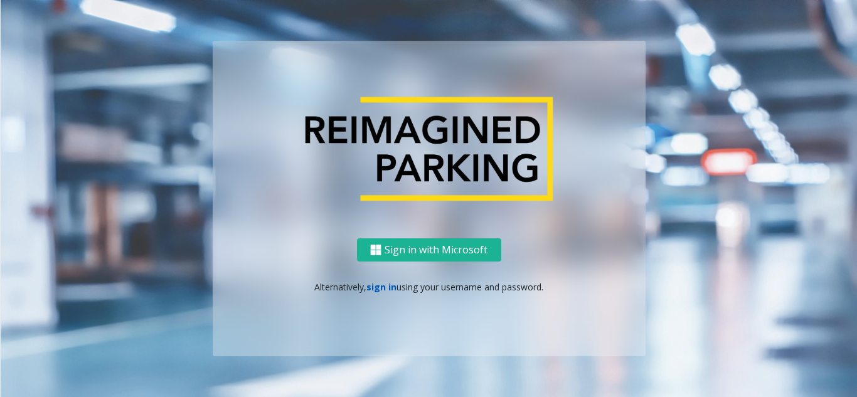
click at [383, 287] on link "sign in" at bounding box center [381, 287] width 30 height 12
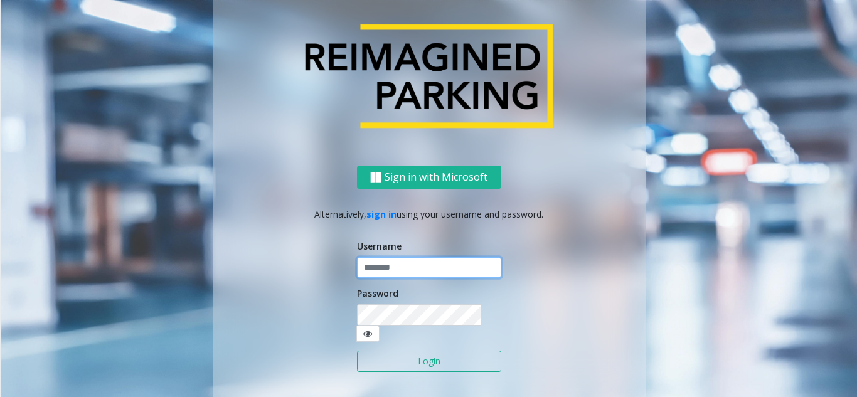
click at [390, 277] on input "text" at bounding box center [429, 267] width 144 height 21
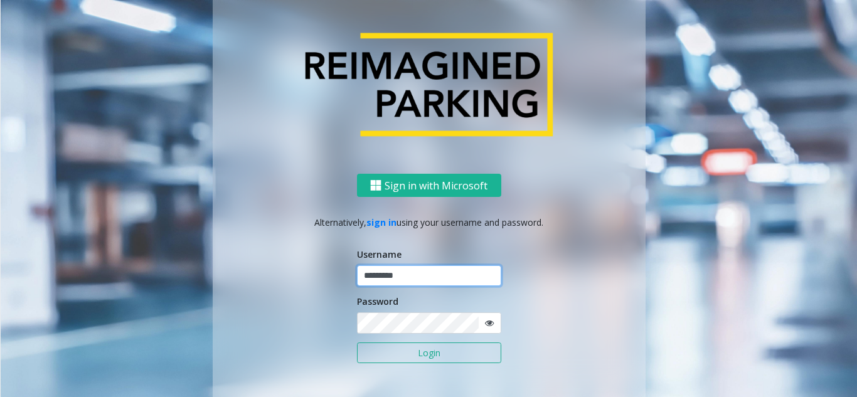
type input "*********"
click at [417, 355] on button "Login" at bounding box center [429, 353] width 144 height 21
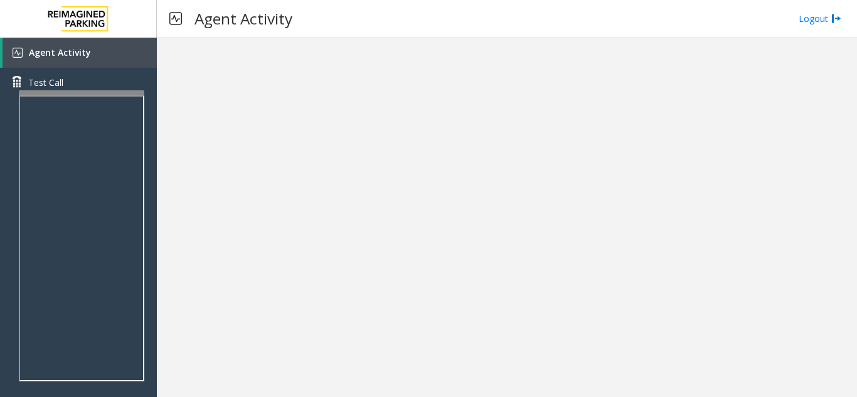
click at [503, 263] on div at bounding box center [507, 218] width 700 height 360
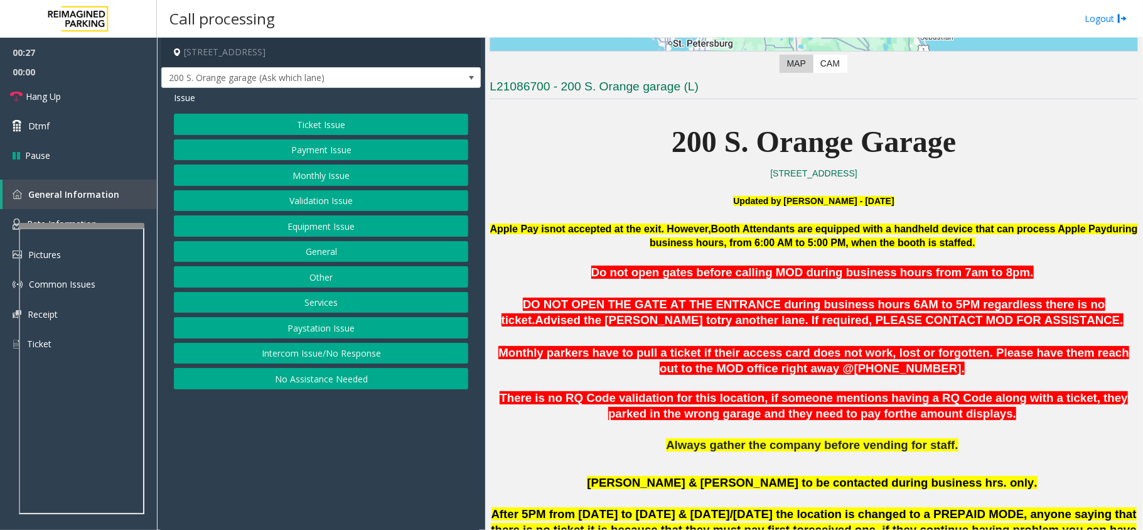
scroll to position [251, 0]
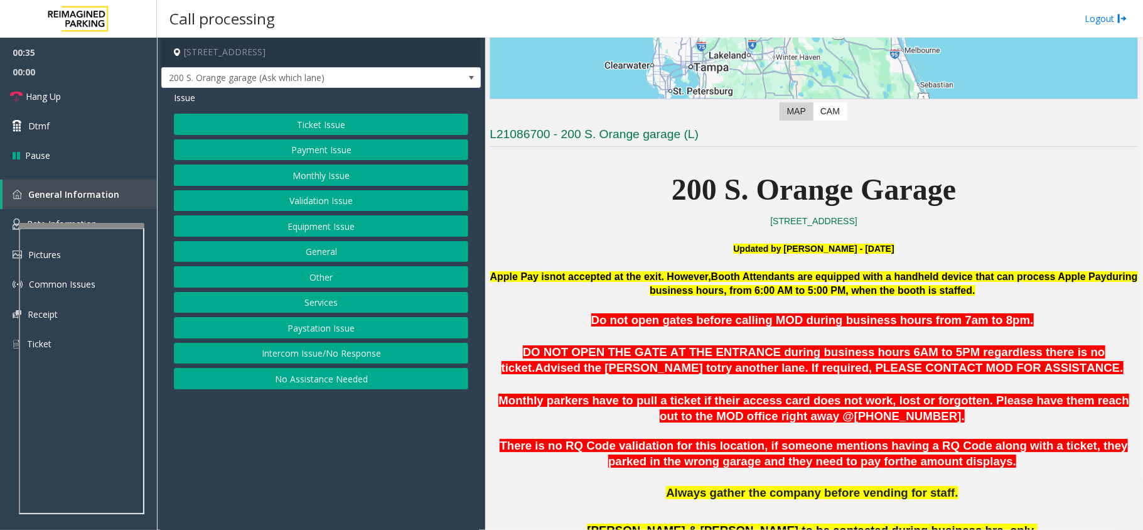
click at [342, 124] on button "Ticket Issue" at bounding box center [321, 124] width 294 height 21
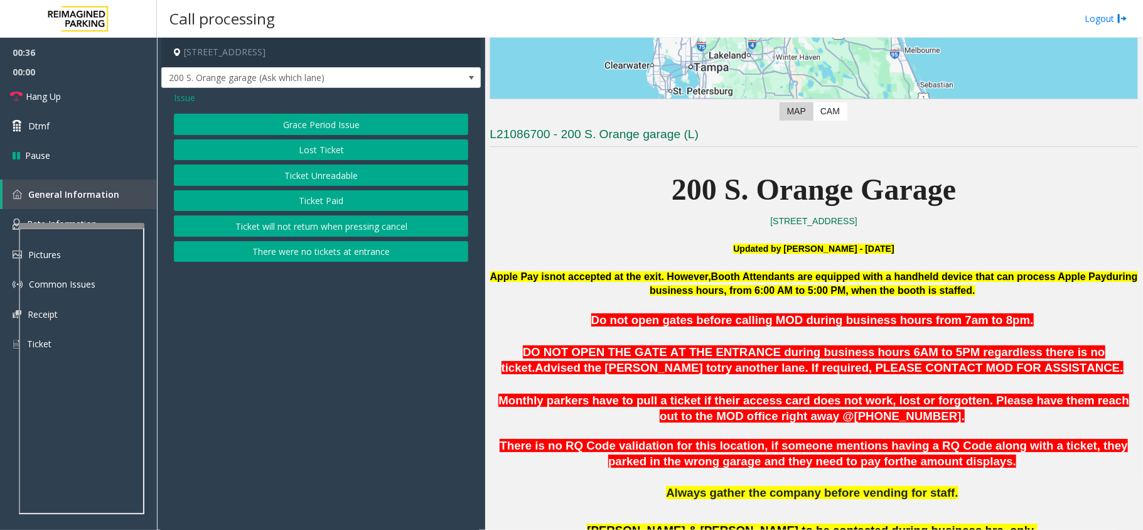
click at [324, 196] on button "Ticket Paid" at bounding box center [321, 200] width 294 height 21
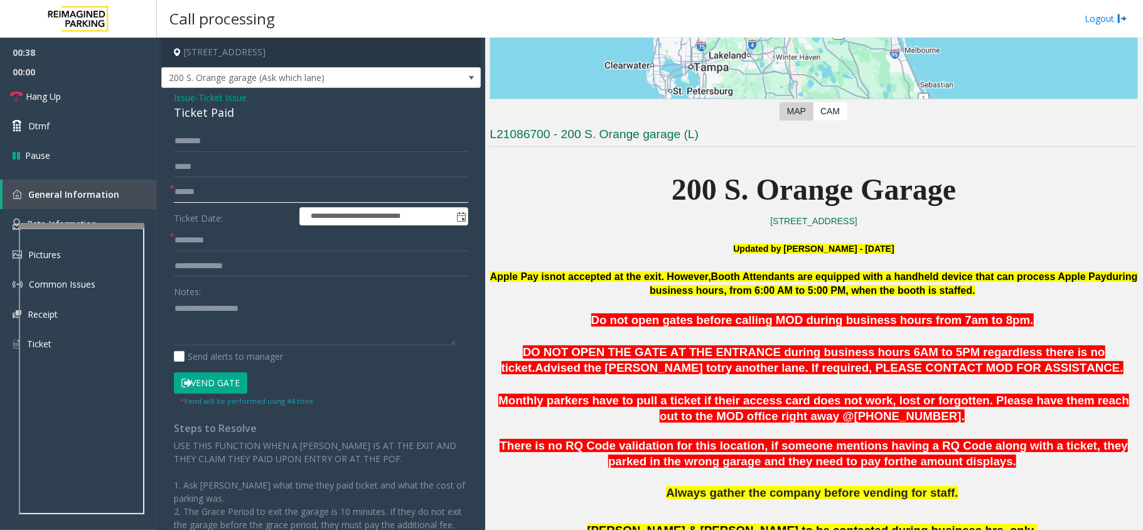
click at [200, 196] on input "text" at bounding box center [321, 191] width 294 height 21
drag, startPoint x: 236, startPoint y: 109, endPoint x: 174, endPoint y: 93, distance: 64.1
click at [171, 92] on div "**********" at bounding box center [320, 362] width 319 height 548
copy div "Issue - Ticket Issue Ticket Paid"
paste textarea "**********"
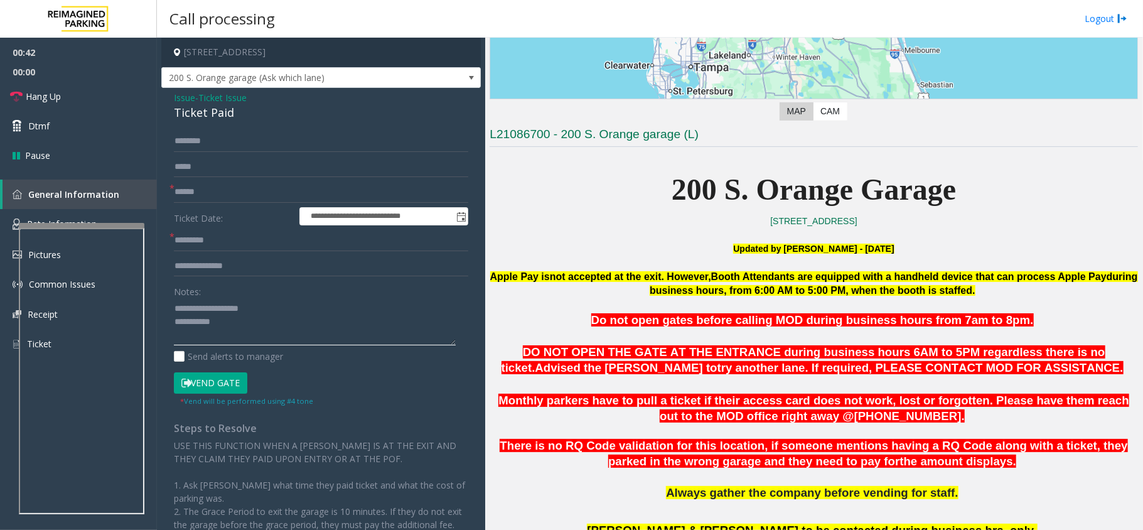
click at [257, 322] on textarea at bounding box center [315, 321] width 282 height 47
drag, startPoint x: 254, startPoint y: 308, endPoint x: 202, endPoint y: 302, distance: 52.3
click at [202, 302] on textarea at bounding box center [315, 321] width 282 height 47
click at [292, 318] on textarea at bounding box center [315, 321] width 282 height 47
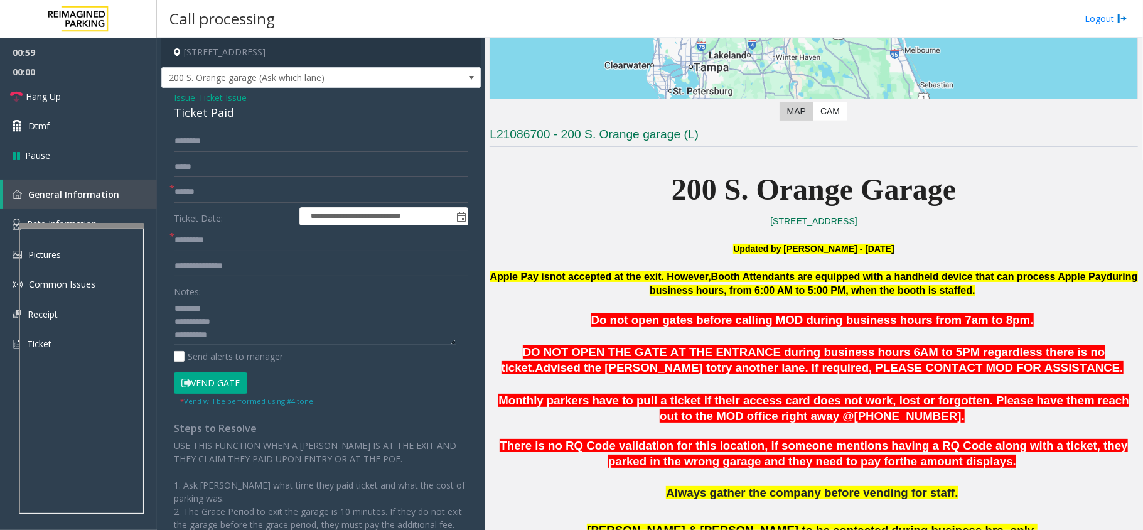
type textarea "**********"
click at [281, 191] on input "text" at bounding box center [321, 191] width 294 height 21
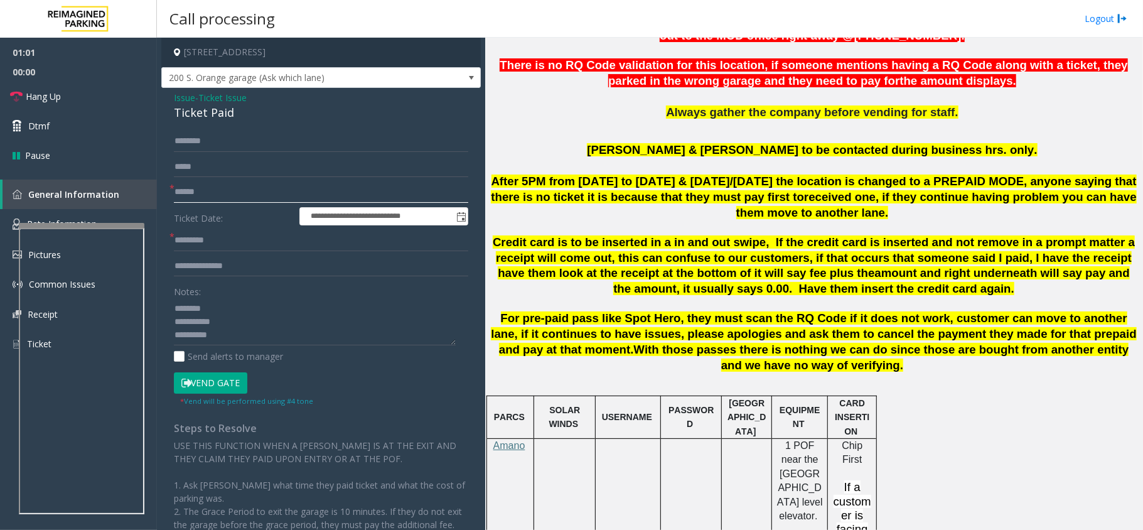
scroll to position [418, 0]
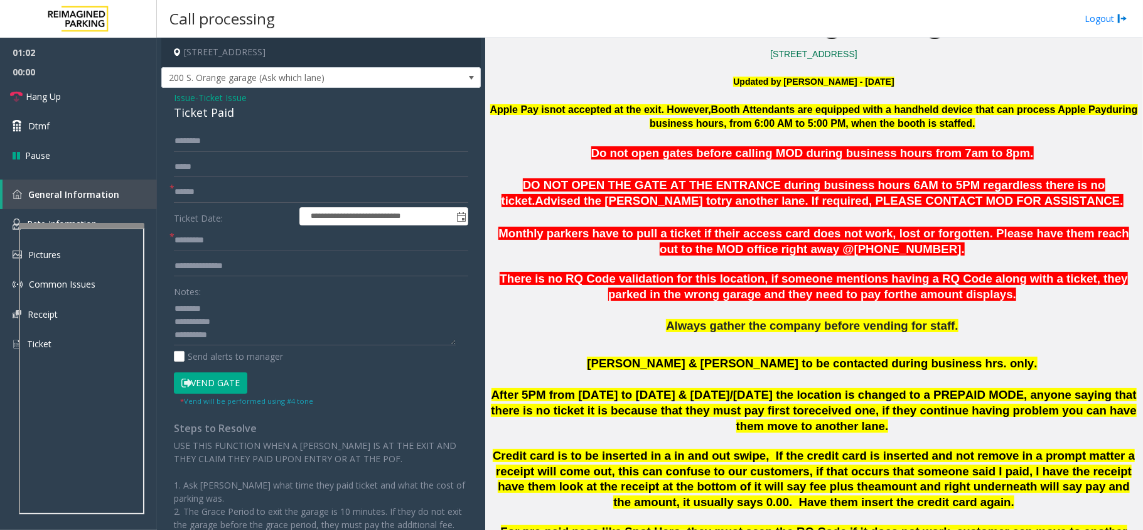
click at [216, 179] on form "**********" at bounding box center [321, 268] width 294 height 275
click at [214, 184] on input "text" at bounding box center [321, 191] width 294 height 21
click at [215, 184] on input "text" at bounding box center [321, 191] width 294 height 21
click at [218, 191] on input "text" at bounding box center [321, 191] width 294 height 21
click at [214, 238] on input "text" at bounding box center [321, 240] width 294 height 21
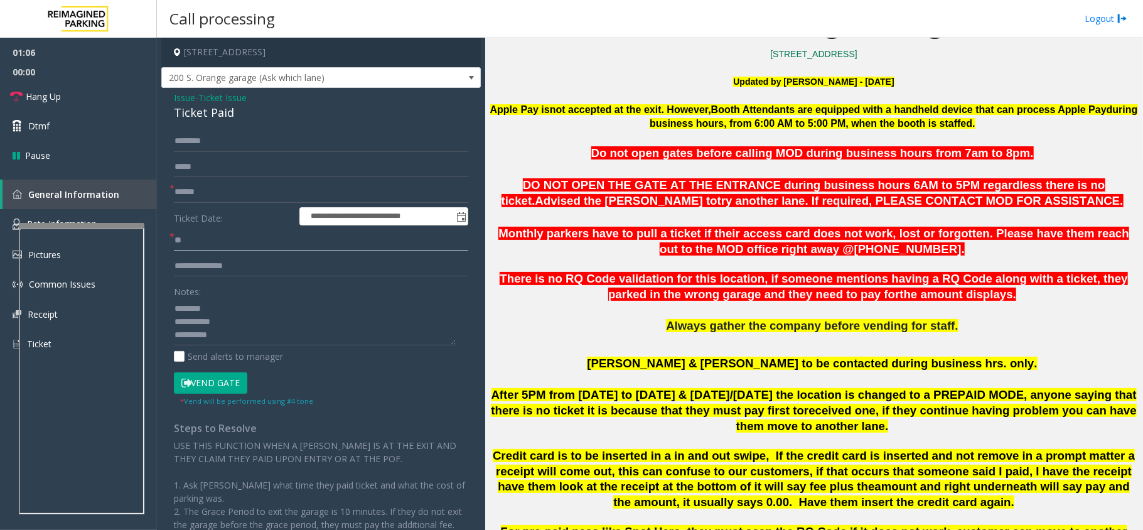
type input "**"
click at [245, 341] on textarea at bounding box center [315, 321] width 282 height 47
click at [249, 194] on input "text" at bounding box center [321, 191] width 294 height 21
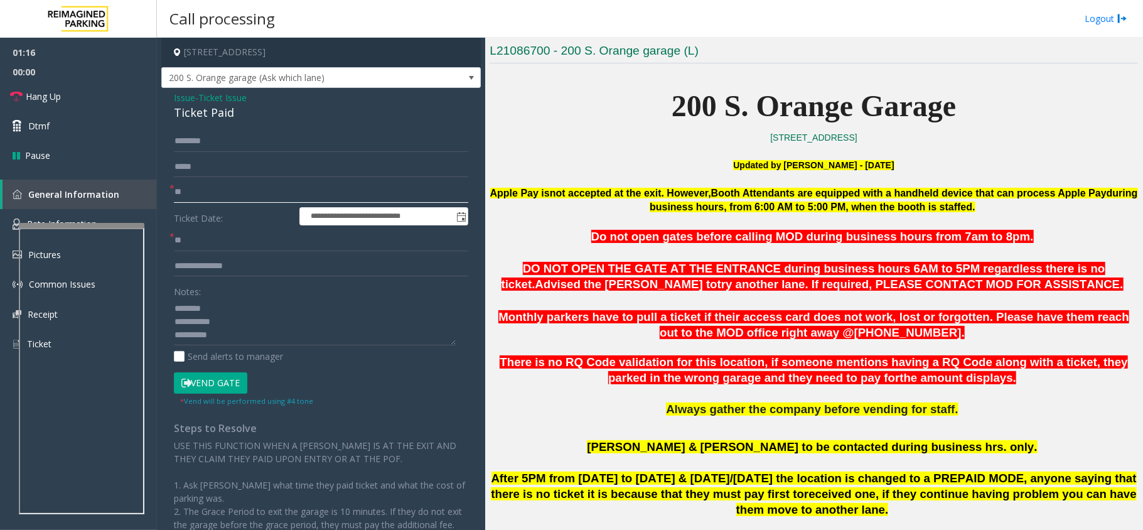
type input "**"
click at [242, 329] on textarea at bounding box center [315, 321] width 282 height 47
click at [68, 100] on link "Hang Up" at bounding box center [78, 96] width 157 height 29
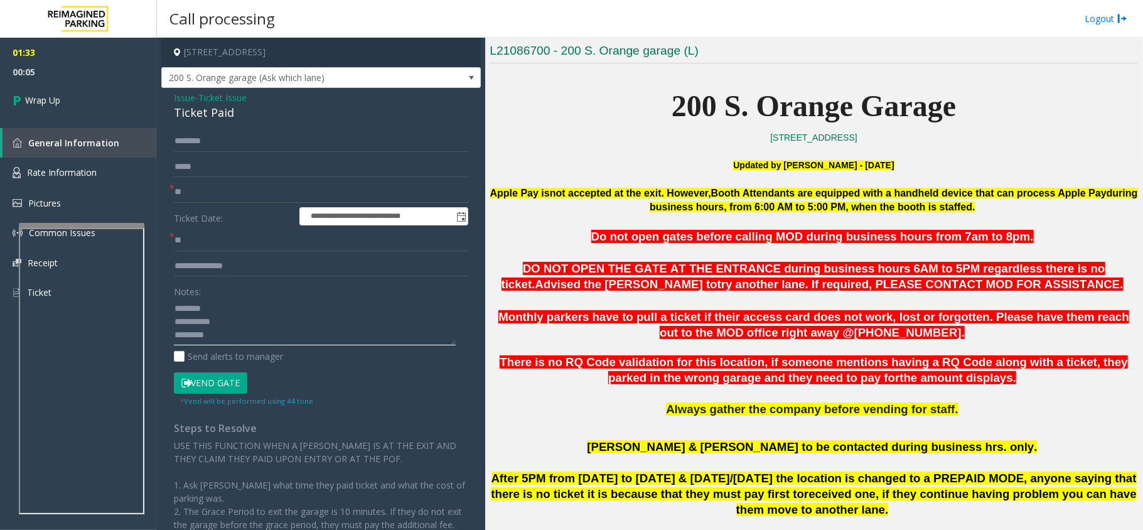
scroll to position [26, 0]
drag, startPoint x: 274, startPoint y: 324, endPoint x: 176, endPoint y: 328, distance: 98.0
click at [174, 329] on textarea at bounding box center [315, 321] width 282 height 47
type textarea "**********"
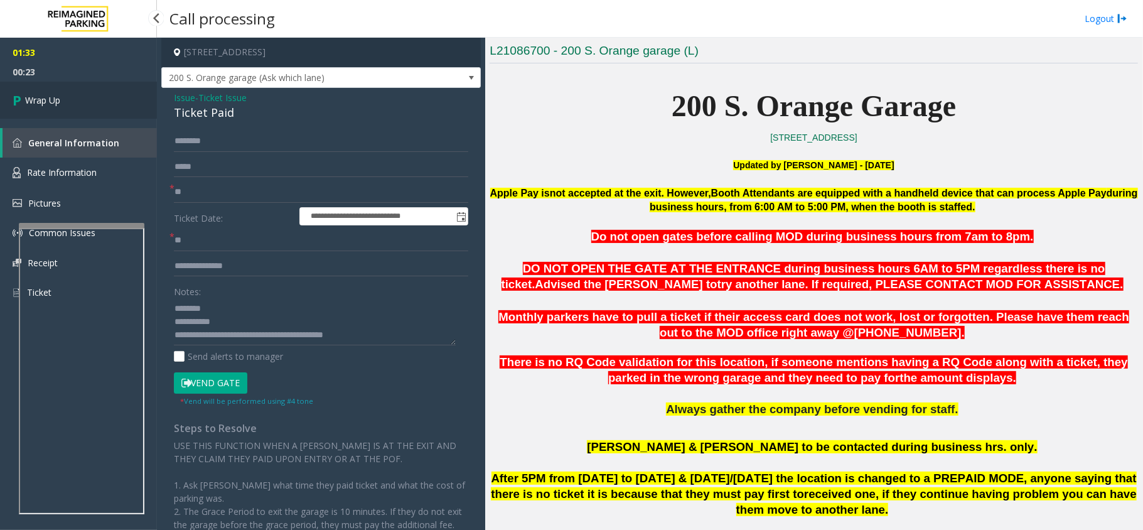
click at [34, 98] on span "Wrap Up" at bounding box center [42, 100] width 35 height 13
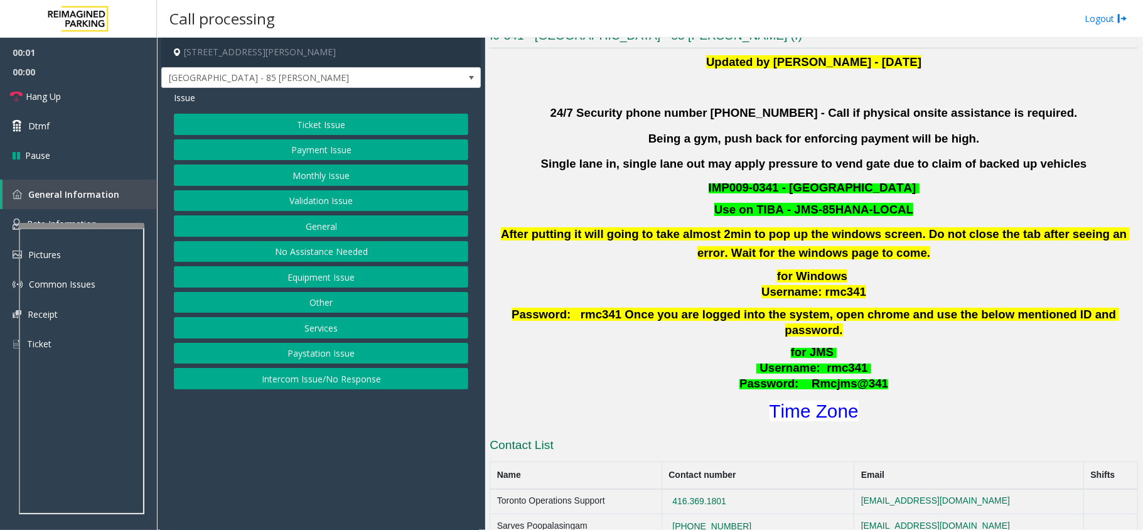
scroll to position [418, 0]
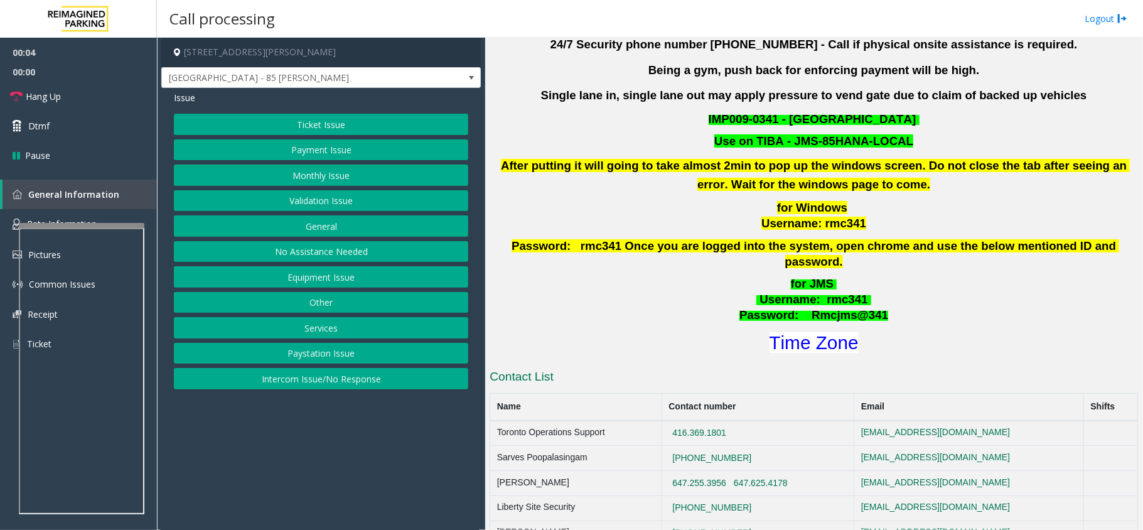
click at [326, 196] on button "Validation Issue" at bounding box center [321, 200] width 294 height 21
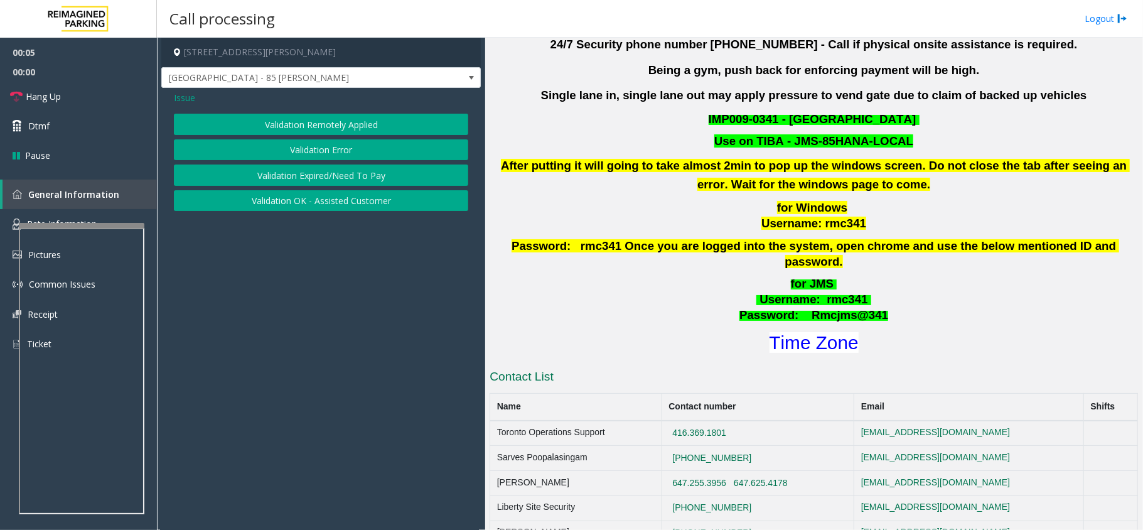
click at [308, 149] on button "Validation Error" at bounding box center [321, 149] width 294 height 21
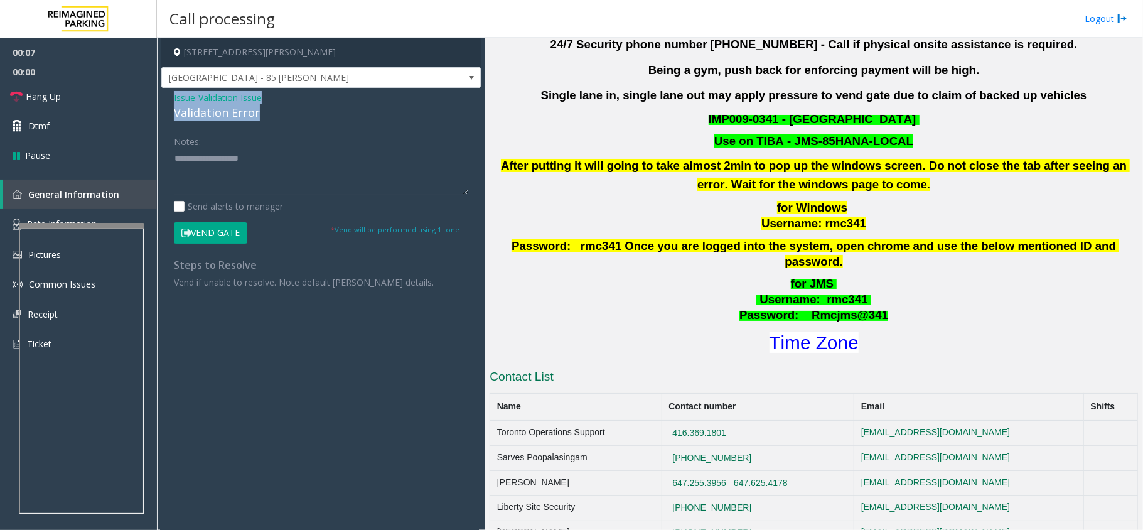
drag, startPoint x: 257, startPoint y: 115, endPoint x: 168, endPoint y: 98, distance: 90.2
click at [168, 98] on div "Issue - Validation Issue Validation Error Notes: Send alerts to manager Vend Ga…" at bounding box center [320, 194] width 319 height 213
copy div "Issue - Validation Issue Validation Error"
paste textarea "**********"
click at [252, 181] on textarea at bounding box center [321, 171] width 294 height 47
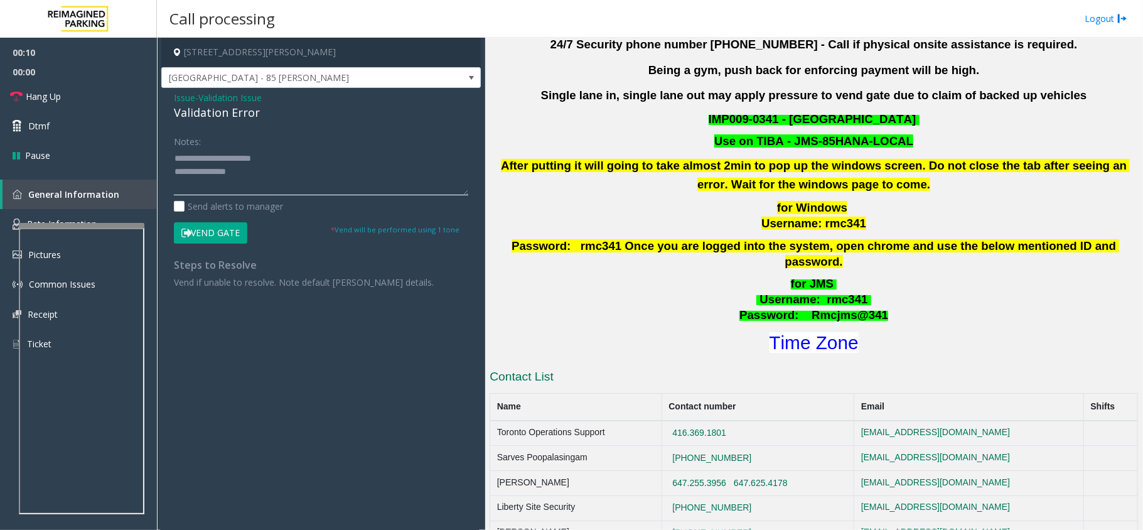
drag, startPoint x: 279, startPoint y: 158, endPoint x: 202, endPoint y: 158, distance: 76.6
click at [202, 158] on textarea at bounding box center [321, 171] width 294 height 47
click at [794, 332] on font "Time Zone" at bounding box center [813, 342] width 89 height 21
click at [317, 186] on textarea at bounding box center [321, 171] width 294 height 47
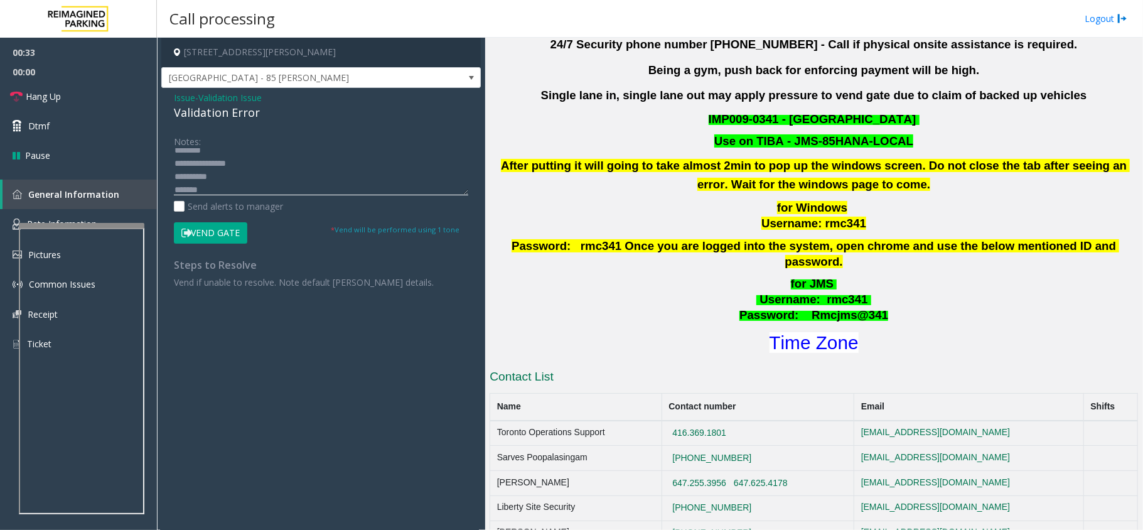
scroll to position [21, 0]
click at [257, 185] on textarea at bounding box center [321, 171] width 294 height 47
click at [206, 239] on button "Vend Gate" at bounding box center [210, 232] width 73 height 21
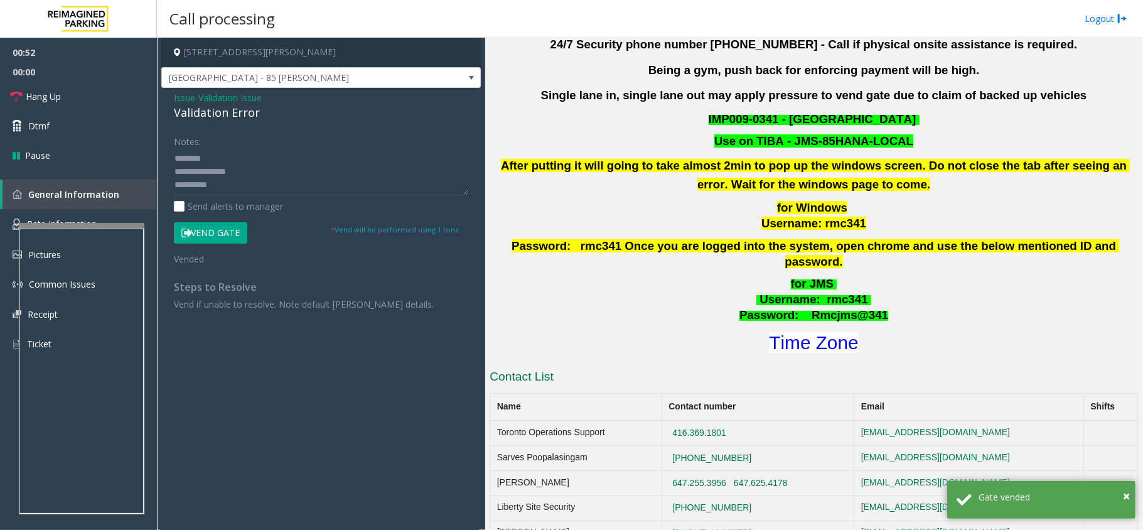
scroll to position [39, 0]
click at [174, 158] on textarea at bounding box center [321, 171] width 294 height 47
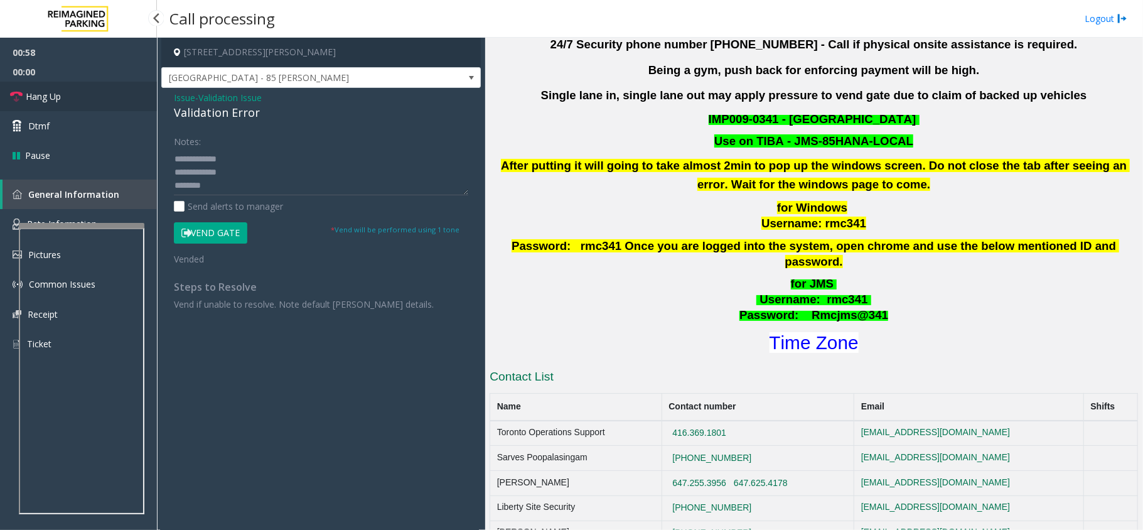
click at [72, 97] on link "Hang Up" at bounding box center [78, 96] width 157 height 29
click at [199, 164] on textarea at bounding box center [321, 171] width 294 height 47
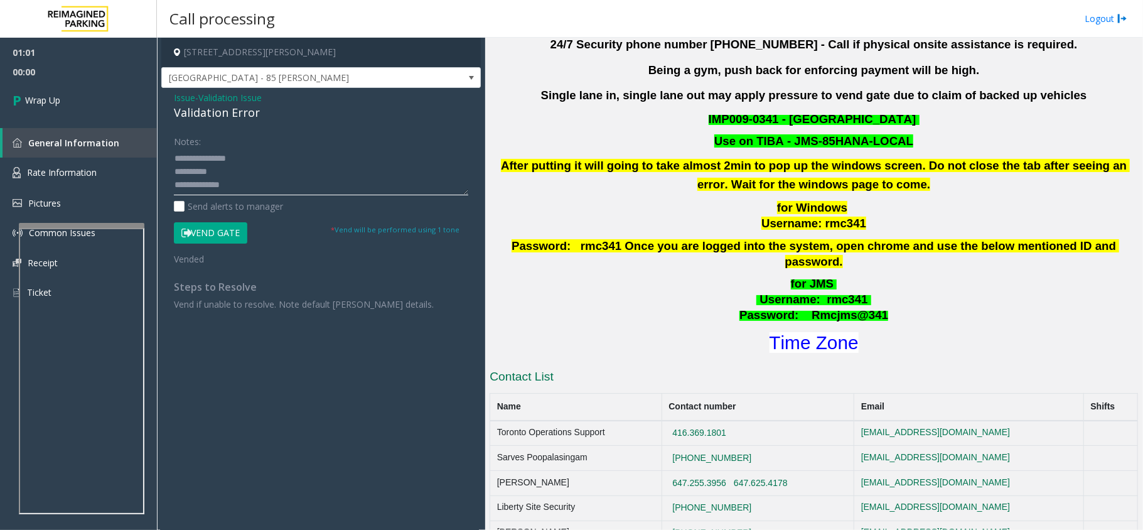
scroll to position [0, 0]
click at [254, 168] on textarea at bounding box center [321, 171] width 294 height 47
click at [209, 167] on textarea at bounding box center [321, 171] width 294 height 47
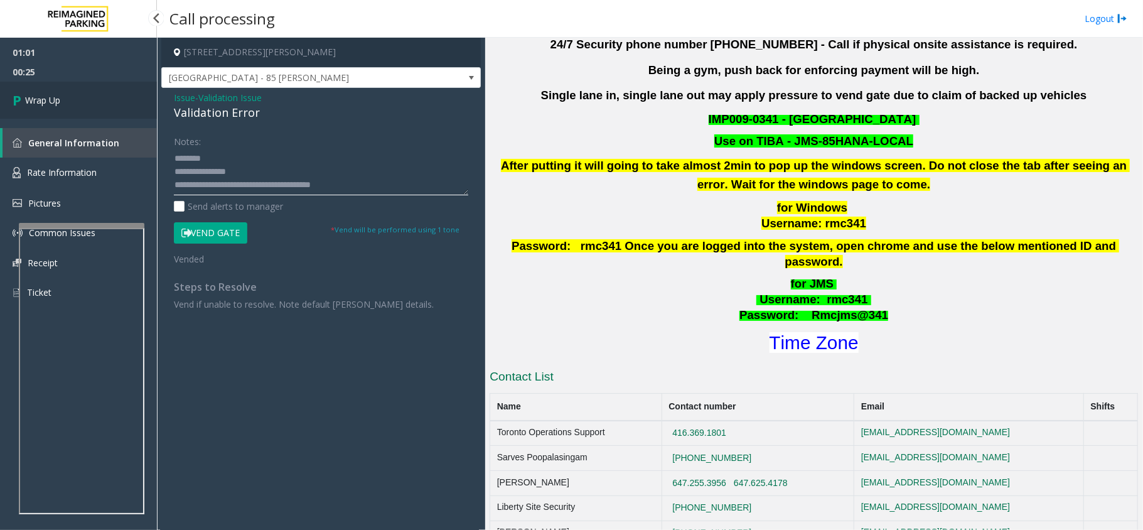
type textarea "**********"
click at [73, 93] on link "Wrap Up" at bounding box center [78, 100] width 157 height 37
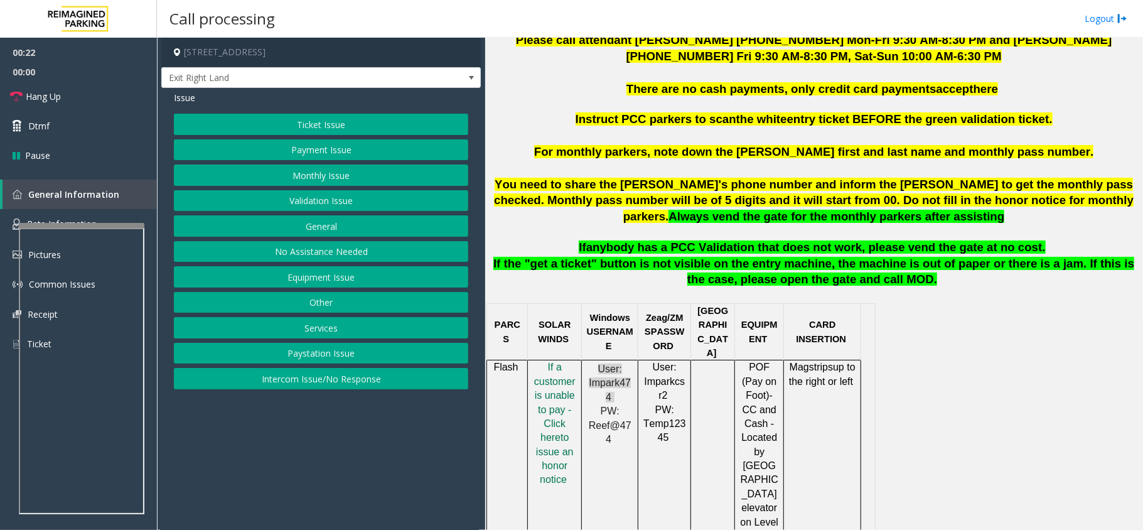
scroll to position [586, 0]
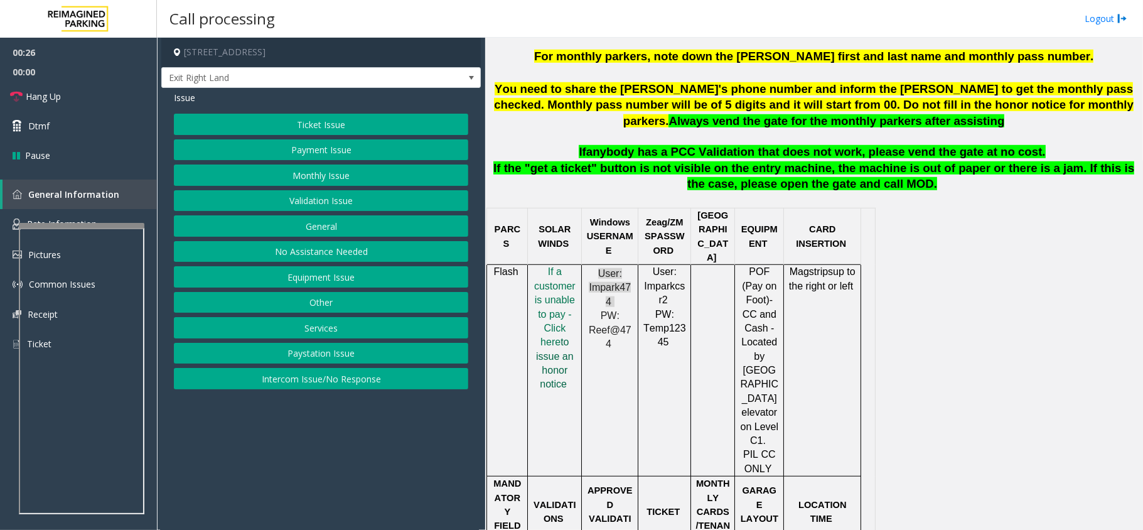
click at [560, 336] on span "to issue an honor notice" at bounding box center [555, 362] width 38 height 53
click at [81, 287] on div at bounding box center [89, 288] width 126 height 5
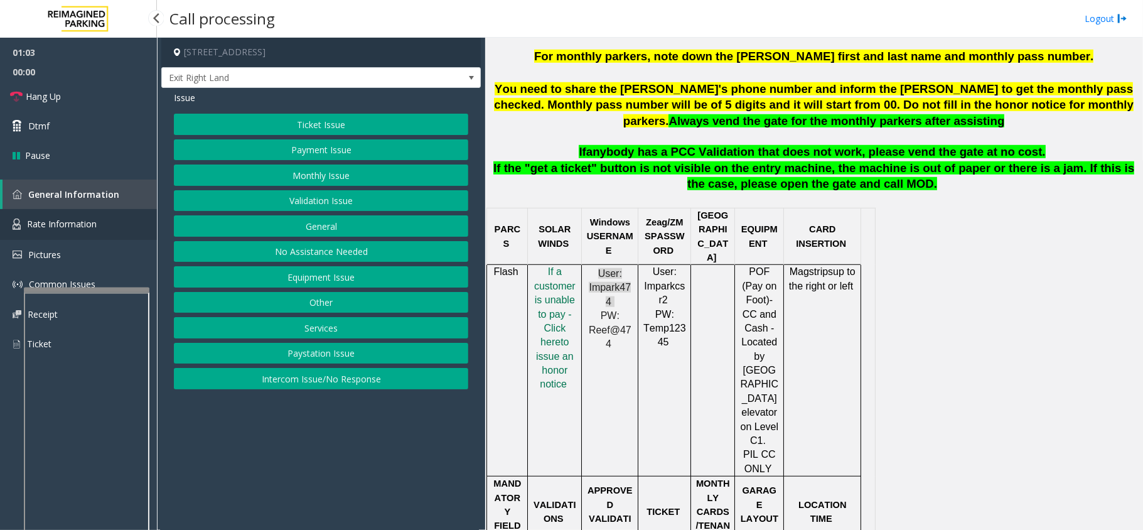
click at [65, 221] on span "Rate Information" at bounding box center [62, 224] width 70 height 12
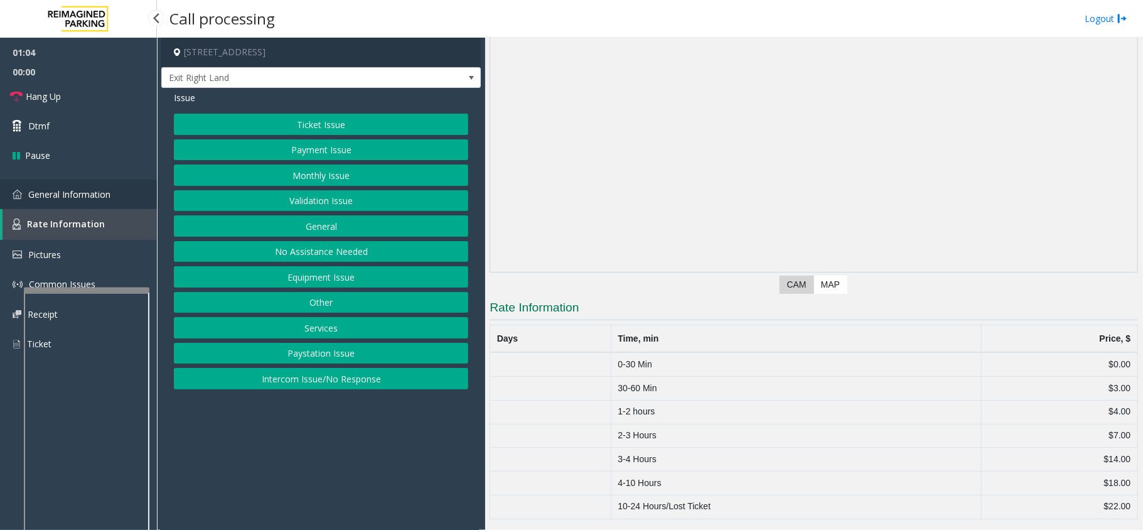
click at [76, 193] on span "General Information" at bounding box center [69, 194] width 82 height 12
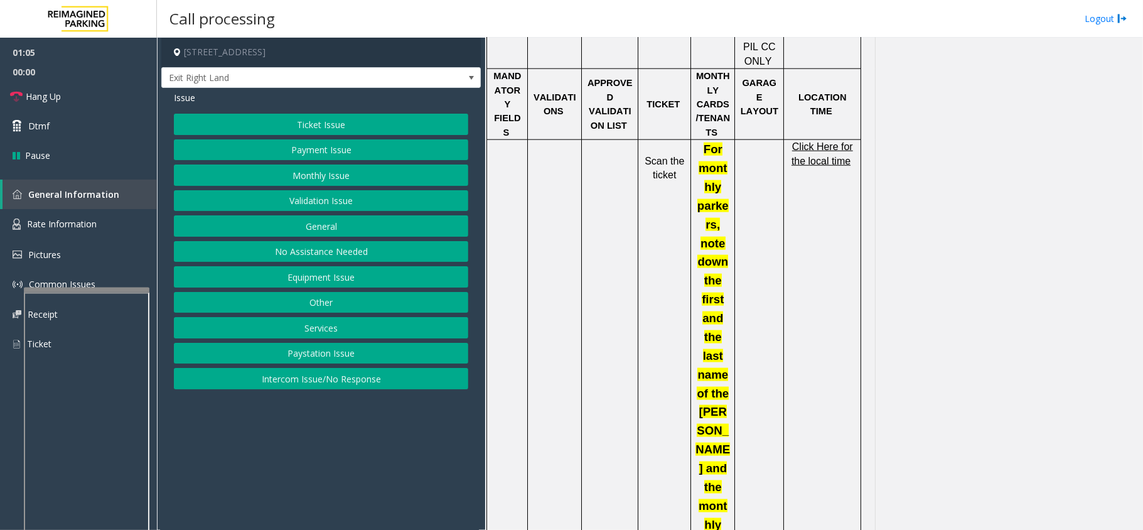
scroll to position [1004, 0]
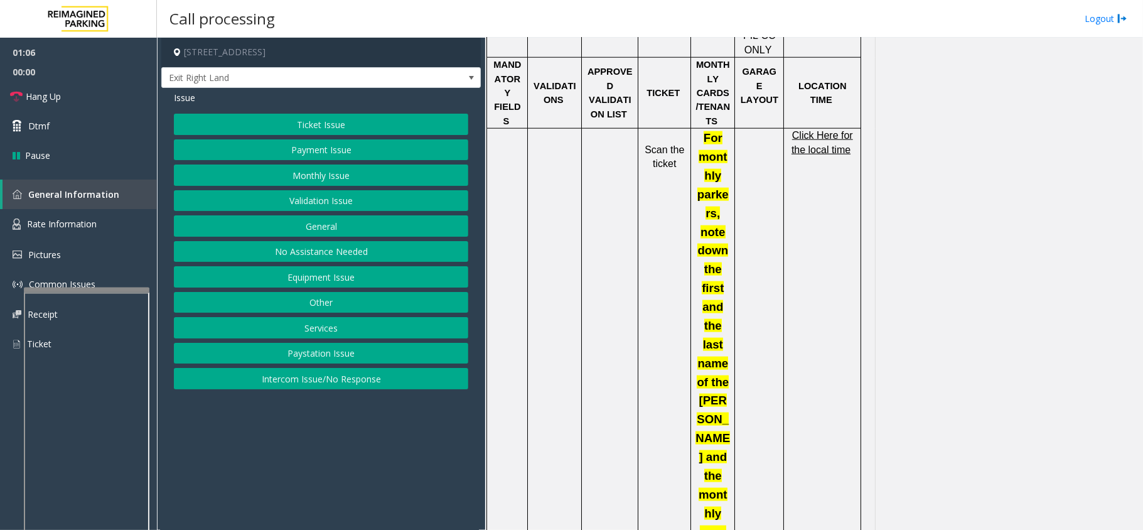
click at [837, 130] on span "Click Here for the local time" at bounding box center [822, 142] width 62 height 24
click at [56, 191] on span "General Information" at bounding box center [73, 194] width 91 height 12
click at [73, 217] on link "Rate Information" at bounding box center [78, 224] width 157 height 31
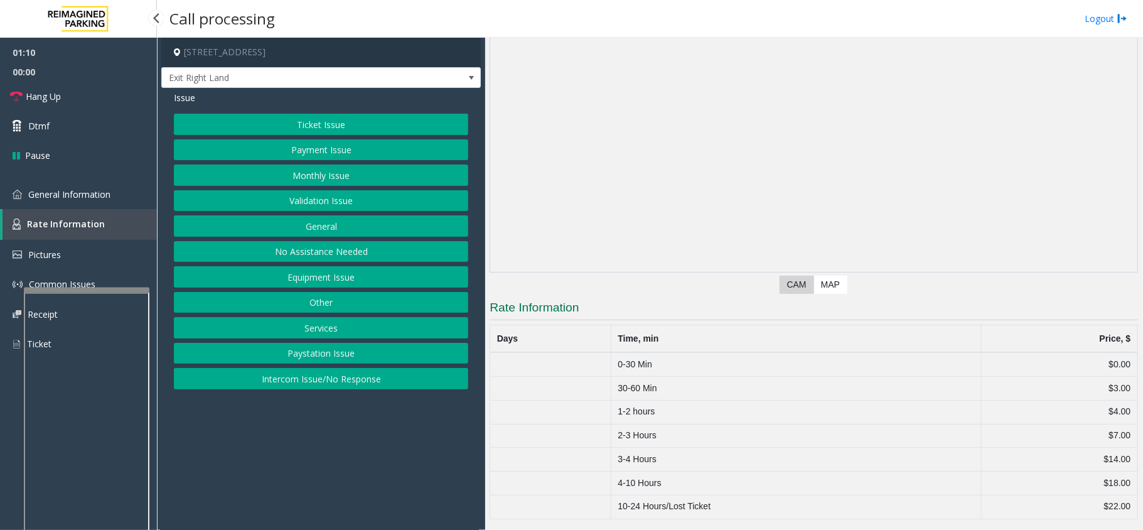
scroll to position [80, 0]
click at [104, 196] on span "General Information" at bounding box center [69, 194] width 82 height 12
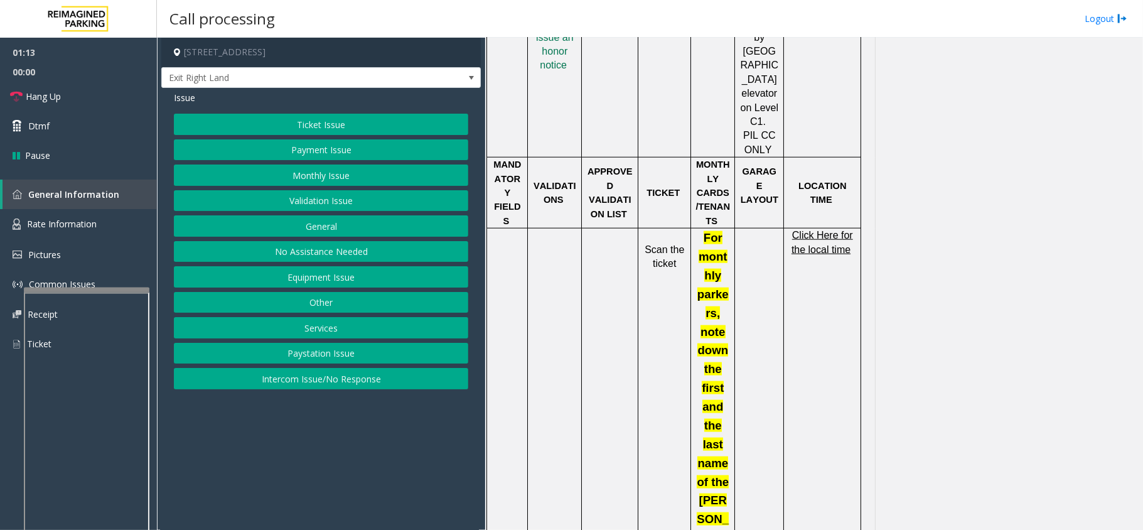
scroll to position [586, 0]
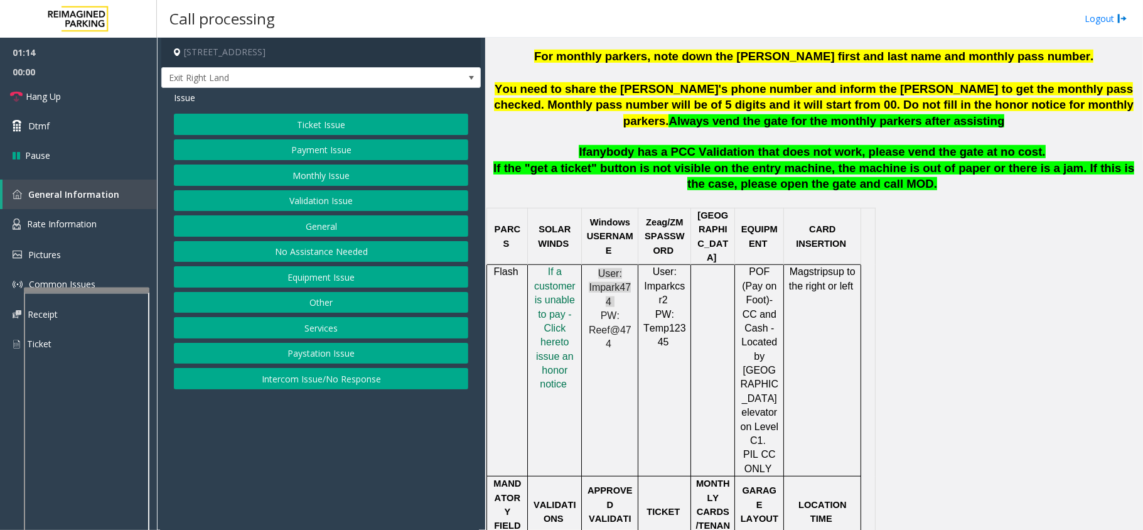
click at [341, 126] on button "Ticket Issue" at bounding box center [321, 124] width 294 height 21
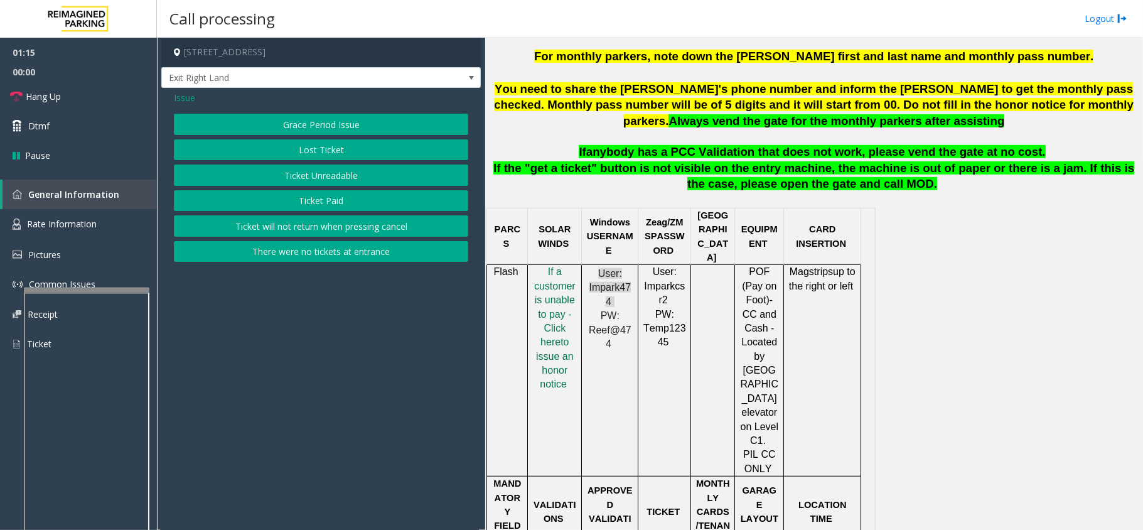
click at [336, 176] on button "Ticket Unreadable" at bounding box center [321, 174] width 294 height 21
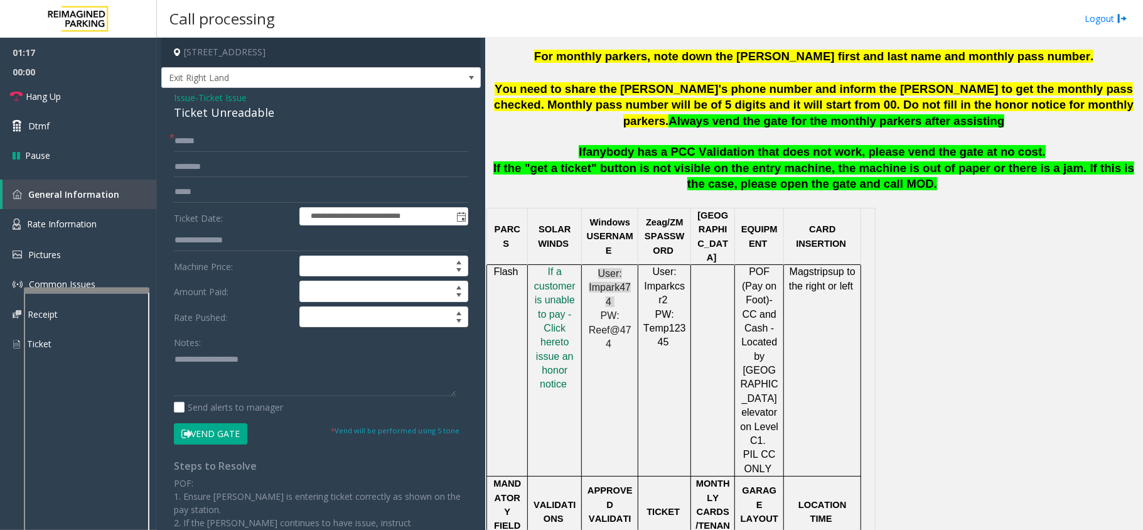
click at [237, 94] on span "Ticket Issue" at bounding box center [222, 97] width 48 height 13
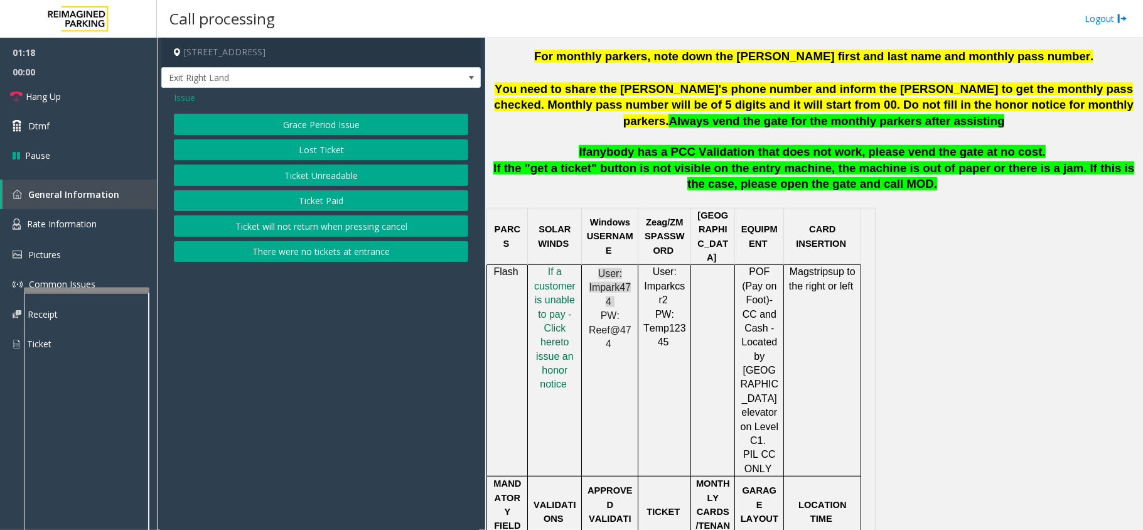
click at [190, 99] on span "Issue" at bounding box center [184, 97] width 21 height 13
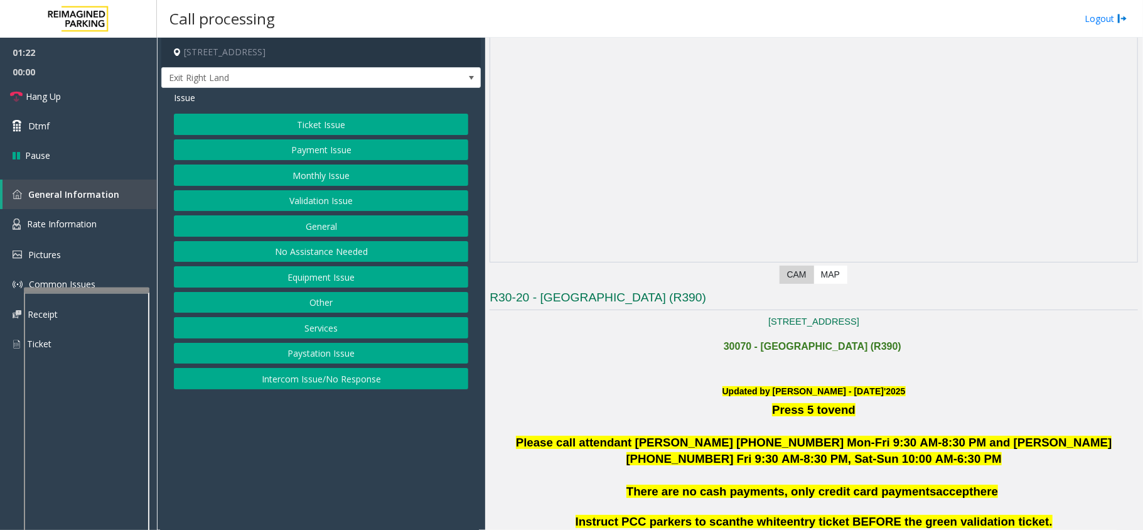
scroll to position [0, 0]
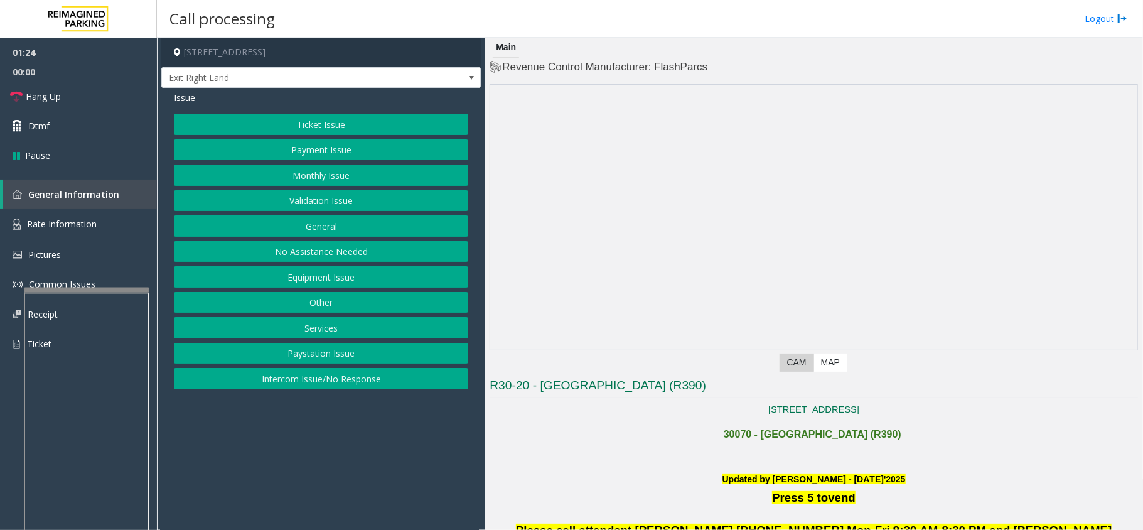
click at [319, 124] on button "Ticket Issue" at bounding box center [321, 124] width 294 height 21
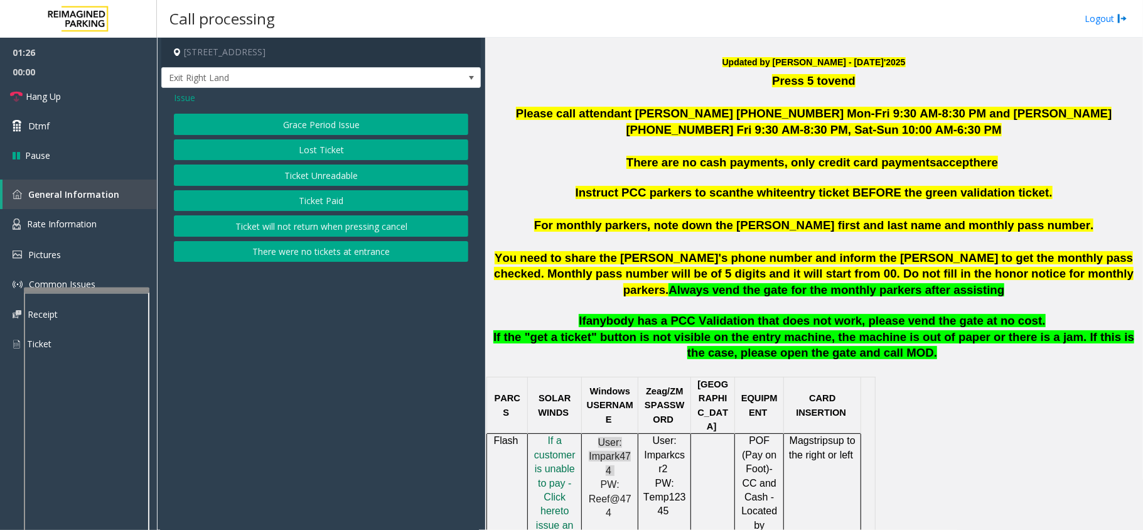
scroll to position [418, 0]
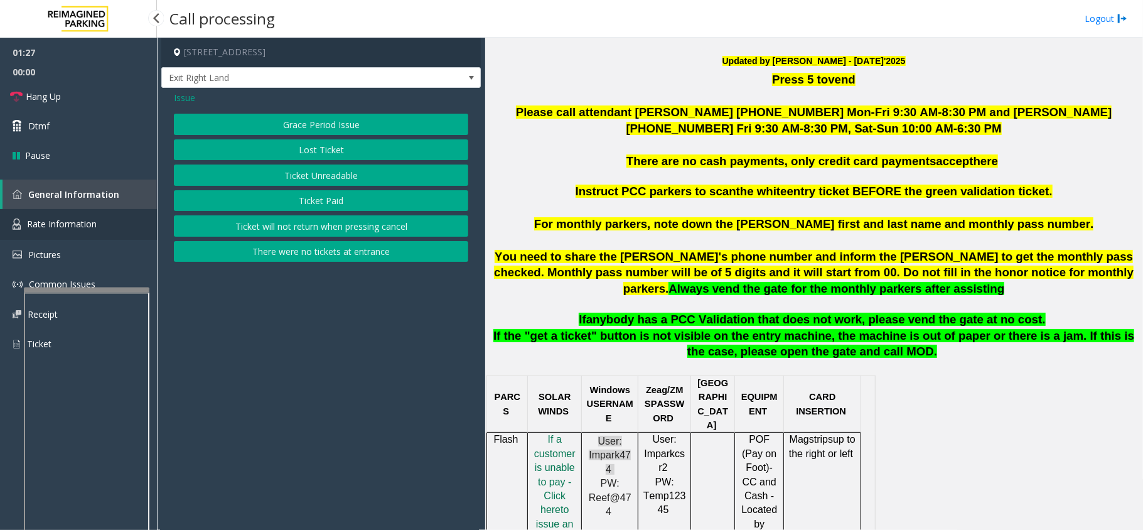
click at [71, 217] on link "Rate Information" at bounding box center [78, 224] width 157 height 31
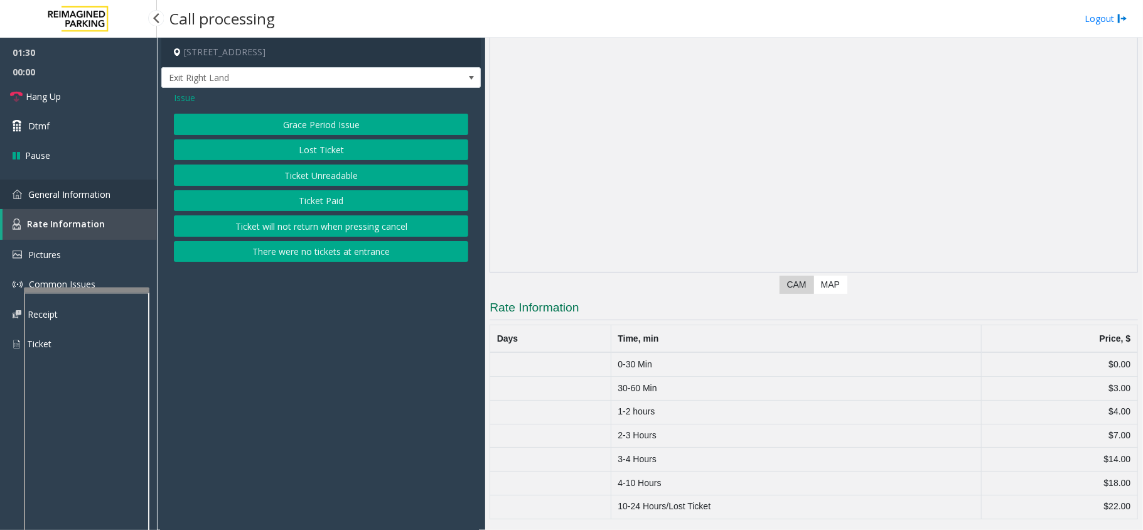
click at [81, 185] on link "General Information" at bounding box center [78, 193] width 157 height 29
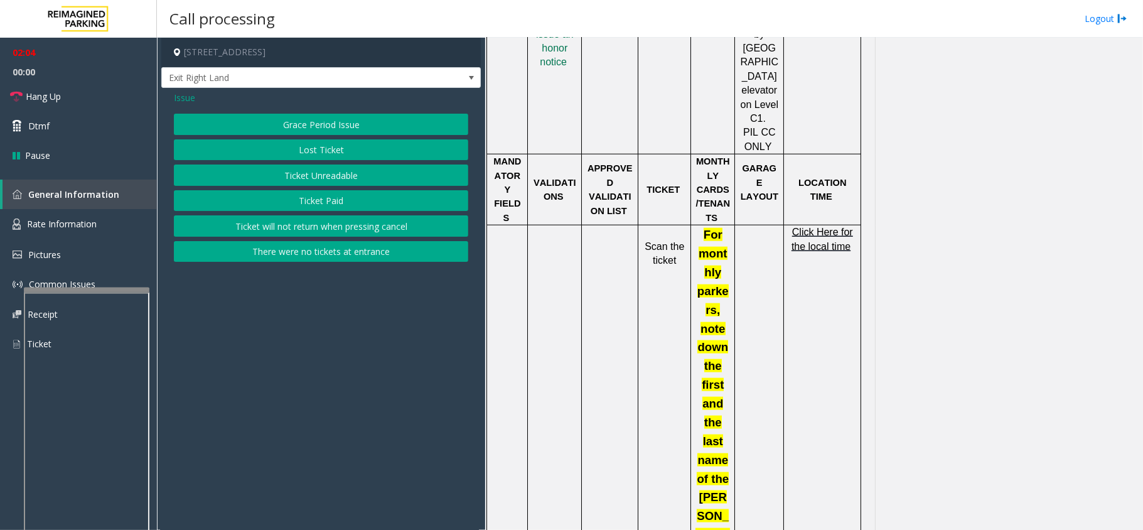
scroll to position [920, 0]
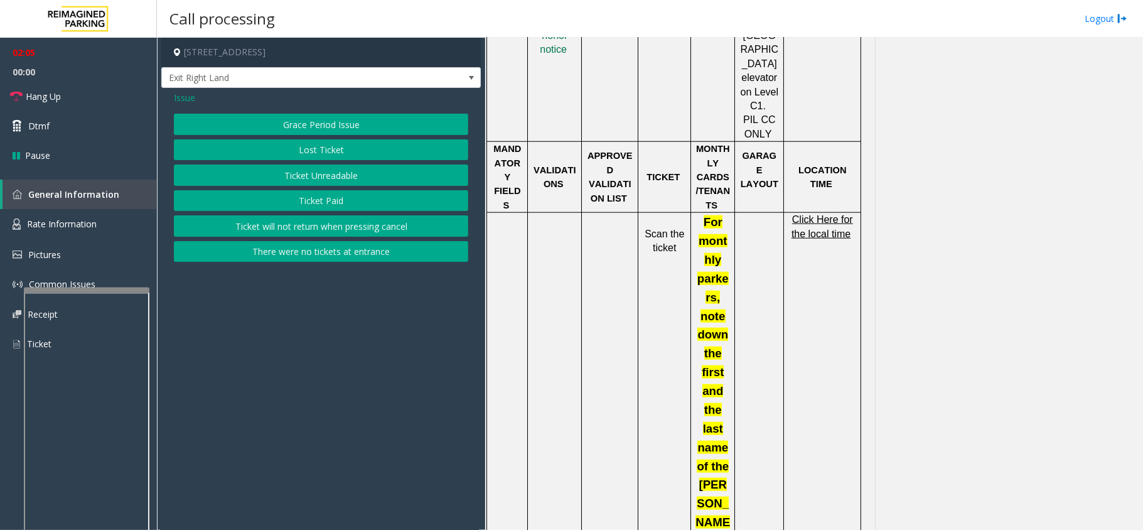
click at [824, 214] on span "Click Here for the local time" at bounding box center [822, 226] width 62 height 24
click at [352, 124] on button "Grace Period Issue" at bounding box center [321, 124] width 294 height 21
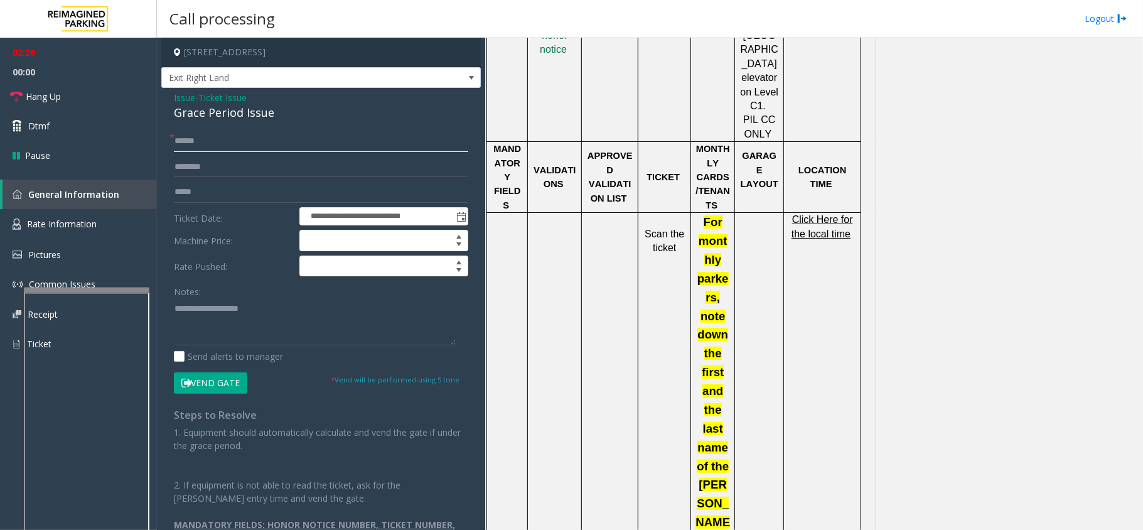
click at [249, 143] on input "text" at bounding box center [321, 141] width 294 height 21
type input "**"
click at [231, 161] on input "text" at bounding box center [321, 166] width 294 height 21
click at [233, 167] on input "text" at bounding box center [321, 166] width 294 height 21
type input "*******"
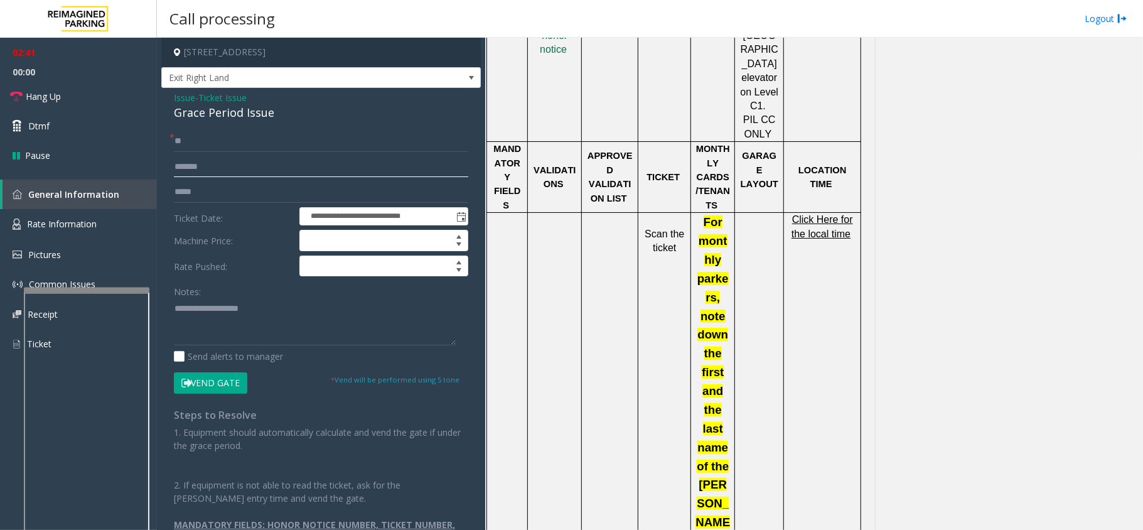
click at [179, 167] on input "*******" at bounding box center [321, 166] width 294 height 21
drag, startPoint x: 220, startPoint y: 164, endPoint x: 148, endPoint y: 176, distance: 72.4
click at [148, 176] on app-root "**********" at bounding box center [571, 265] width 1143 height 530
type input "*******"
click at [228, 385] on button "Vend Gate" at bounding box center [210, 382] width 73 height 21
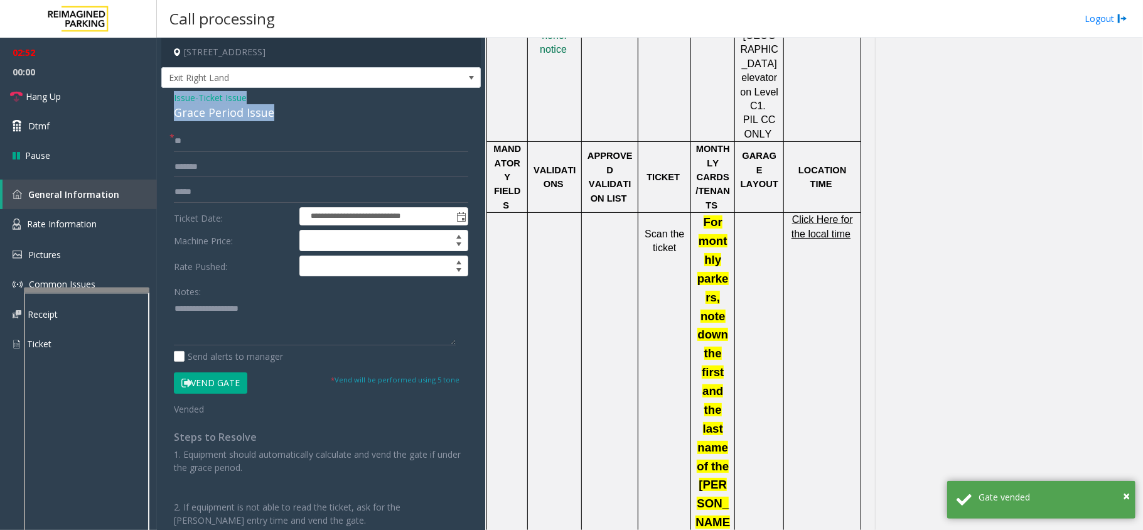
drag, startPoint x: 274, startPoint y: 111, endPoint x: 171, endPoint y: 99, distance: 103.6
click at [171, 99] on div "**********" at bounding box center [320, 333] width 319 height 491
copy div "Issue - Ticket Issue Grace Period Issue"
paste textarea "**********"
click at [243, 307] on textarea at bounding box center [315, 321] width 282 height 47
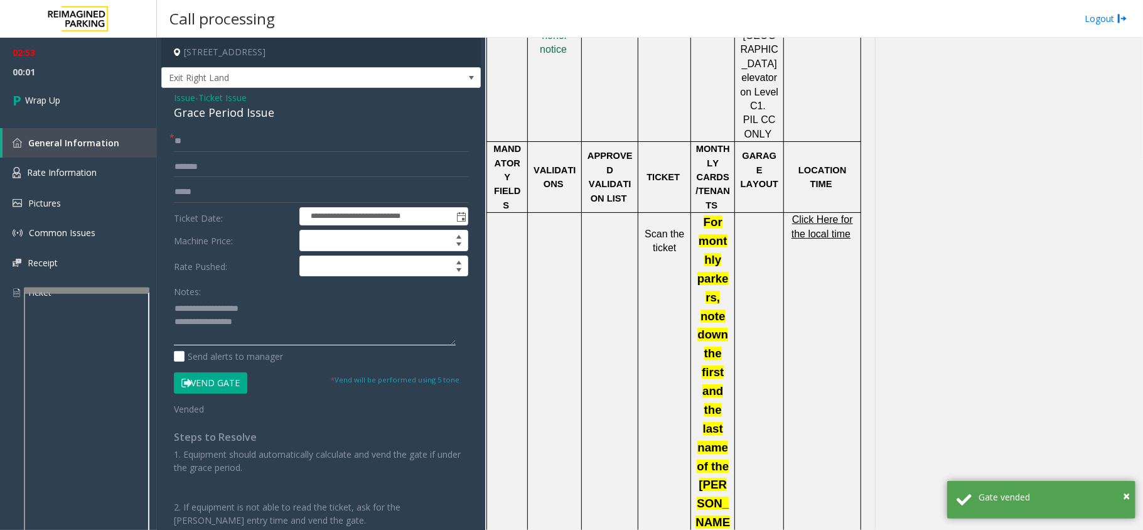
drag, startPoint x: 254, startPoint y: 309, endPoint x: 205, endPoint y: 302, distance: 50.0
click at [205, 302] on textarea at bounding box center [315, 321] width 282 height 47
click at [272, 321] on textarea at bounding box center [315, 321] width 282 height 47
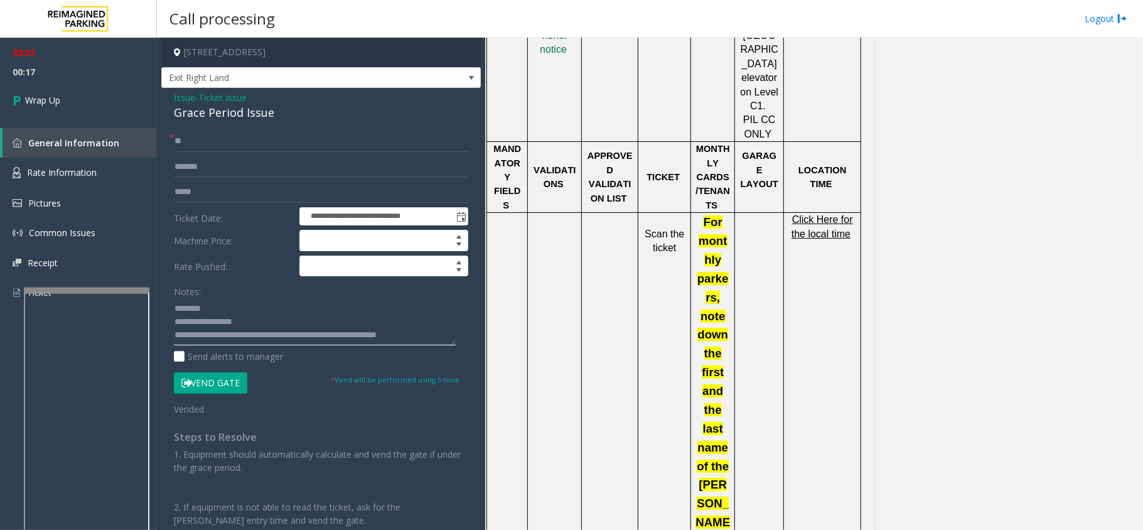
scroll to position [8, 0]
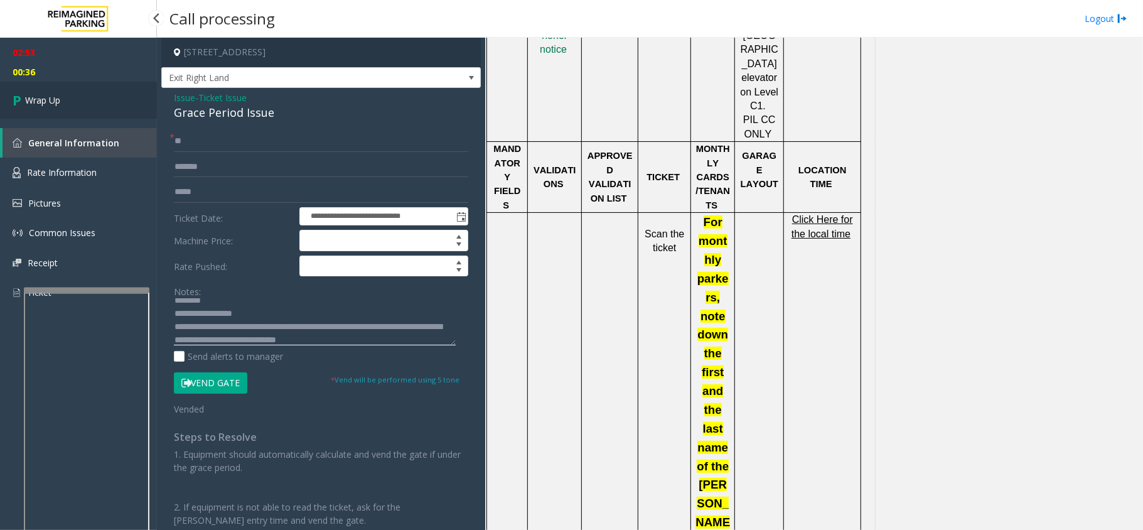
type textarea "**********"
click at [98, 88] on link "Wrap Up" at bounding box center [78, 100] width 157 height 37
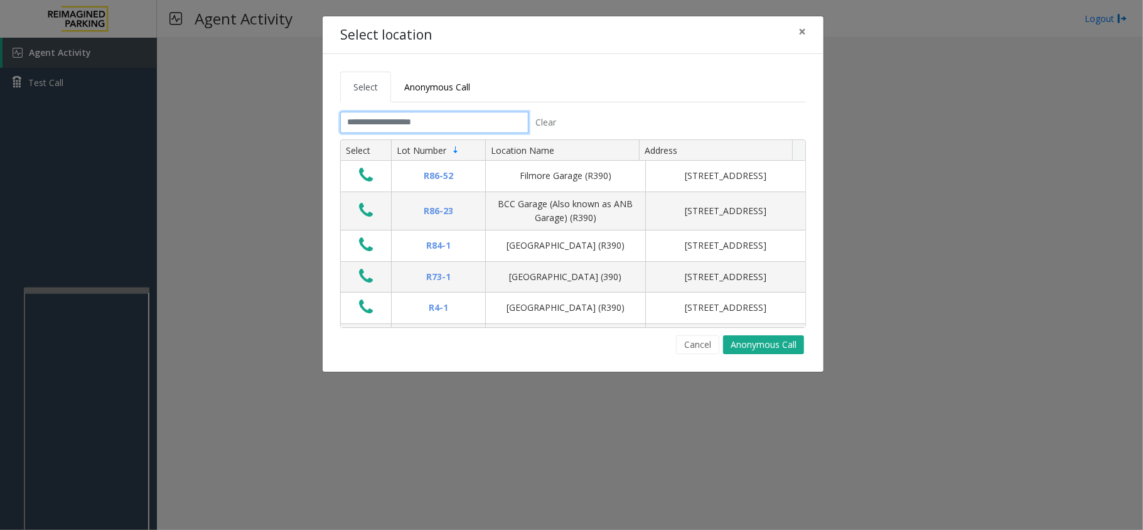
click at [415, 118] on input "text" at bounding box center [434, 122] width 188 height 21
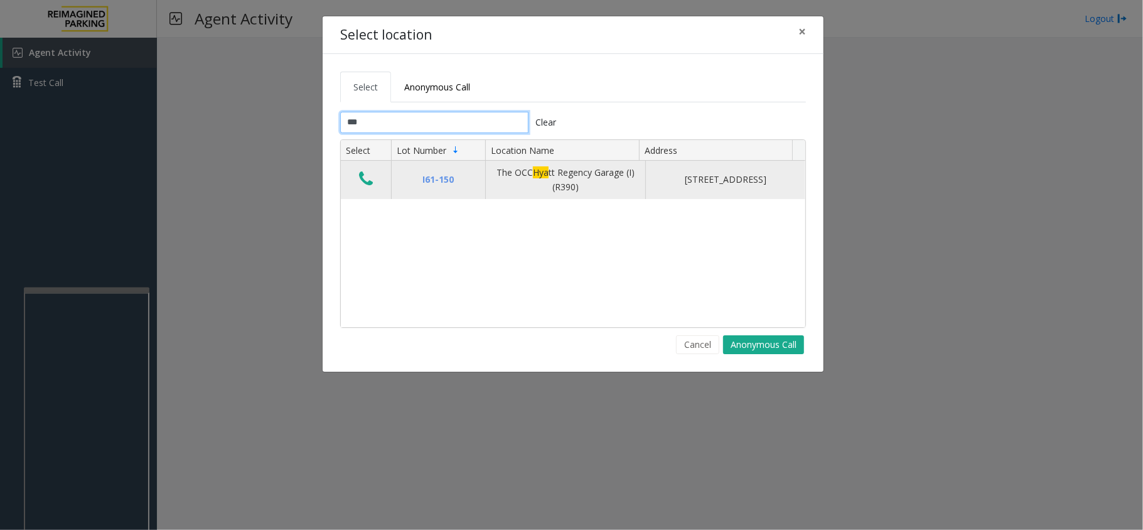
type input "***"
click at [362, 182] on icon "Data table" at bounding box center [366, 179] width 14 height 18
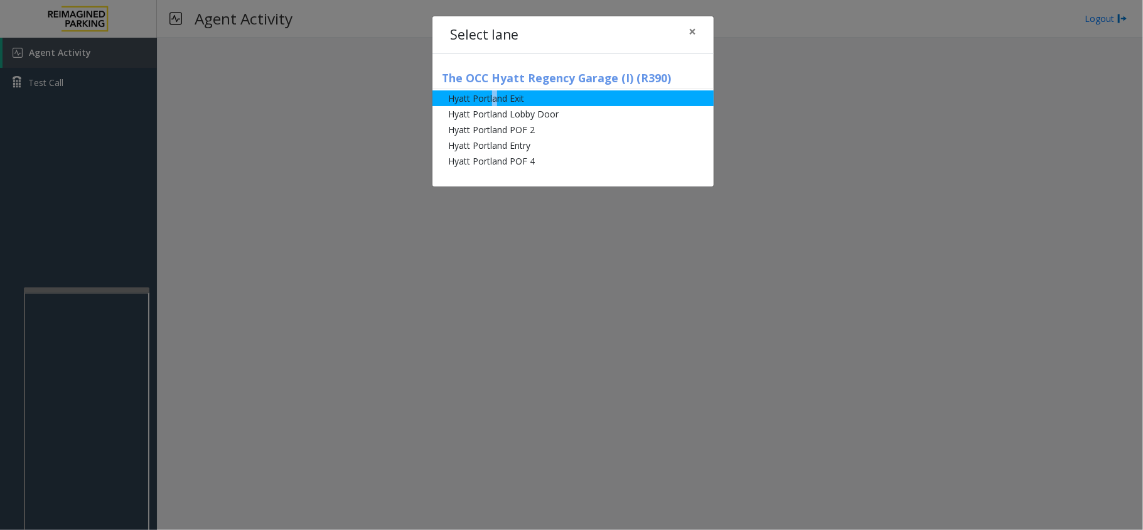
click at [495, 97] on li "Hyatt Portland Exit" at bounding box center [572, 98] width 281 height 16
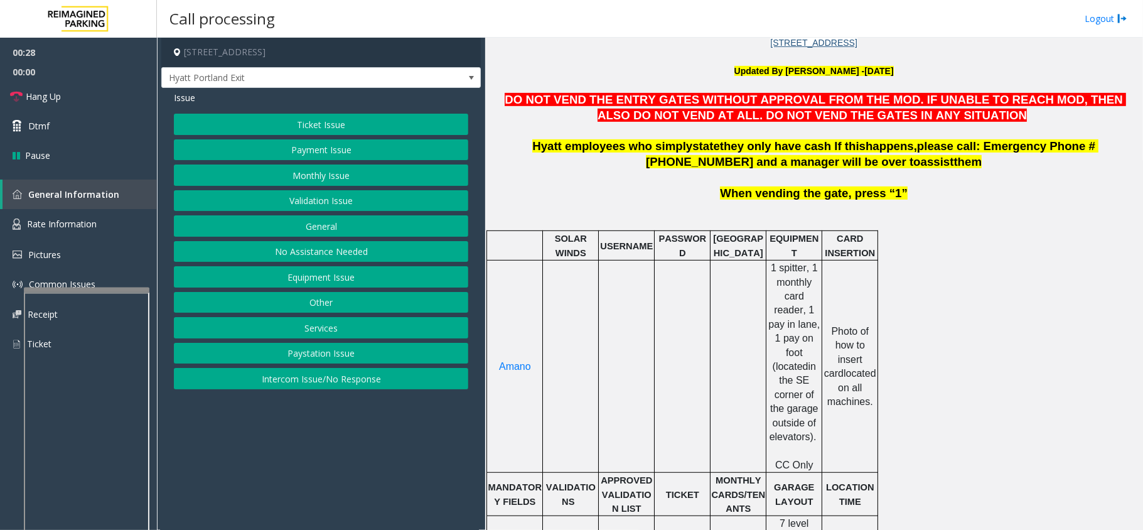
scroll to position [418, 0]
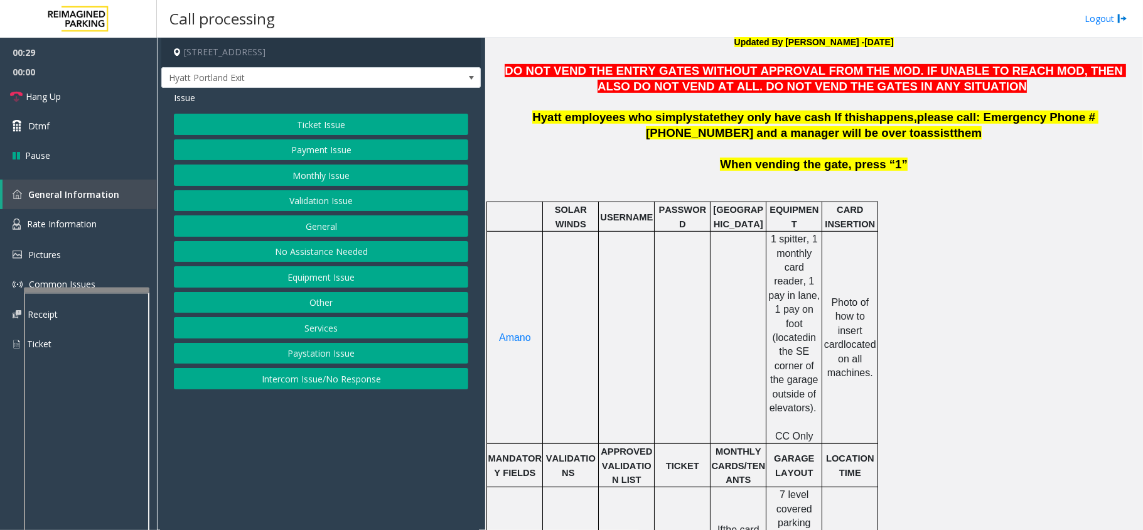
drag, startPoint x: 364, startPoint y: 119, endPoint x: 358, endPoint y: 124, distance: 8.0
click at [358, 124] on button "Ticket Issue" at bounding box center [321, 124] width 294 height 21
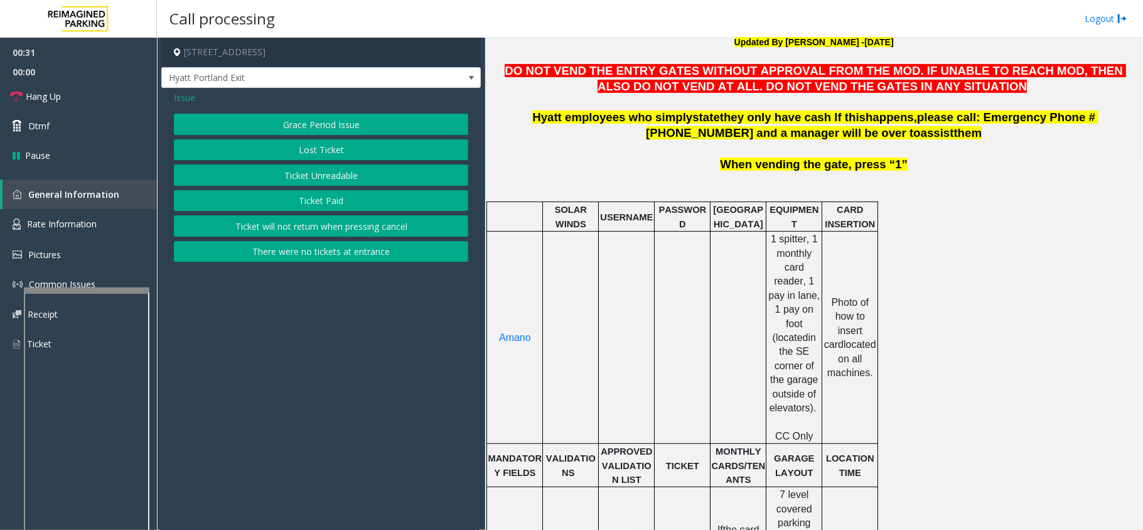
click at [187, 97] on span "Issue" at bounding box center [184, 97] width 21 height 13
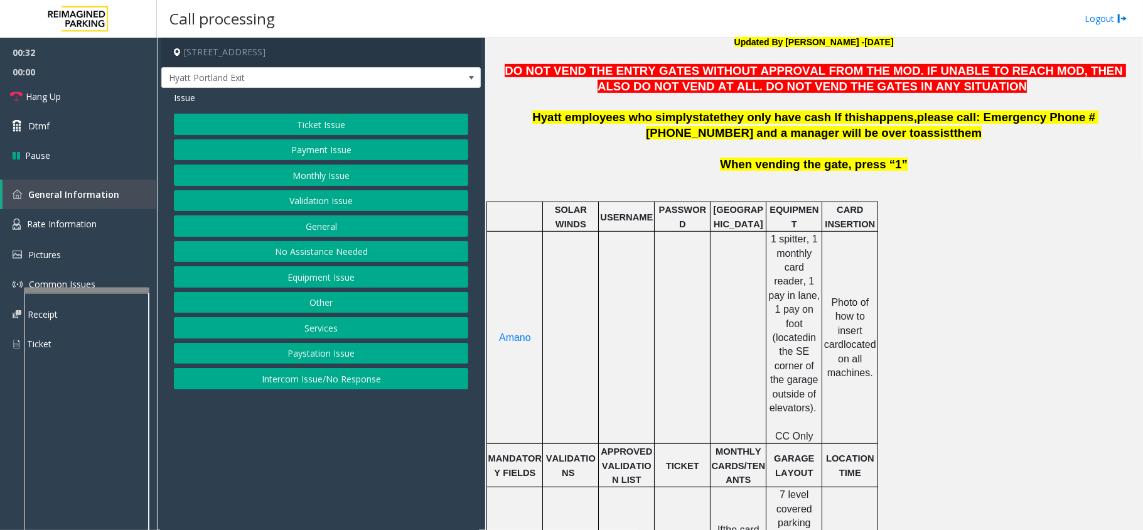
click at [317, 124] on button "Ticket Issue" at bounding box center [321, 124] width 294 height 21
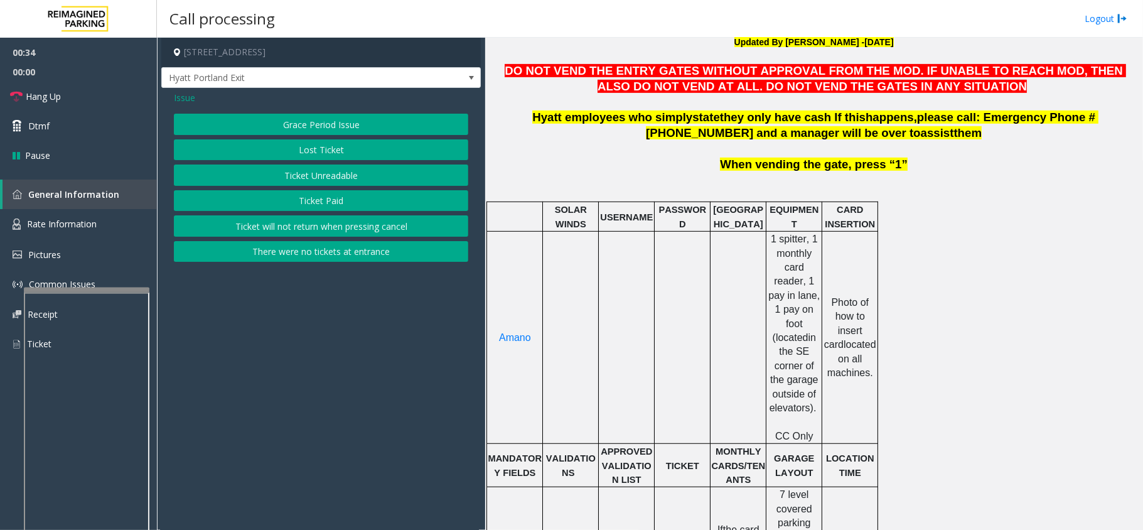
click at [330, 173] on button "Ticket Unreadable" at bounding box center [321, 174] width 294 height 21
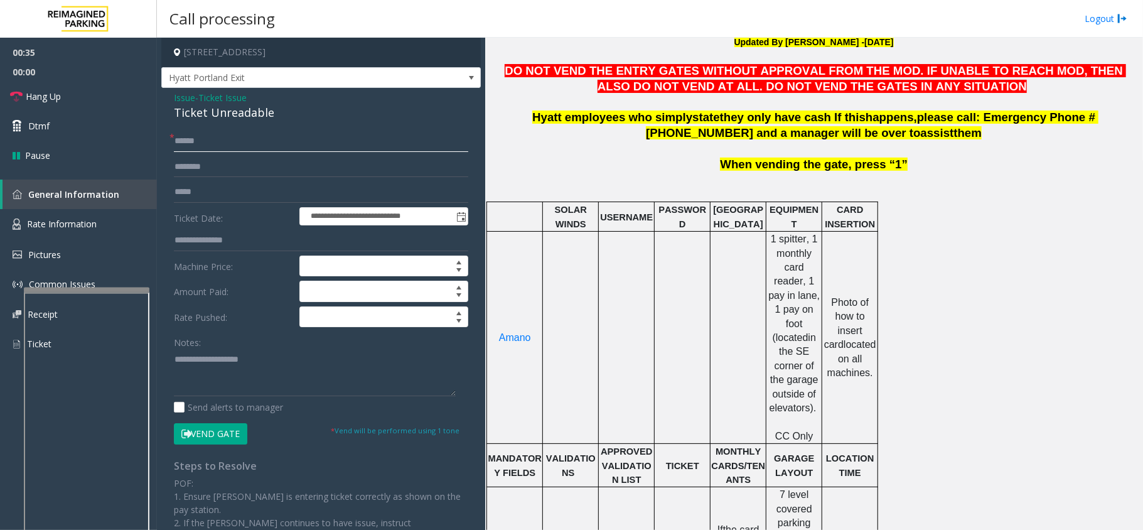
click at [237, 138] on input "text" at bounding box center [321, 141] width 294 height 21
click at [232, 161] on input "text" at bounding box center [321, 166] width 294 height 21
click at [174, 168] on input "*******" at bounding box center [321, 166] width 294 height 21
click at [179, 167] on input "*******" at bounding box center [321, 166] width 294 height 21
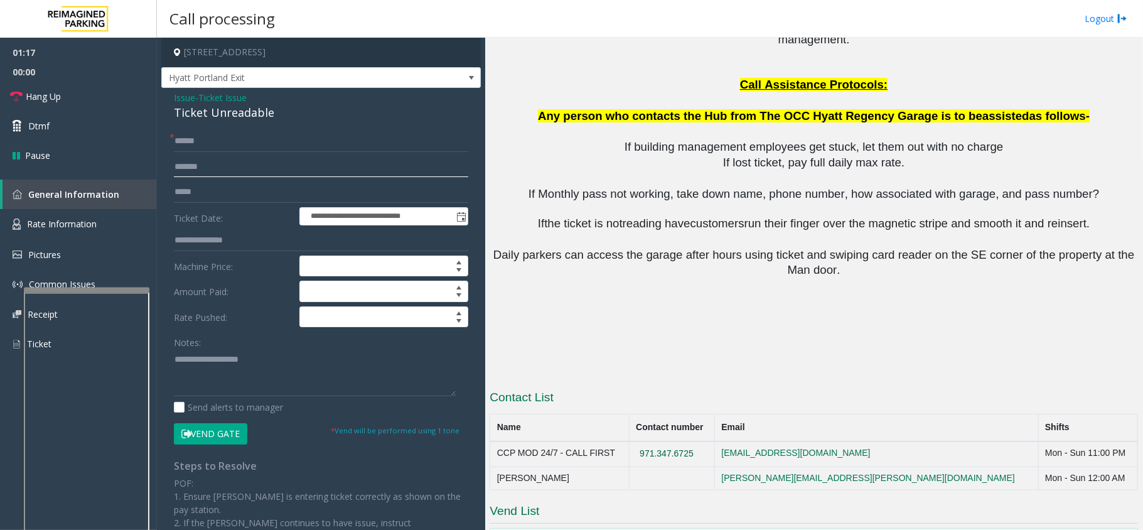
scroll to position [1558, 0]
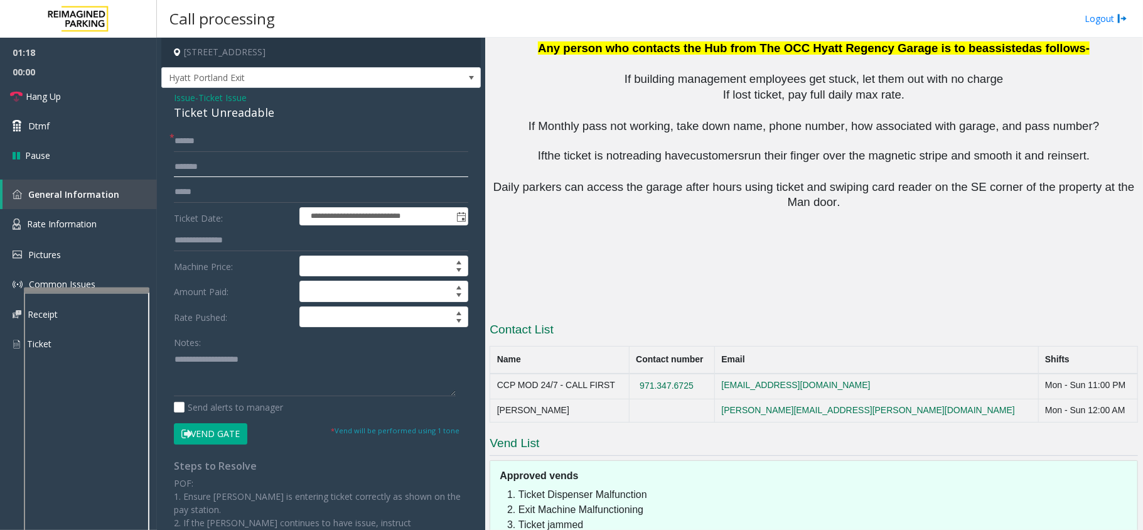
type input "*******"
drag, startPoint x: 761, startPoint y: 327, endPoint x: 673, endPoint y: 324, distance: 87.3
click at [673, 373] on td "971.347.6725" at bounding box center [671, 385] width 85 height 25
copy button "971.347.6725"
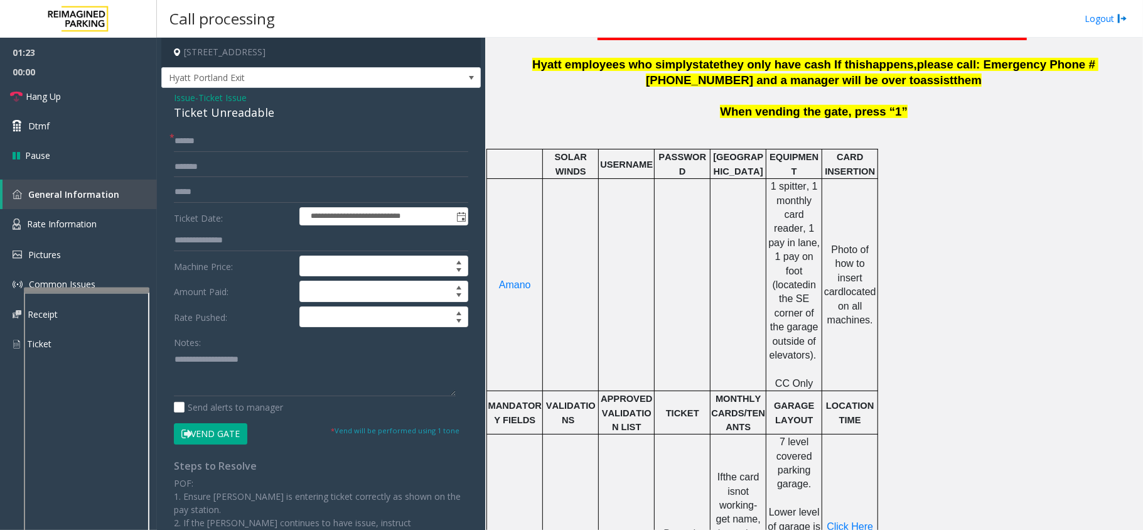
scroll to position [470, 0]
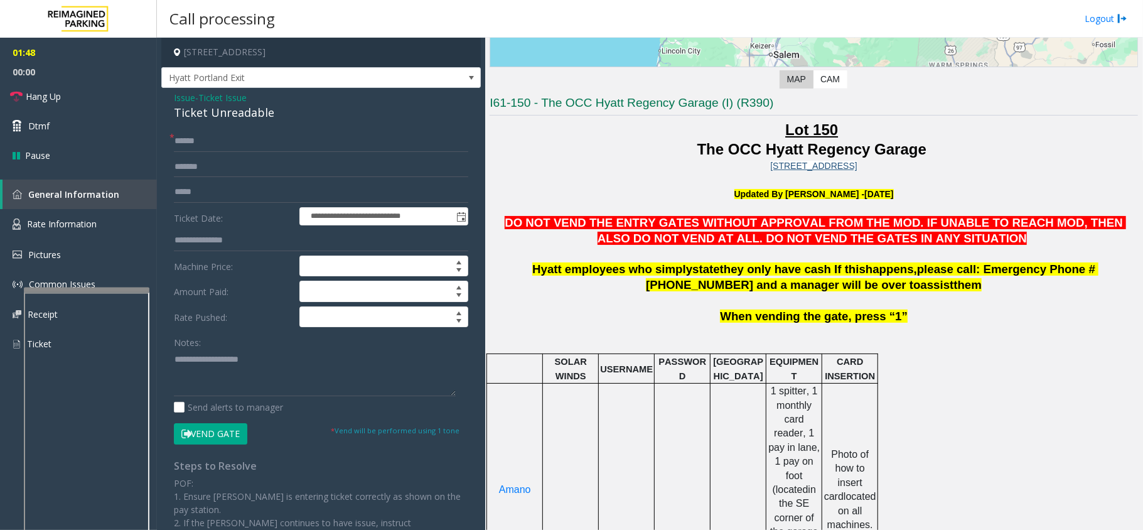
scroll to position [219, 0]
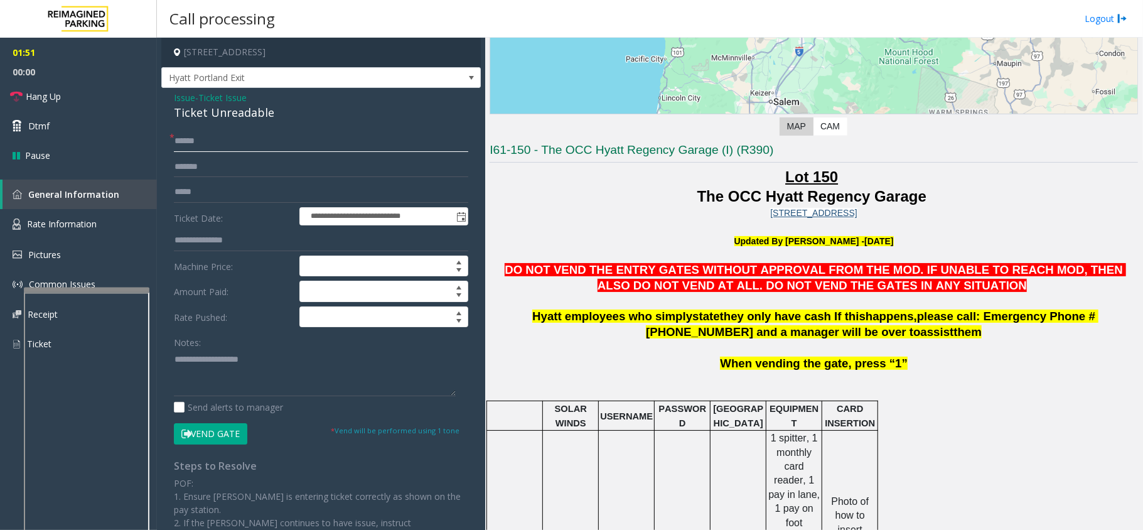
click at [214, 134] on input "text" at bounding box center [321, 141] width 294 height 21
type input "**"
drag, startPoint x: 269, startPoint y: 110, endPoint x: 280, endPoint y: 117, distance: 12.4
click at [280, 117] on div "Ticket Unreadable" at bounding box center [321, 112] width 294 height 17
click at [233, 94] on span "Ticket Issue" at bounding box center [222, 97] width 48 height 13
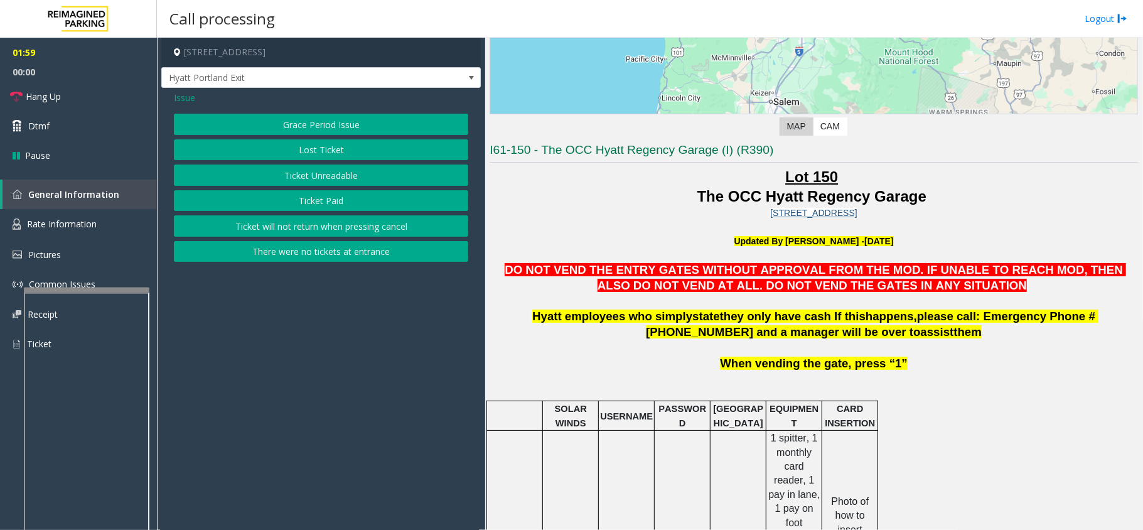
click at [192, 94] on span "Issue" at bounding box center [184, 97] width 21 height 13
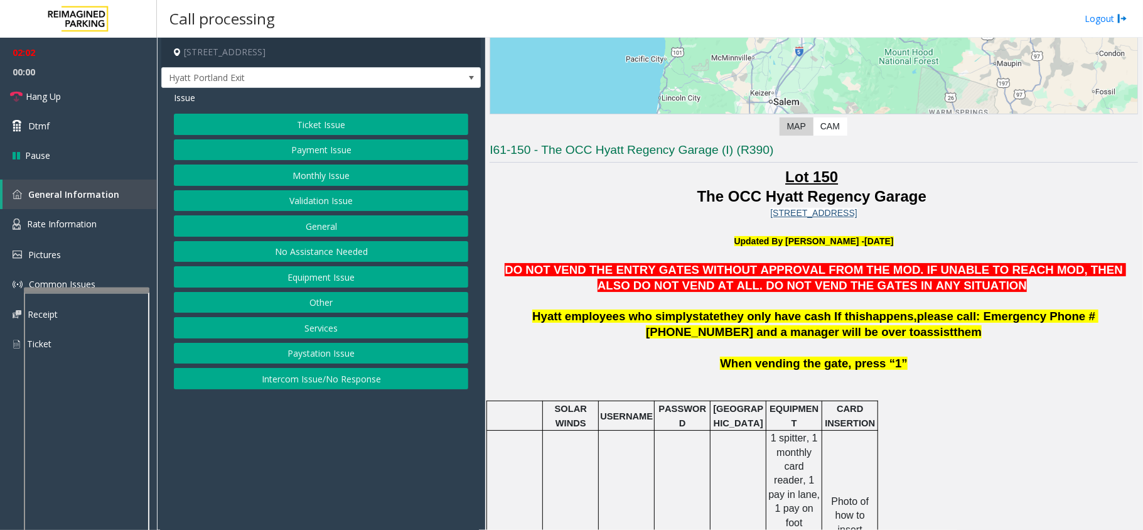
click at [324, 279] on button "Equipment Issue" at bounding box center [321, 276] width 294 height 21
click at [323, 146] on button "Ticket Jam" at bounding box center [321, 149] width 294 height 21
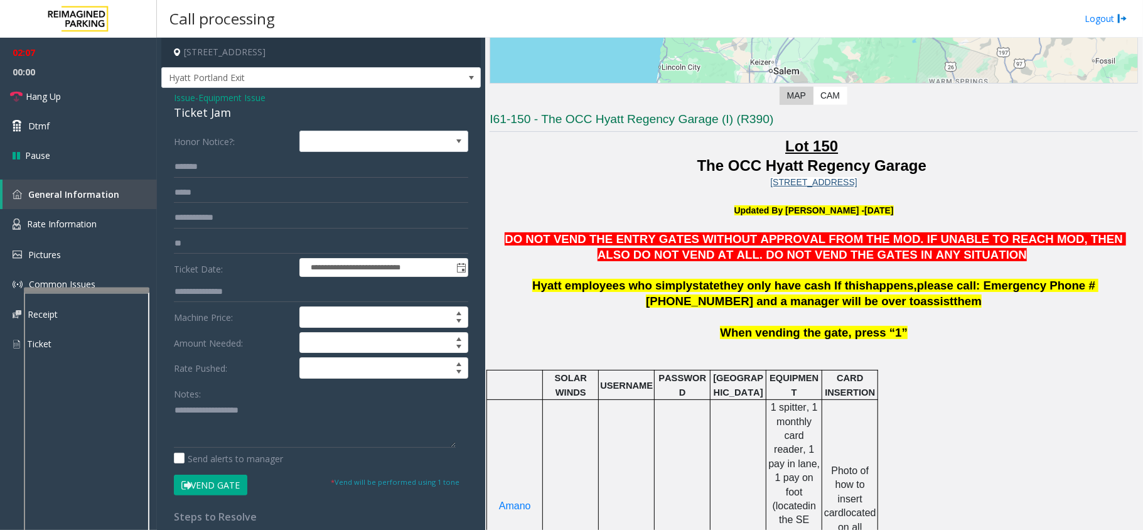
scroll to position [251, 0]
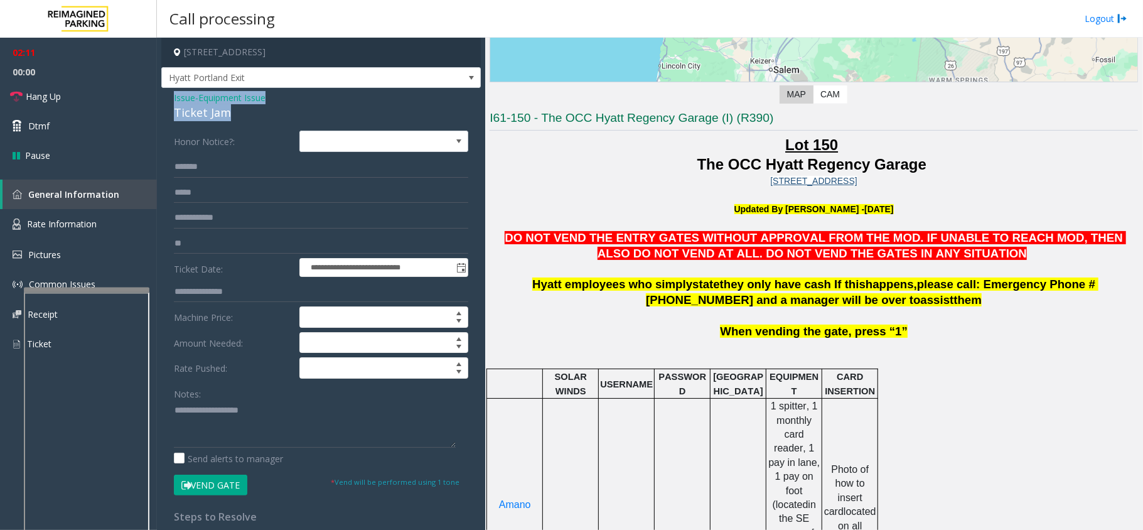
drag, startPoint x: 231, startPoint y: 113, endPoint x: 167, endPoint y: 94, distance: 66.7
click at [167, 94] on div "**********" at bounding box center [320, 393] width 319 height 610
copy div "Issue - Equipment Issue Ticket Jam"
paste textarea "**********"
click at [234, 397] on textarea at bounding box center [315, 423] width 282 height 47
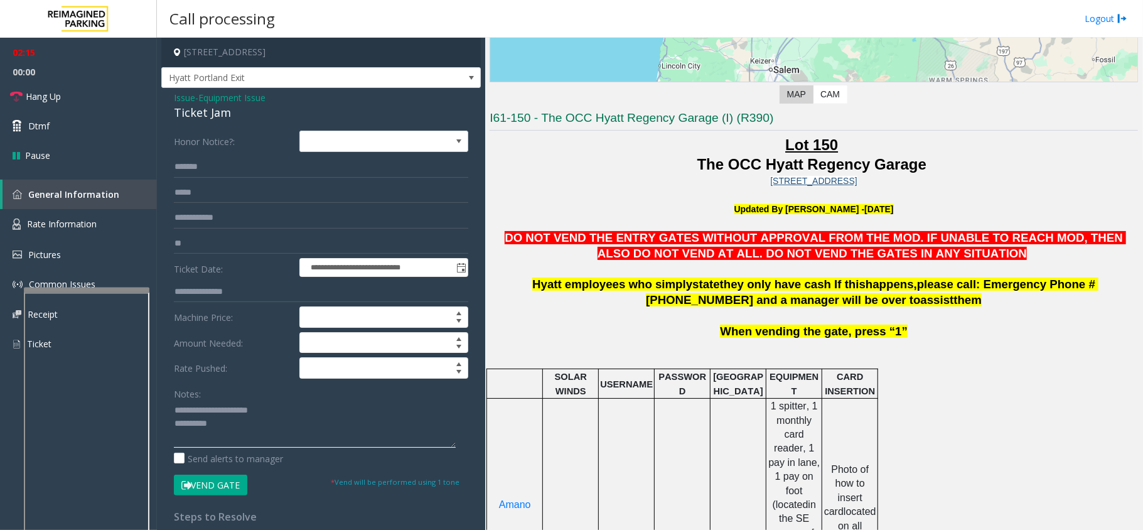
drag, startPoint x: 281, startPoint y: 412, endPoint x: 203, endPoint y: 414, distance: 77.9
click at [203, 397] on textarea at bounding box center [315, 423] width 282 height 47
click at [247, 397] on textarea at bounding box center [315, 423] width 282 height 47
click at [219, 397] on button "Vend Gate" at bounding box center [210, 484] width 73 height 21
click at [227, 397] on textarea at bounding box center [315, 423] width 282 height 47
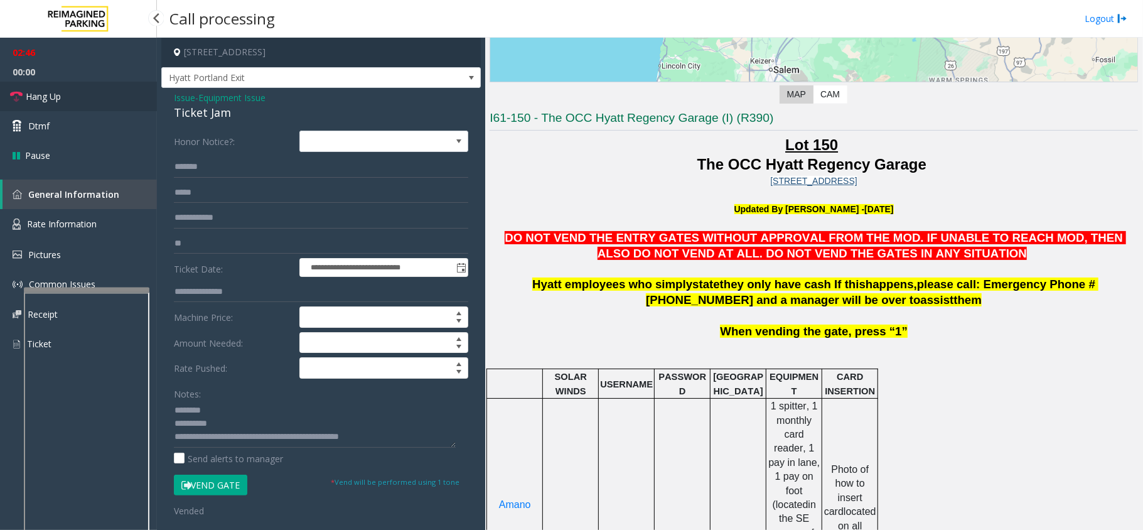
click at [58, 91] on span "Hang Up" at bounding box center [43, 96] width 35 height 13
click at [430, 397] on textarea at bounding box center [315, 423] width 282 height 47
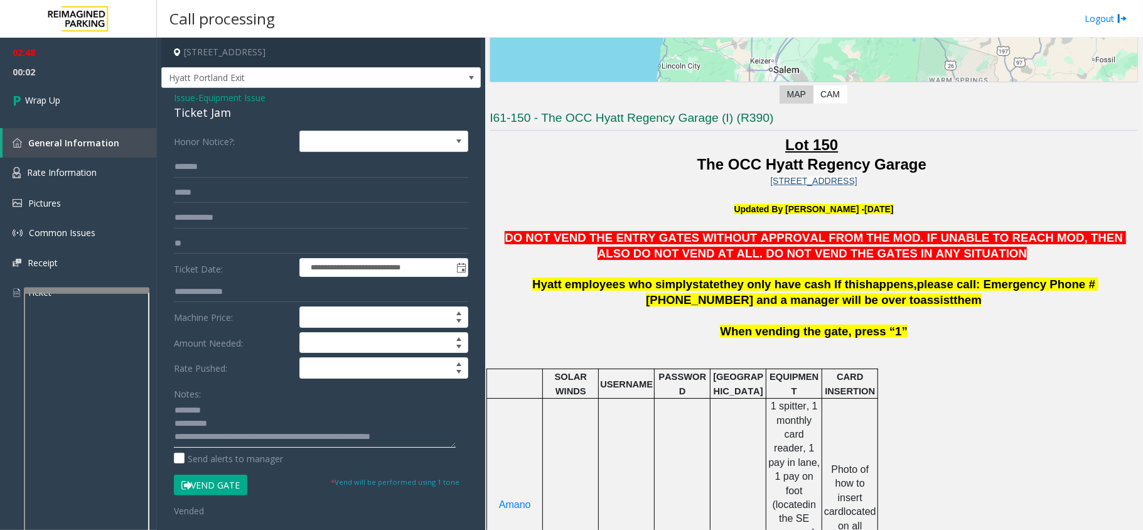
scroll to position [9, 0]
click at [198, 397] on textarea at bounding box center [315, 423] width 282 height 47
type textarea "**********"
click at [54, 94] on span "Wrap Up" at bounding box center [42, 100] width 35 height 13
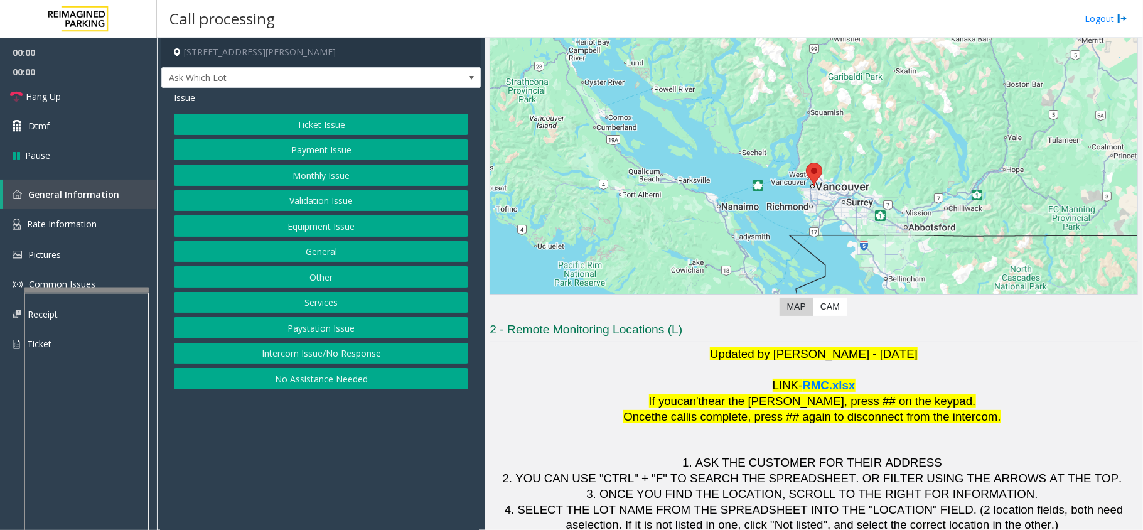
scroll to position [88, 0]
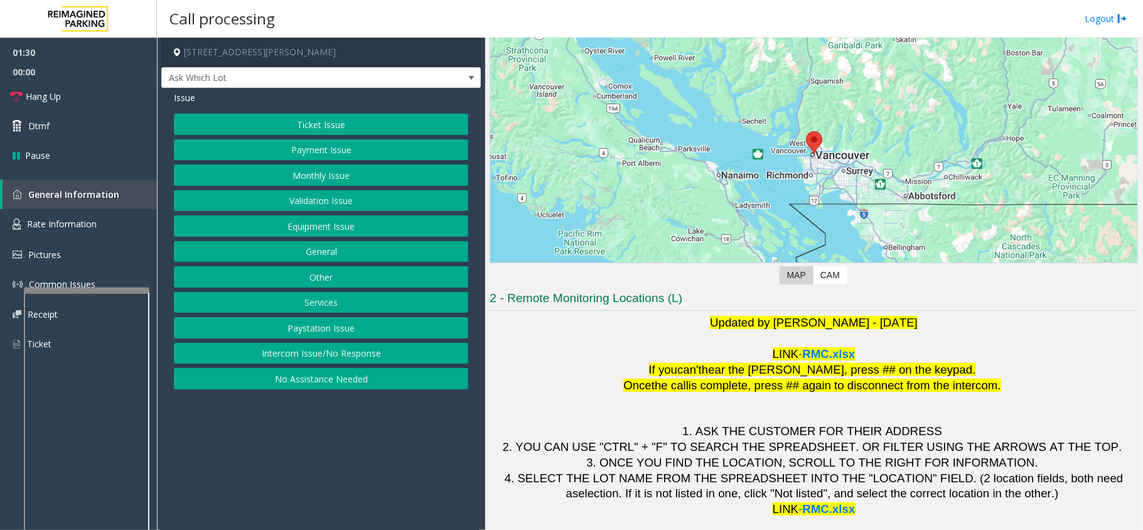
click at [334, 117] on button "Ticket Issue" at bounding box center [321, 124] width 294 height 21
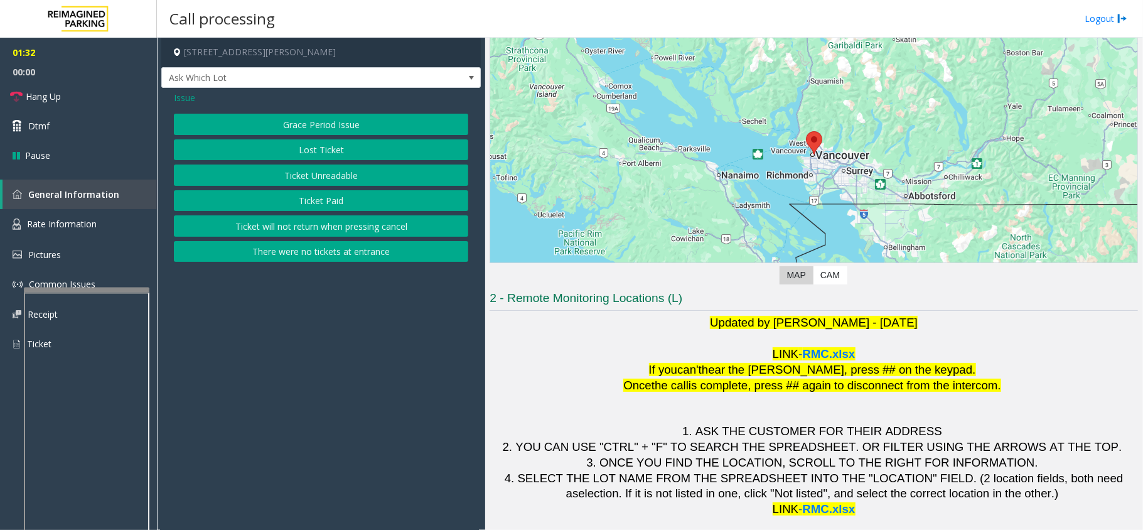
click at [324, 149] on button "Lost Ticket" at bounding box center [321, 149] width 294 height 21
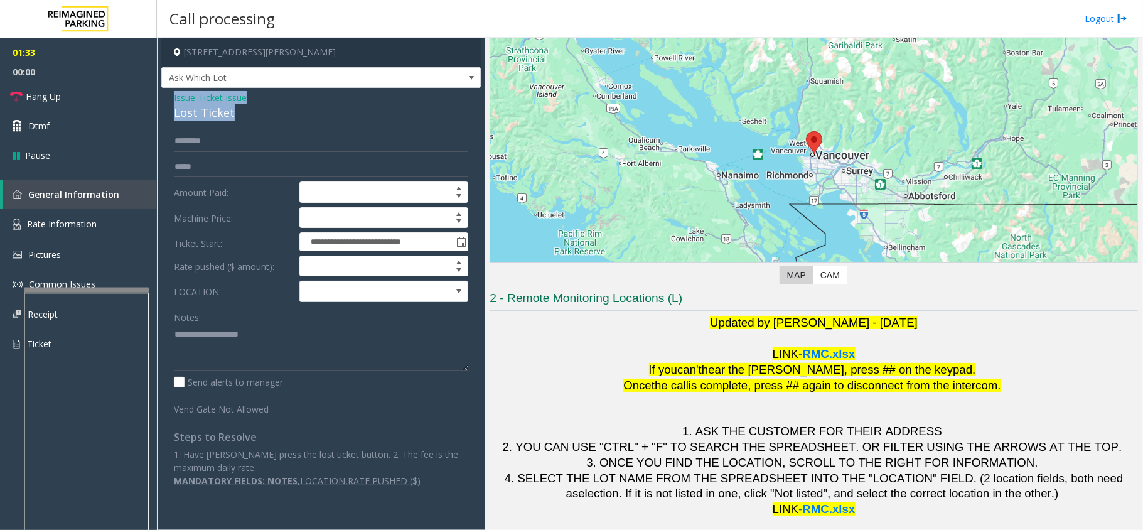
drag, startPoint x: 233, startPoint y: 111, endPoint x: 166, endPoint y: 96, distance: 68.8
click at [166, 96] on div "**********" at bounding box center [320, 294] width 319 height 412
copy div "Issue - Ticket Issue Lost Ticket"
click at [254, 325] on textarea at bounding box center [321, 347] width 294 height 47
paste textarea "**********"
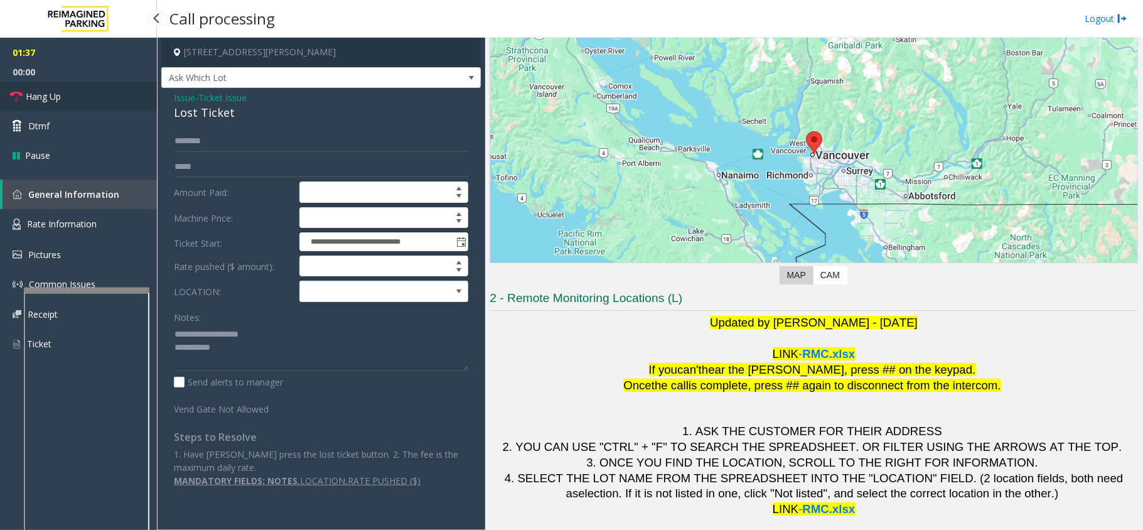
click at [74, 97] on link "Hang Up" at bounding box center [78, 96] width 157 height 29
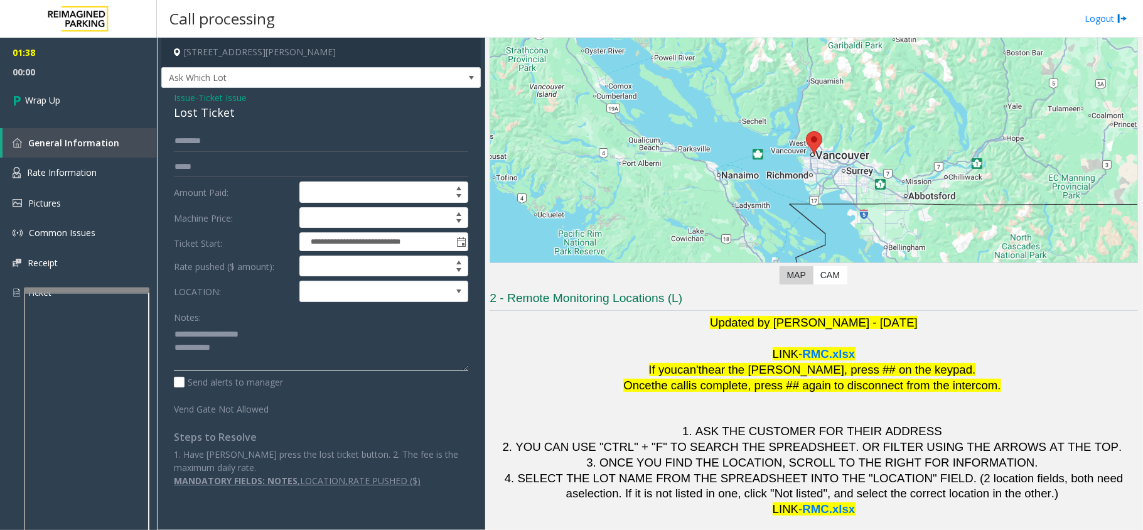
drag, startPoint x: 257, startPoint y: 334, endPoint x: 205, endPoint y: 339, distance: 53.0
click at [205, 339] on textarea at bounding box center [321, 347] width 294 height 47
type textarea "**********"
click at [51, 96] on span "Wrap Up" at bounding box center [42, 100] width 35 height 13
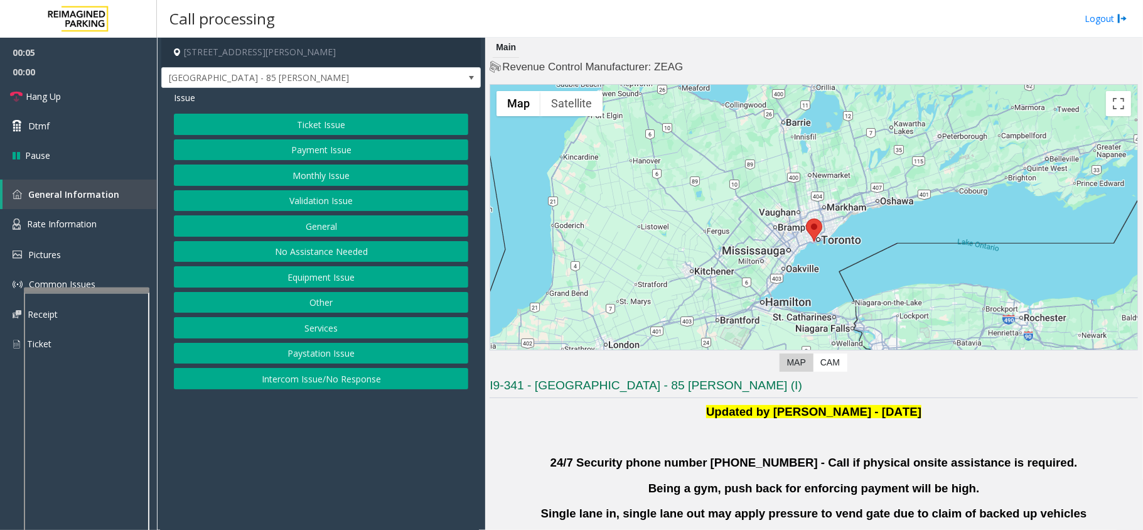
click at [312, 196] on button "Validation Issue" at bounding box center [321, 200] width 294 height 21
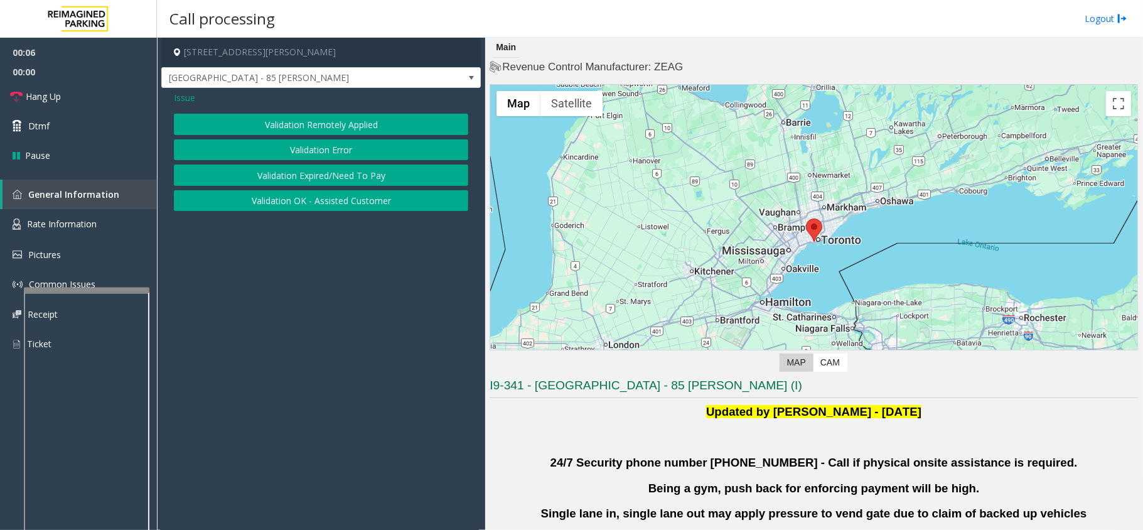
click at [304, 146] on button "Validation Error" at bounding box center [321, 149] width 294 height 21
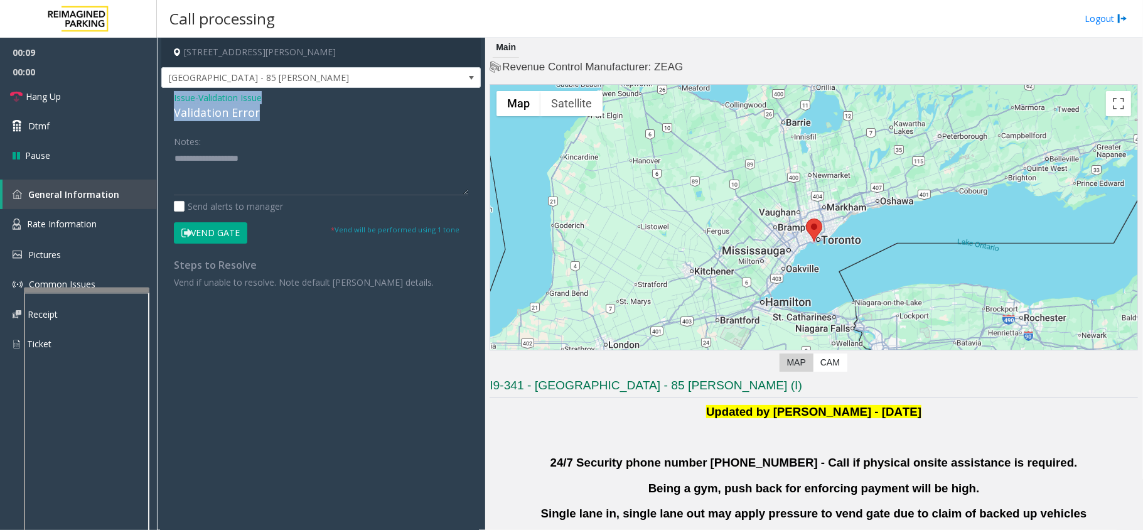
drag, startPoint x: 261, startPoint y: 112, endPoint x: 171, endPoint y: 96, distance: 91.7
click at [171, 96] on div "Issue - Validation Issue Validation Error Notes: Send alerts to manager Vend Ga…" at bounding box center [320, 194] width 319 height 213
copy div "Issue - Validation Issue Validation Error"
click at [237, 171] on textarea at bounding box center [321, 171] width 294 height 47
paste textarea "**********"
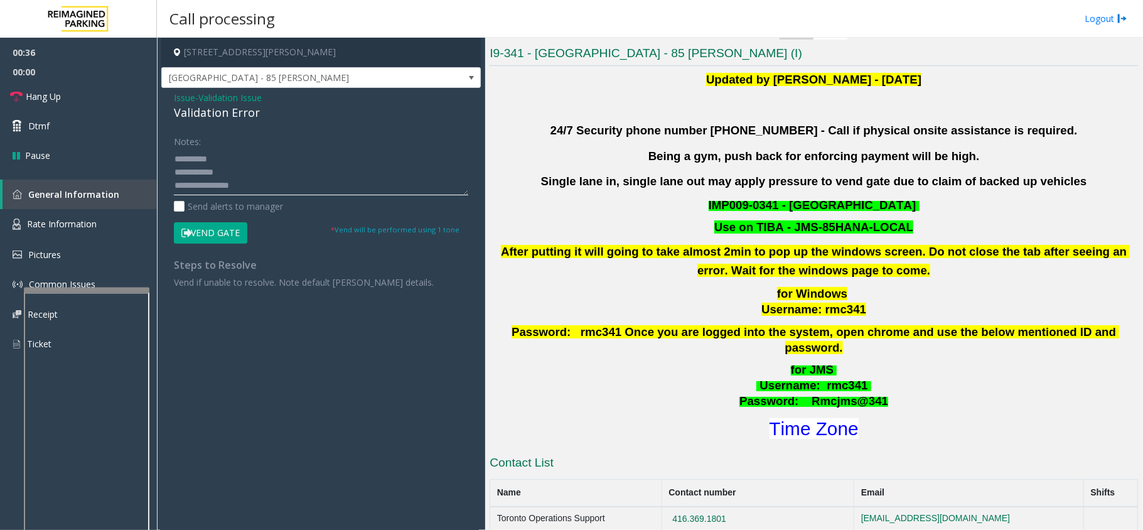
scroll to position [418, 0]
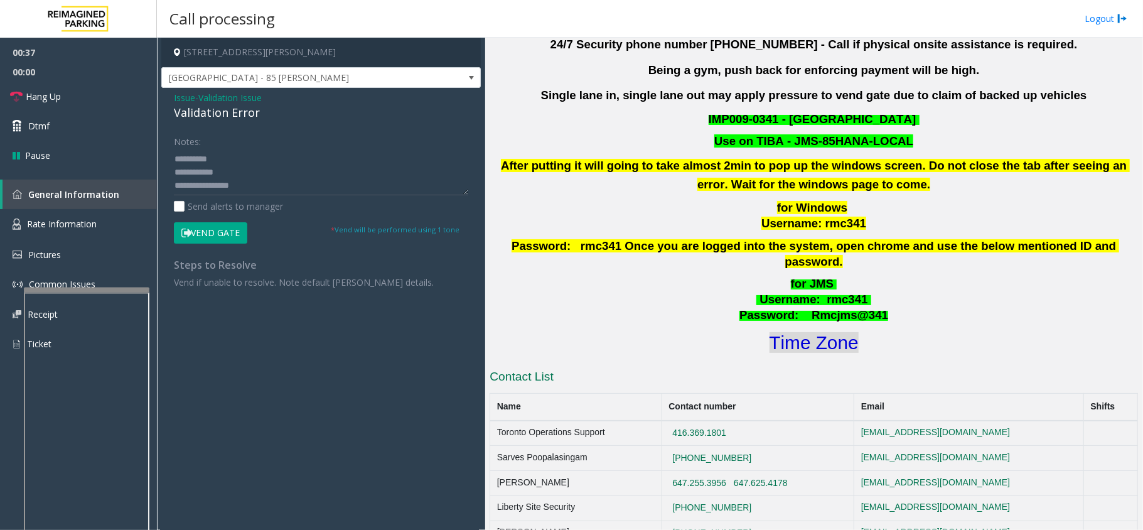
click at [822, 334] on font "Time Zone" at bounding box center [813, 342] width 89 height 21
click at [237, 186] on textarea at bounding box center [321, 171] width 294 height 47
click at [235, 186] on textarea at bounding box center [321, 171] width 294 height 47
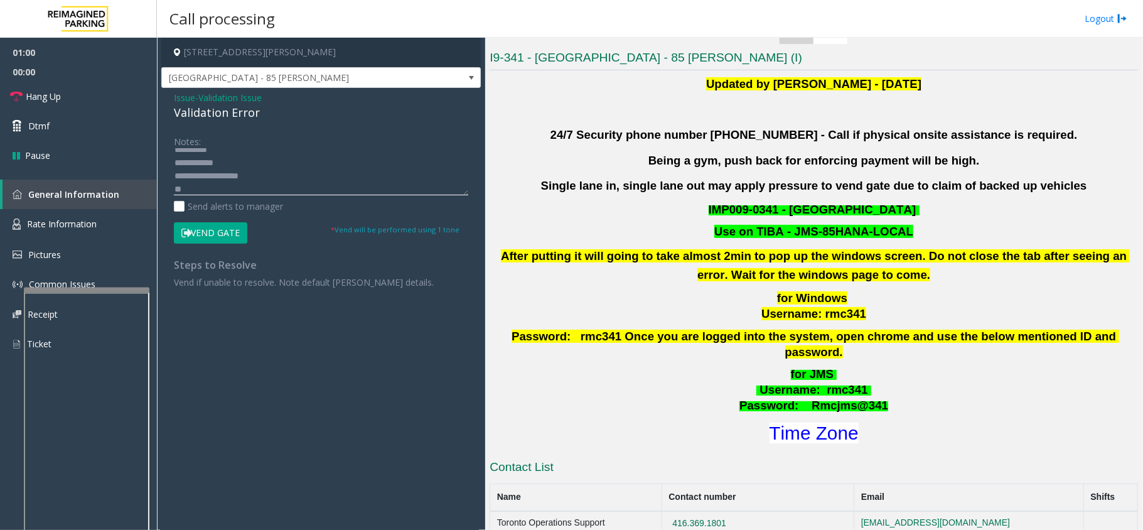
scroll to position [334, 0]
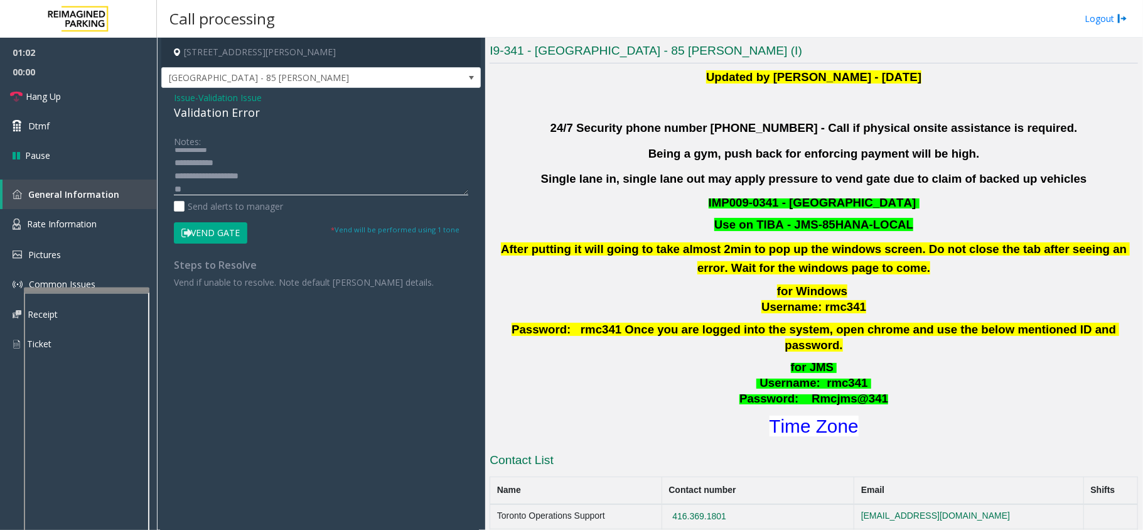
type textarea "**********"
click at [232, 95] on span "Validation Issue" at bounding box center [229, 97] width 63 height 13
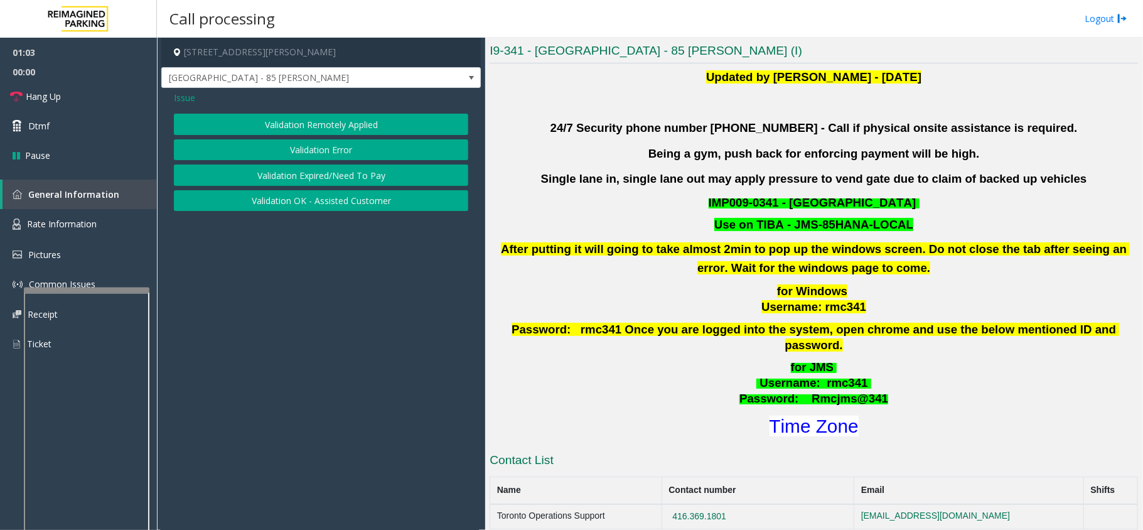
click at [193, 98] on span "Issue" at bounding box center [184, 97] width 21 height 13
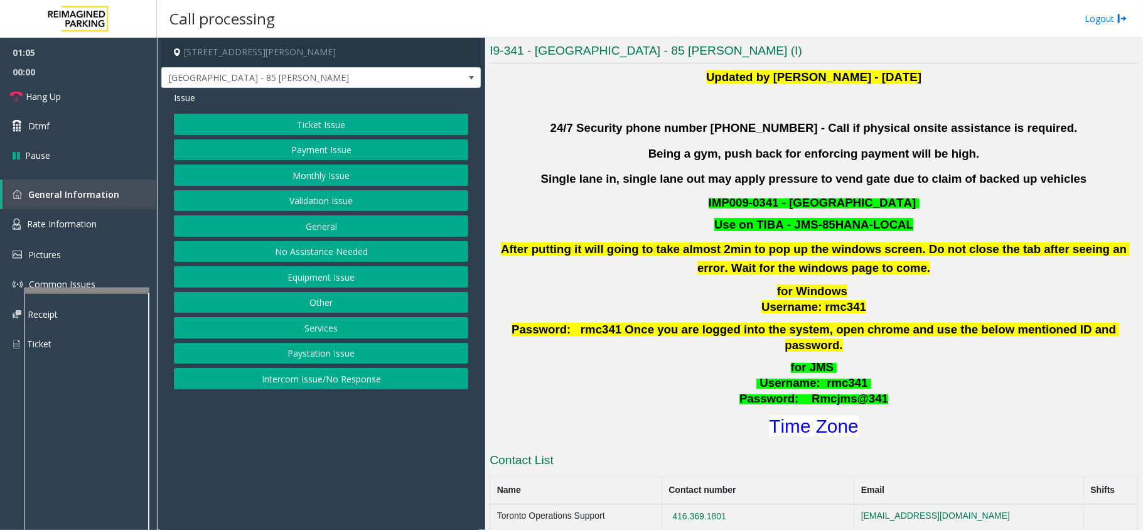
click at [333, 144] on button "Payment Issue" at bounding box center [321, 149] width 294 height 21
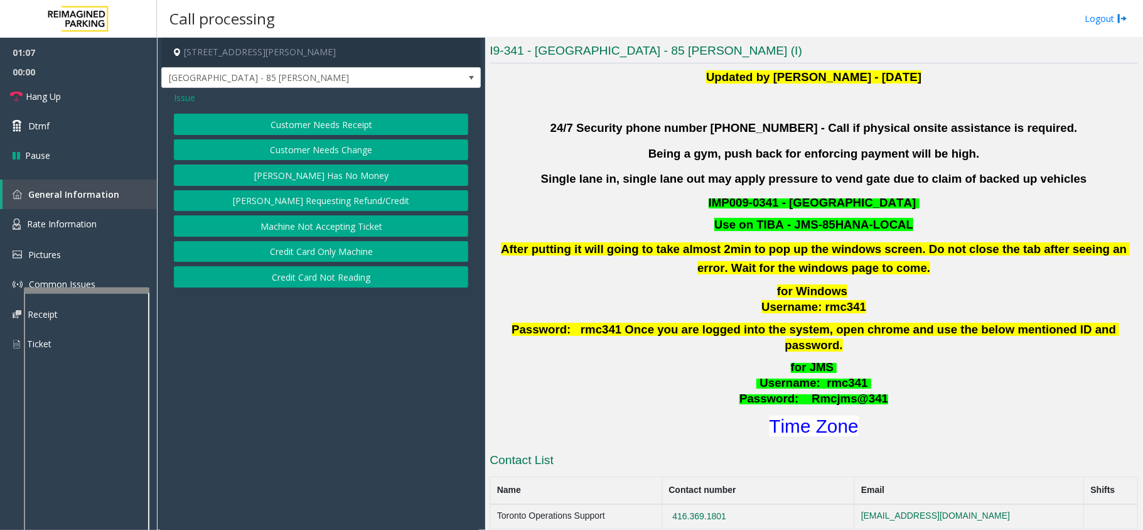
click at [335, 274] on button "Credit Card Not Reading" at bounding box center [321, 276] width 294 height 21
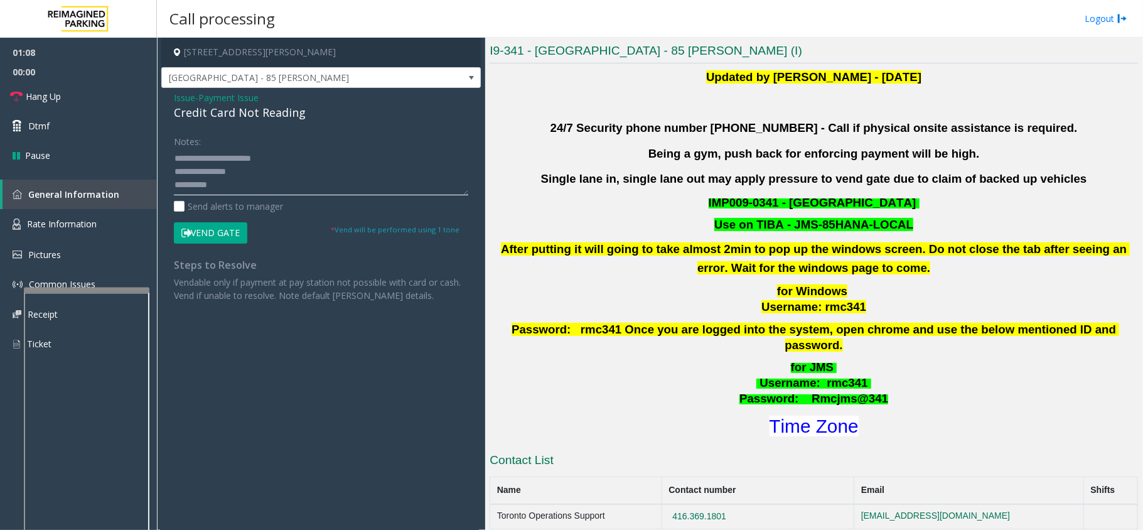
click at [255, 189] on textarea at bounding box center [321, 171] width 294 height 47
click at [217, 185] on textarea at bounding box center [321, 171] width 294 height 47
click at [231, 231] on button "Vend Gate" at bounding box center [210, 232] width 73 height 21
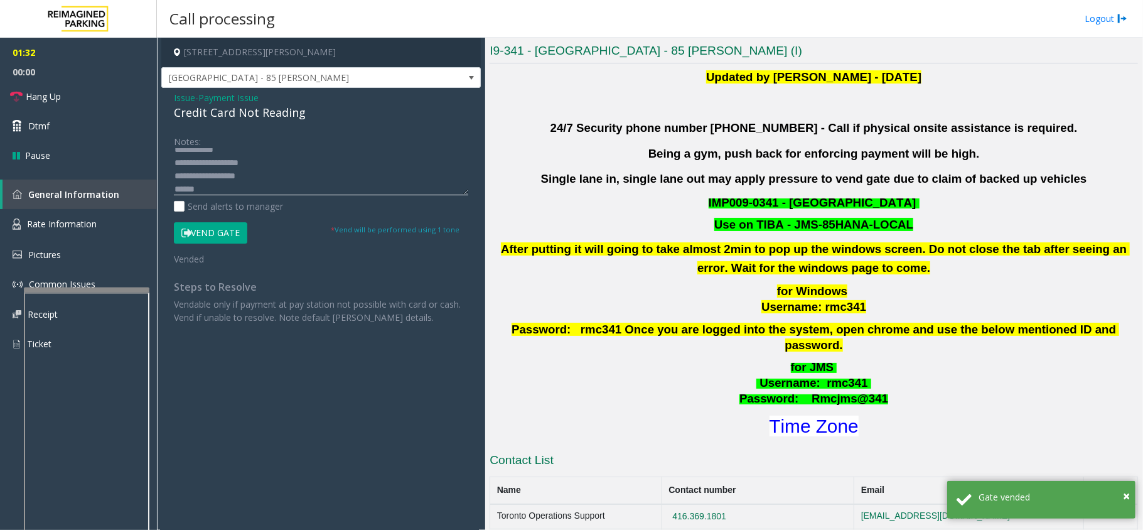
click at [211, 187] on textarea at bounding box center [321, 171] width 294 height 47
click at [227, 188] on textarea at bounding box center [321, 171] width 294 height 47
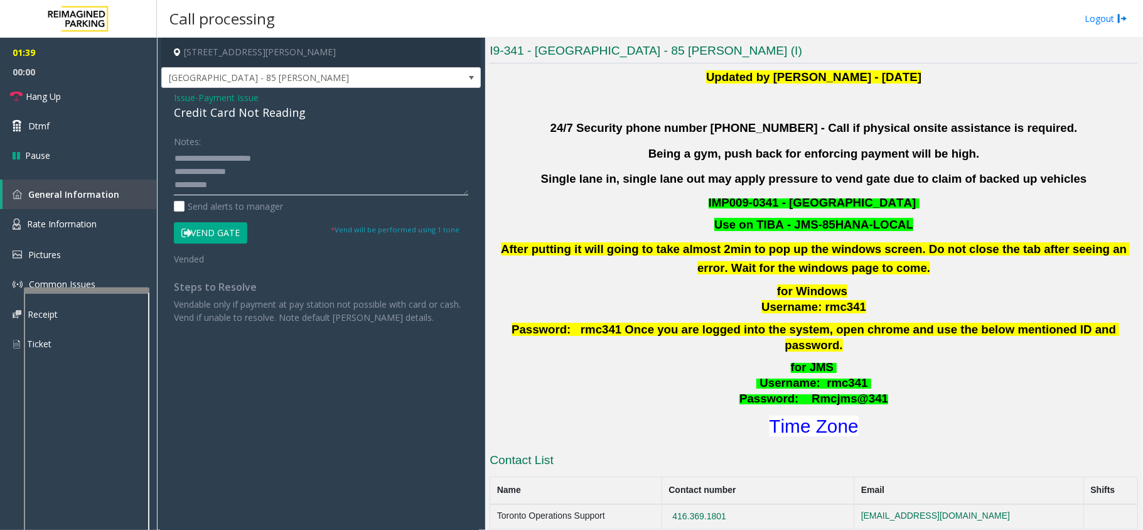
drag, startPoint x: 243, startPoint y: 169, endPoint x: 203, endPoint y: 157, distance: 42.1
click at [203, 157] on textarea at bounding box center [321, 171] width 294 height 47
drag, startPoint x: 307, startPoint y: 114, endPoint x: 173, endPoint y: 113, distance: 133.7
click at [173, 113] on div "Issue - Payment Issue Credit Card Not Reading Notes: Send alerts to manager Ven…" at bounding box center [320, 212] width 319 height 248
copy div "Credit Card Not Reading"
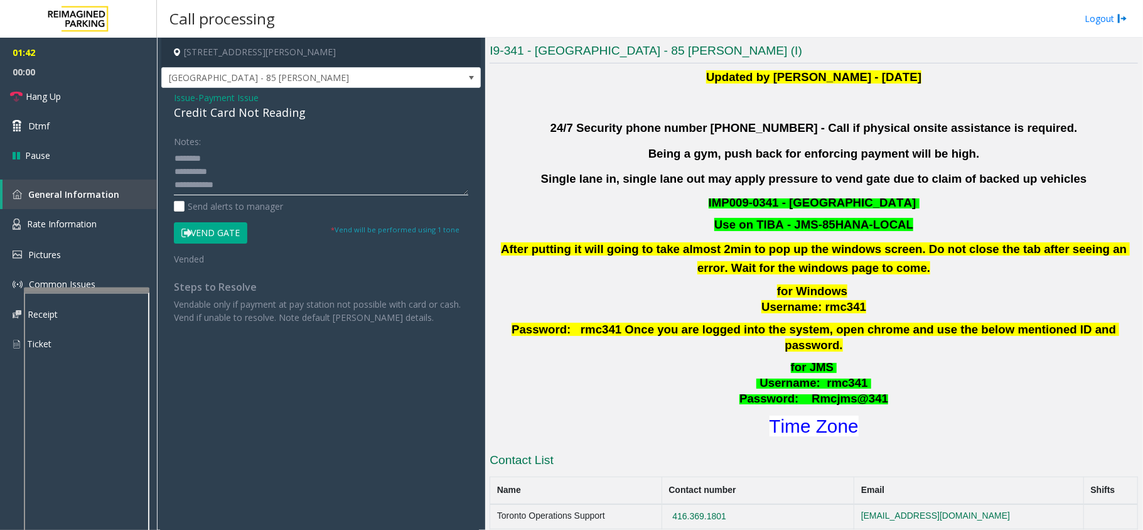
paste textarea "**********"
click at [215, 157] on textarea at bounding box center [321, 171] width 294 height 47
click at [227, 173] on textarea at bounding box center [321, 171] width 294 height 47
click at [85, 102] on link "Hang Up" at bounding box center [78, 96] width 157 height 29
click at [231, 169] on textarea at bounding box center [321, 171] width 294 height 47
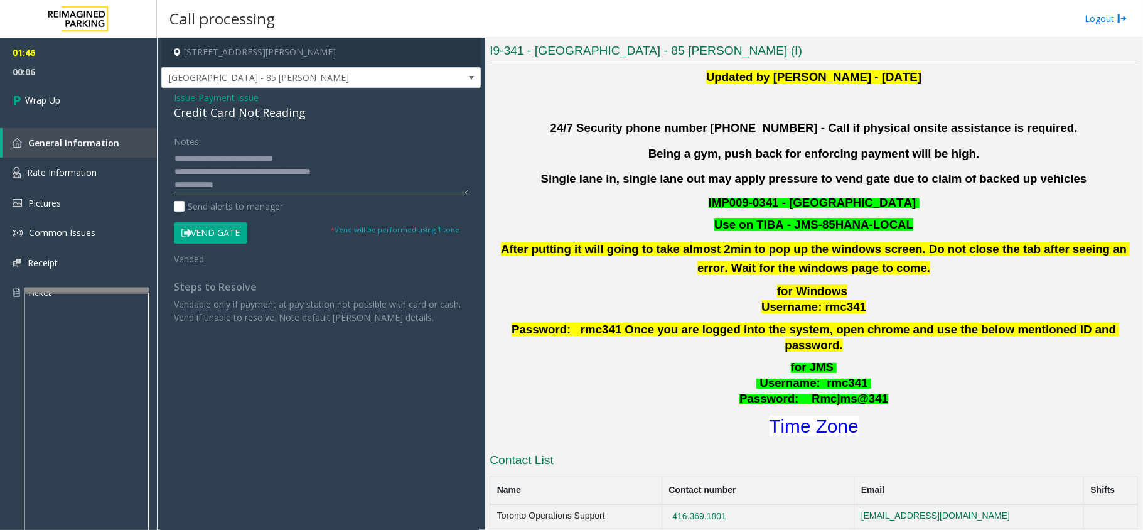
scroll to position [39, 0]
click at [206, 171] on textarea at bounding box center [321, 171] width 294 height 47
click at [207, 173] on textarea at bounding box center [321, 171] width 294 height 47
type textarea "**********"
click at [76, 90] on link "Wrap Up" at bounding box center [78, 100] width 157 height 37
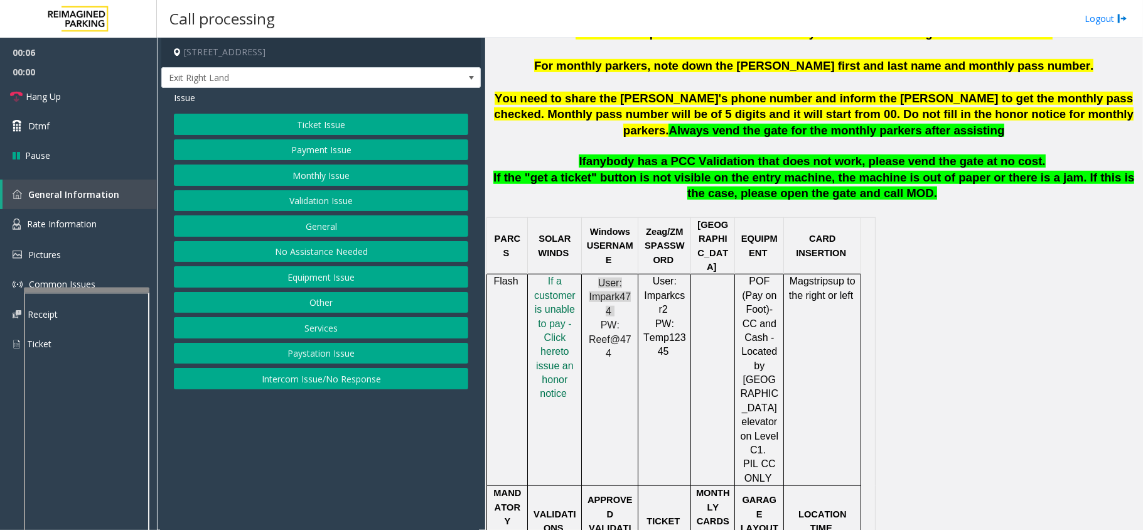
scroll to position [586, 0]
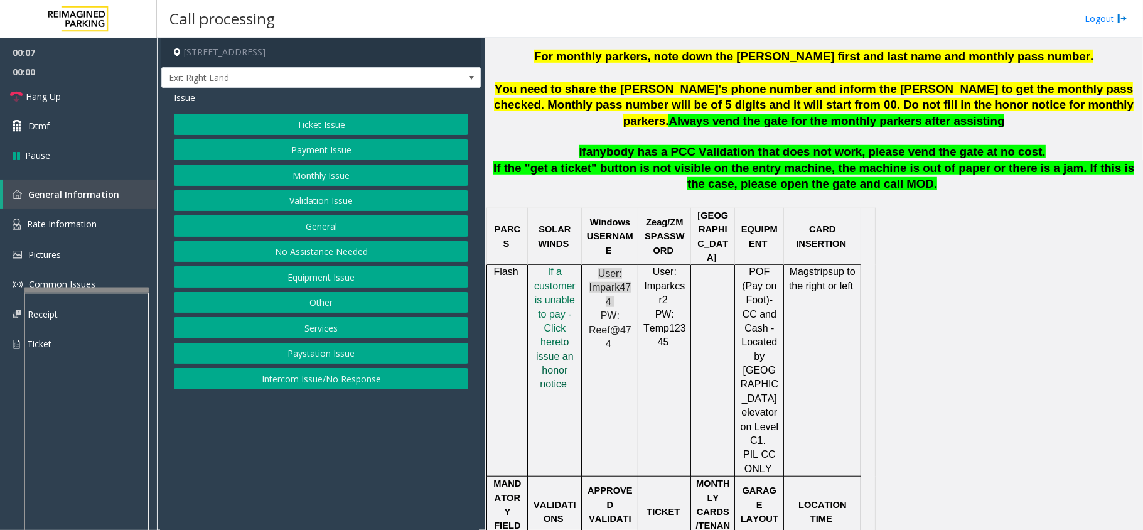
click at [555, 336] on span "to issue an honor notice" at bounding box center [555, 362] width 38 height 53
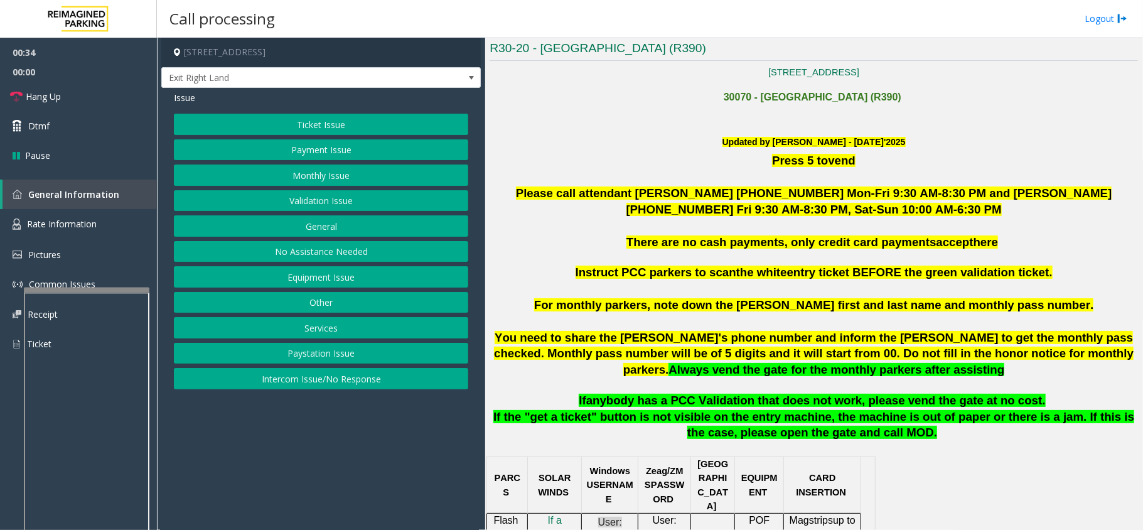
scroll to position [334, 0]
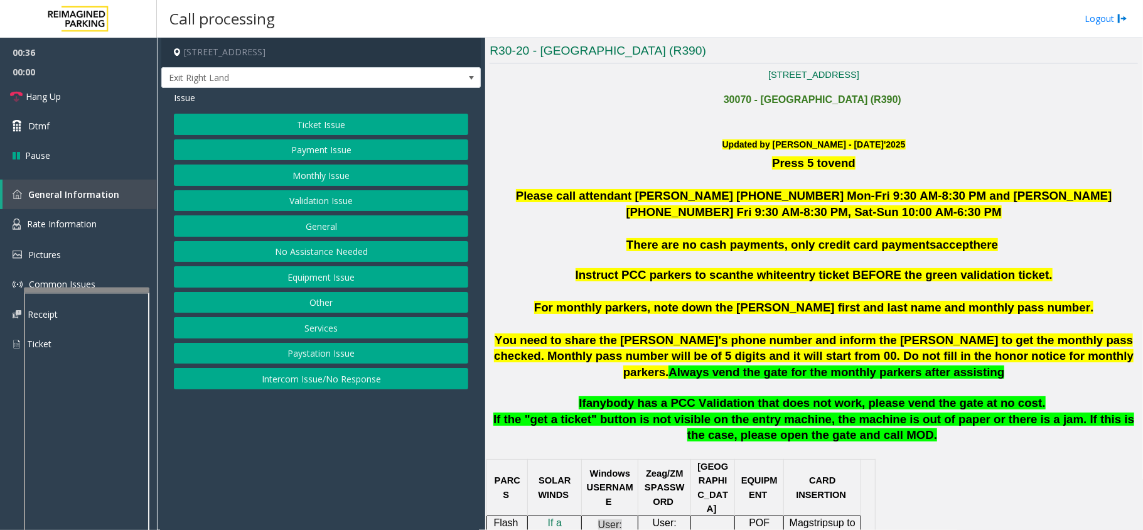
click at [349, 199] on button "Validation Issue" at bounding box center [321, 200] width 294 height 21
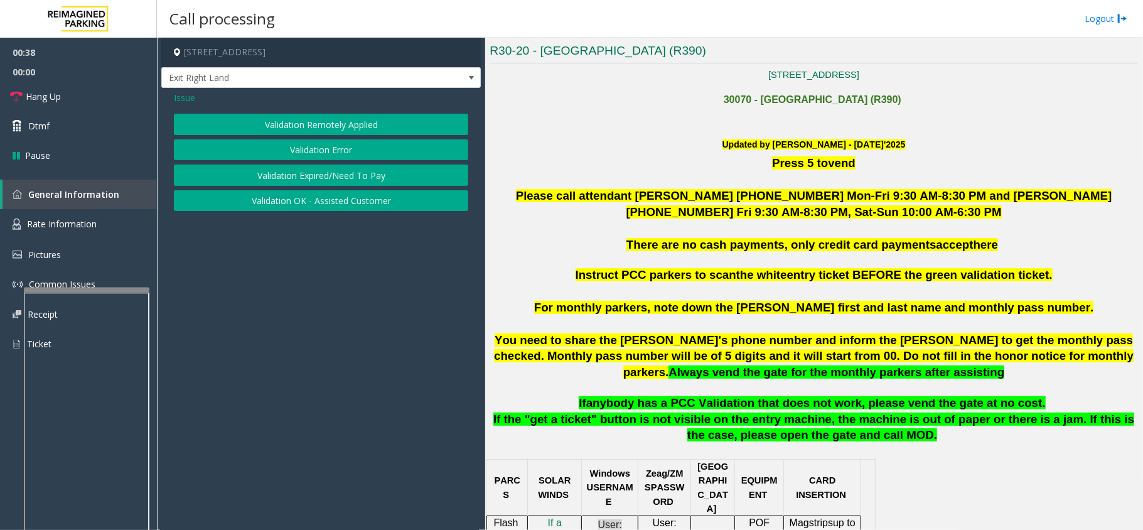
click at [340, 149] on button "Validation Error" at bounding box center [321, 149] width 294 height 21
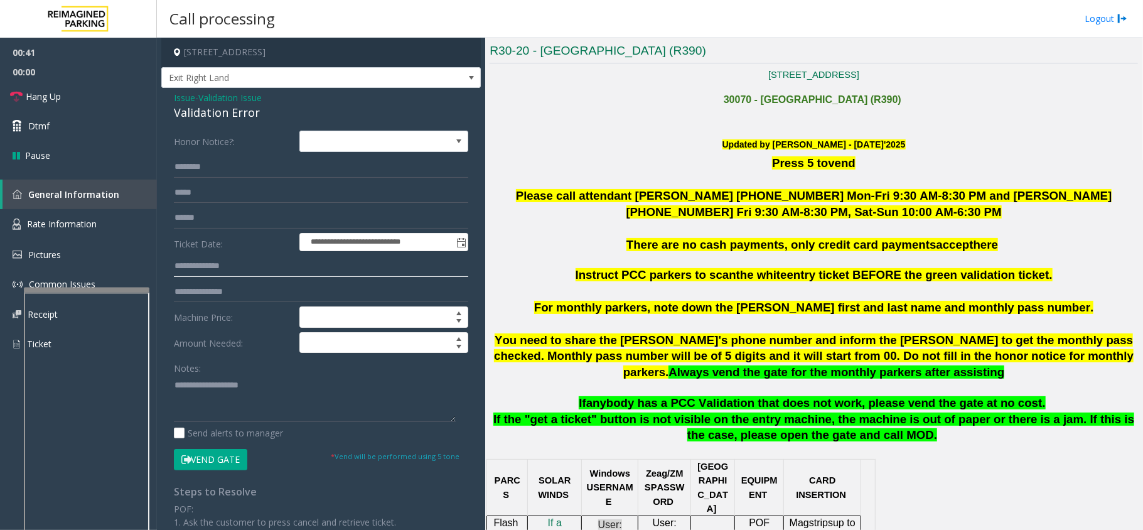
click at [218, 271] on input "text" at bounding box center [321, 265] width 294 height 21
type input "**********"
click at [247, 166] on input "text" at bounding box center [321, 166] width 294 height 21
click at [219, 218] on input "text" at bounding box center [321, 217] width 294 height 21
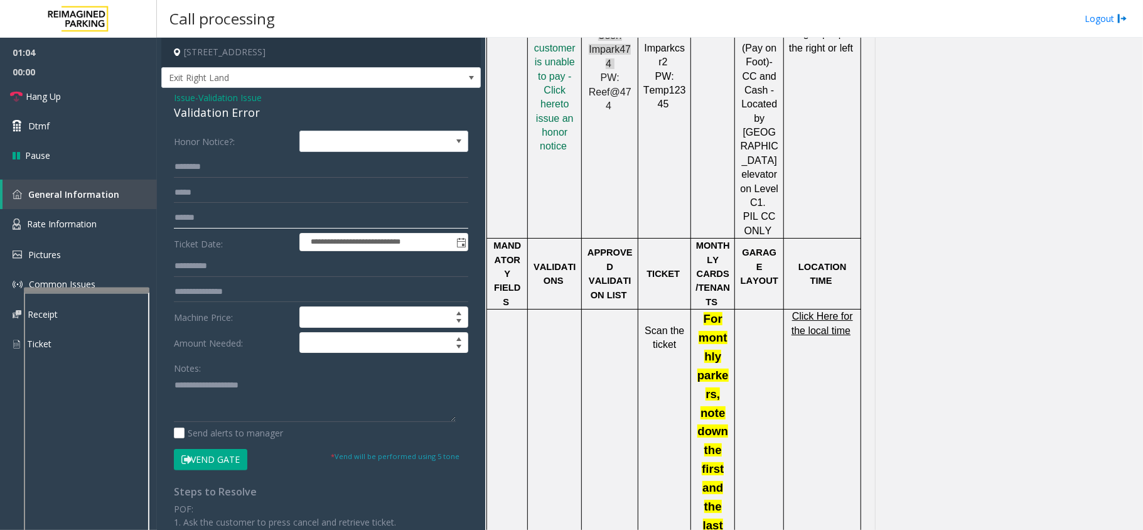
scroll to position [837, 0]
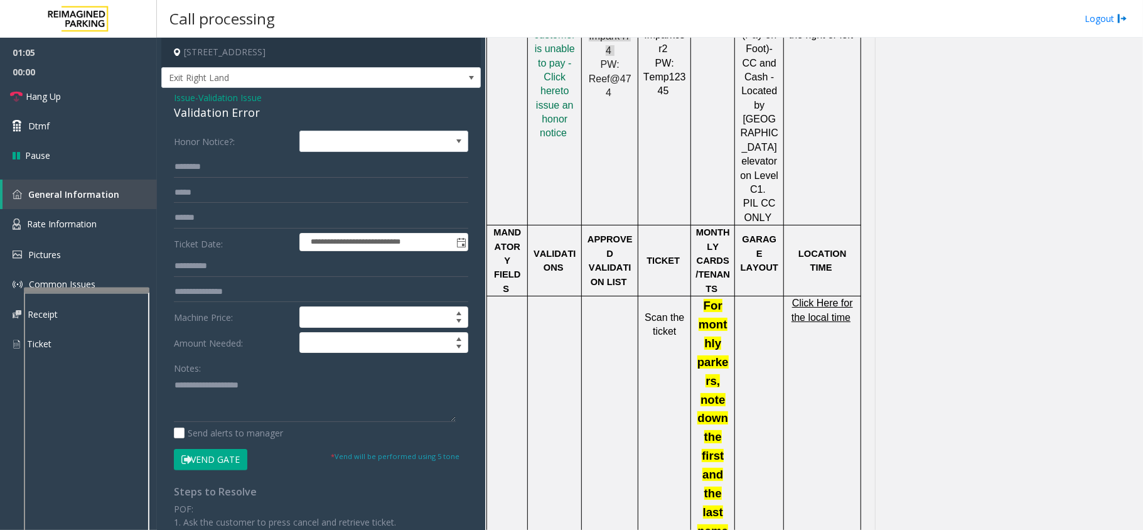
click at [834, 296] on p "Click Here for the local time" at bounding box center [822, 310] width 68 height 28
click at [815, 297] on span "Click Here for the local time" at bounding box center [822, 309] width 62 height 24
click at [226, 220] on input "text" at bounding box center [321, 217] width 294 height 21
type input "********"
click at [832, 297] on span "Click Here for the local time" at bounding box center [822, 309] width 62 height 24
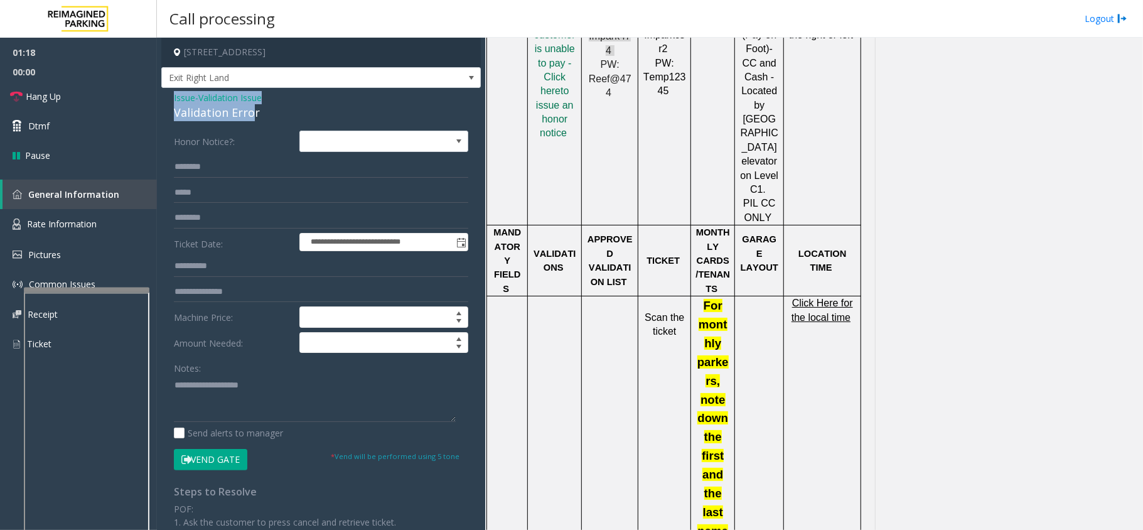
drag, startPoint x: 252, startPoint y: 115, endPoint x: 169, endPoint y: 96, distance: 85.7
click at [169, 96] on div "**********" at bounding box center [320, 446] width 319 height 717
drag, startPoint x: 260, startPoint y: 111, endPoint x: 167, endPoint y: 101, distance: 93.4
click at [167, 101] on div "**********" at bounding box center [320, 446] width 319 height 717
copy div "Issue - Validation Issue Validation Error"
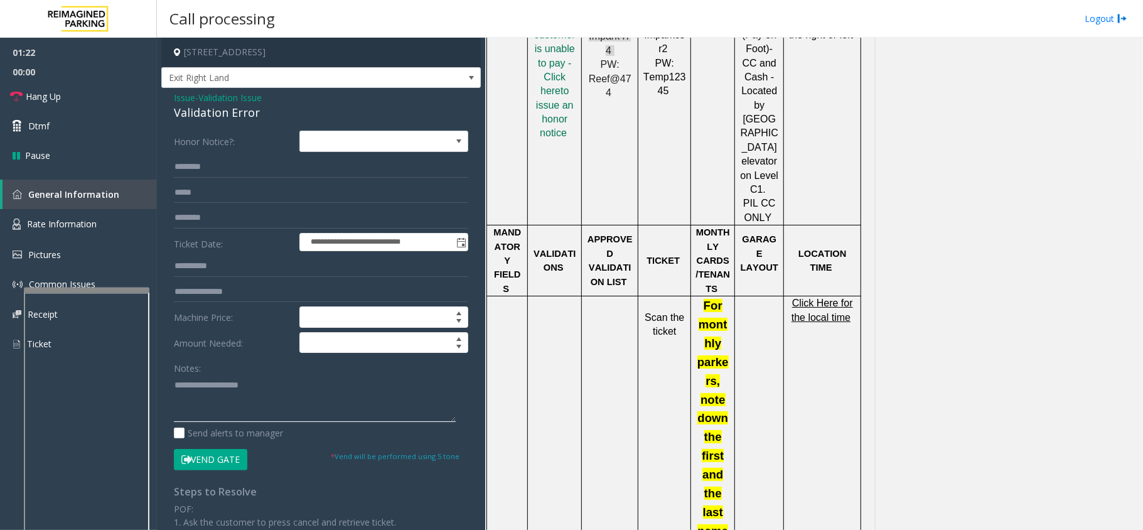
paste textarea "**********"
click at [242, 390] on textarea at bounding box center [315, 398] width 282 height 47
drag, startPoint x: 276, startPoint y: 384, endPoint x: 202, endPoint y: 385, distance: 74.1
click at [202, 385] on textarea at bounding box center [315, 398] width 282 height 47
type textarea "**********"
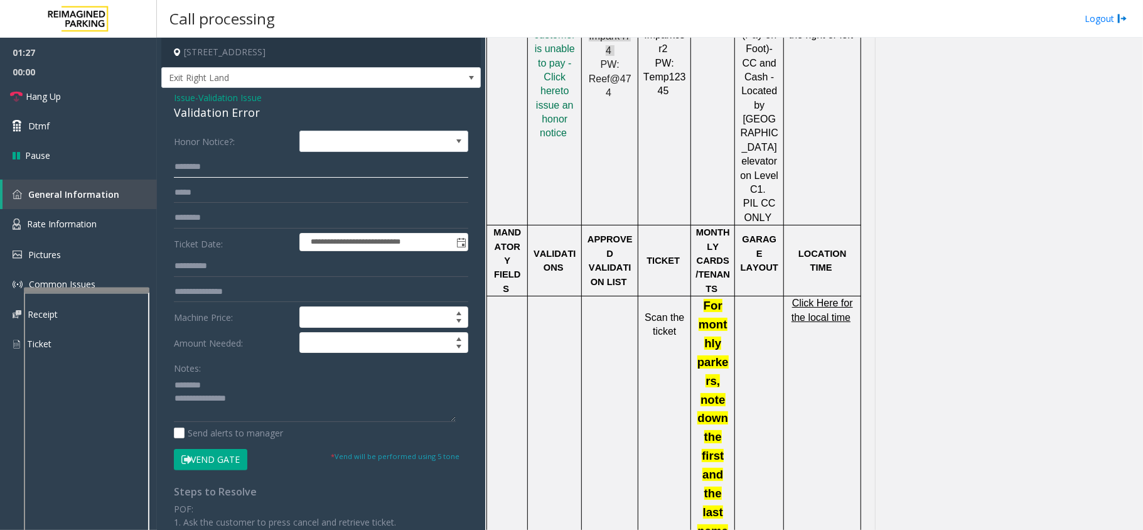
drag, startPoint x: 220, startPoint y: 174, endPoint x: 227, endPoint y: 169, distance: 8.7
click at [227, 171] on input "text" at bounding box center [321, 166] width 294 height 21
type input "****"
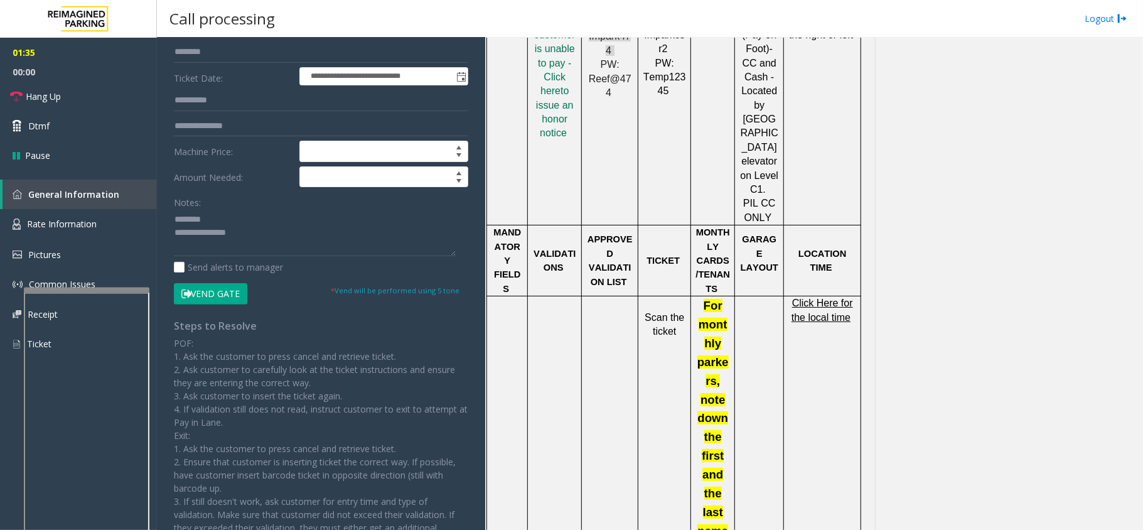
scroll to position [167, 0]
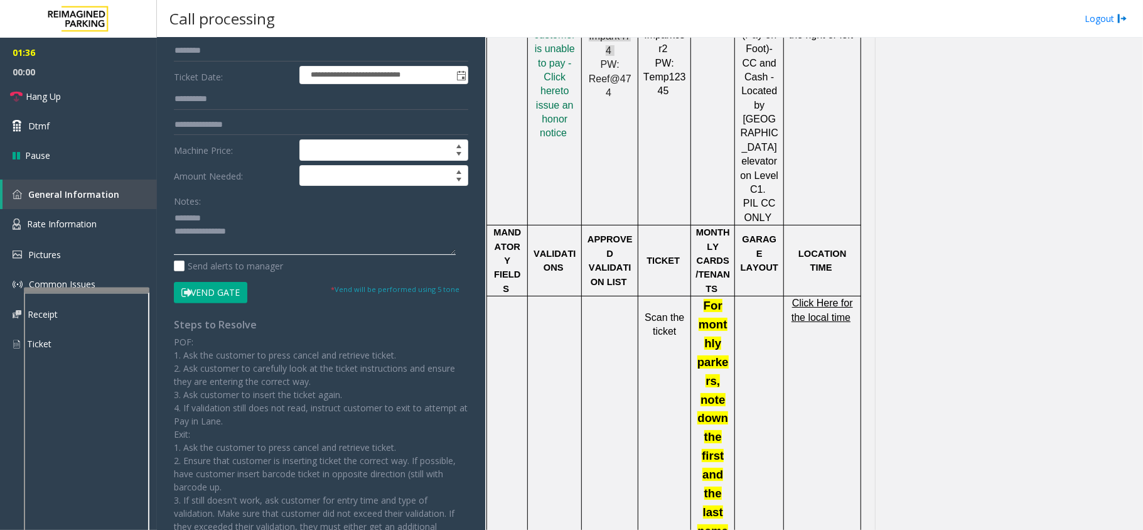
click at [309, 230] on textarea at bounding box center [315, 231] width 282 height 47
click at [202, 252] on textarea at bounding box center [315, 231] width 282 height 47
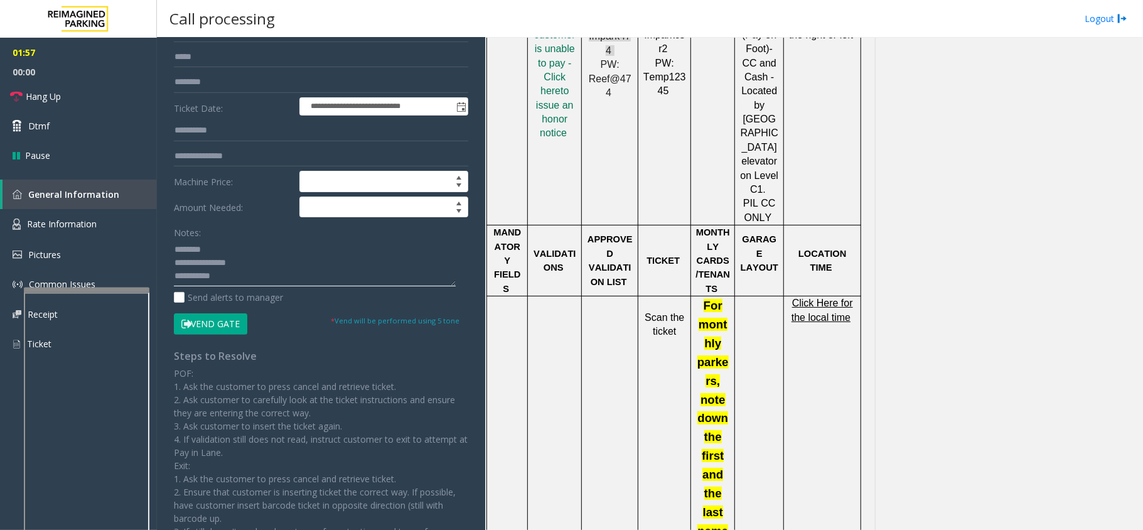
scroll to position [167, 0]
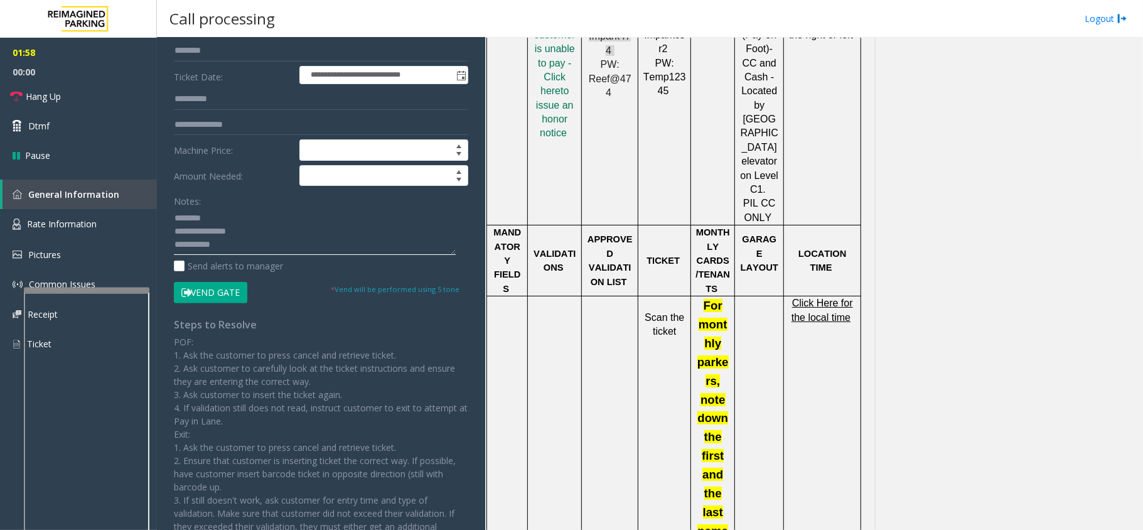
click at [265, 239] on textarea at bounding box center [315, 231] width 282 height 47
click at [271, 242] on textarea at bounding box center [315, 231] width 282 height 47
click at [232, 284] on button "Vend Gate" at bounding box center [210, 292] width 73 height 21
click at [249, 237] on textarea at bounding box center [315, 231] width 282 height 47
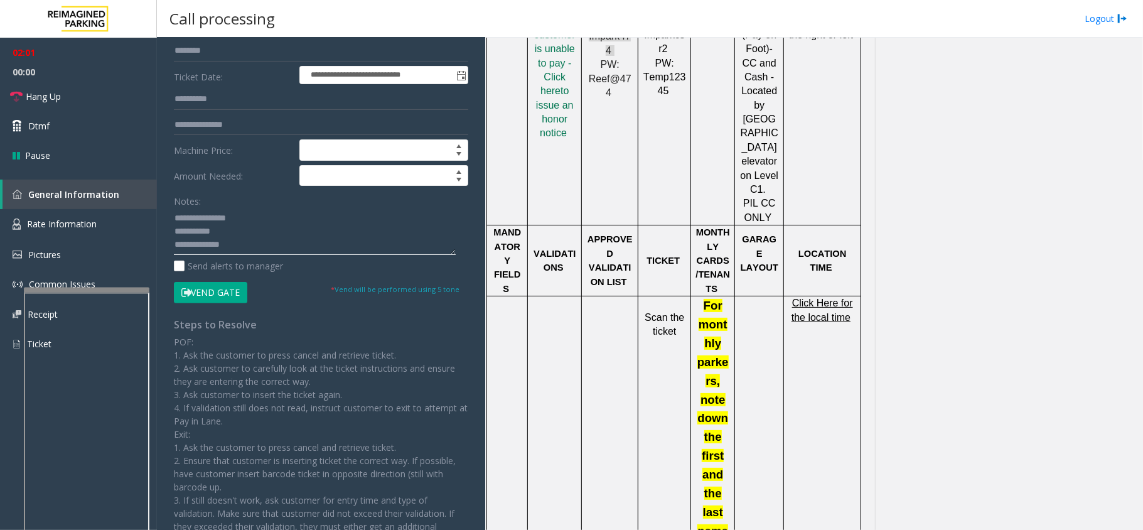
click at [247, 241] on textarea at bounding box center [315, 231] width 282 height 47
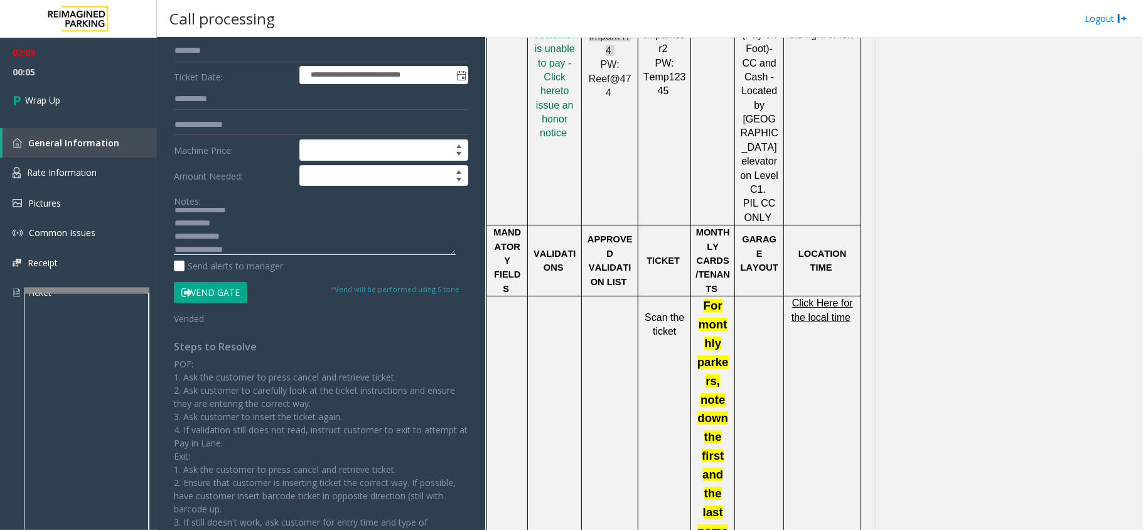
click at [264, 245] on textarea at bounding box center [315, 231] width 282 height 47
click at [262, 222] on textarea at bounding box center [315, 231] width 282 height 47
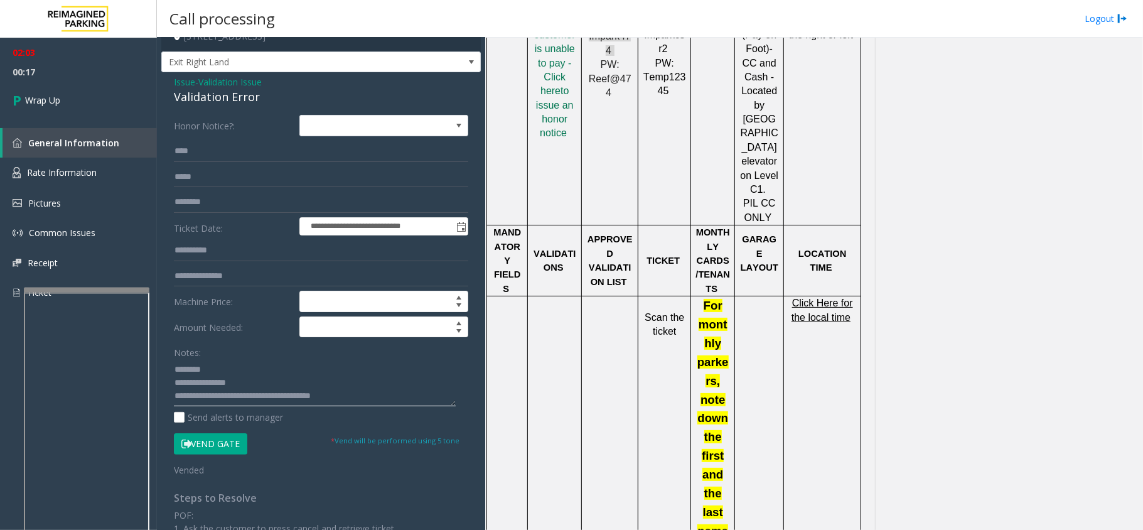
scroll to position [0, 0]
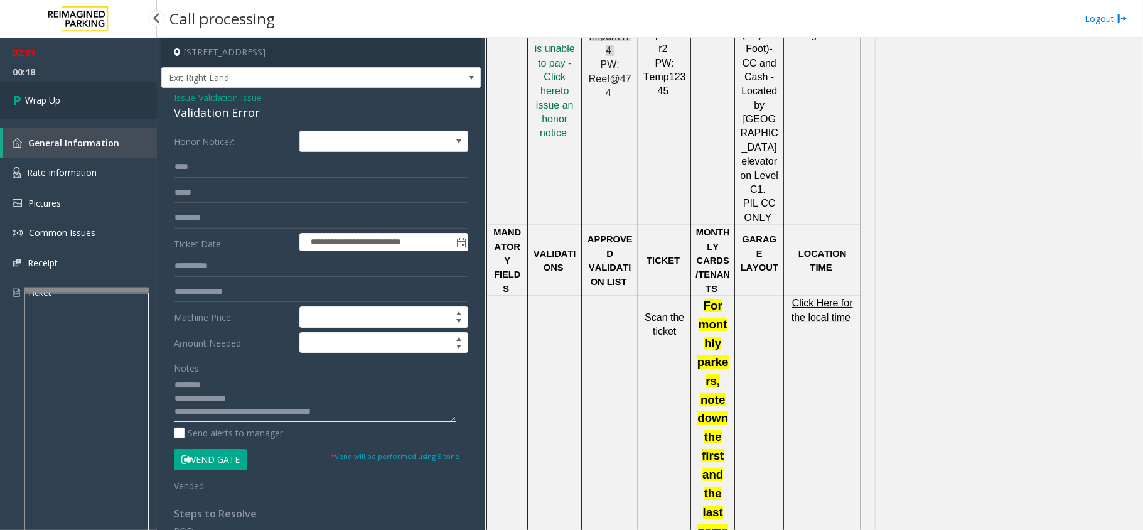
type textarea "**********"
click at [83, 94] on link "Wrap Up" at bounding box center [78, 100] width 157 height 37
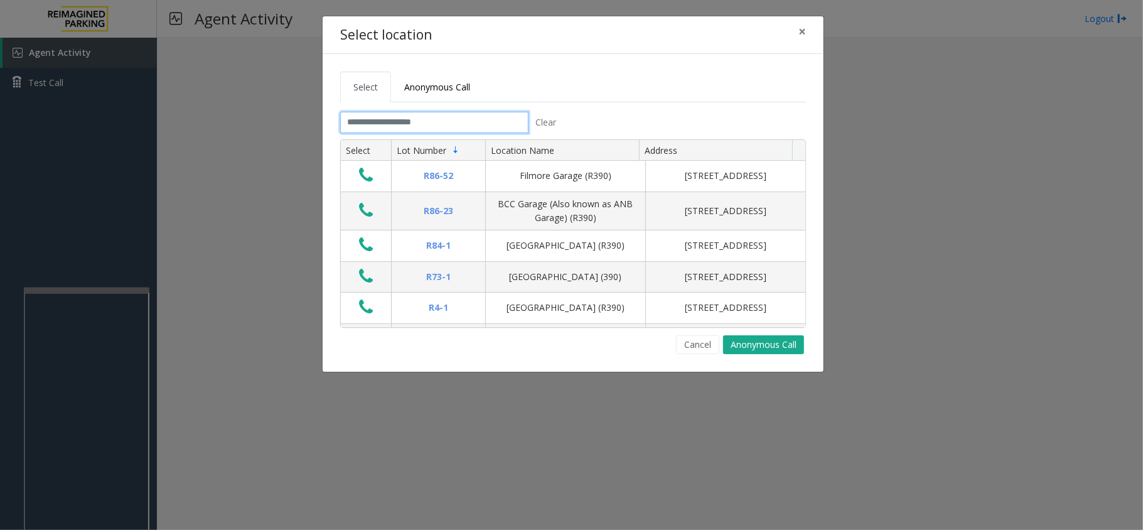
click at [448, 126] on input "text" at bounding box center [434, 122] width 188 height 21
click at [447, 122] on input "text" at bounding box center [434, 122] width 188 height 21
click at [444, 120] on input "text" at bounding box center [434, 122] width 188 height 21
click at [444, 121] on input "text" at bounding box center [434, 122] width 188 height 21
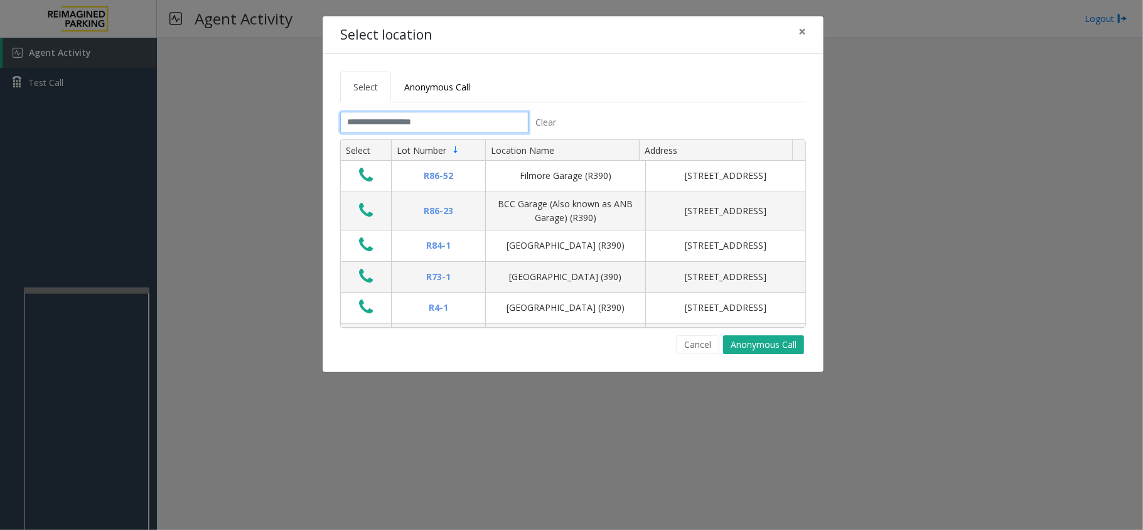
click at [444, 121] on input "text" at bounding box center [434, 122] width 188 height 21
click at [443, 126] on input "text" at bounding box center [434, 122] width 188 height 21
click at [476, 126] on input "text" at bounding box center [434, 122] width 188 height 21
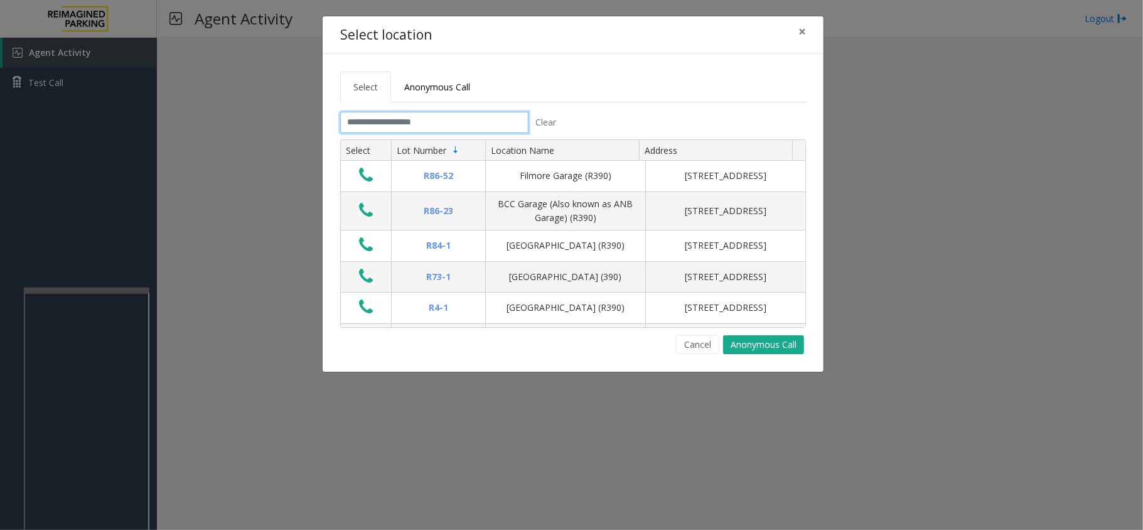
click at [476, 126] on input "text" at bounding box center [434, 122] width 188 height 21
click at [798, 34] on span "×" at bounding box center [802, 32] width 8 height 18
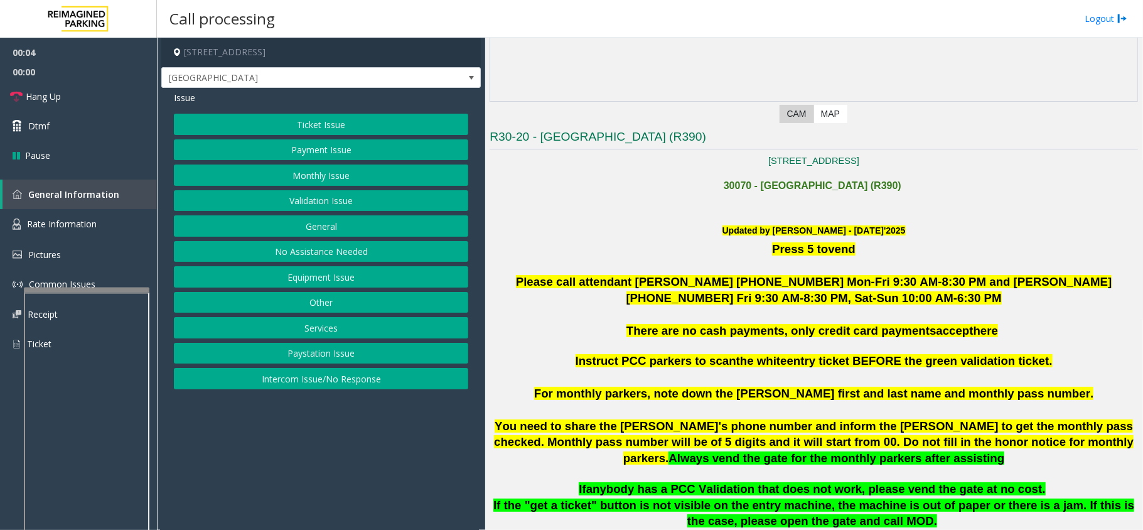
scroll to position [251, 0]
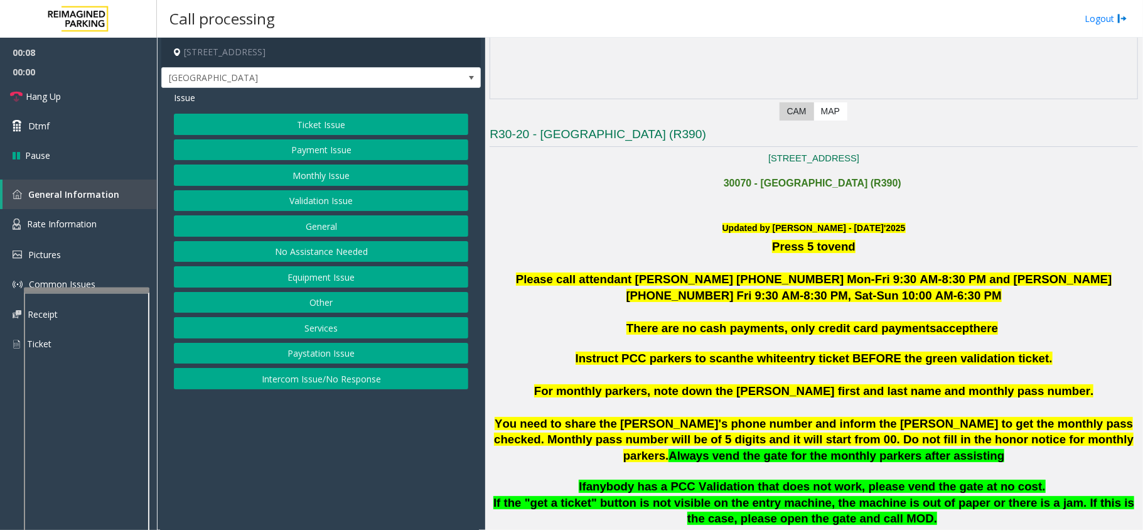
click at [332, 169] on button "Monthly Issue" at bounding box center [321, 174] width 294 height 21
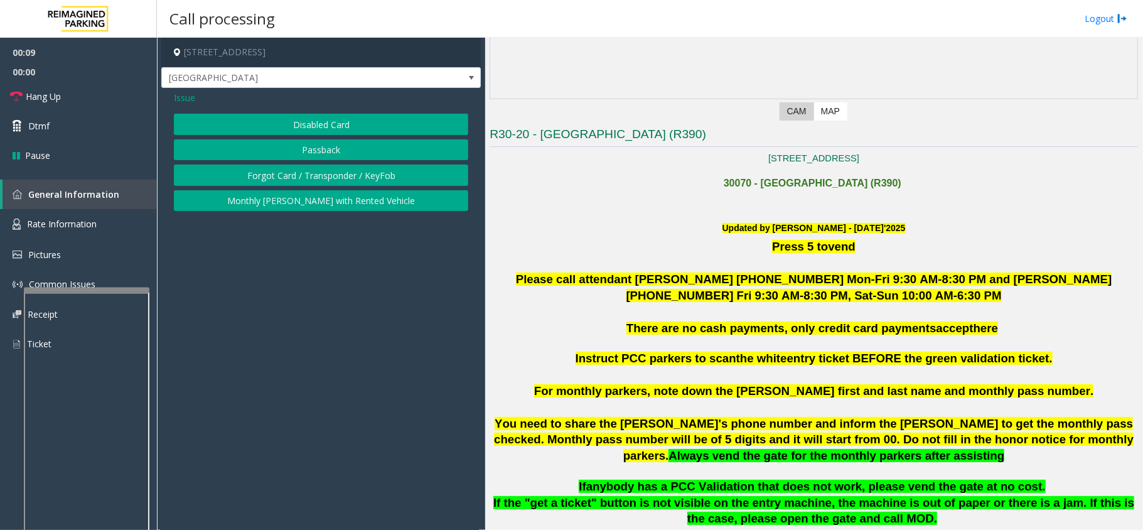
click at [327, 122] on button "Disabled Card" at bounding box center [321, 124] width 294 height 21
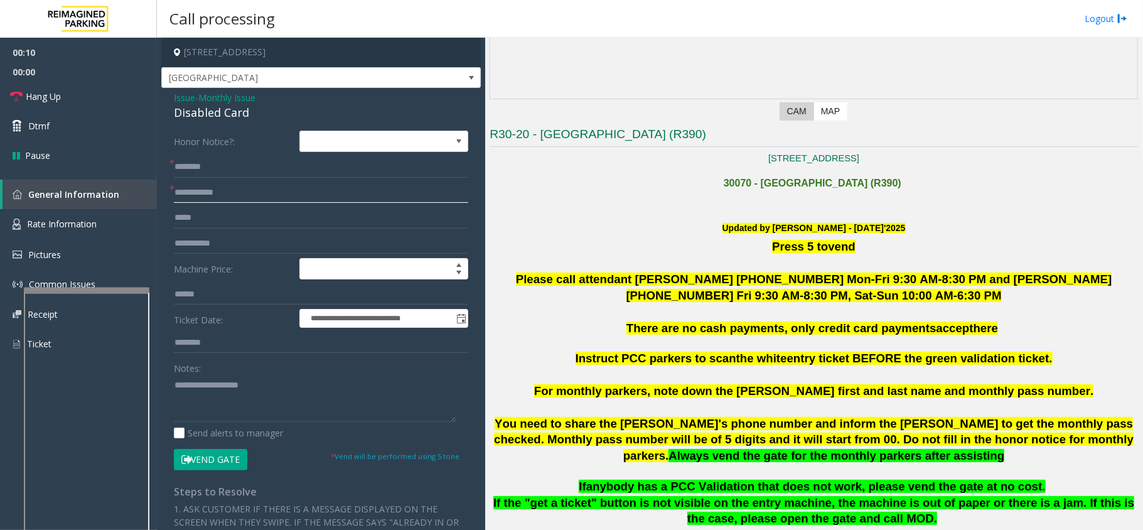
click at [211, 190] on input "text" at bounding box center [321, 192] width 294 height 21
click at [247, 196] on input "text" at bounding box center [321, 192] width 294 height 21
type input "******"
drag, startPoint x: 250, startPoint y: 115, endPoint x: 171, endPoint y: 99, distance: 80.3
click at [171, 99] on div "**********" at bounding box center [320, 433] width 319 height 690
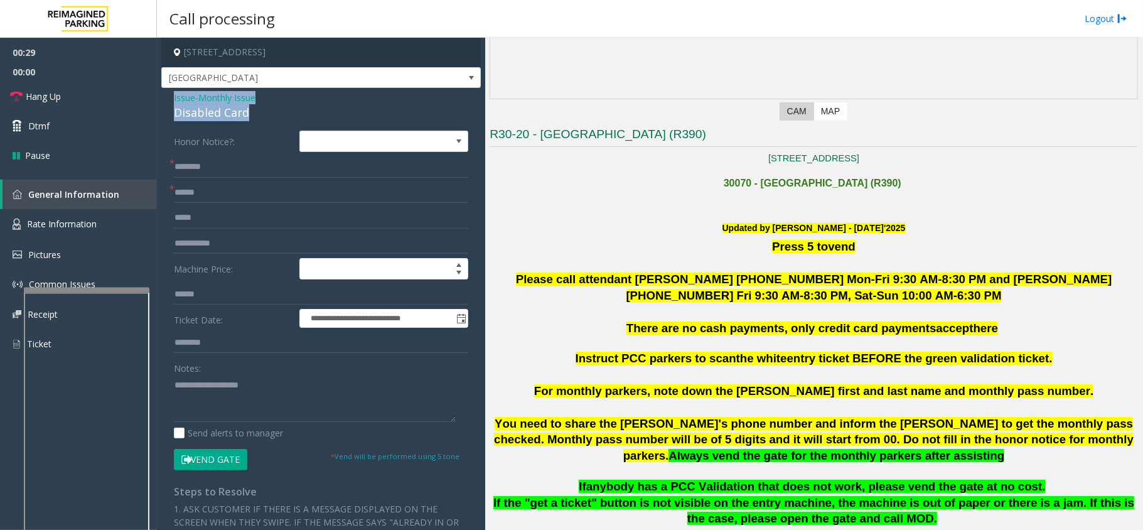
copy div "Issue - Monthly Issue Disabled Card"
paste textarea "**********"
click at [236, 397] on textarea at bounding box center [315, 398] width 282 height 47
drag, startPoint x: 266, startPoint y: 385, endPoint x: 206, endPoint y: 380, distance: 60.5
click at [206, 380] on textarea at bounding box center [315, 398] width 282 height 47
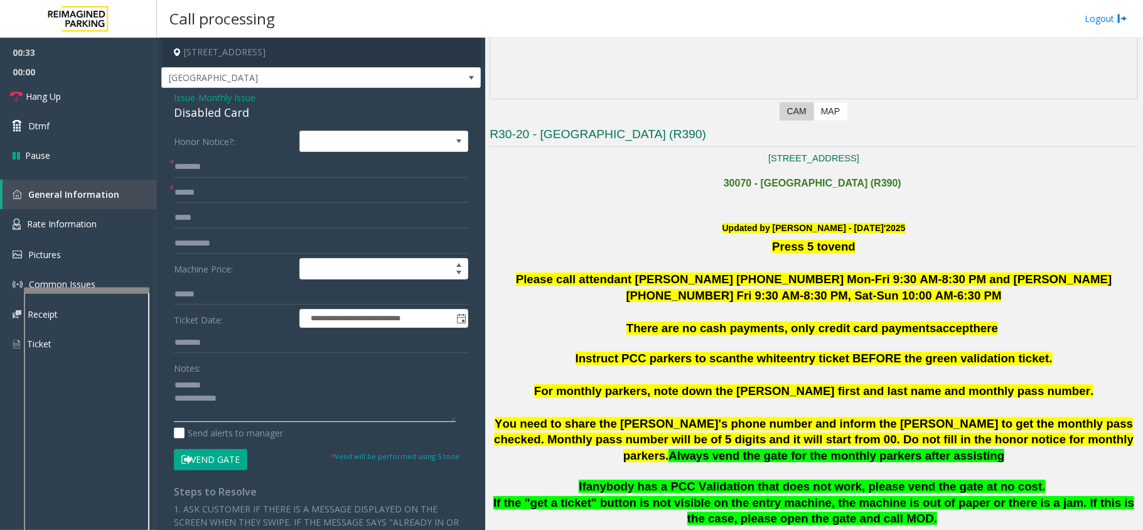
click at [255, 387] on textarea at bounding box center [315, 398] width 282 height 47
click at [260, 397] on textarea at bounding box center [315, 398] width 282 height 47
type textarea "**********"
click at [327, 164] on input "text" at bounding box center [321, 166] width 294 height 21
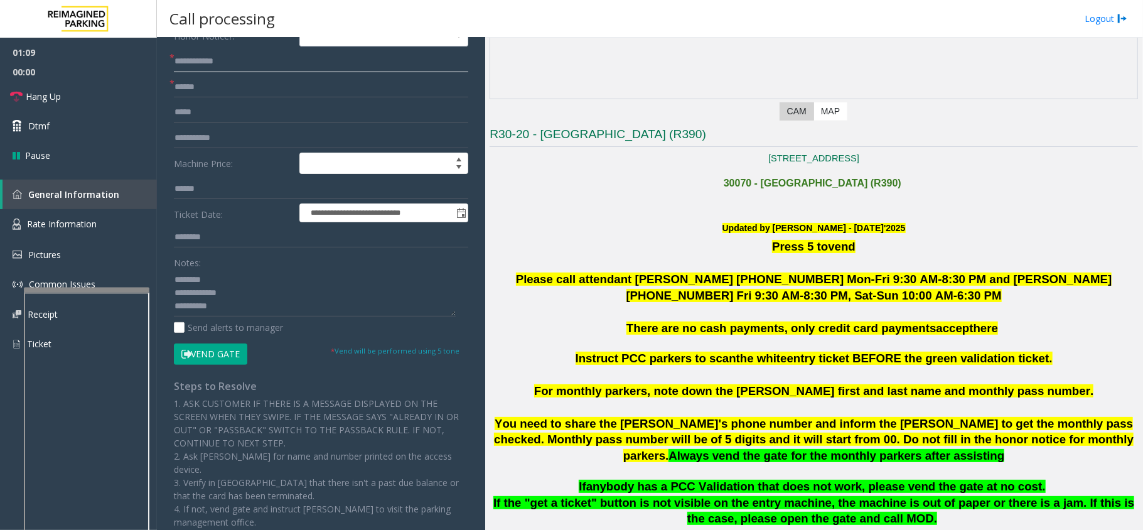
scroll to position [0, 0]
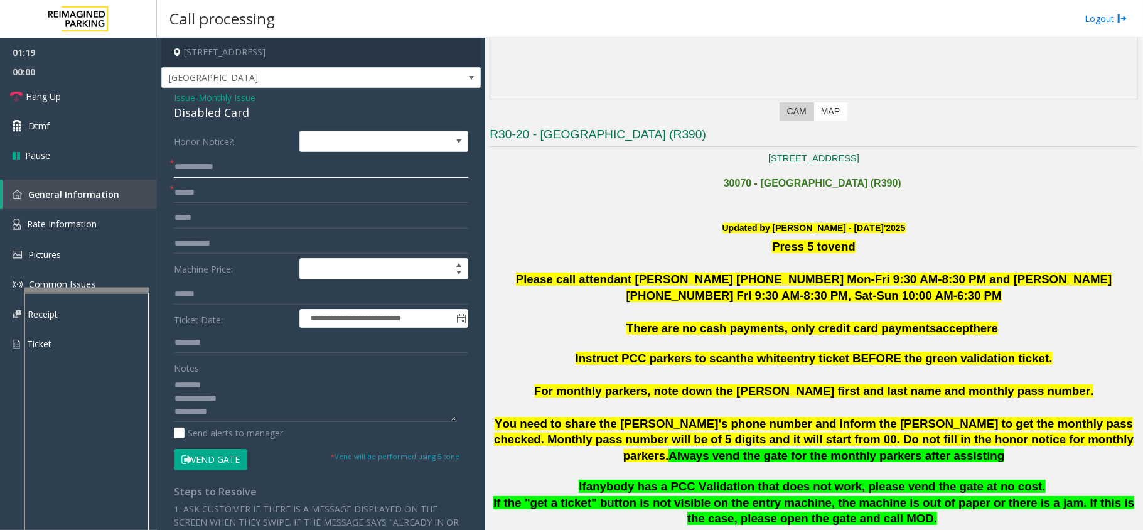
type input "**********"
click at [232, 397] on textarea at bounding box center [315, 398] width 282 height 47
click at [240, 397] on button "Vend Gate" at bounding box center [210, 459] width 73 height 21
click at [257, 397] on textarea at bounding box center [315, 398] width 282 height 47
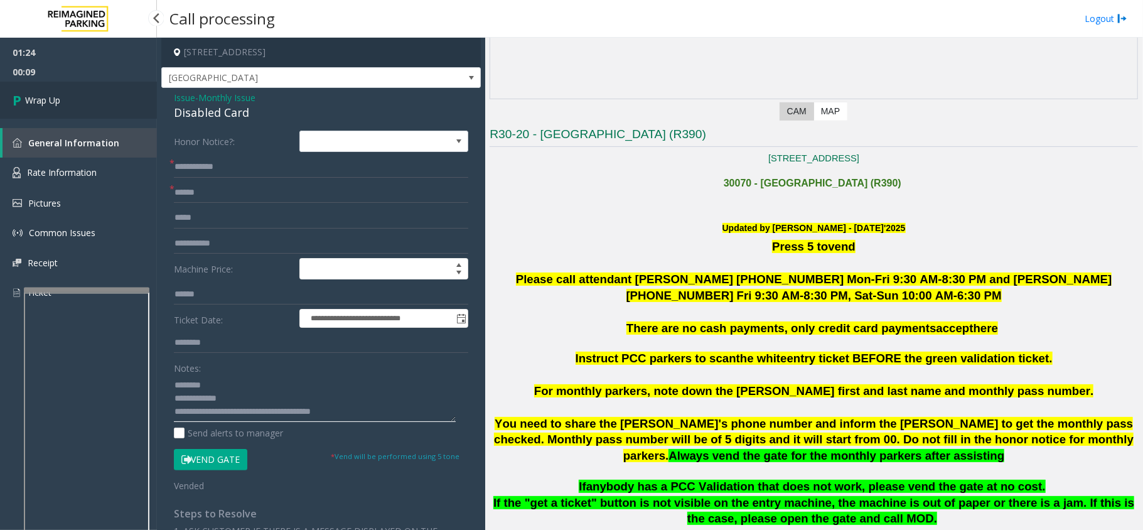
type textarea "**********"
click at [28, 101] on span "Wrap Up" at bounding box center [42, 100] width 35 height 13
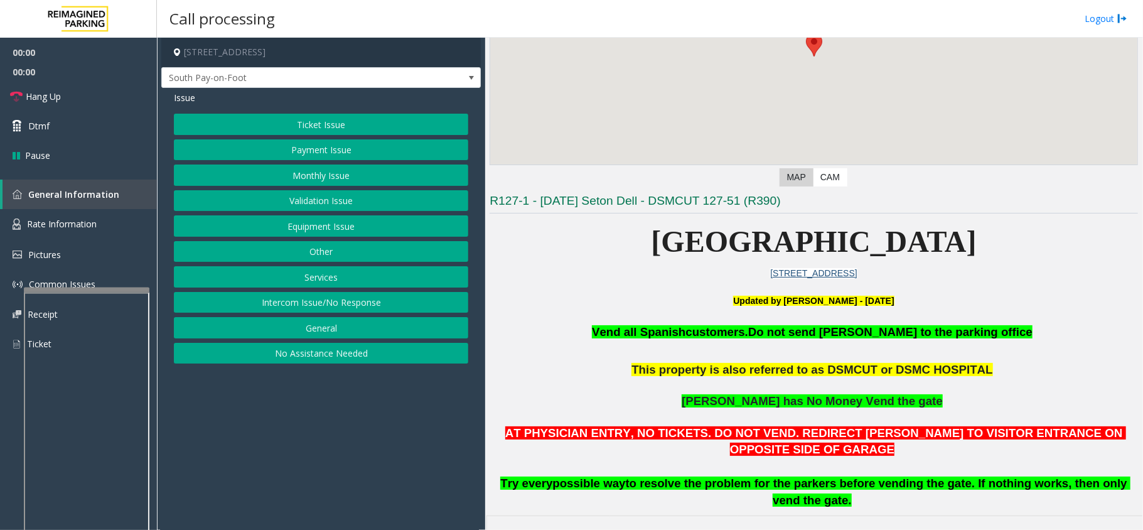
scroll to position [251, 0]
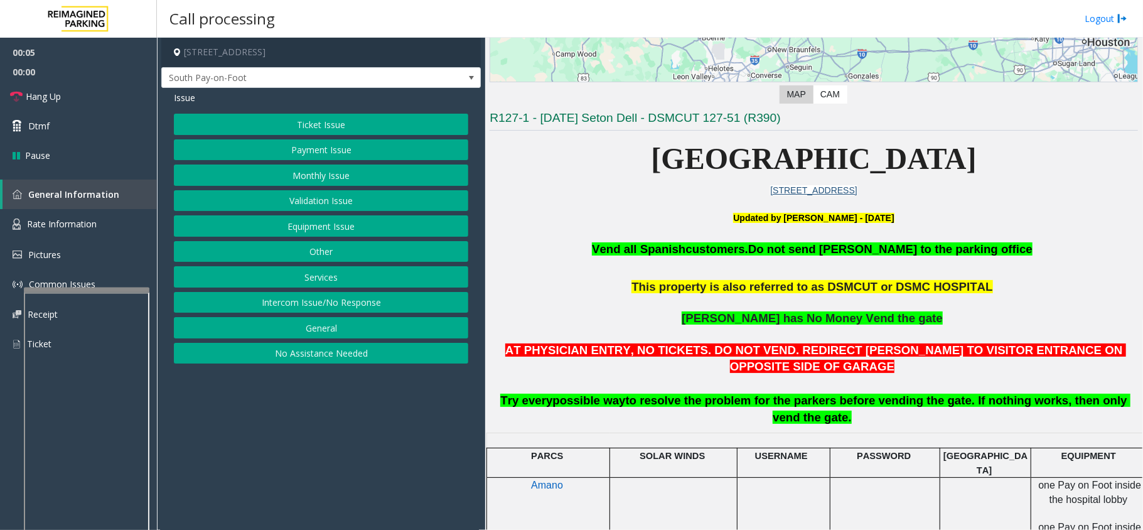
click at [385, 299] on button "Intercom Issue/No Response" at bounding box center [321, 302] width 294 height 21
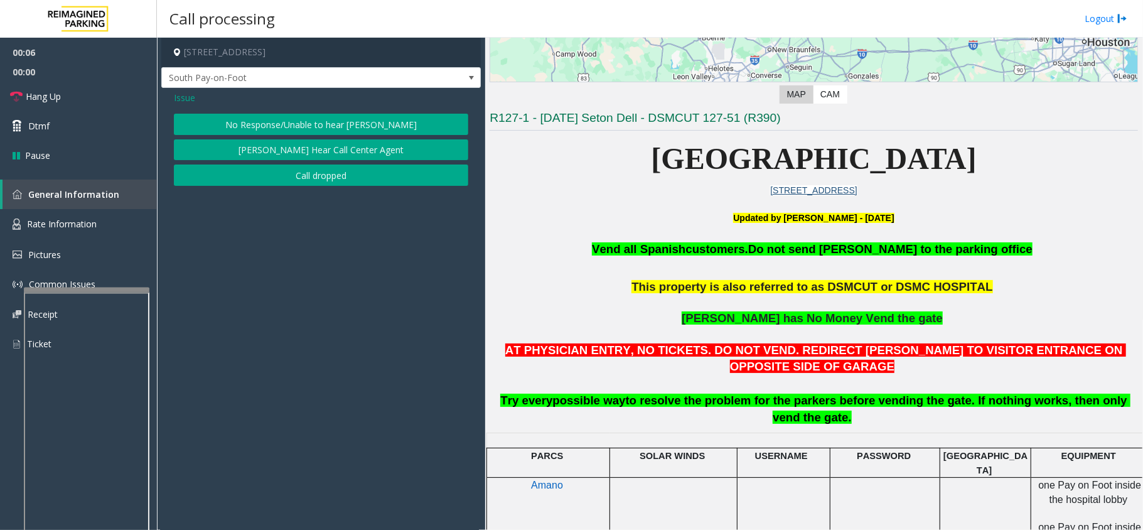
click at [343, 124] on button "No Response/Unable to hear [PERSON_NAME]" at bounding box center [321, 124] width 294 height 21
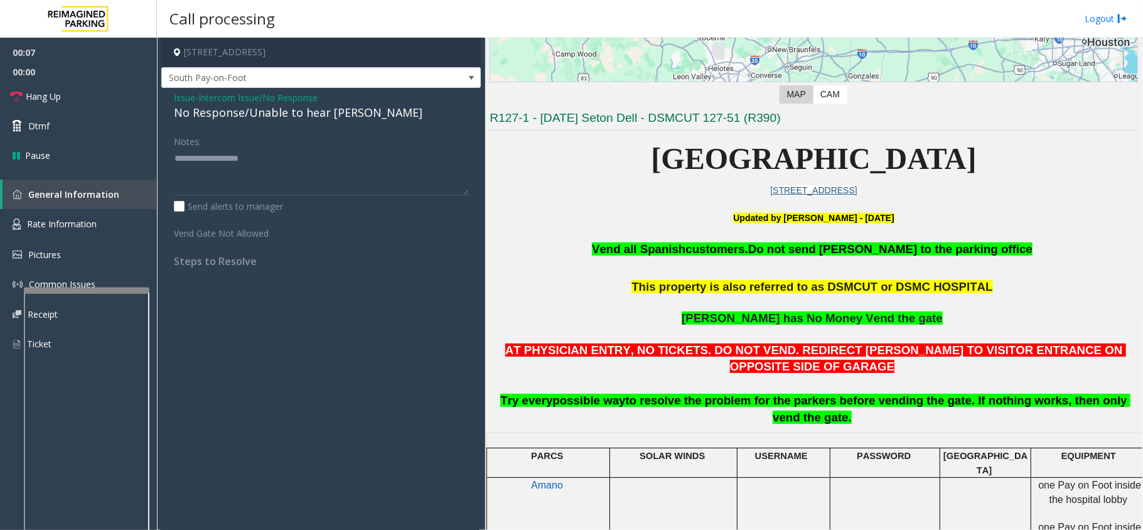
click at [320, 114] on div "No Response/Unable to hear [PERSON_NAME]" at bounding box center [321, 112] width 294 height 17
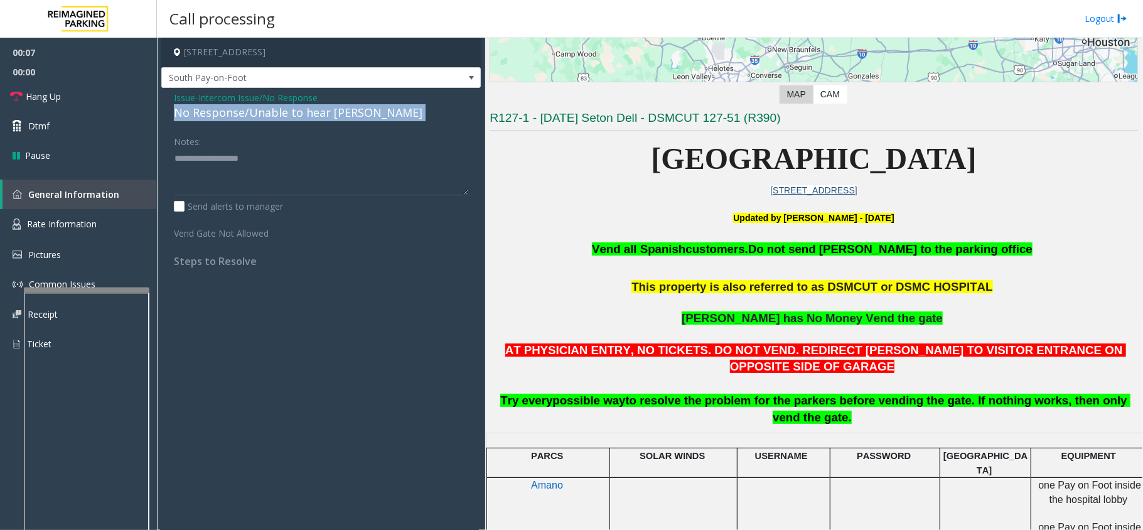
click at [320, 114] on div "No Response/Unable to hear [PERSON_NAME]" at bounding box center [321, 112] width 294 height 17
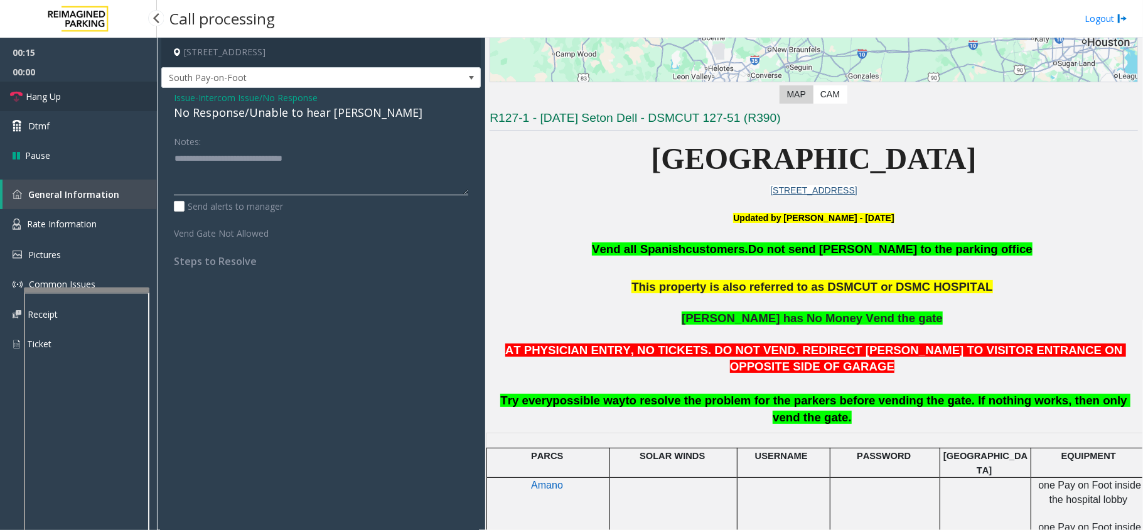
type textarea "**********"
click at [78, 98] on link "Hang Up" at bounding box center [78, 96] width 157 height 29
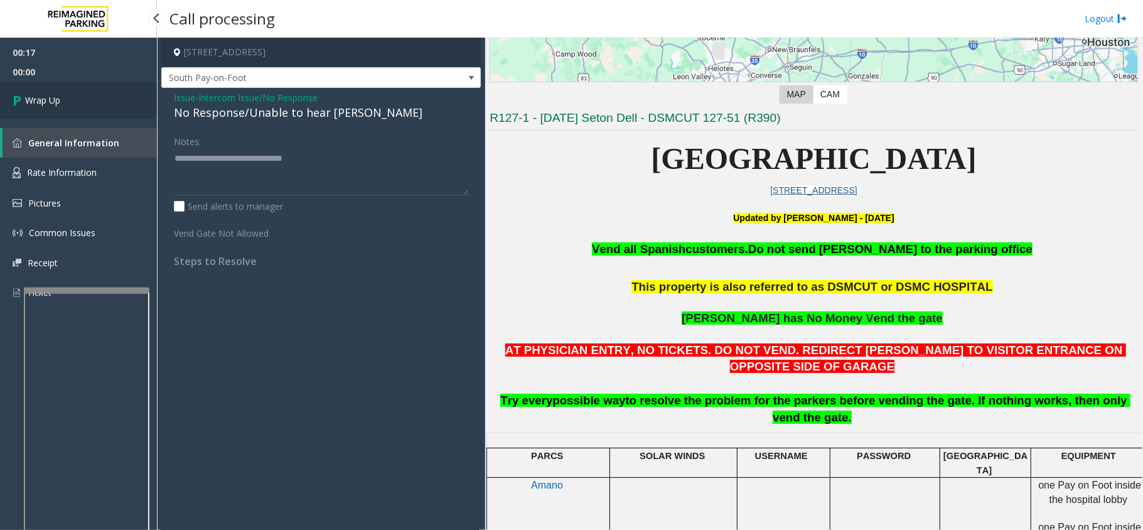
click at [68, 92] on link "Wrap Up" at bounding box center [78, 100] width 157 height 37
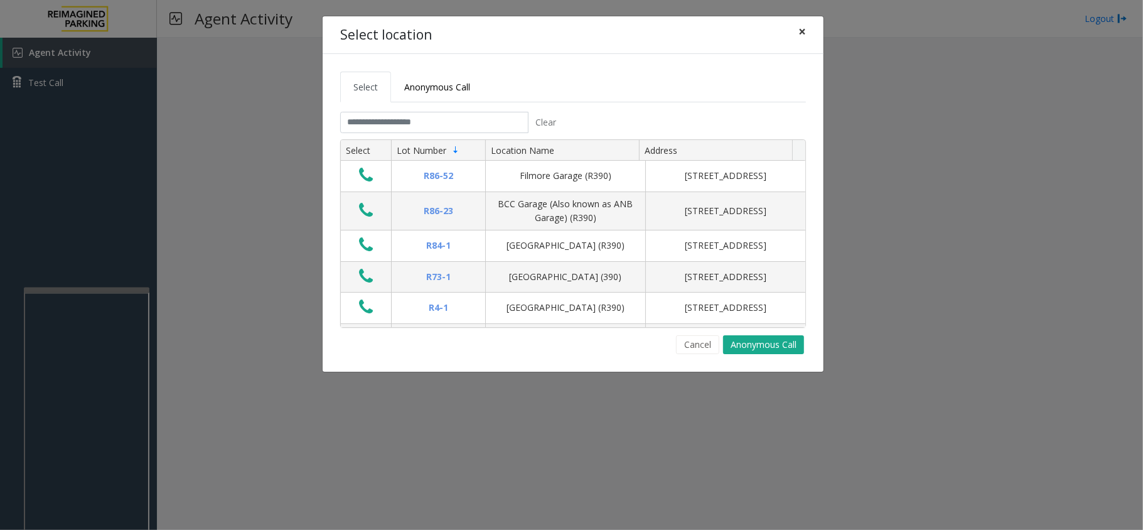
click at [805, 38] on span "×" at bounding box center [802, 32] width 8 height 18
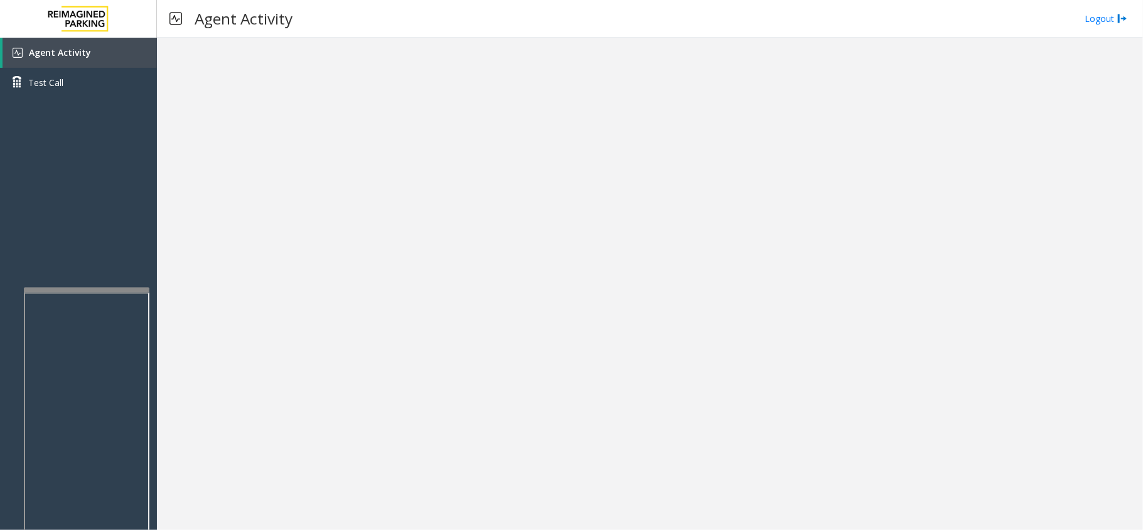
click at [84, 292] on iframe at bounding box center [87, 435] width 126 height 286
click at [107, 256] on app-root "Agent Activity Test Call × Close Powered by Umojo © 2025 Agent Activity Logout ×" at bounding box center [571, 265] width 1143 height 530
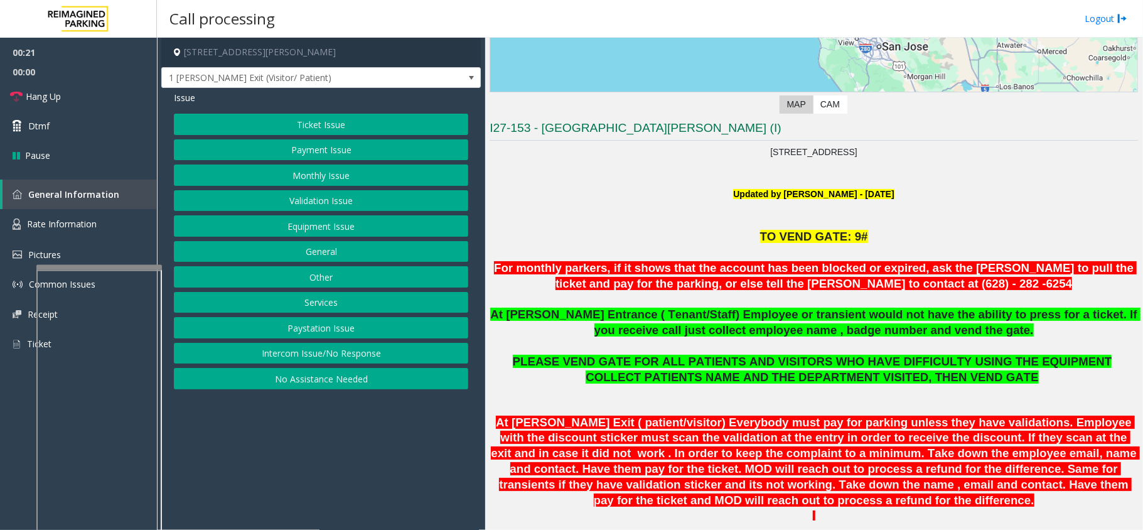
scroll to position [251, 0]
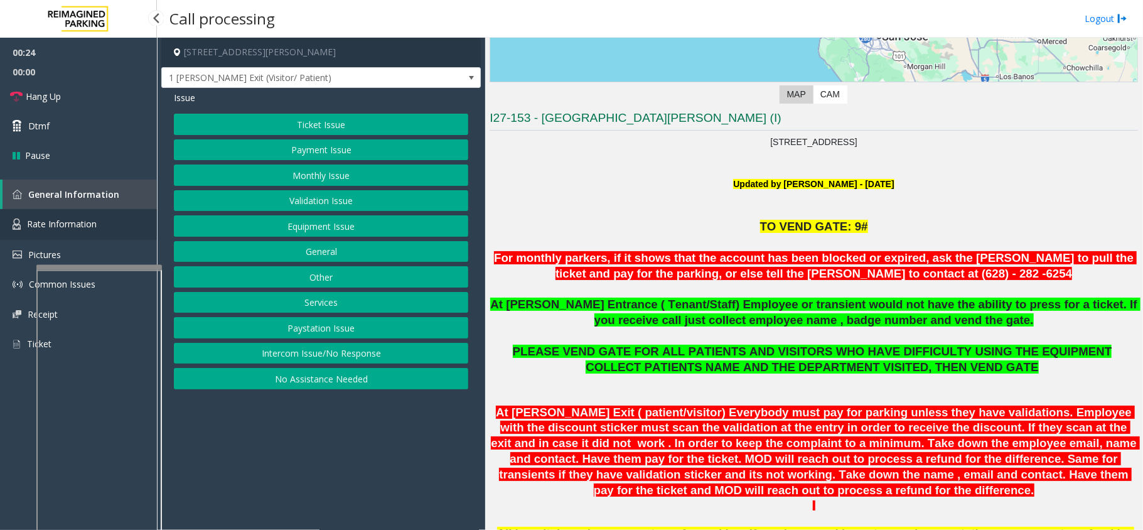
click at [87, 221] on span "Rate Information" at bounding box center [62, 224] width 70 height 12
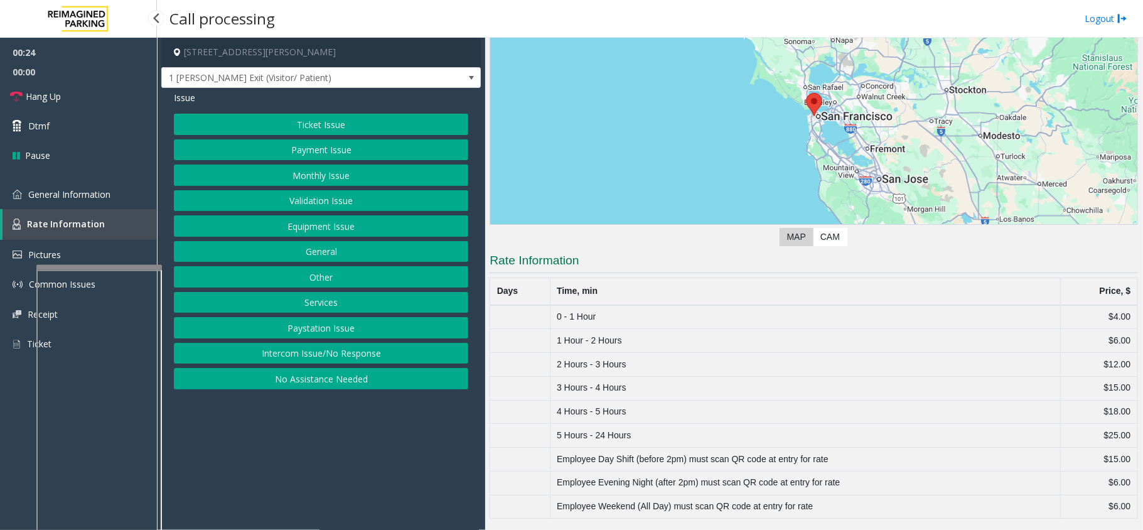
scroll to position [111, 0]
click at [93, 197] on span "General Information" at bounding box center [69, 194] width 82 height 12
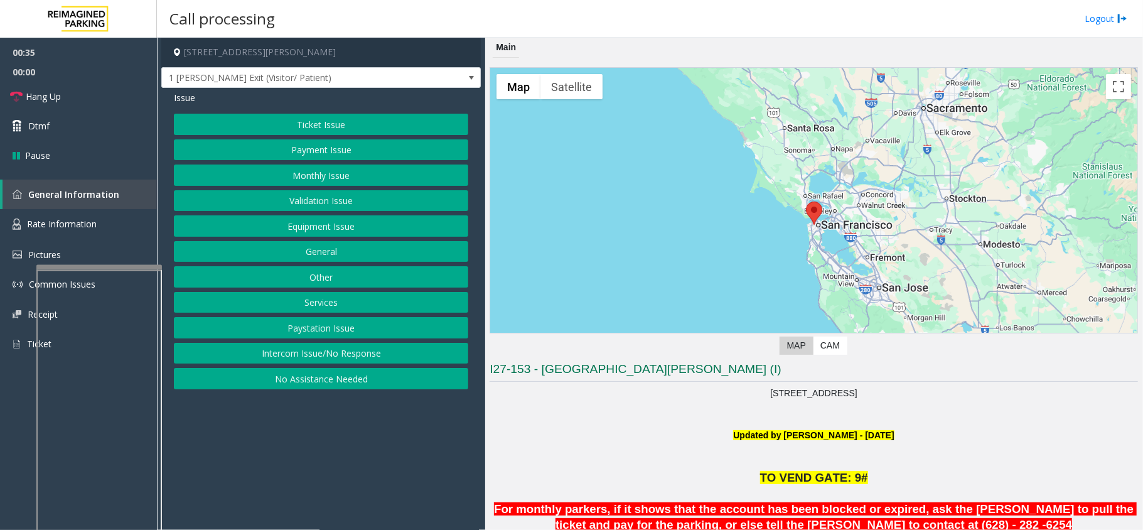
click at [331, 124] on button "Ticket Issue" at bounding box center [321, 124] width 294 height 21
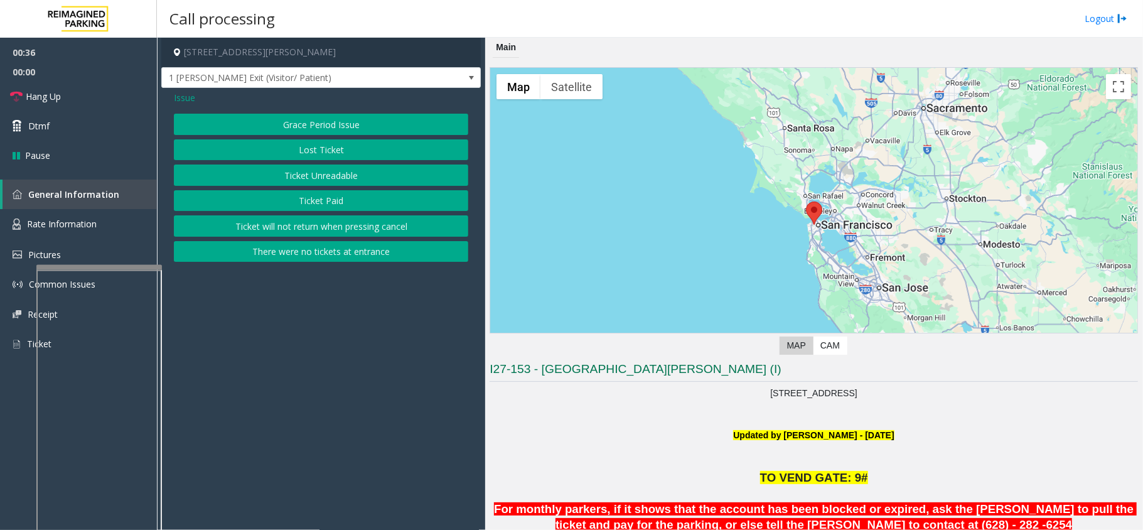
click at [333, 149] on button "Lost Ticket" at bounding box center [321, 149] width 294 height 21
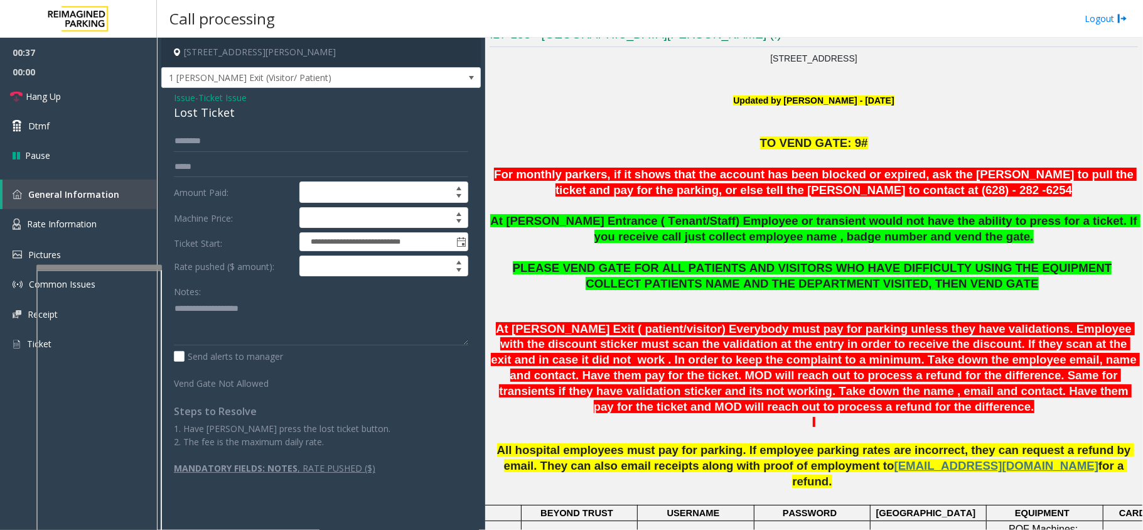
scroll to position [418, 0]
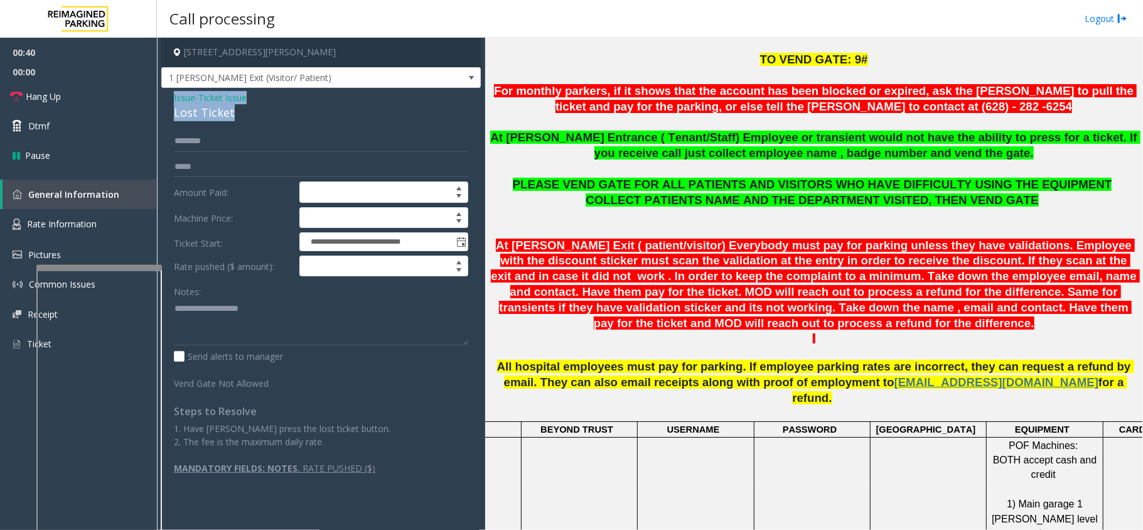
drag, startPoint x: 240, startPoint y: 112, endPoint x: 171, endPoint y: 88, distance: 72.8
click at [171, 88] on div "**********" at bounding box center [320, 287] width 319 height 399
click at [340, 336] on textarea at bounding box center [321, 321] width 294 height 47
paste textarea "**********"
drag, startPoint x: 265, startPoint y: 305, endPoint x: 202, endPoint y: 304, distance: 62.8
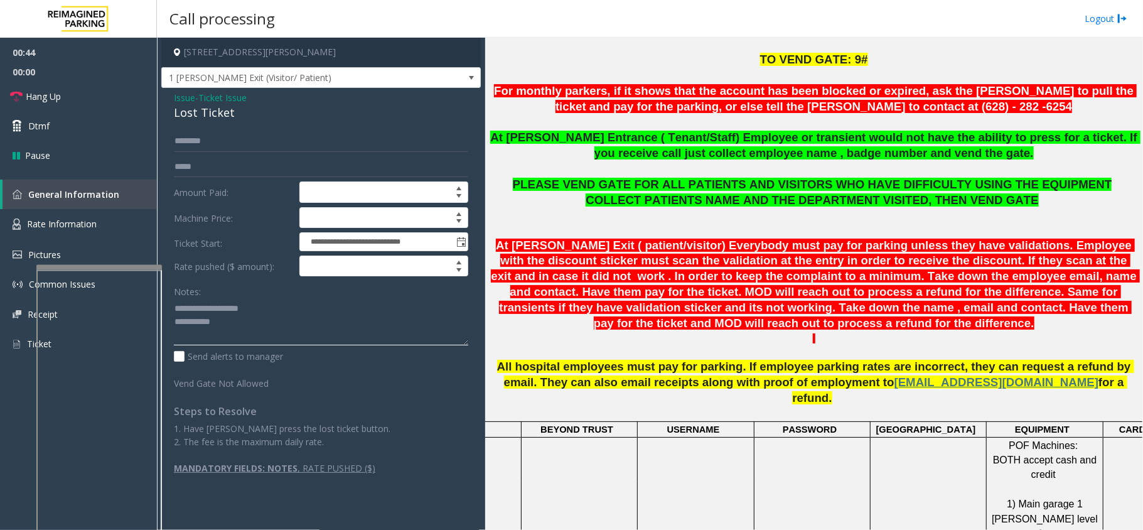
click at [202, 304] on textarea at bounding box center [321, 321] width 294 height 47
click at [324, 323] on textarea at bounding box center [321, 321] width 294 height 47
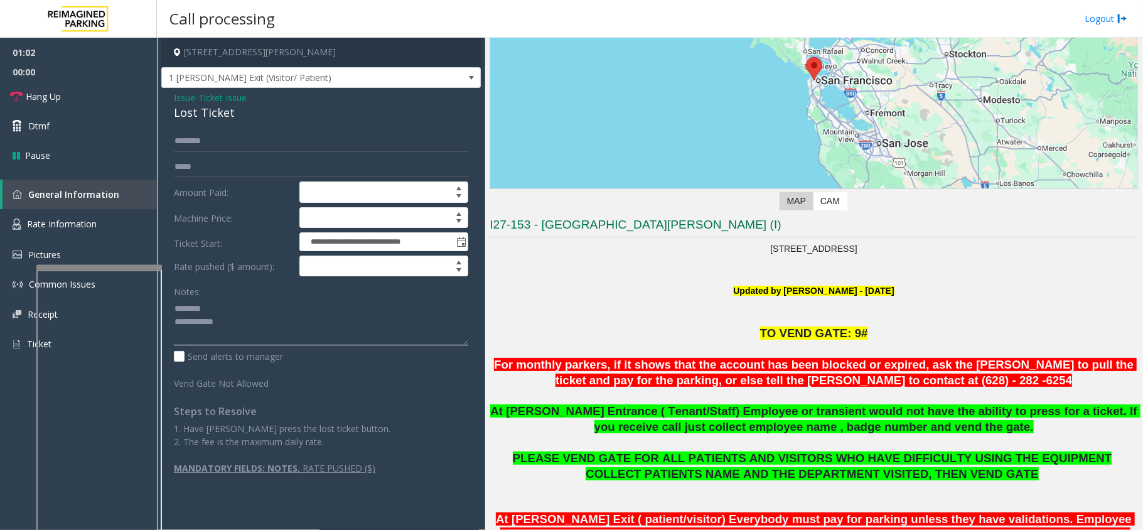
scroll to position [83, 0]
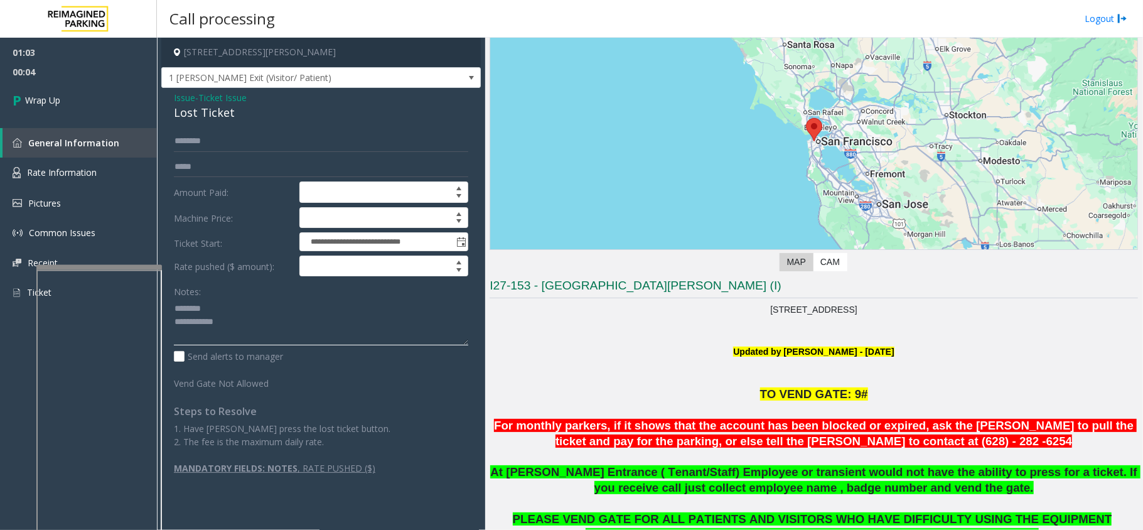
click at [249, 322] on textarea at bounding box center [321, 321] width 294 height 47
type textarea "**********"
click at [49, 91] on link "Wrap Up" at bounding box center [78, 100] width 157 height 37
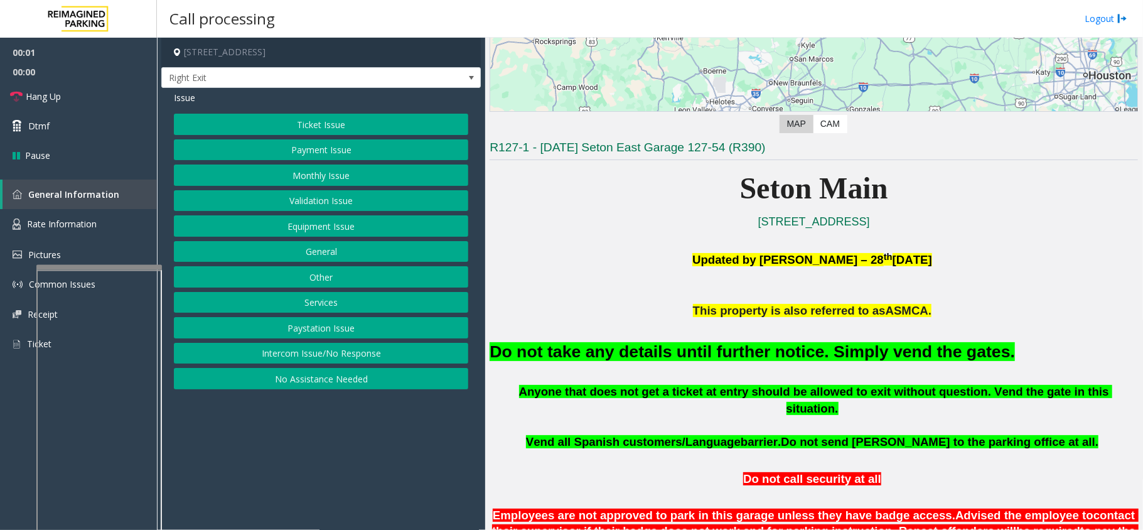
scroll to position [418, 0]
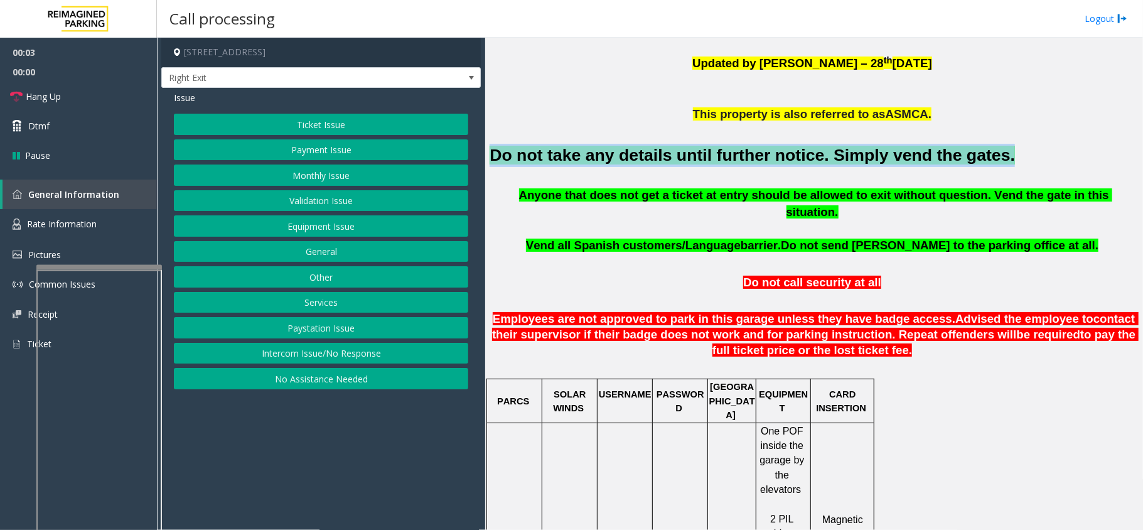
drag, startPoint x: 948, startPoint y: 156, endPoint x: 491, endPoint y: 156, distance: 456.9
click at [491, 156] on h2 "Do not take any details until further notice. Simply vend the gates." at bounding box center [813, 155] width 648 height 23
click at [312, 179] on button "Monthly Issue" at bounding box center [321, 174] width 294 height 21
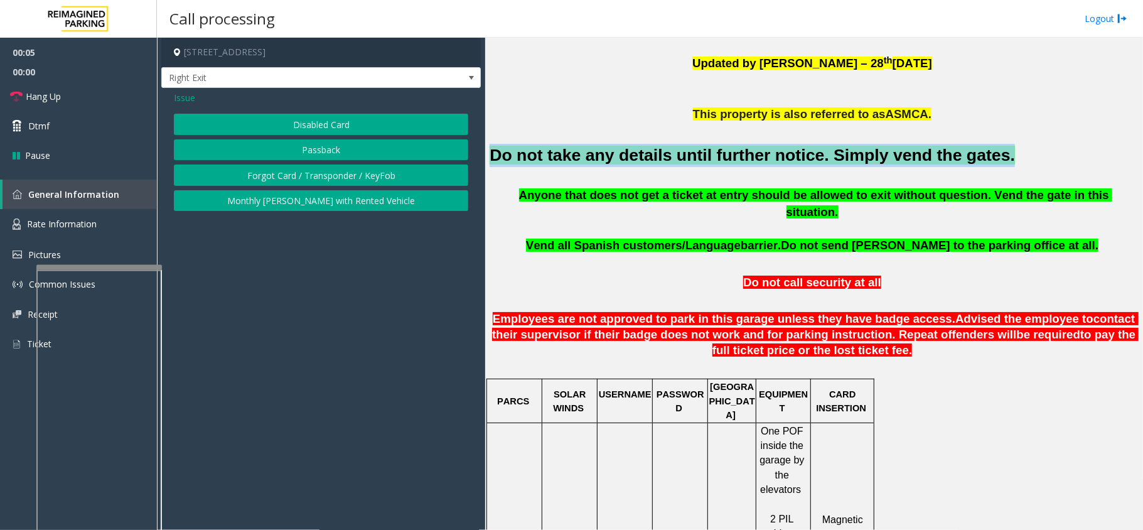
click at [305, 121] on button "Disabled Card" at bounding box center [321, 124] width 294 height 21
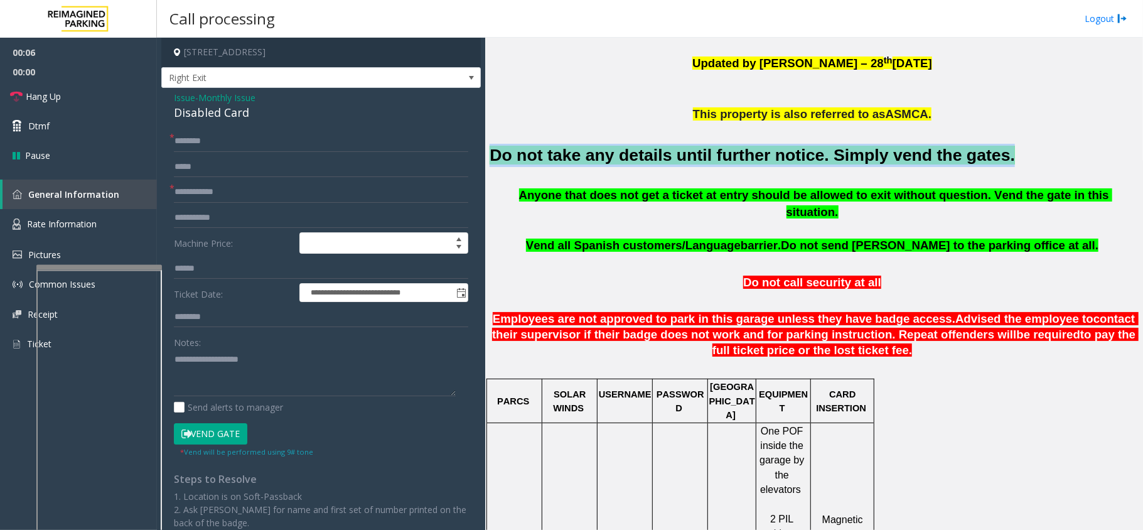
click at [219, 397] on button "Vend Gate" at bounding box center [210, 433] width 73 height 21
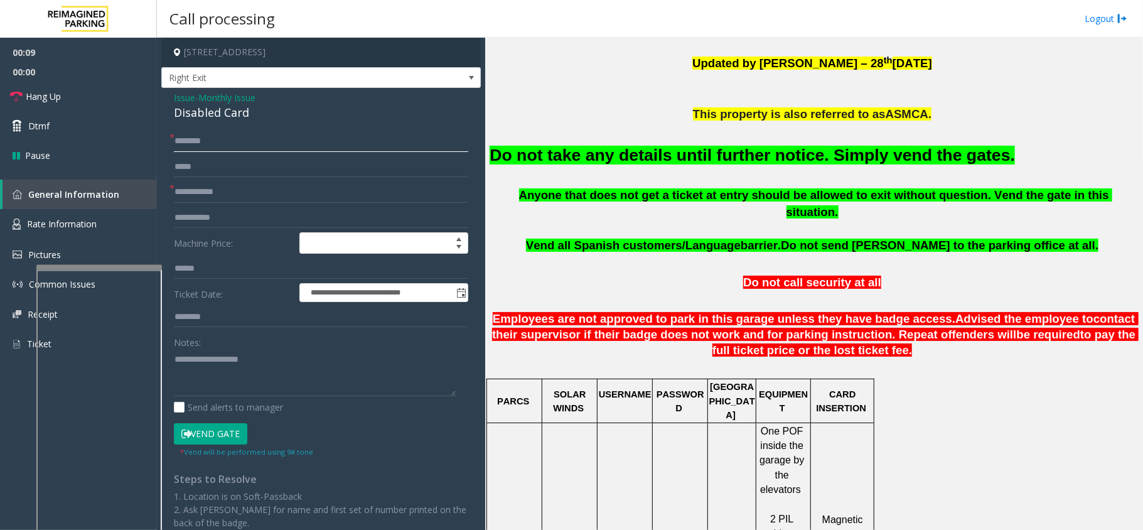
click at [234, 146] on input "text" at bounding box center [321, 141] width 294 height 21
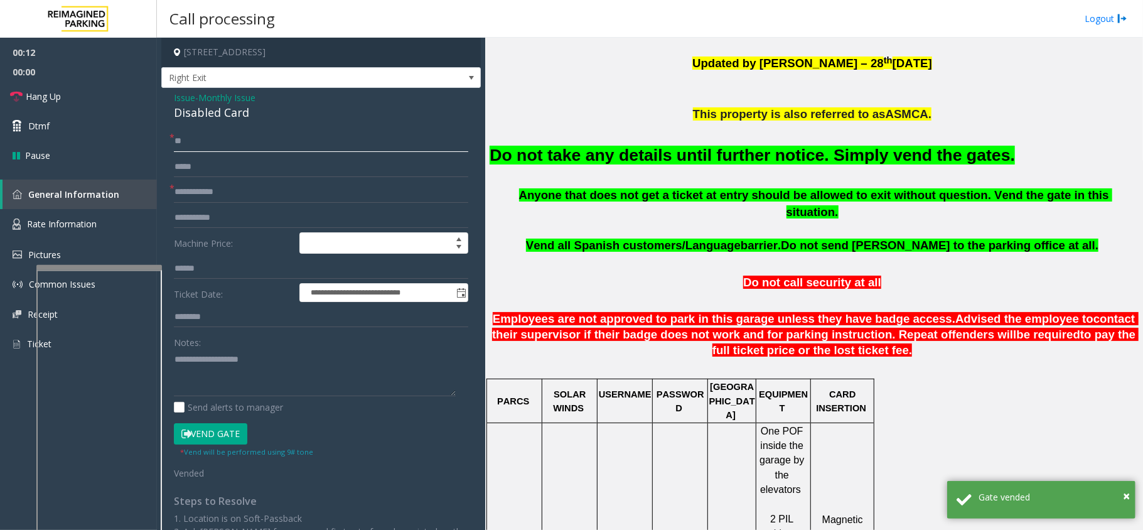
type input "**"
click at [211, 196] on input "*" at bounding box center [321, 191] width 294 height 21
type input "**"
paste textarea "**********"
click at [252, 382] on textarea at bounding box center [315, 372] width 282 height 47
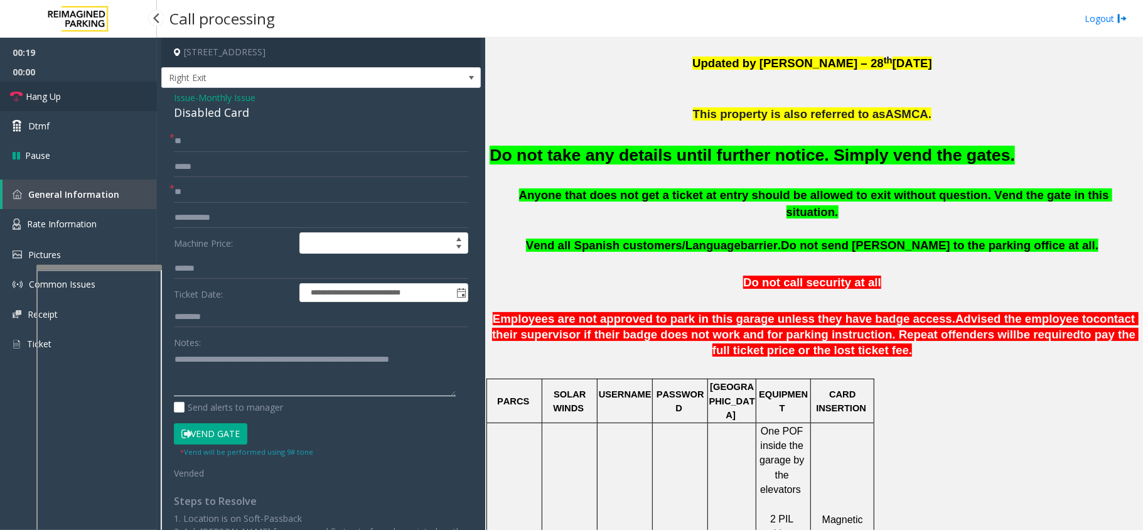
type textarea "**********"
click at [55, 99] on span "Hang Up" at bounding box center [43, 96] width 35 height 13
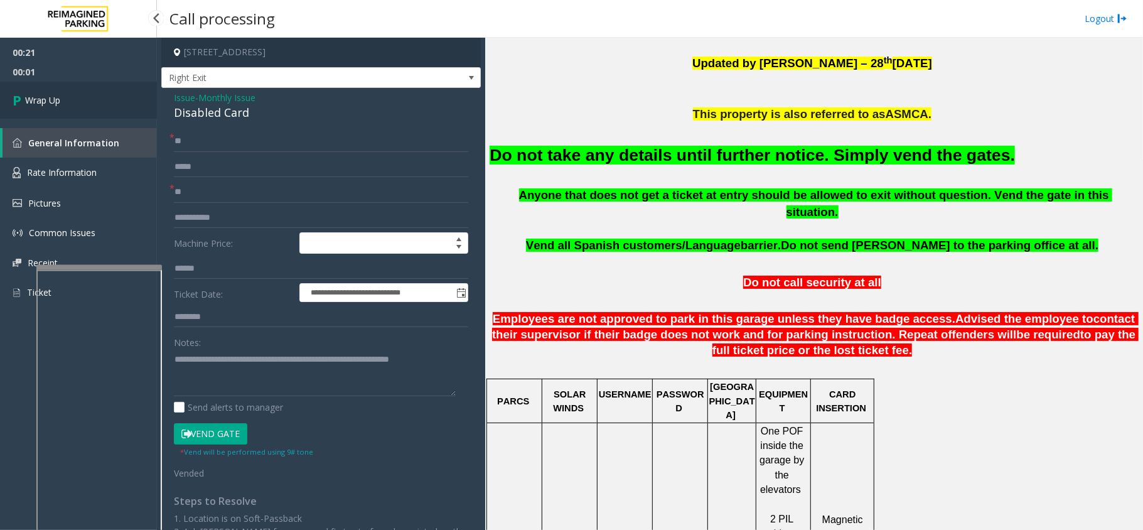
click at [55, 99] on span "Wrap Up" at bounding box center [42, 100] width 35 height 13
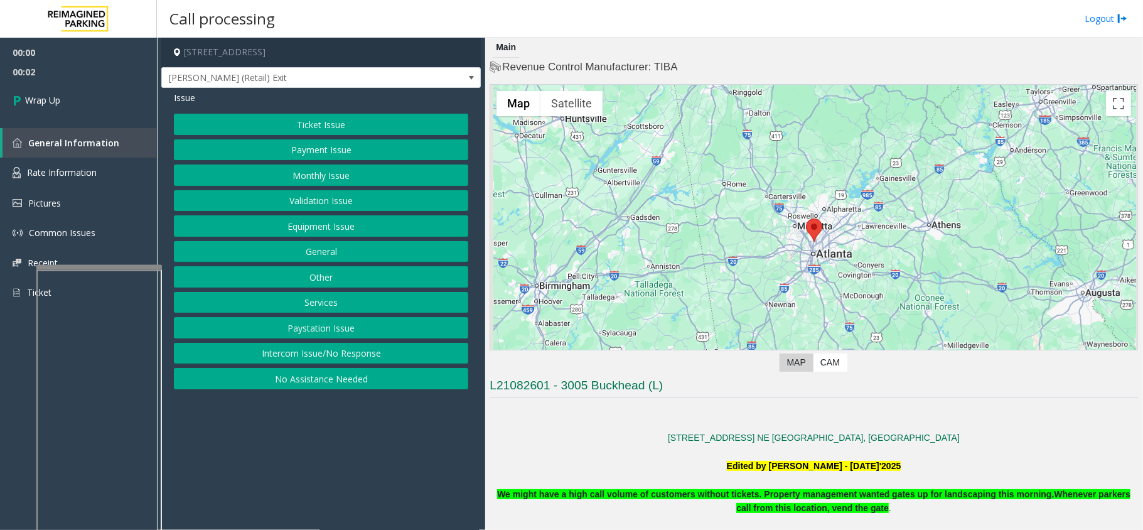
click at [329, 358] on button "Intercom Issue/No Response" at bounding box center [321, 353] width 294 height 21
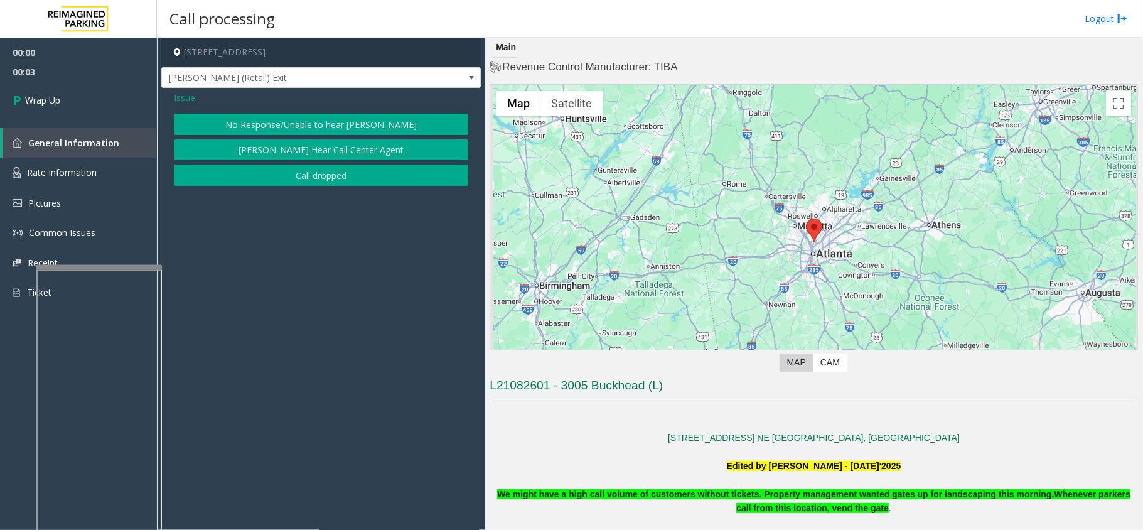
click at [331, 176] on button "Call dropped" at bounding box center [321, 174] width 294 height 21
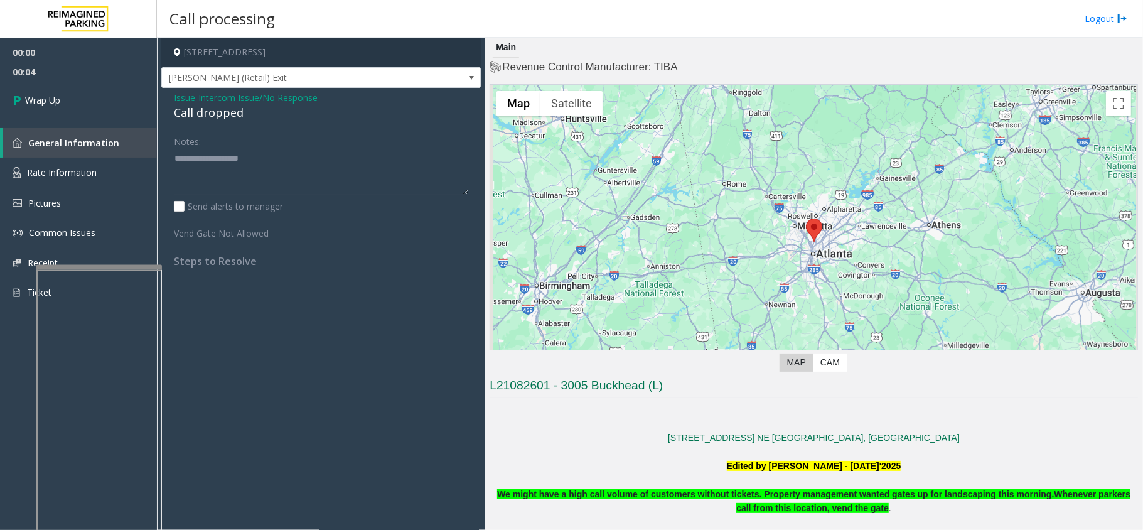
click at [224, 110] on div "Call dropped" at bounding box center [321, 112] width 294 height 17
type textarea "**********"
click at [65, 86] on link "Wrap Up" at bounding box center [78, 100] width 157 height 37
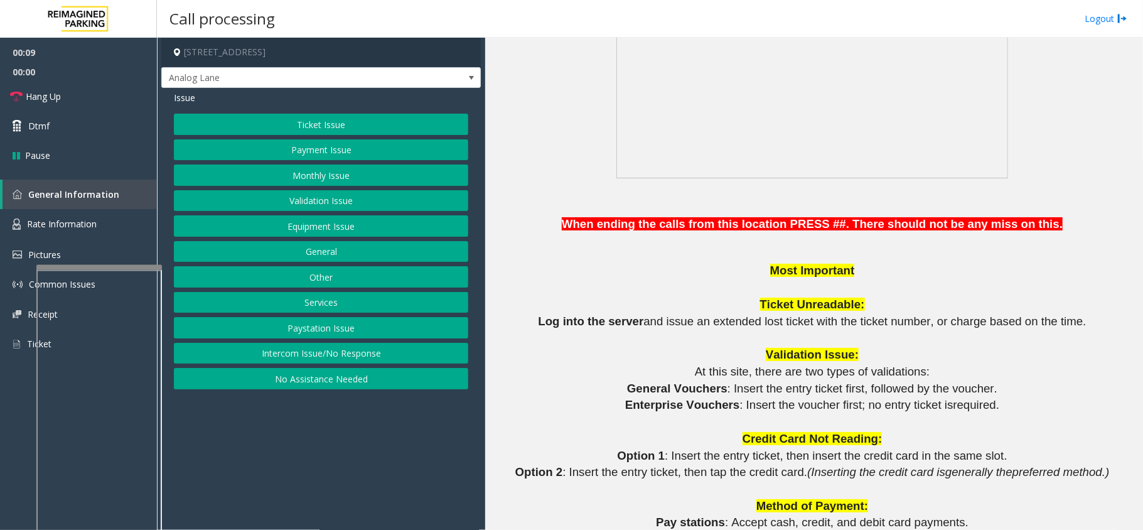
scroll to position [1255, 0]
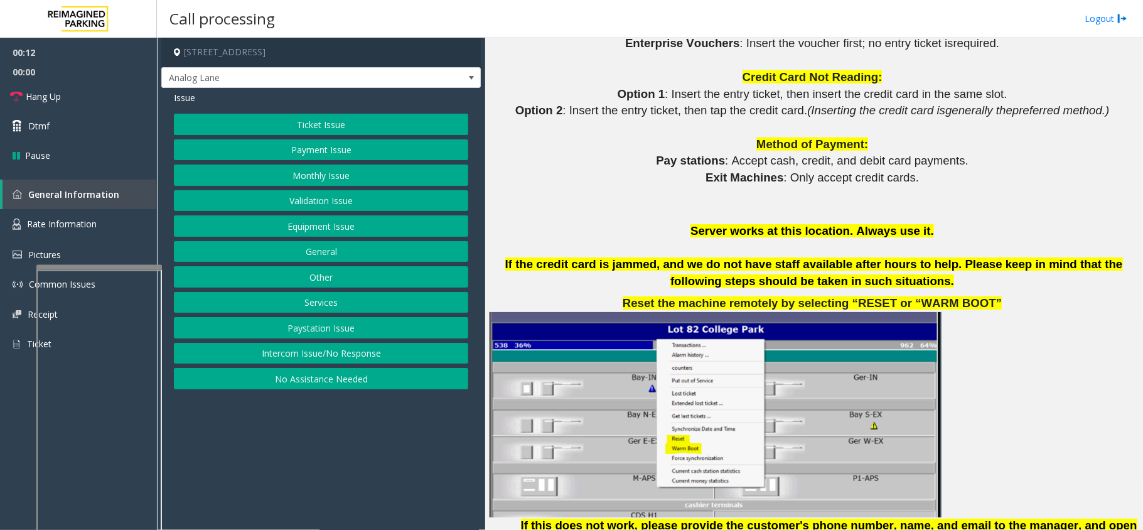
drag, startPoint x: 340, startPoint y: 327, endPoint x: 333, endPoint y: 308, distance: 20.6
click at [333, 308] on div "Ticket Issue Payment Issue Monthly Issue Validation Issue Equipment Issue Gener…" at bounding box center [321, 251] width 294 height 275
click at [329, 306] on button "Services" at bounding box center [321, 302] width 294 height 21
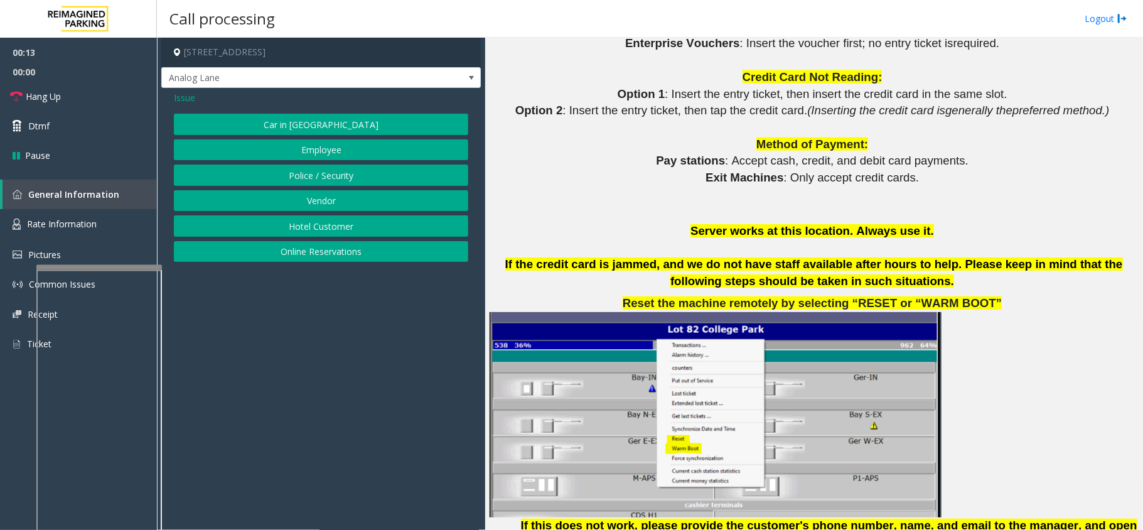
click at [285, 250] on button "Online Reservations" at bounding box center [321, 251] width 294 height 21
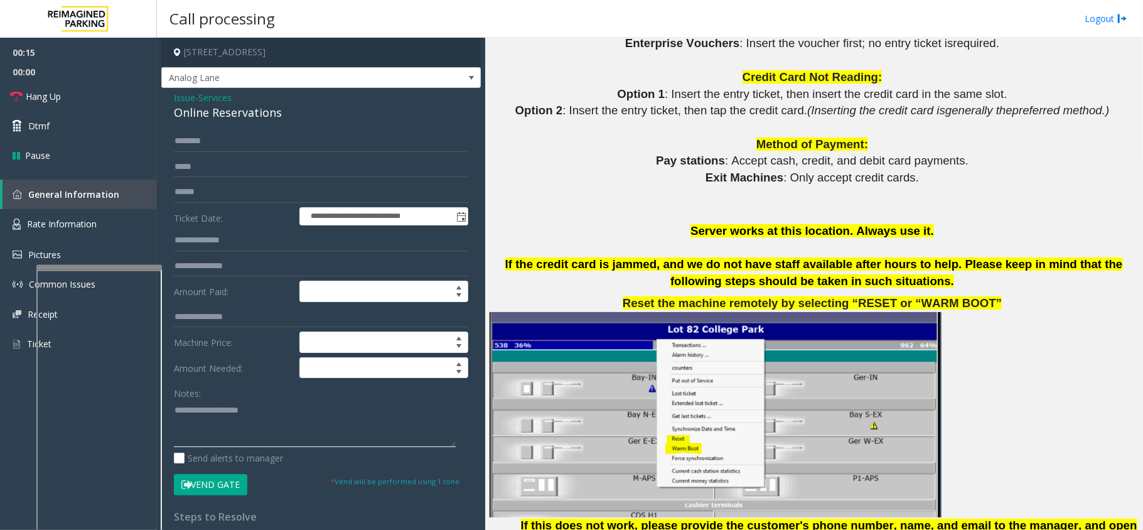
click at [245, 397] on textarea at bounding box center [315, 423] width 282 height 47
drag, startPoint x: 287, startPoint y: 114, endPoint x: 169, endPoint y: 95, distance: 120.0
click at [169, 95] on div "**********" at bounding box center [320, 445] width 319 height 715
click at [242, 397] on textarea at bounding box center [315, 423] width 282 height 47
paste textarea "**********"
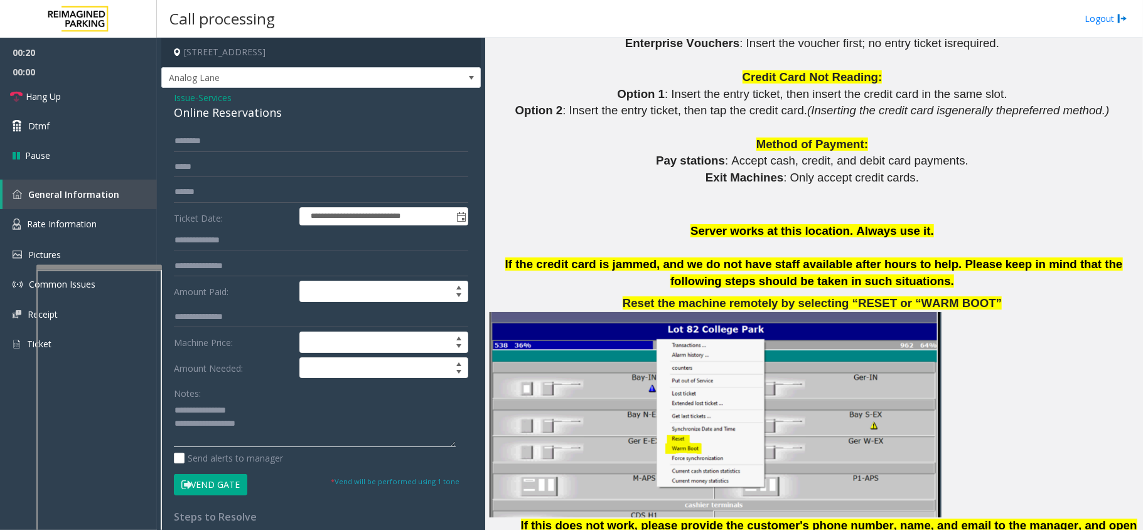
drag, startPoint x: 245, startPoint y: 407, endPoint x: 199, endPoint y: 417, distance: 46.8
click at [199, 397] on textarea at bounding box center [315, 423] width 282 height 47
click at [274, 397] on textarea at bounding box center [315, 423] width 282 height 47
type textarea "**********"
click at [326, 132] on input "text" at bounding box center [321, 141] width 294 height 21
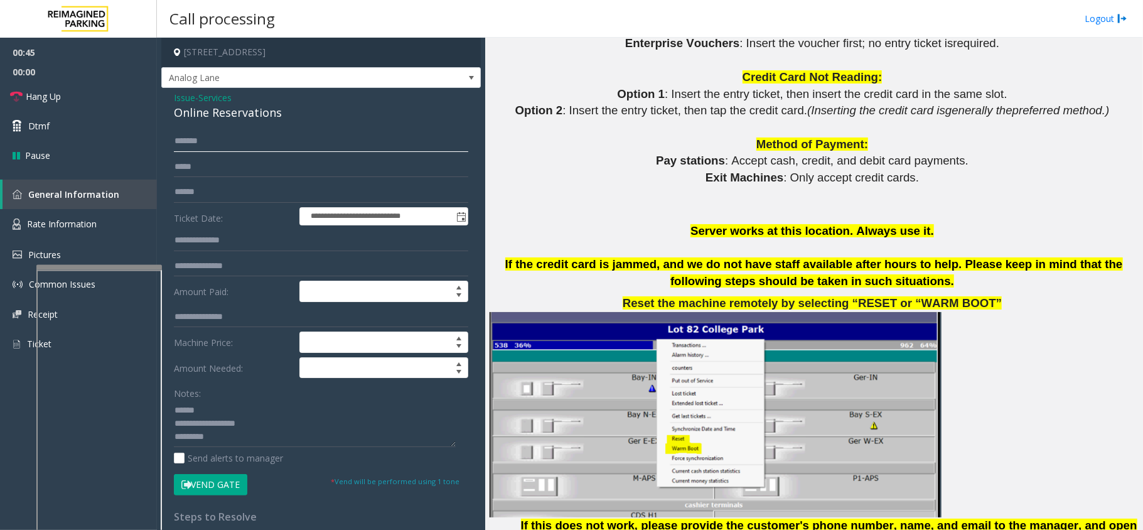
type input "*******"
click at [245, 397] on textarea at bounding box center [315, 423] width 282 height 47
click at [210, 397] on button "Vend Gate" at bounding box center [210, 484] width 73 height 21
click at [249, 397] on textarea at bounding box center [315, 423] width 282 height 47
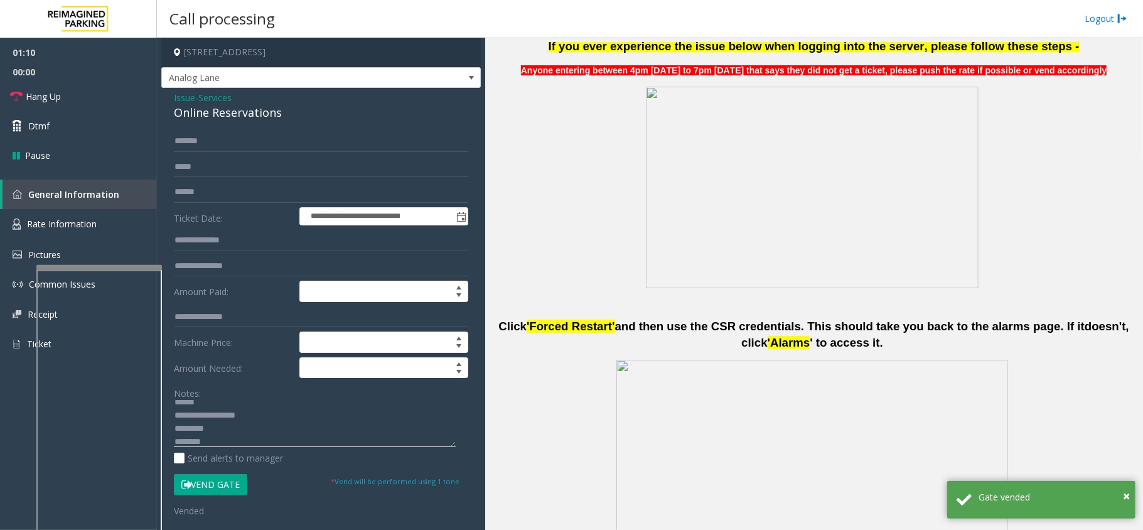
scroll to position [502, 0]
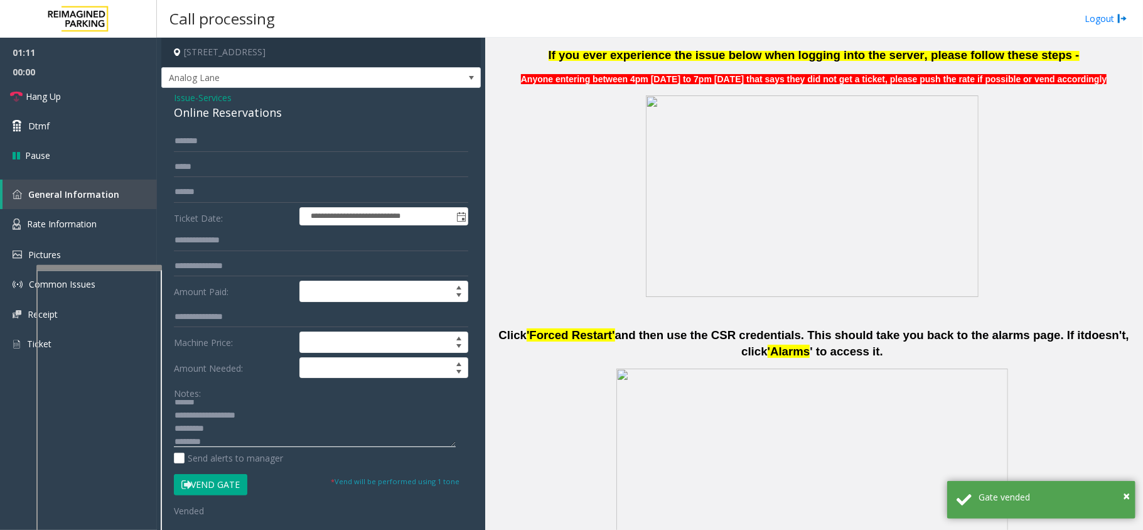
click at [247, 397] on textarea at bounding box center [315, 423] width 282 height 47
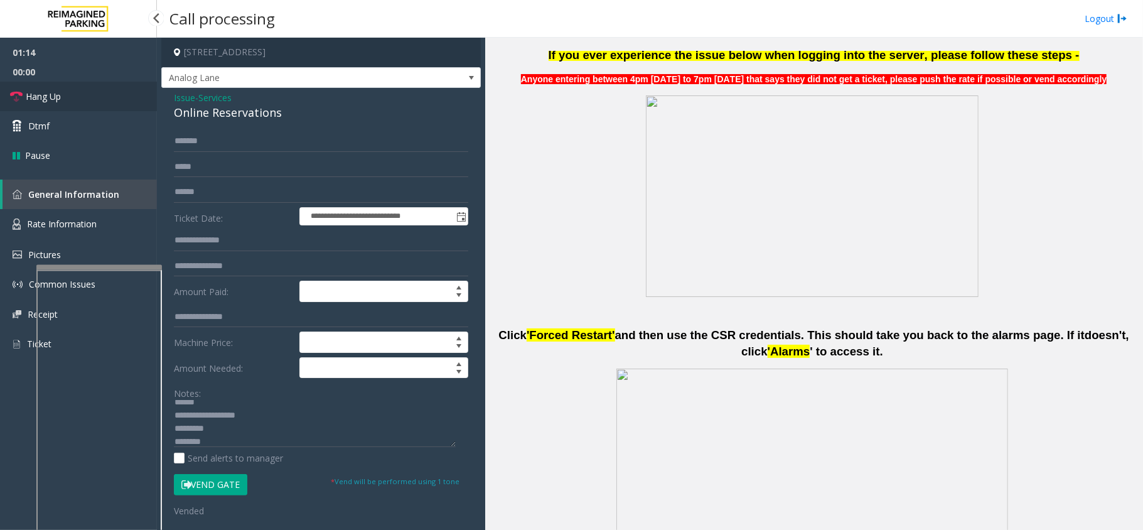
click at [71, 92] on link "Hang Up" at bounding box center [78, 96] width 157 height 29
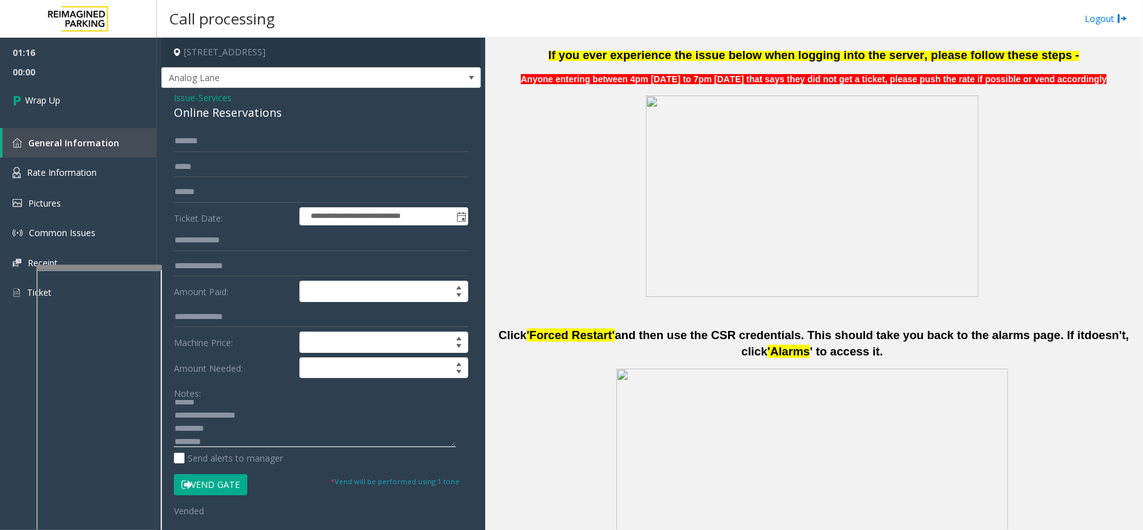
click at [272, 397] on textarea at bounding box center [315, 423] width 282 height 47
click at [252, 397] on textarea at bounding box center [315, 423] width 282 height 47
click at [326, 397] on textarea at bounding box center [315, 423] width 282 height 47
drag, startPoint x: 326, startPoint y: 409, endPoint x: 328, endPoint y: 419, distance: 10.1
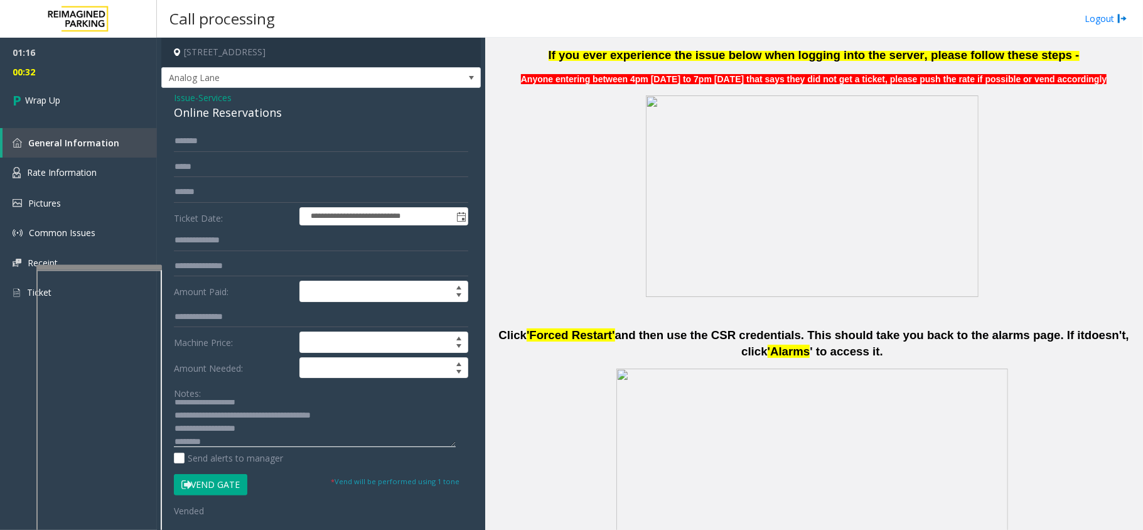
click at [328, 397] on textarea at bounding box center [315, 423] width 282 height 47
type textarea "**********"
click at [51, 101] on span "Wrap Up" at bounding box center [42, 100] width 35 height 13
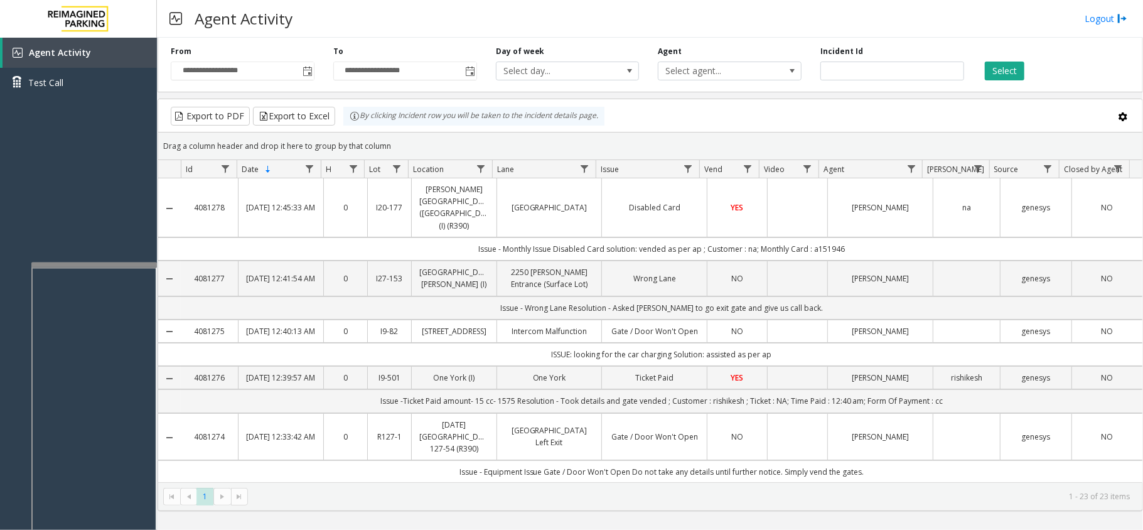
click at [98, 264] on div at bounding box center [94, 264] width 126 height 5
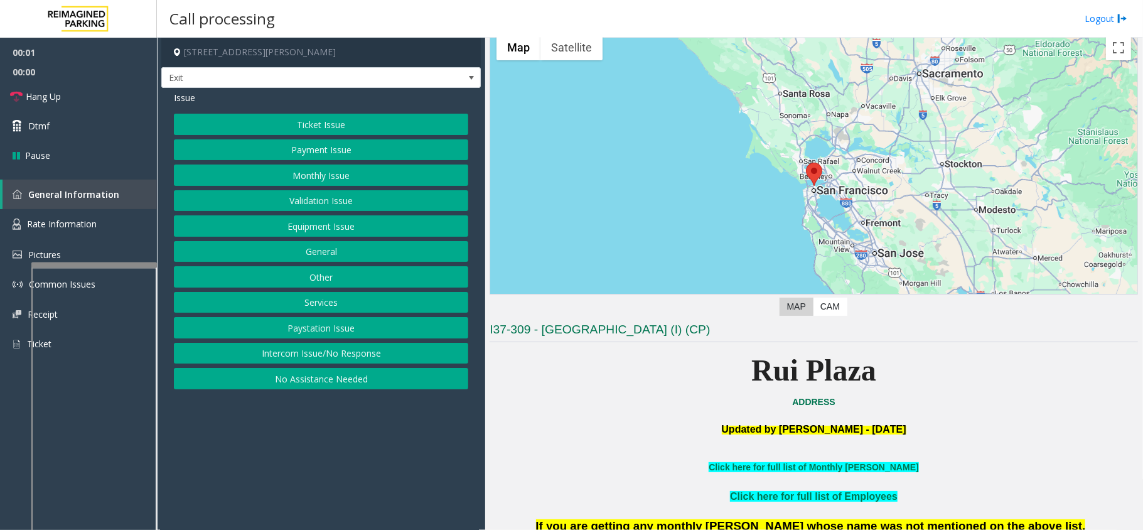
scroll to position [83, 0]
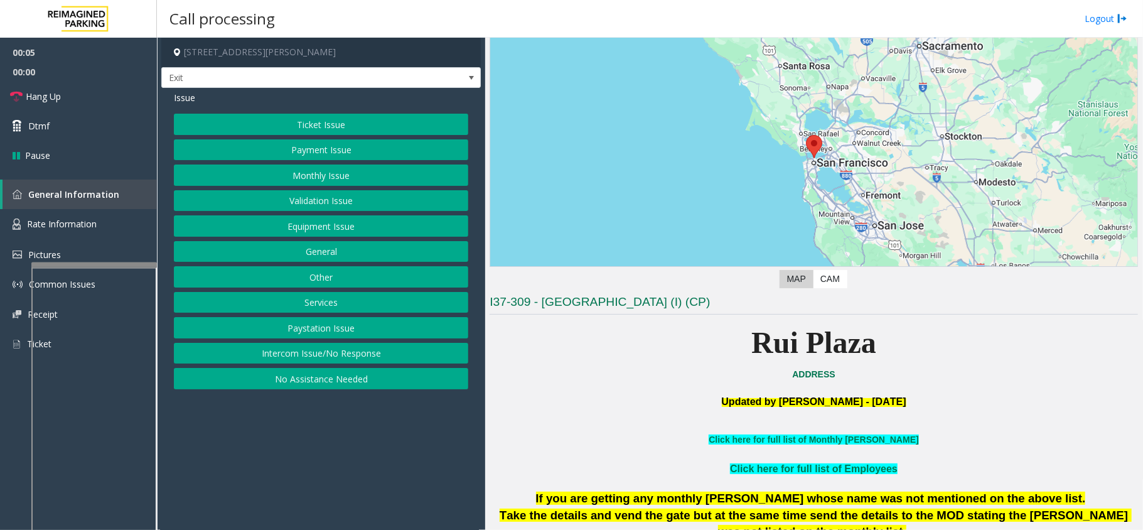
click at [334, 360] on button "Intercom Issue/No Response" at bounding box center [321, 353] width 294 height 21
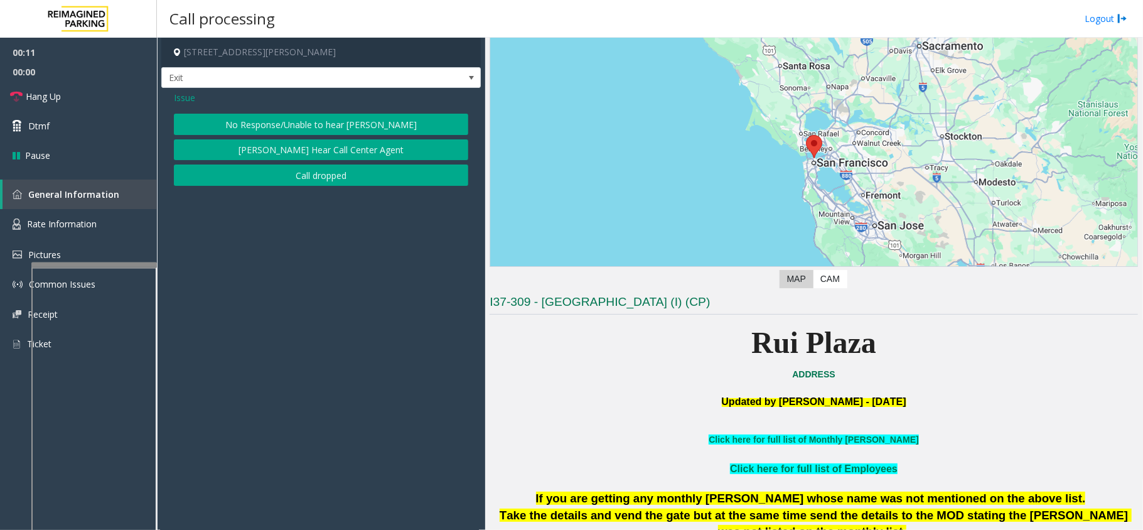
click at [187, 97] on span "Issue" at bounding box center [184, 97] width 21 height 13
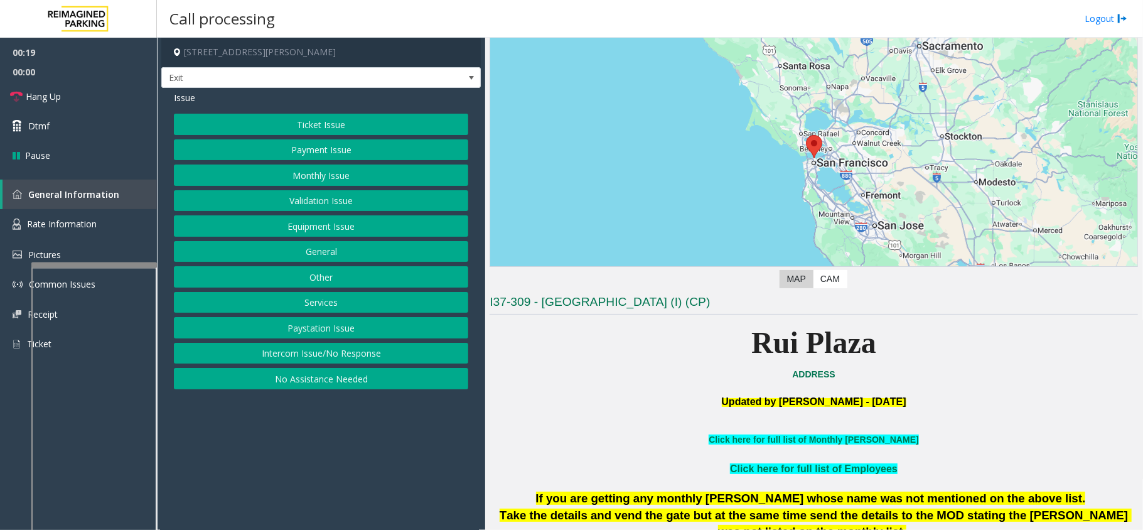
click at [360, 355] on button "Intercom Issue/No Response" at bounding box center [321, 353] width 294 height 21
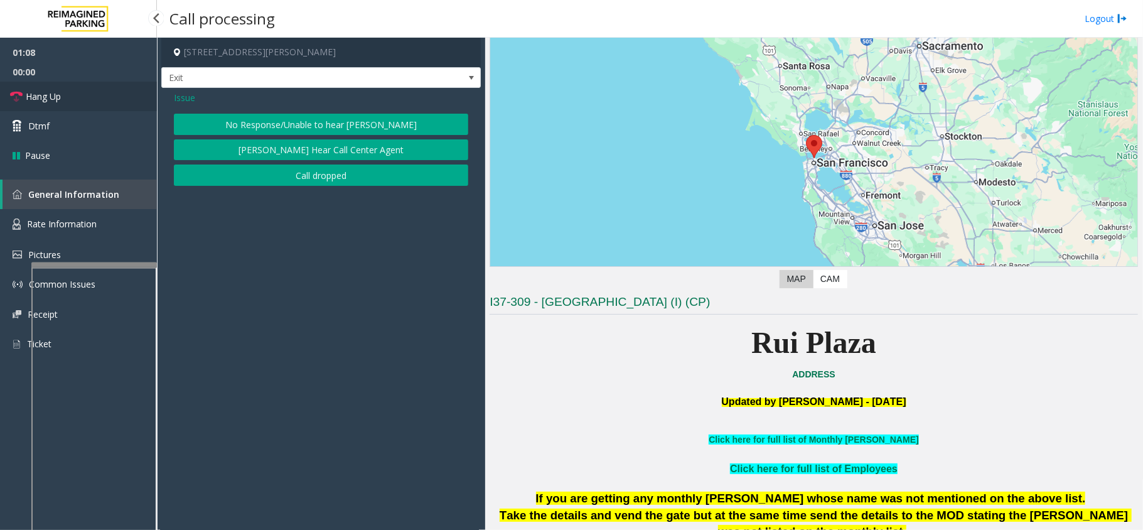
click at [72, 88] on link "Hang Up" at bounding box center [78, 96] width 157 height 29
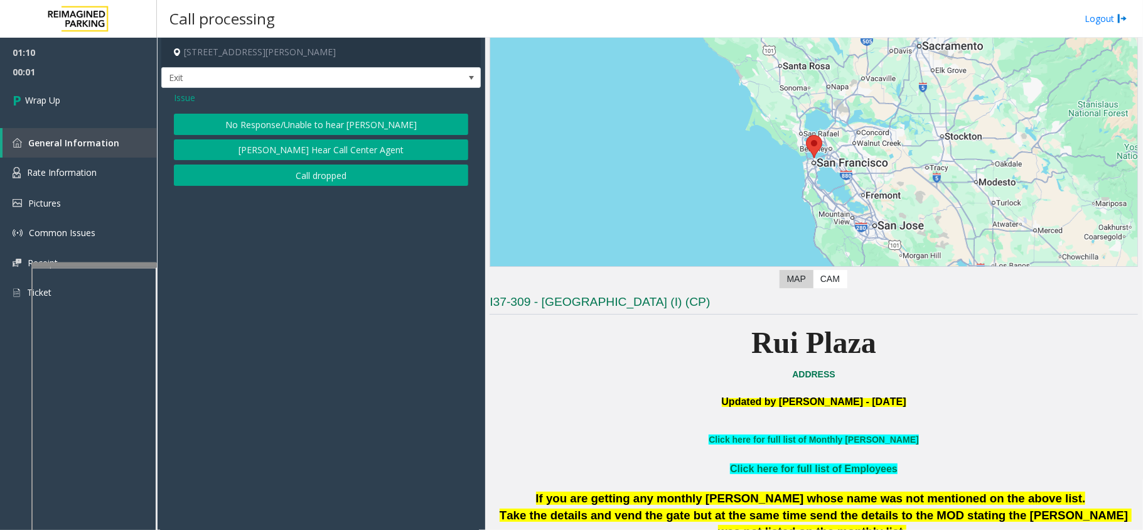
click at [174, 96] on span "Issue" at bounding box center [184, 97] width 21 height 13
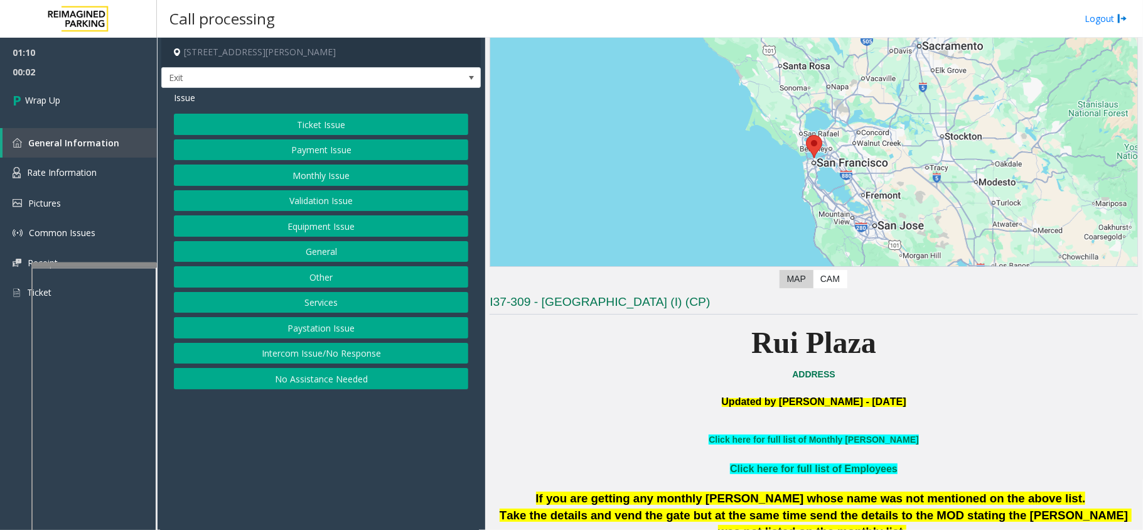
click at [321, 228] on button "Equipment Issue" at bounding box center [321, 225] width 294 height 21
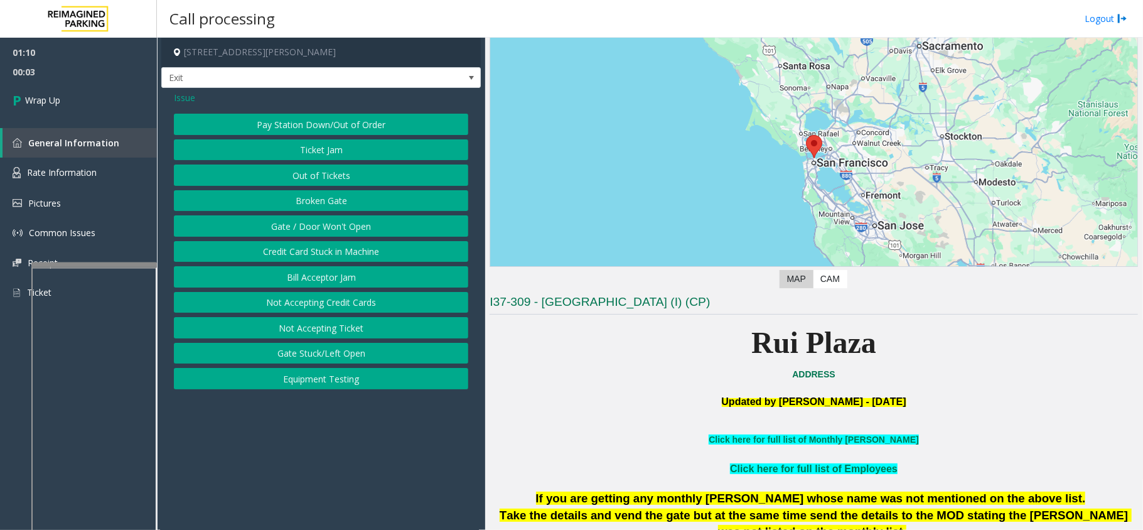
click at [361, 229] on button "Gate / Door Won't Open" at bounding box center [321, 225] width 294 height 21
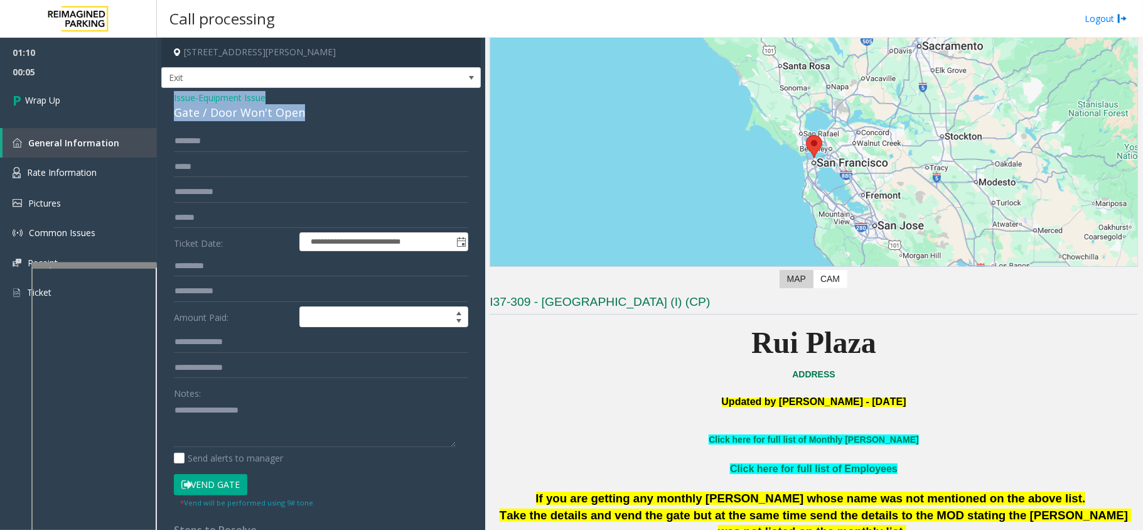
drag, startPoint x: 302, startPoint y: 115, endPoint x: 172, endPoint y: 100, distance: 131.4
click at [172, 100] on div "**********" at bounding box center [320, 399] width 319 height 623
paste textarea "**********"
click at [259, 397] on textarea at bounding box center [315, 423] width 282 height 47
drag, startPoint x: 276, startPoint y: 407, endPoint x: 202, endPoint y: 400, distance: 74.4
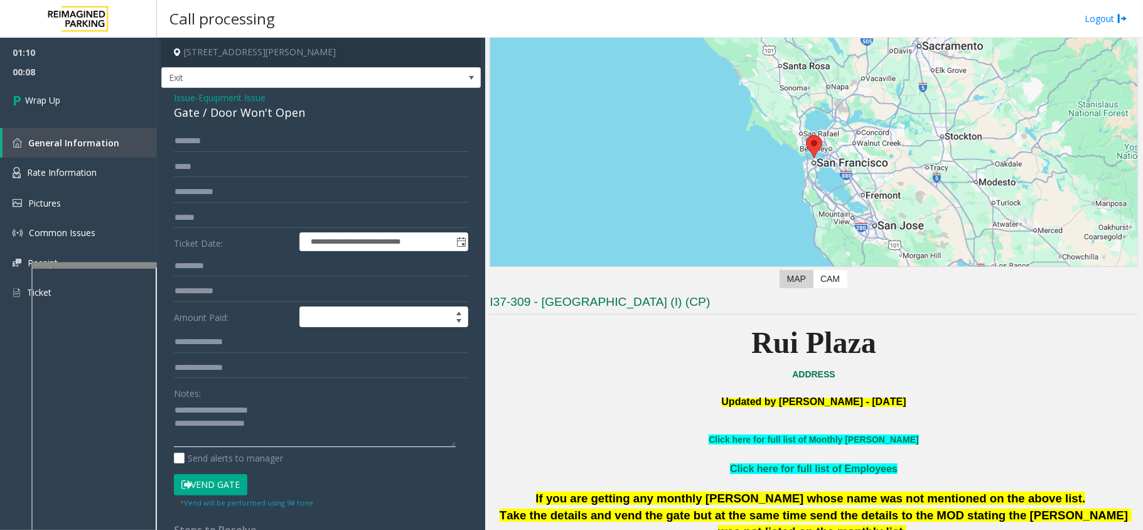
click at [202, 397] on textarea at bounding box center [315, 423] width 282 height 47
click at [287, 397] on textarea at bounding box center [315, 423] width 282 height 47
type textarea "**********"
click at [53, 94] on span "Wrap Up" at bounding box center [42, 100] width 35 height 13
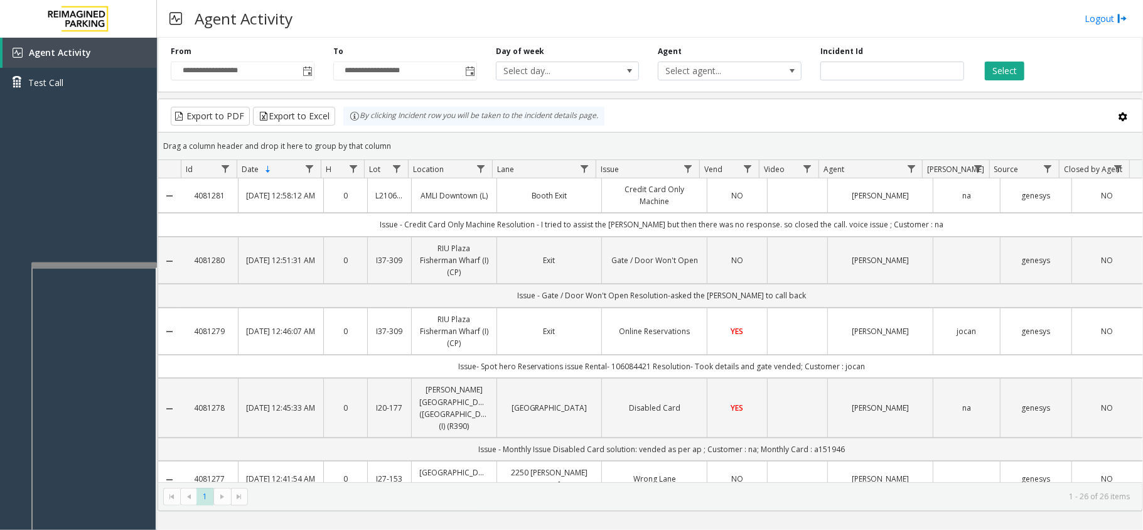
drag, startPoint x: 34, startPoint y: 10, endPoint x: 1127, endPoint y: 472, distance: 1186.8
click at [857, 397] on app-root "**********" at bounding box center [571, 265] width 1143 height 530
click at [591, 11] on div "Agent Activity Logout" at bounding box center [650, 19] width 986 height 38
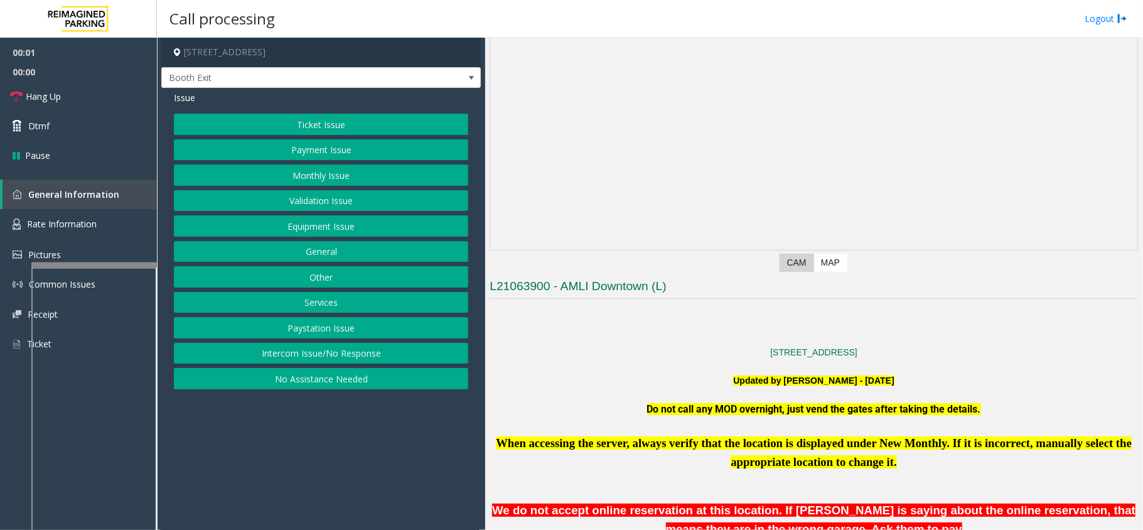
scroll to position [586, 0]
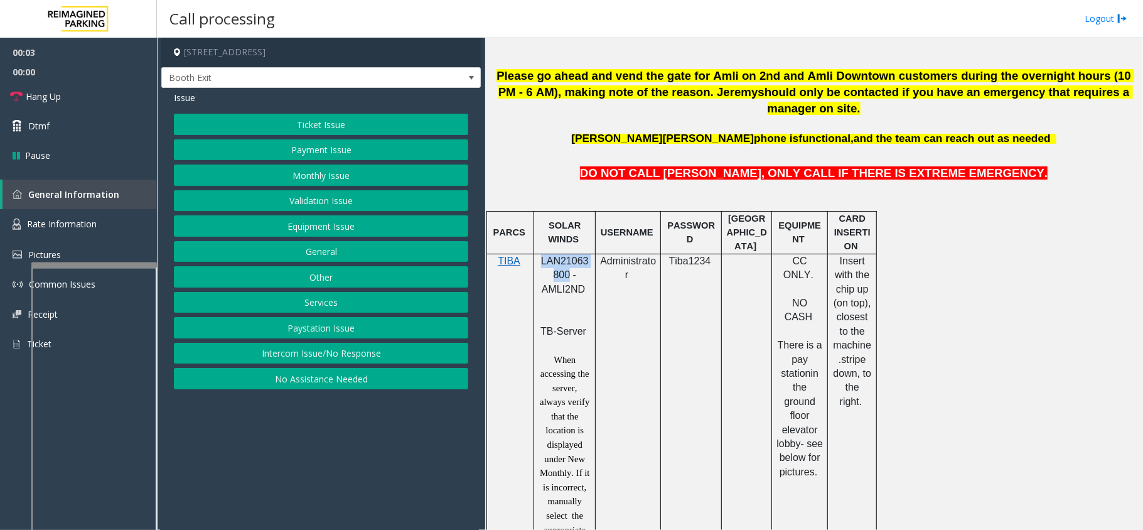
drag, startPoint x: 568, startPoint y: 261, endPoint x: 540, endPoint y: 247, distance: 30.9
click at [540, 254] on p "LAN21063800 - AMLI2ND" at bounding box center [564, 282] width 52 height 56
click at [347, 121] on button "Ticket Issue" at bounding box center [321, 124] width 294 height 21
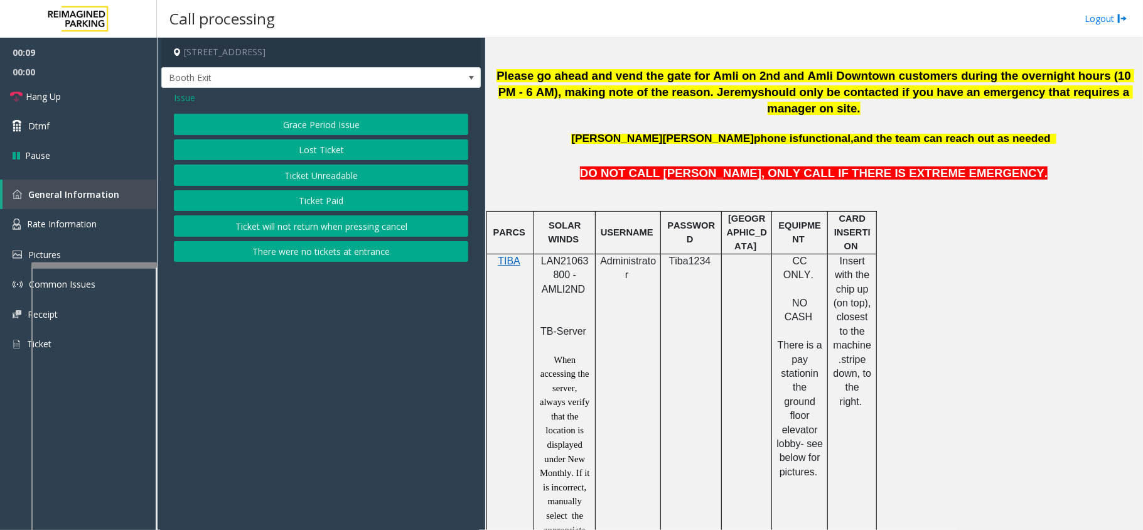
click at [324, 164] on div "Grace Period Issue Lost Ticket Ticket Unreadable Ticket Paid Ticket will not re…" at bounding box center [321, 188] width 294 height 148
click at [317, 172] on button "Ticket Unreadable" at bounding box center [321, 174] width 294 height 21
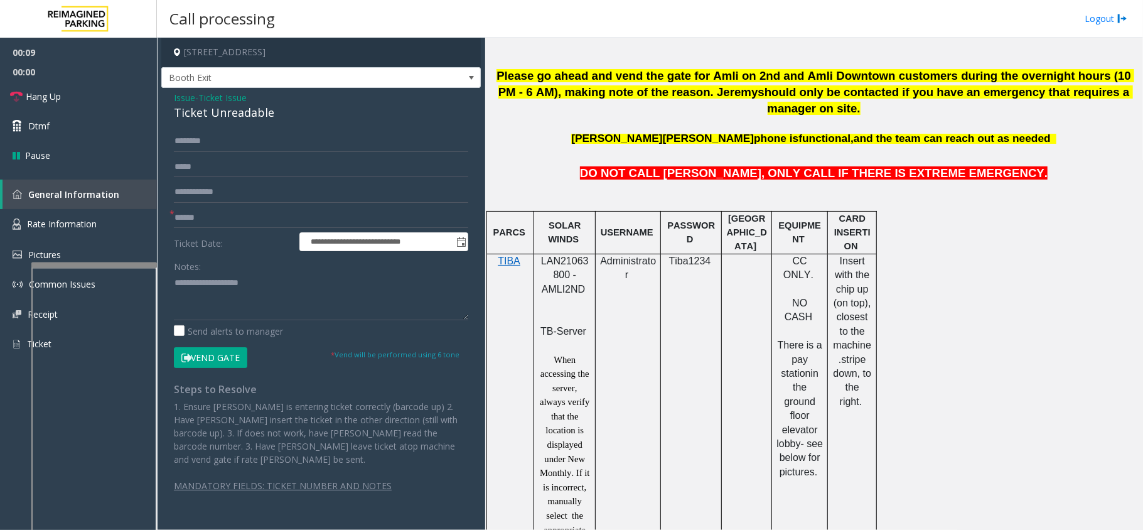
click at [238, 350] on button "Vend Gate" at bounding box center [210, 357] width 73 height 21
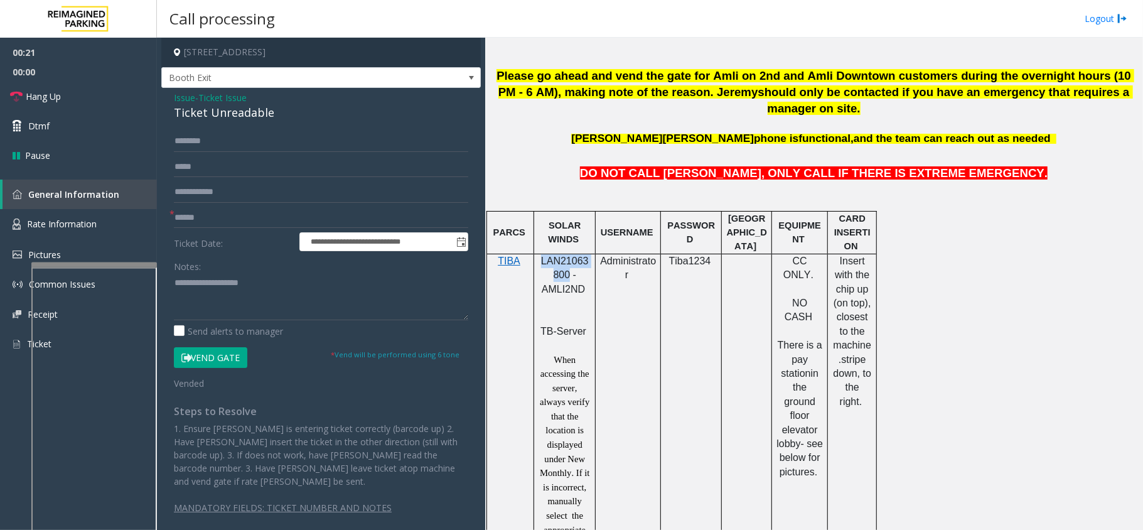
drag, startPoint x: 565, startPoint y: 264, endPoint x: 537, endPoint y: 246, distance: 33.3
click at [537, 254] on div "LAN21063800 - AMLI2ND TB-Server When accessing the server, always verify that t…" at bounding box center [564, 409] width 61 height 311
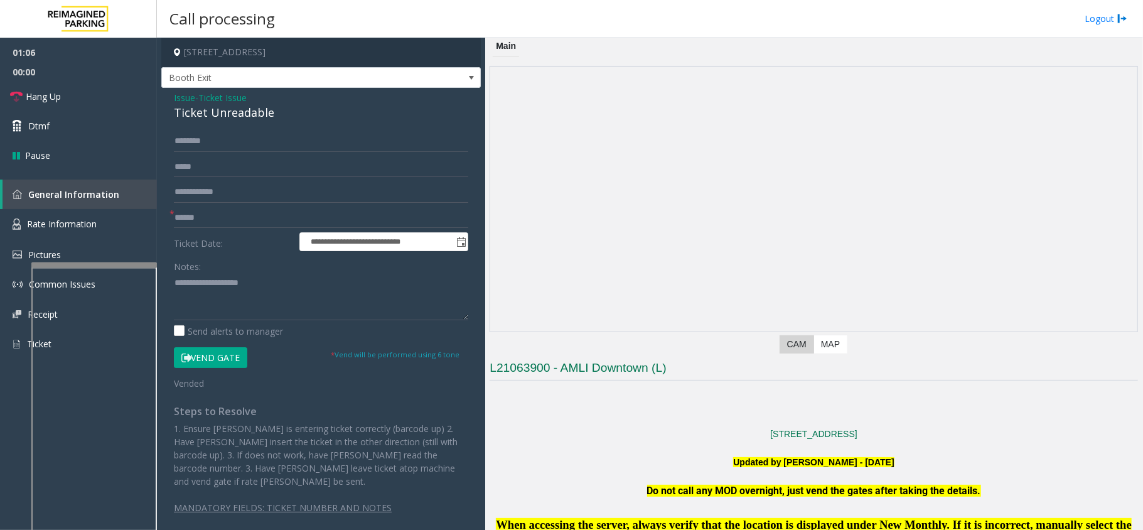
scroll to position [0, 0]
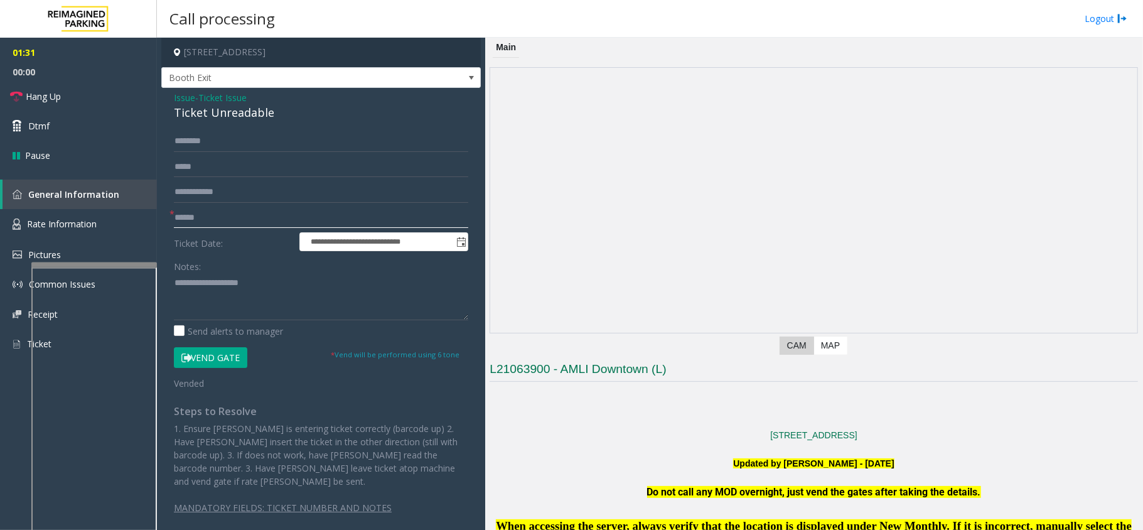
click at [277, 215] on input "text" at bounding box center [321, 217] width 294 height 21
type input "*"
type input "**"
click at [87, 97] on link "Hang Up" at bounding box center [78, 96] width 157 height 29
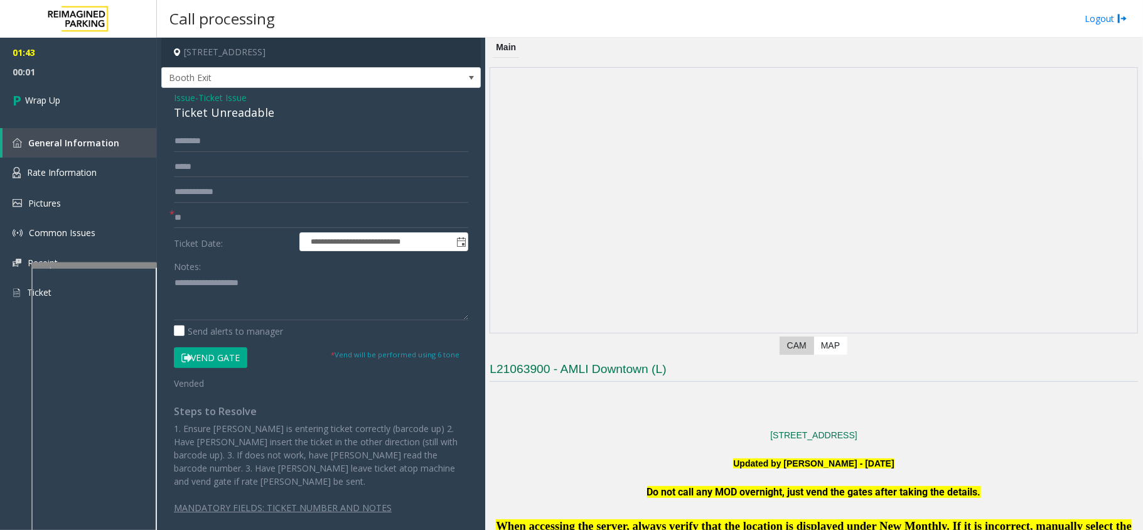
click at [217, 97] on span "Ticket Issue" at bounding box center [222, 97] width 48 height 13
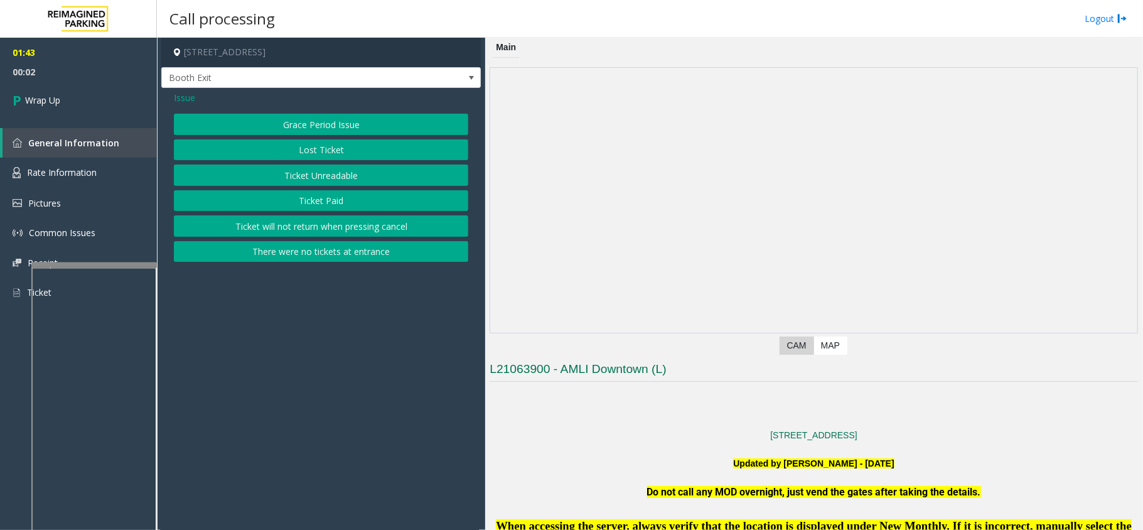
click at [183, 98] on span "Issue" at bounding box center [184, 97] width 21 height 13
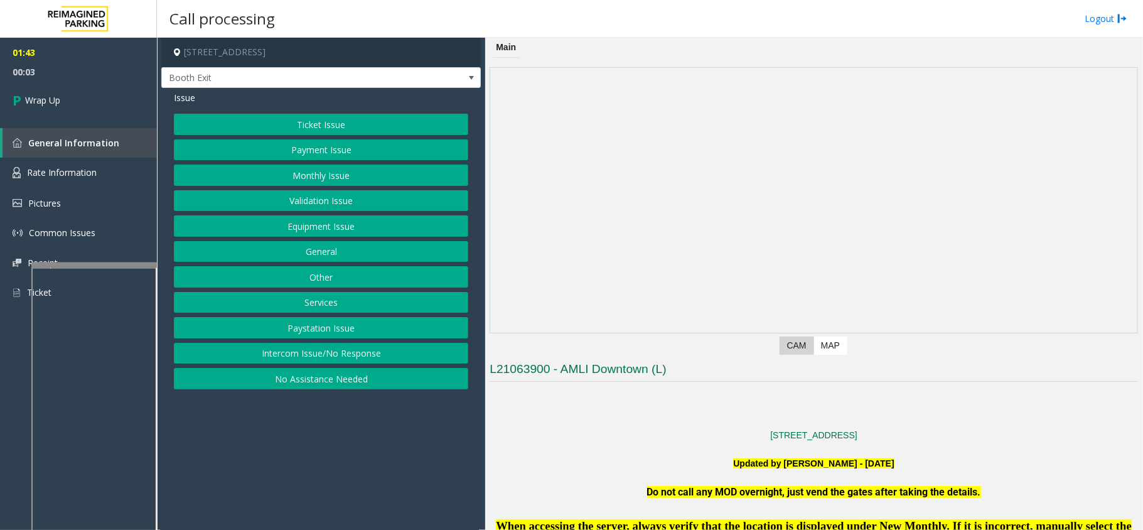
click at [309, 222] on button "Equipment Issue" at bounding box center [321, 225] width 294 height 21
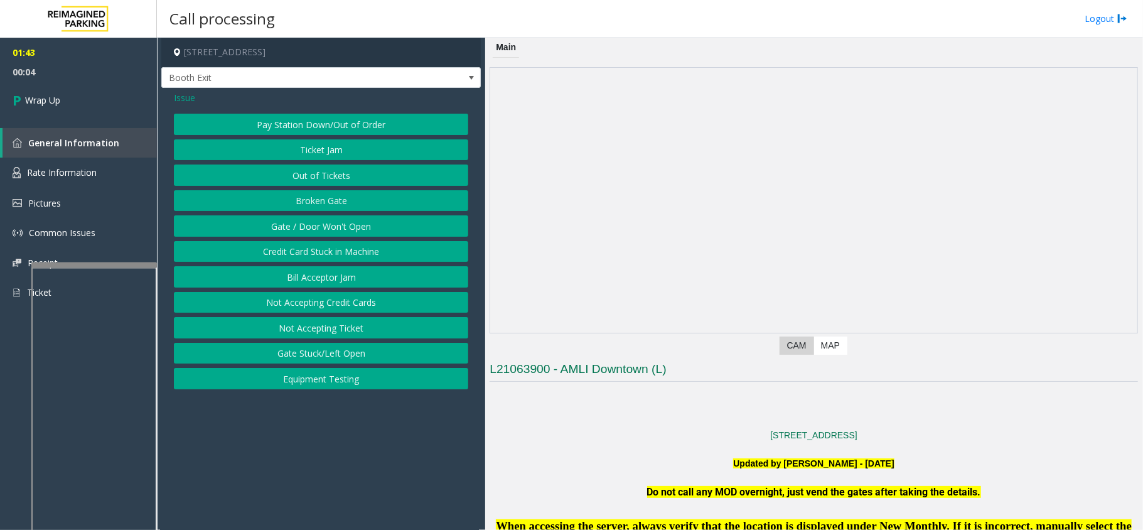
click at [304, 227] on button "Gate / Door Won't Open" at bounding box center [321, 225] width 294 height 21
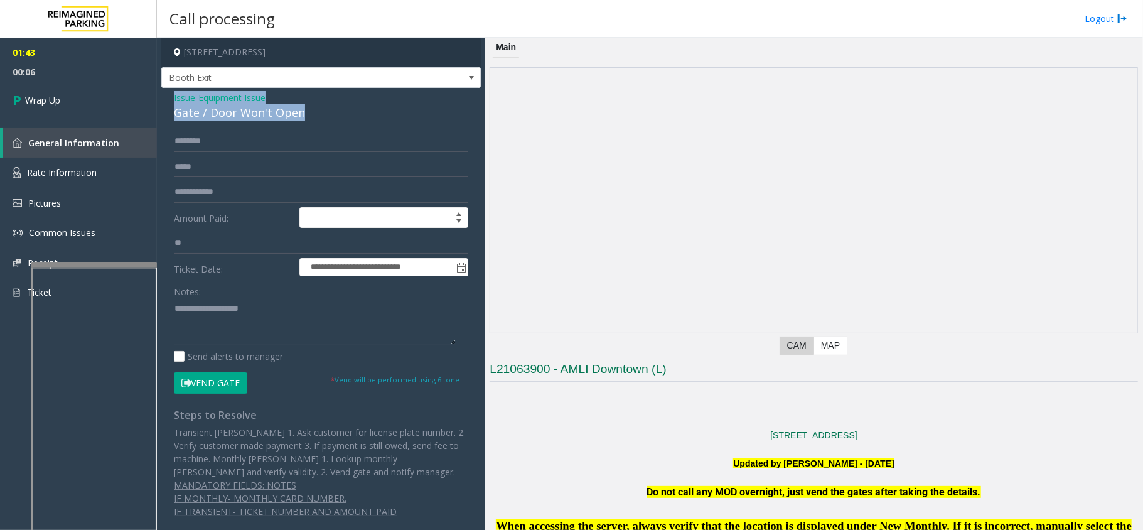
drag, startPoint x: 305, startPoint y: 115, endPoint x: 164, endPoint y: 96, distance: 142.5
click at [164, 96] on div "**********" at bounding box center [320, 309] width 319 height 442
paste textarea "**********"
drag, startPoint x: 241, startPoint y: 312, endPoint x: 242, endPoint y: 302, distance: 9.4
click at [240, 313] on textarea at bounding box center [315, 321] width 282 height 47
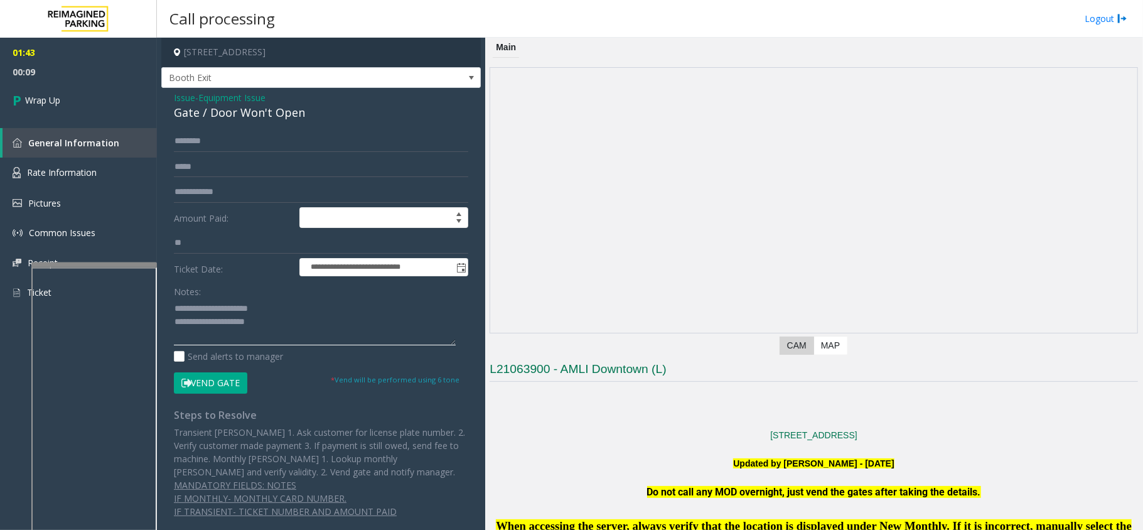
drag, startPoint x: 277, startPoint y: 304, endPoint x: 202, endPoint y: 305, distance: 74.7
click at [202, 305] on textarea at bounding box center [315, 321] width 282 height 47
click at [323, 332] on textarea at bounding box center [315, 321] width 282 height 47
drag, startPoint x: 324, startPoint y: 328, endPoint x: 264, endPoint y: 334, distance: 60.6
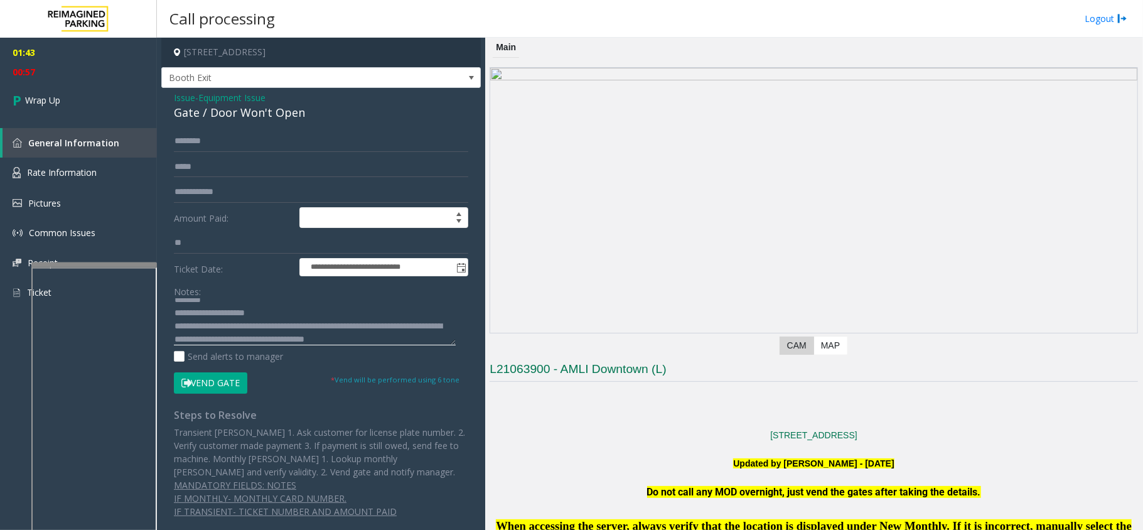
click at [264, 334] on textarea at bounding box center [315, 321] width 282 height 47
drag, startPoint x: 415, startPoint y: 334, endPoint x: 423, endPoint y: 336, distance: 7.8
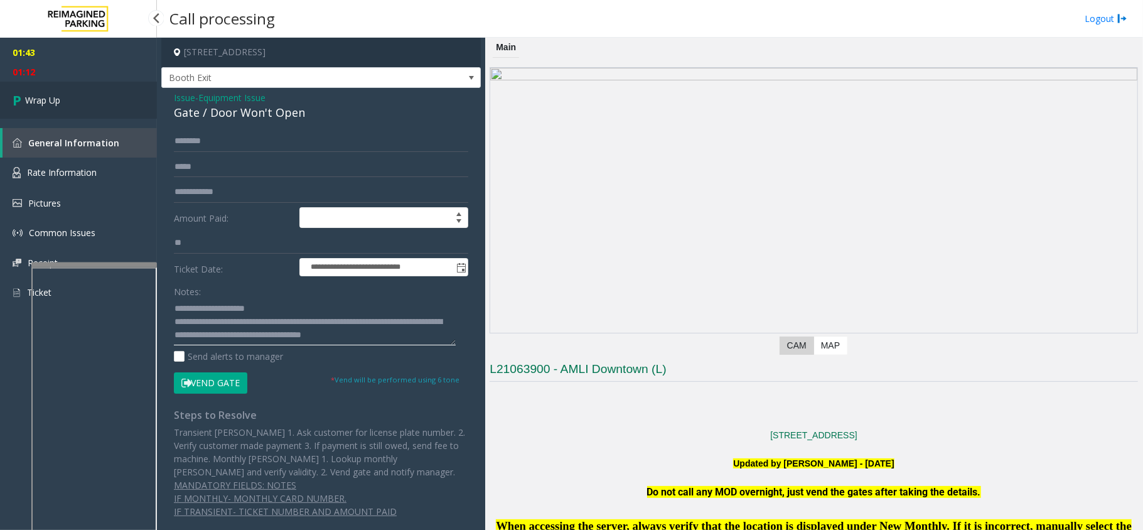
type textarea "**********"
click at [70, 90] on link "Wrap Up" at bounding box center [78, 100] width 157 height 37
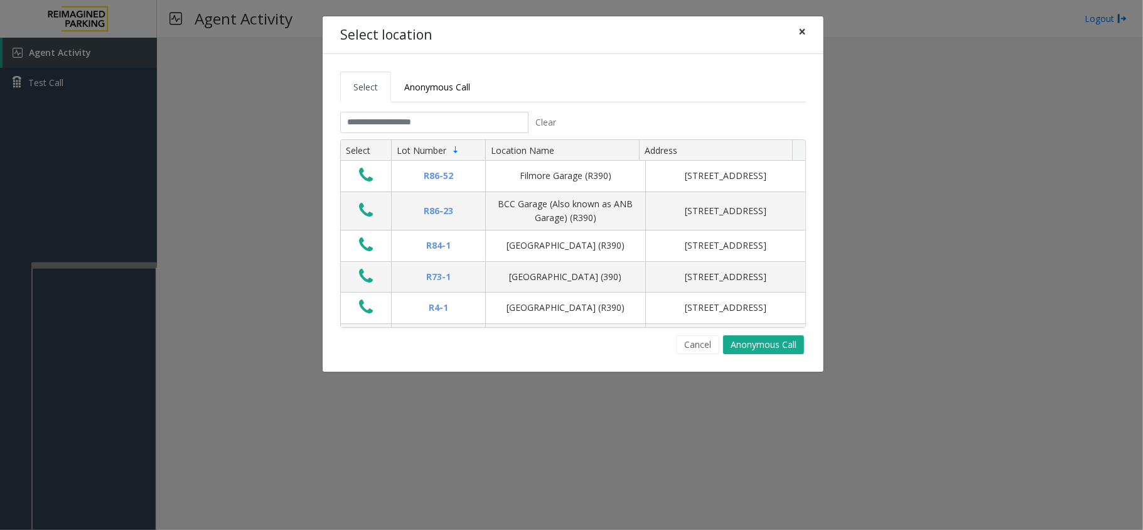
click at [804, 31] on span "×" at bounding box center [802, 32] width 8 height 18
click at [591, 122] on div "Clear" at bounding box center [573, 122] width 484 height 21
click at [476, 117] on input "text" at bounding box center [434, 122] width 188 height 21
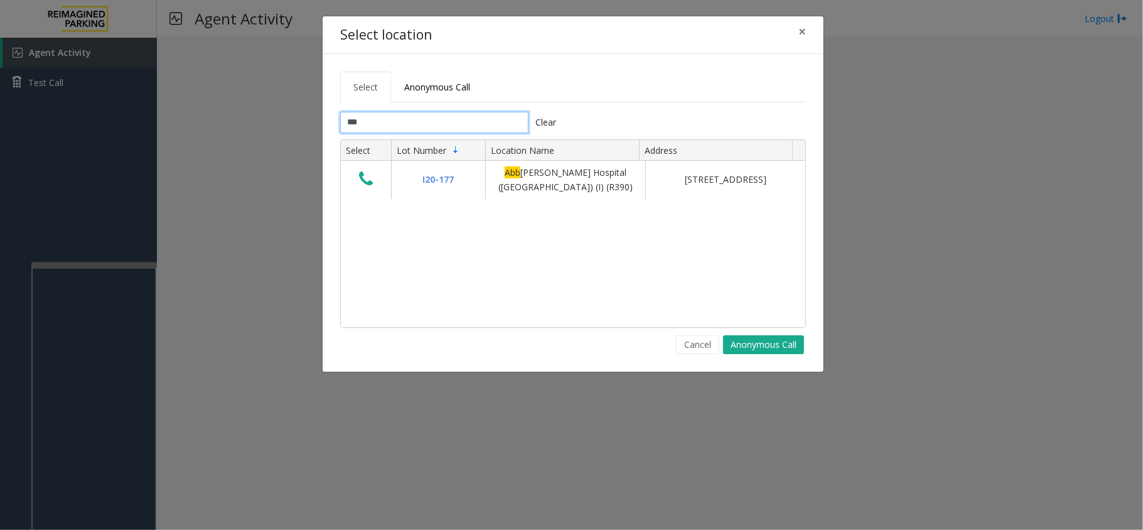
type input "***"
click at [801, 33] on span "×" at bounding box center [802, 32] width 8 height 18
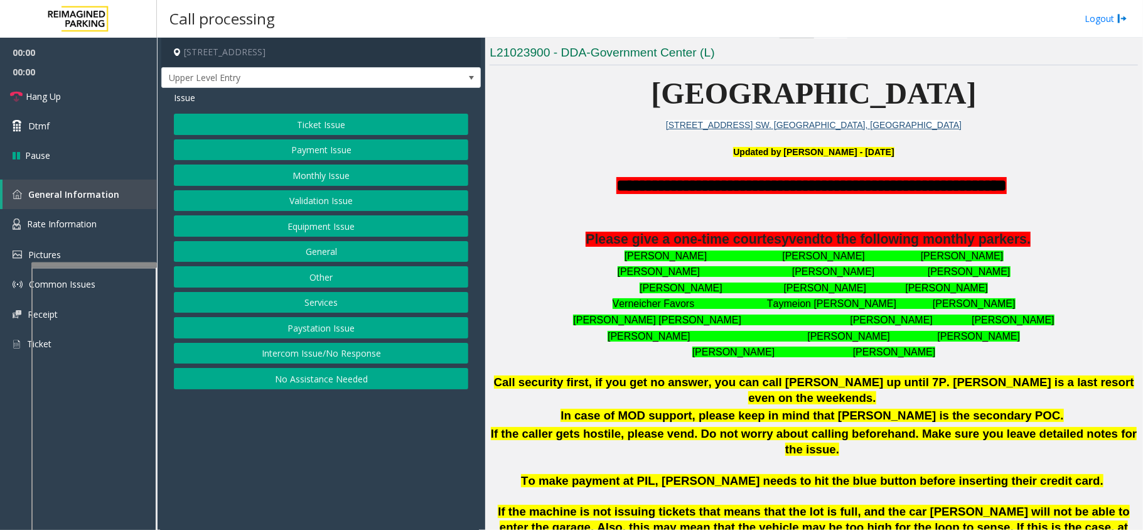
scroll to position [334, 0]
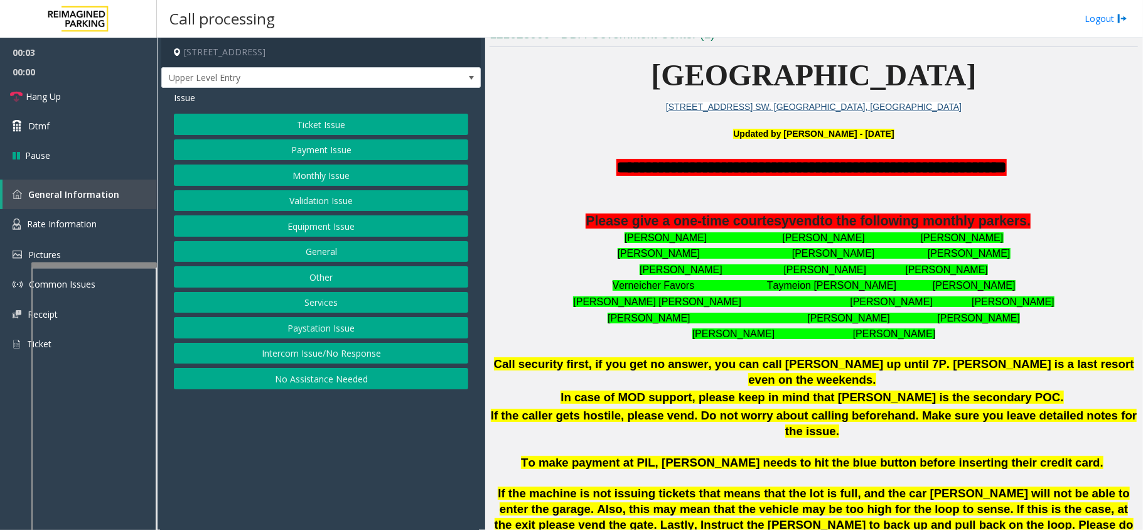
click at [339, 354] on button "Intercom Issue/No Response" at bounding box center [321, 353] width 294 height 21
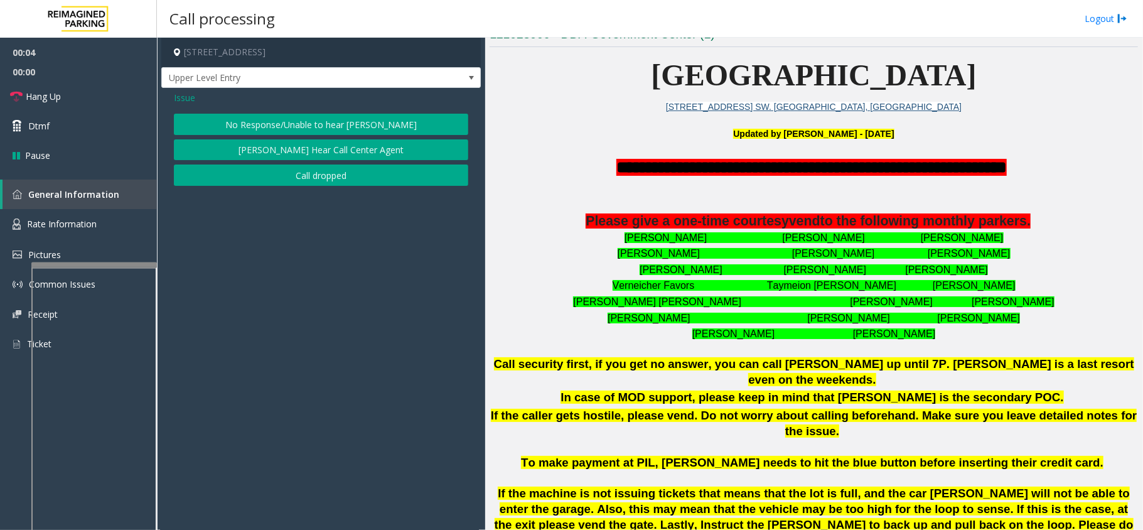
click at [311, 115] on button "No Response/Unable to hear [PERSON_NAME]" at bounding box center [321, 124] width 294 height 21
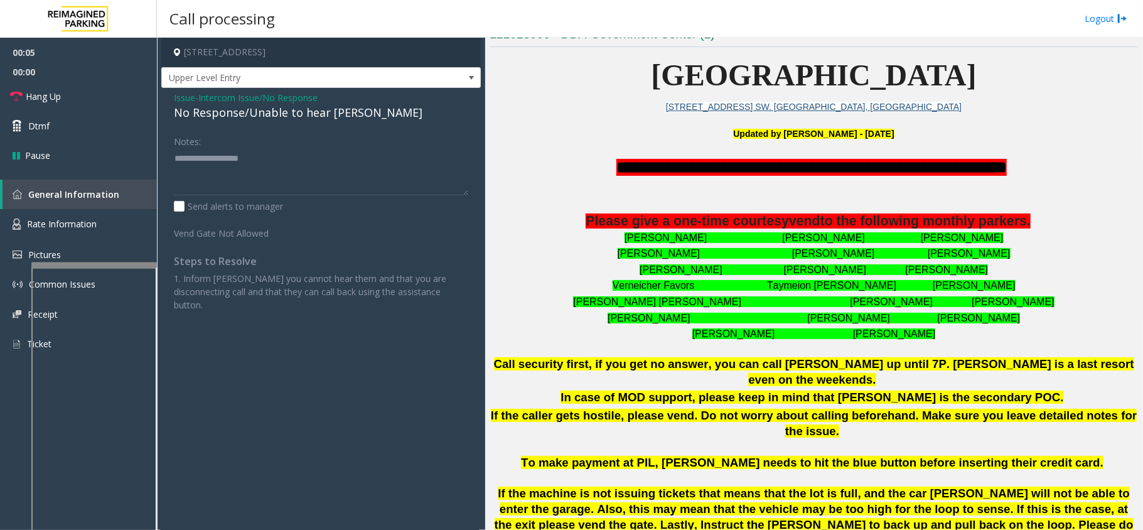
click at [284, 119] on div "No Response/Unable to hear [PERSON_NAME]" at bounding box center [321, 112] width 294 height 17
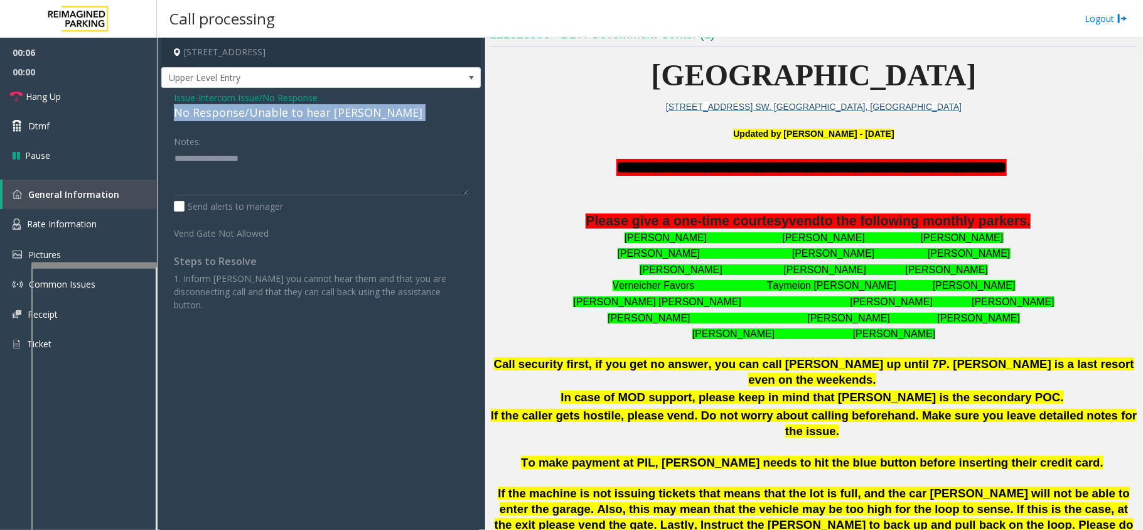
click at [284, 119] on div "No Response/Unable to hear [PERSON_NAME]" at bounding box center [321, 112] width 294 height 17
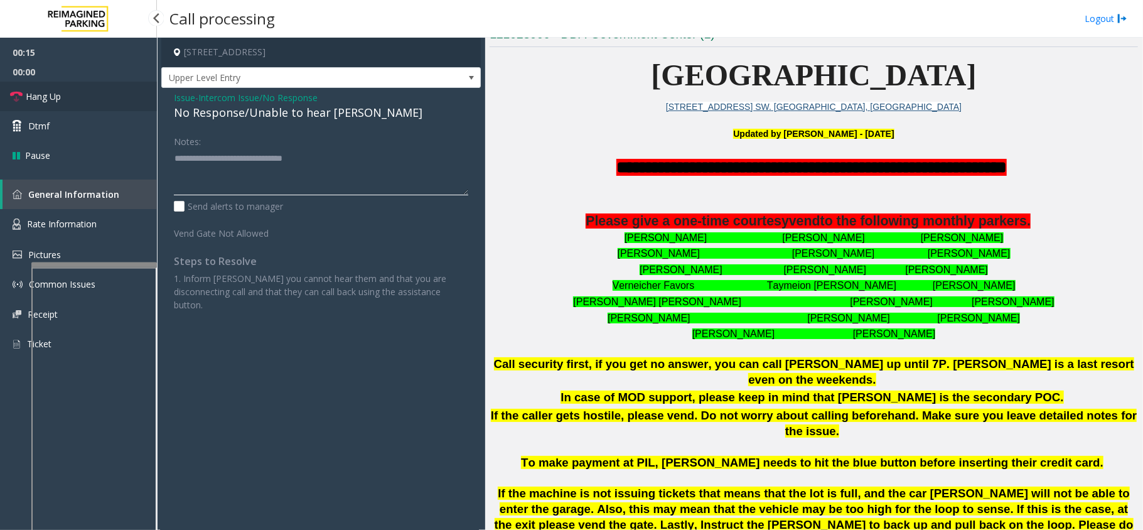
type textarea "**********"
click at [82, 88] on link "Hang Up" at bounding box center [78, 96] width 157 height 29
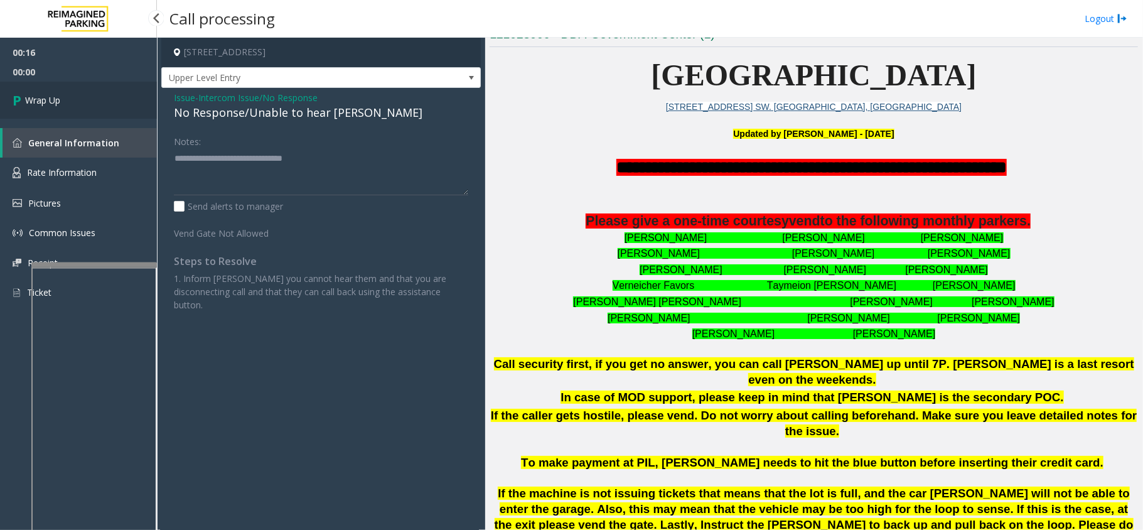
click at [82, 88] on link "Wrap Up" at bounding box center [78, 100] width 157 height 37
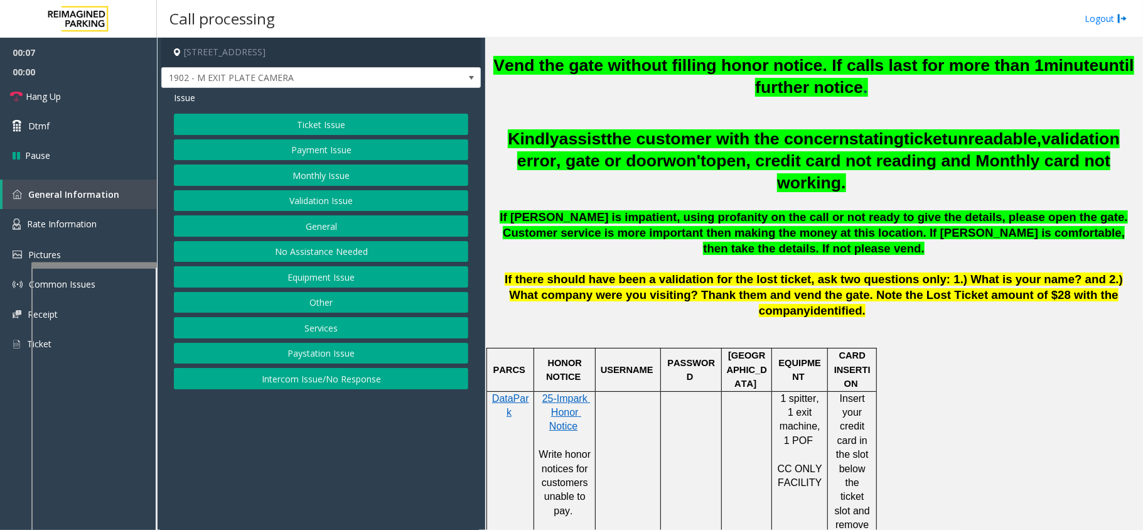
scroll to position [418, 0]
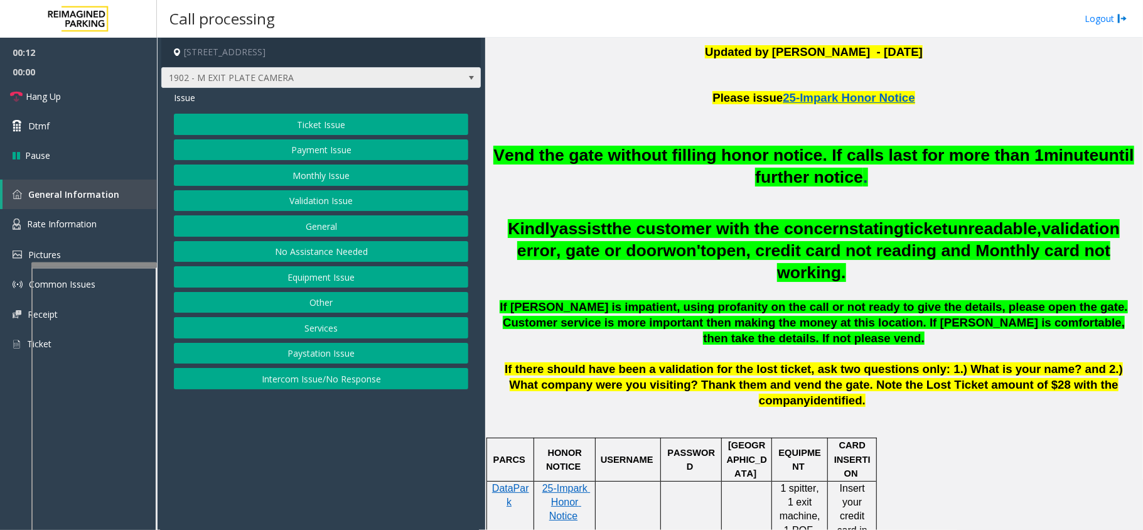
click at [468, 76] on span at bounding box center [471, 78] width 10 height 10
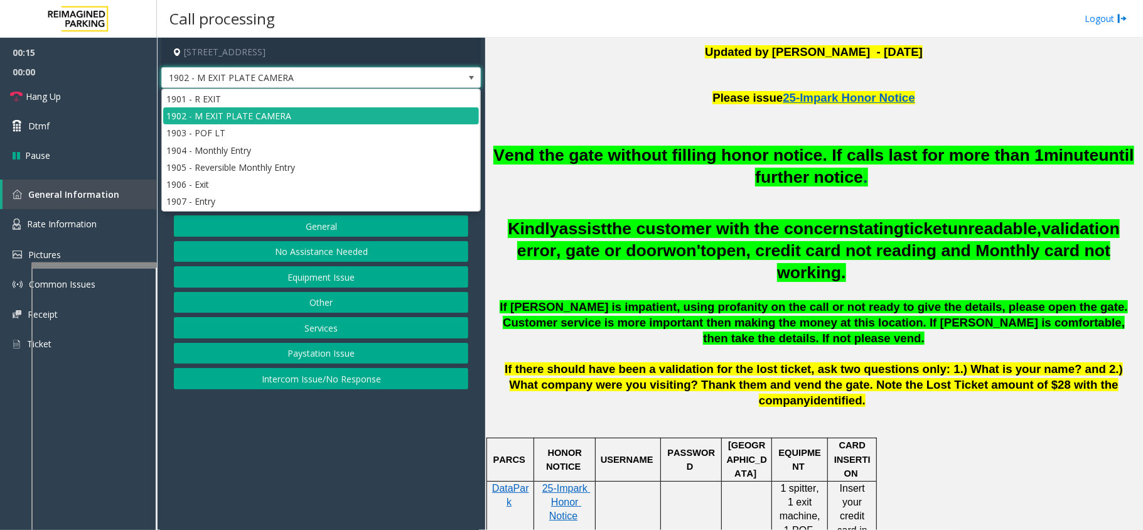
click at [471, 76] on span at bounding box center [471, 78] width 10 height 10
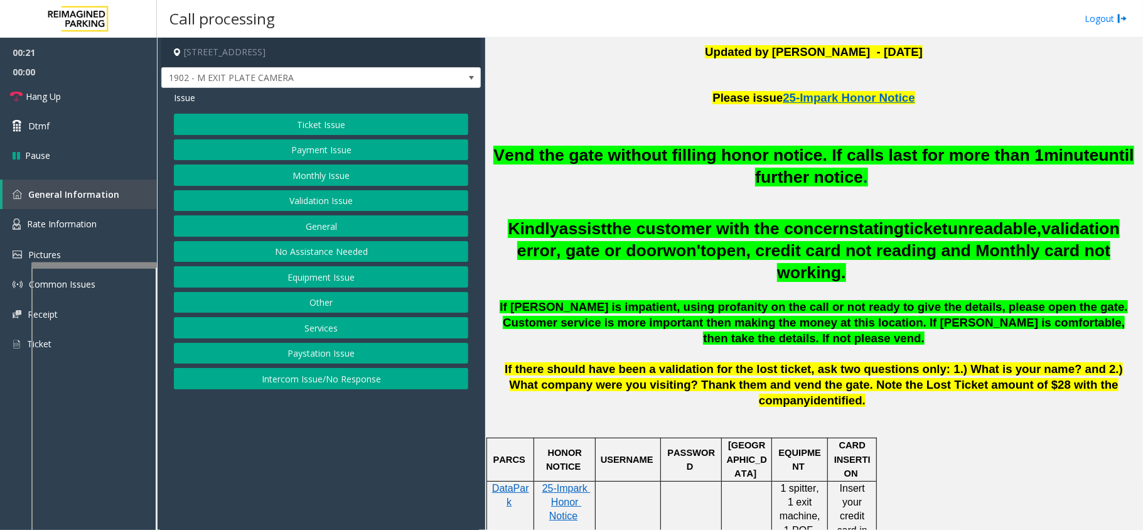
click at [325, 123] on button "Ticket Issue" at bounding box center [321, 124] width 294 height 21
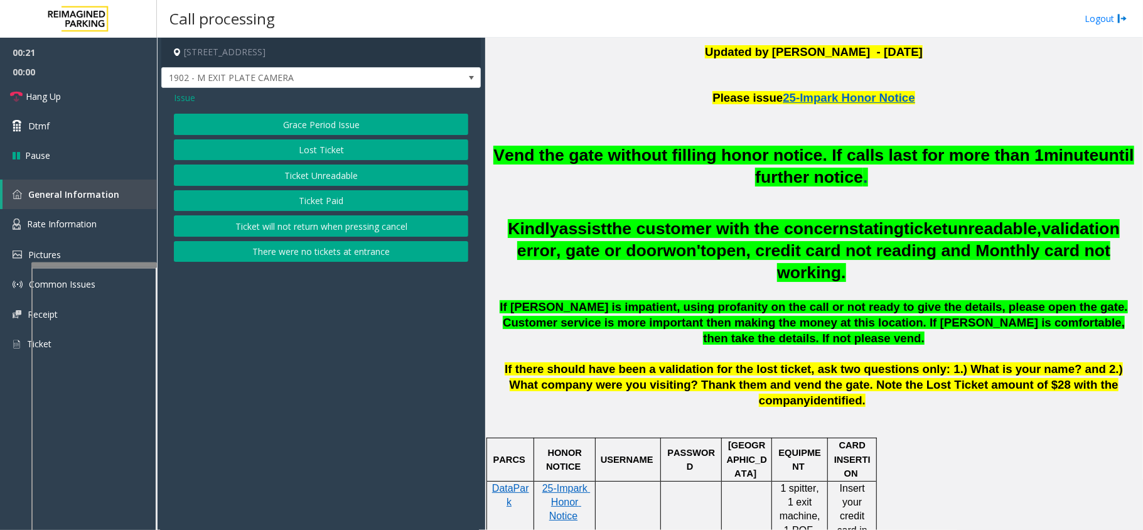
click at [321, 179] on button "Ticket Unreadable" at bounding box center [321, 174] width 294 height 21
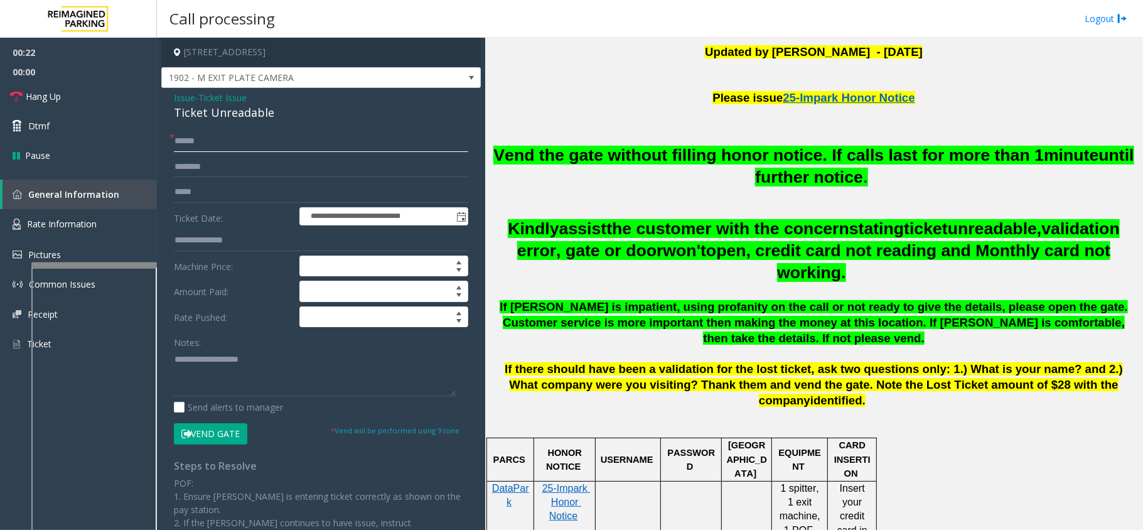
click at [229, 139] on input "text" at bounding box center [321, 141] width 294 height 21
type input "*"
type input "**"
drag, startPoint x: 282, startPoint y: 117, endPoint x: 167, endPoint y: 94, distance: 117.2
click at [167, 94] on div "**********" at bounding box center [320, 394] width 319 height 612
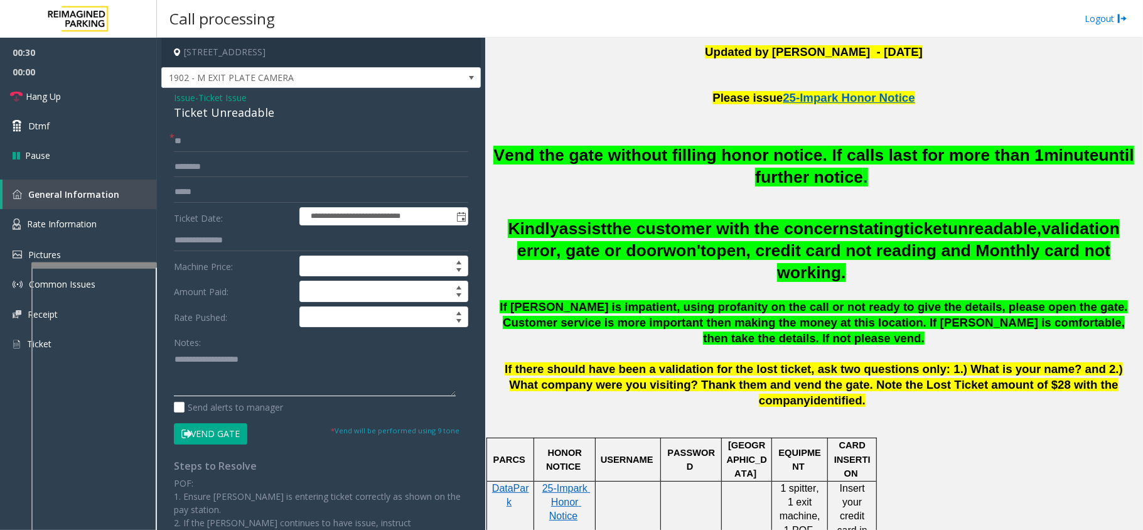
paste textarea "**********"
click at [257, 380] on textarea at bounding box center [315, 372] width 282 height 47
drag, startPoint x: 262, startPoint y: 353, endPoint x: 202, endPoint y: 354, distance: 60.3
click at [202, 354] on textarea at bounding box center [315, 372] width 282 height 47
click at [257, 372] on textarea at bounding box center [315, 372] width 282 height 47
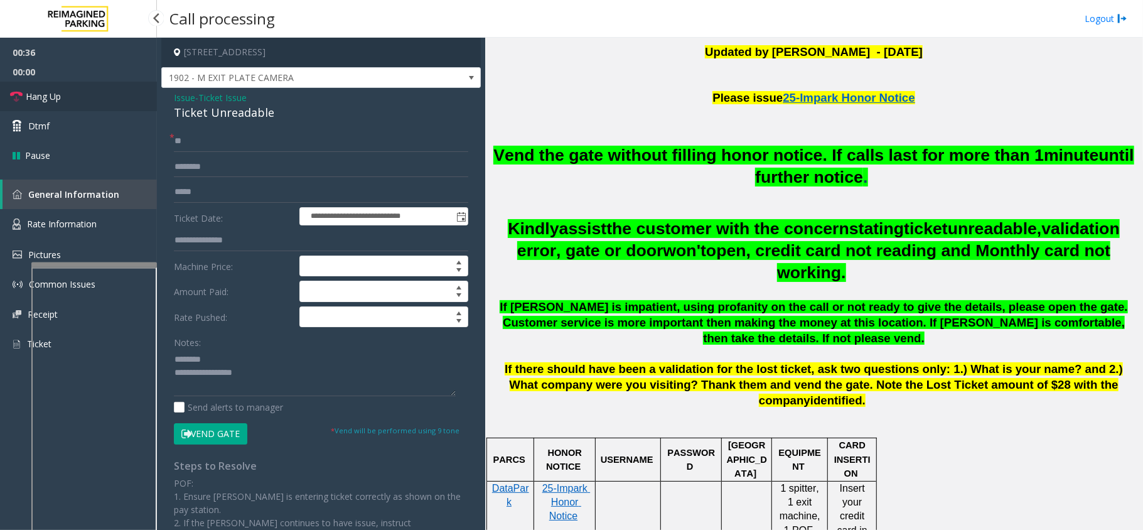
click at [69, 96] on link "Hang Up" at bounding box center [78, 96] width 157 height 29
click at [281, 390] on textarea at bounding box center [315, 372] width 282 height 47
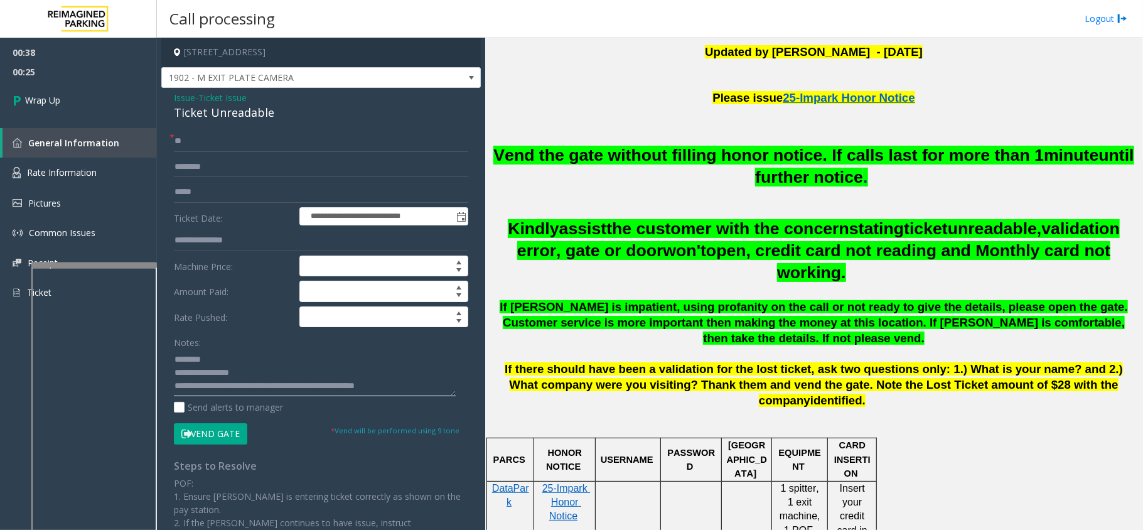
click at [385, 384] on textarea at bounding box center [315, 372] width 282 height 47
type textarea "**********"
click at [50, 100] on span "Wrap Up" at bounding box center [42, 100] width 35 height 13
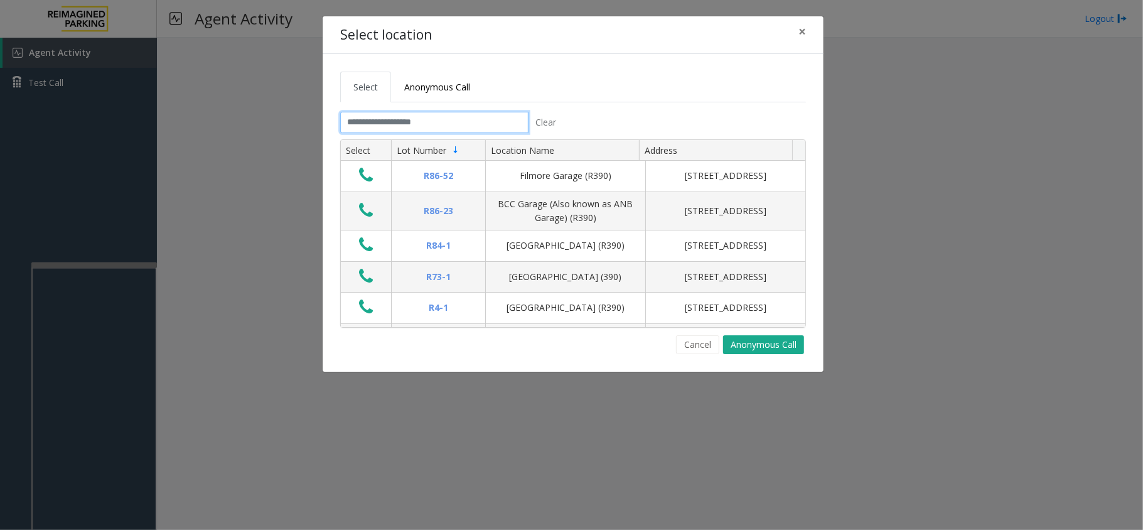
click at [455, 113] on input "text" at bounding box center [434, 122] width 188 height 21
click at [437, 126] on input "text" at bounding box center [434, 122] width 188 height 21
click at [451, 121] on input "text" at bounding box center [434, 122] width 188 height 21
click at [800, 30] on span "×" at bounding box center [802, 32] width 8 height 18
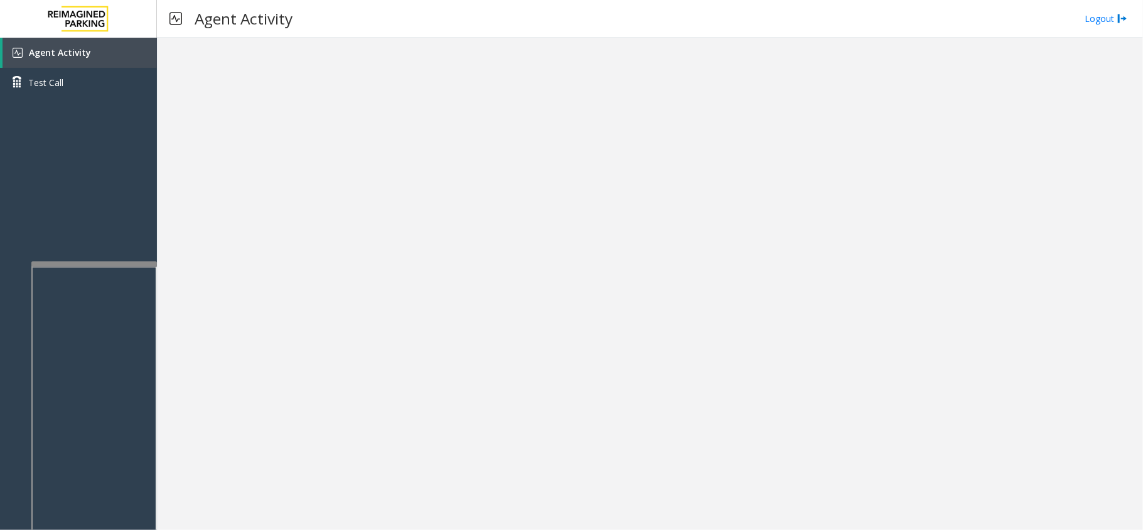
click at [96, 261] on div at bounding box center [94, 263] width 126 height 5
click at [97, 264] on div at bounding box center [95, 264] width 126 height 5
click at [93, 48] on link "Agent Activity" at bounding box center [80, 53] width 154 height 30
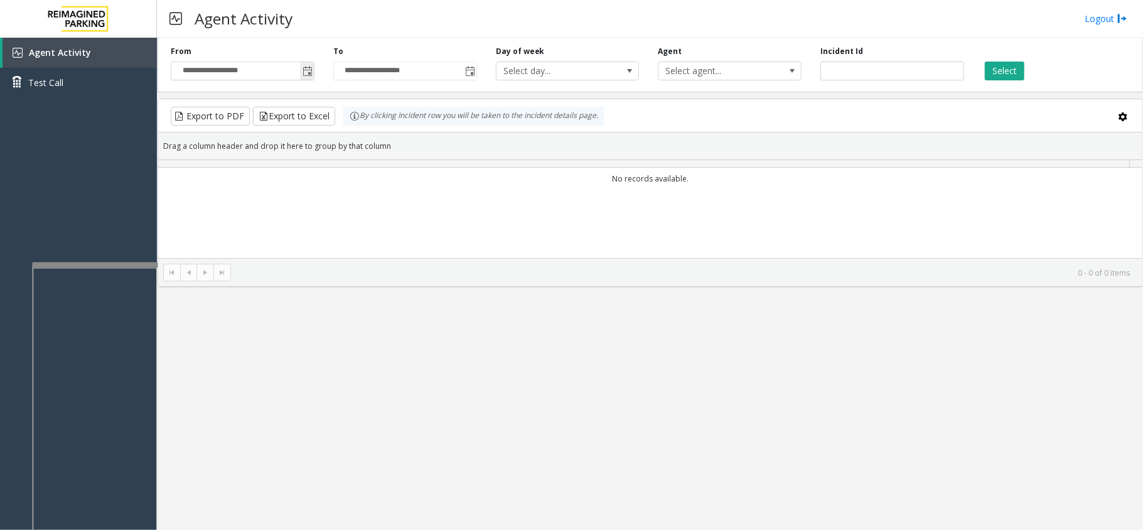
click at [309, 73] on span "Toggle popup" at bounding box center [307, 72] width 10 height 10
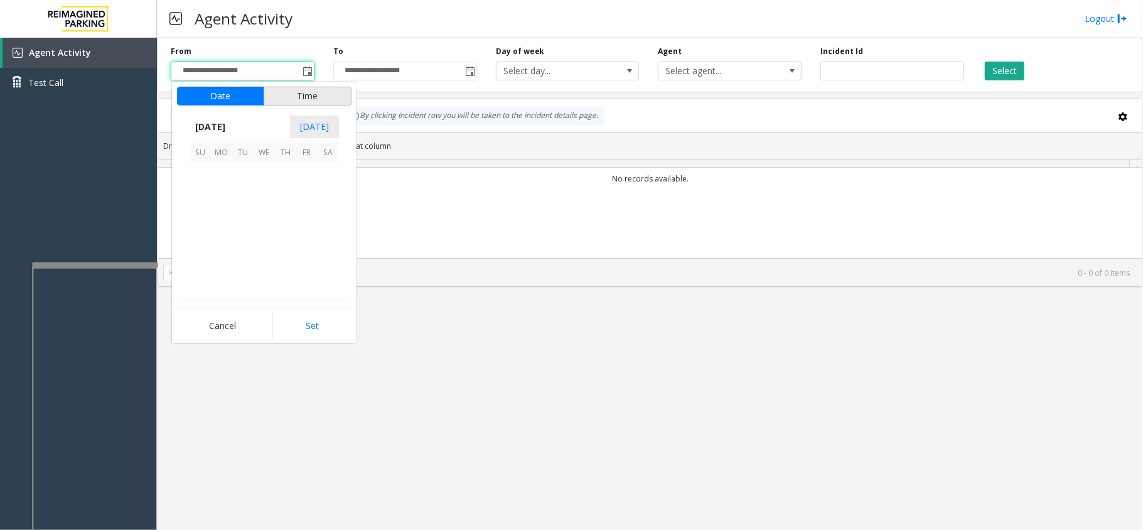
scroll to position [225231, 0]
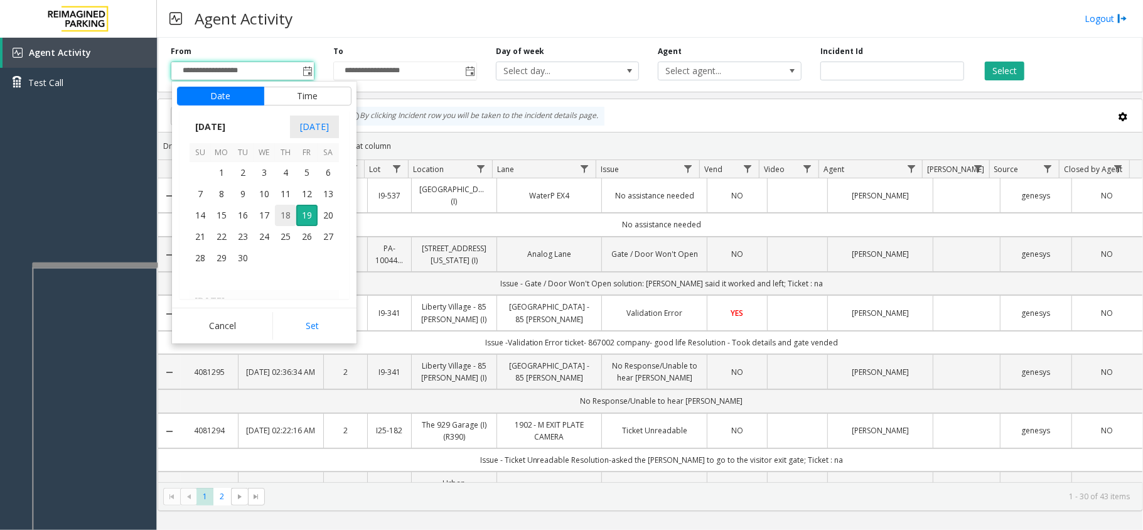
click at [285, 214] on span "18" at bounding box center [285, 215] width 21 height 21
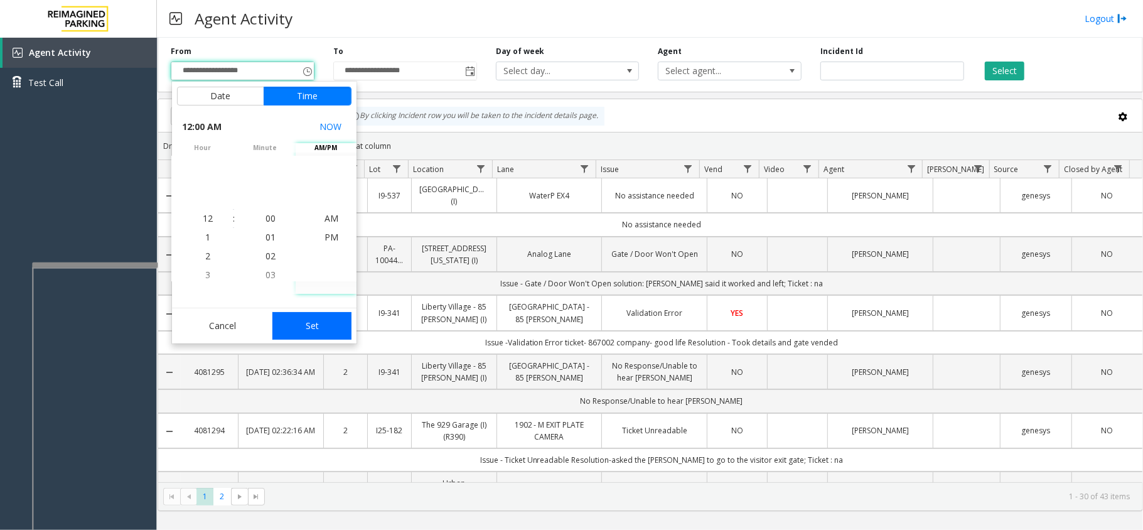
click at [339, 319] on button "Set" at bounding box center [311, 326] width 79 height 28
type input "**********"
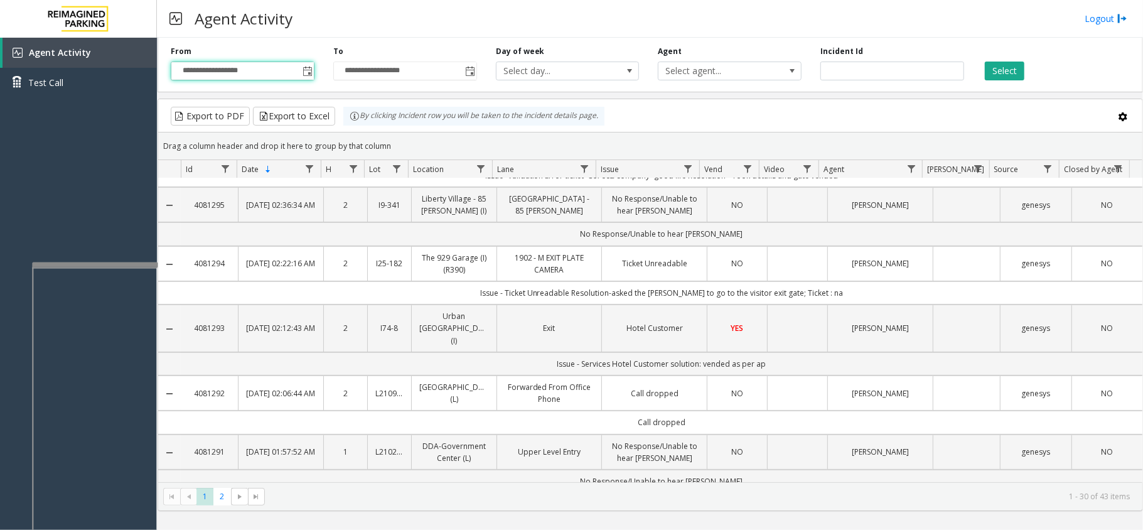
scroll to position [0, 0]
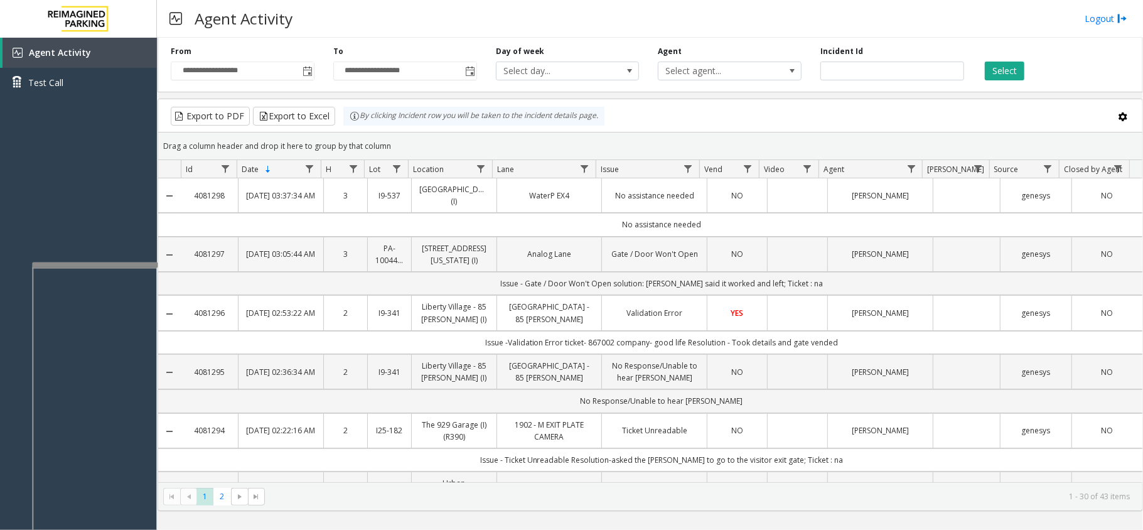
drag, startPoint x: 718, startPoint y: 277, endPoint x: 709, endPoint y: 252, distance: 26.8
click at [649, 129] on kendo-grid-toolbar "Export to PDF Export to Excel By clicking Incident row you will be taken to the…" at bounding box center [650, 115] width 984 height 33
drag, startPoint x: 896, startPoint y: 377, endPoint x: 688, endPoint y: 500, distance: 241.6
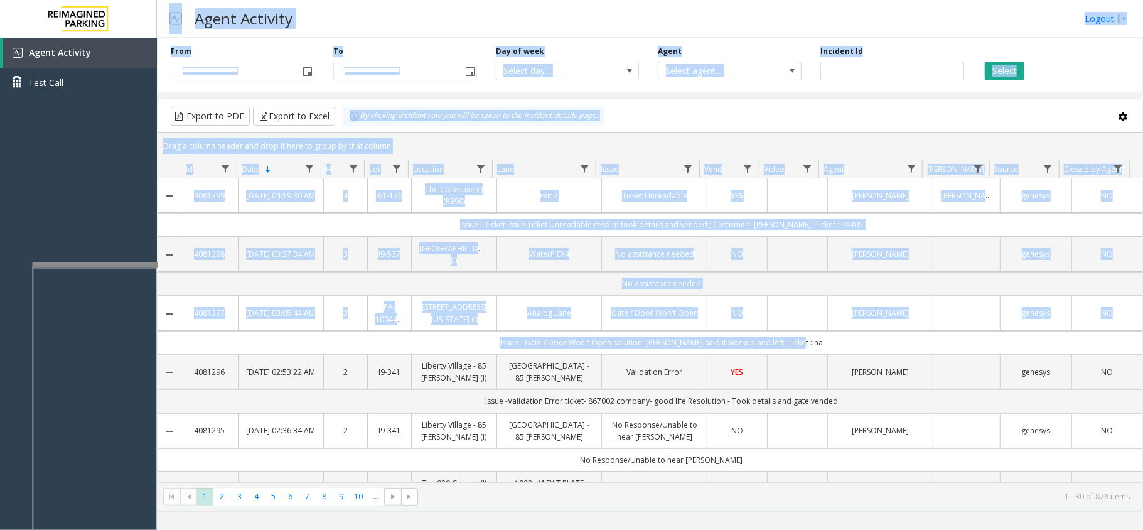
drag, startPoint x: 806, startPoint y: 344, endPoint x: 169, endPoint y: 16, distance: 716.6
click at [169, 16] on div "**********" at bounding box center [650, 265] width 986 height 530
click at [454, 6] on div "Agent Activity Logout" at bounding box center [650, 19] width 986 height 38
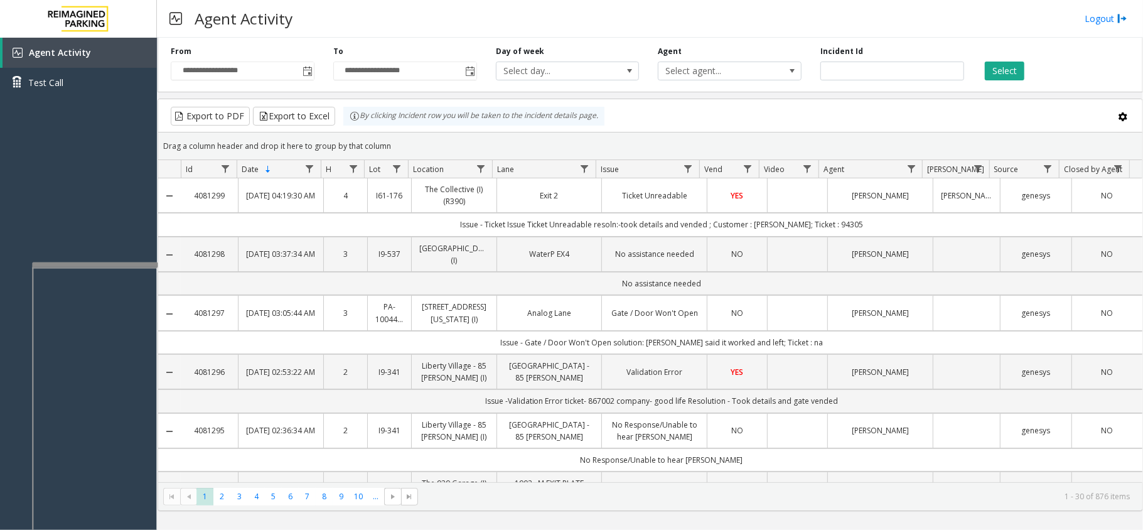
click at [450, 16] on div "Agent Activity Logout" at bounding box center [650, 19] width 986 height 38
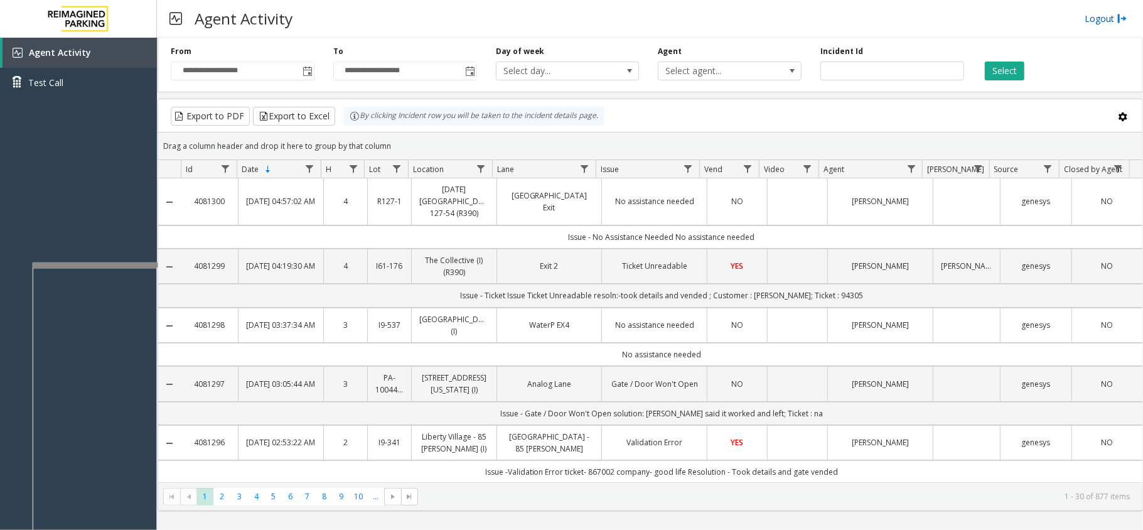
click at [857, 23] on link "Logout" at bounding box center [1105, 18] width 43 height 13
